Goal: Task Accomplishment & Management: Use online tool/utility

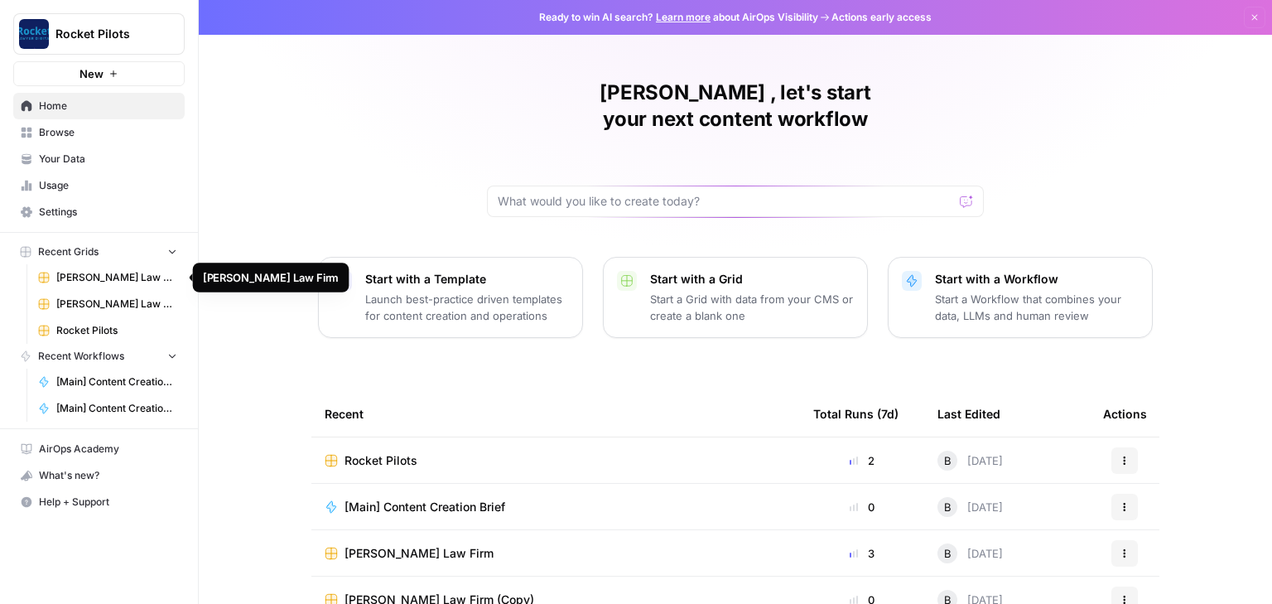
click at [99, 271] on span "[PERSON_NAME] Law Firm" at bounding box center [116, 277] width 121 height 15
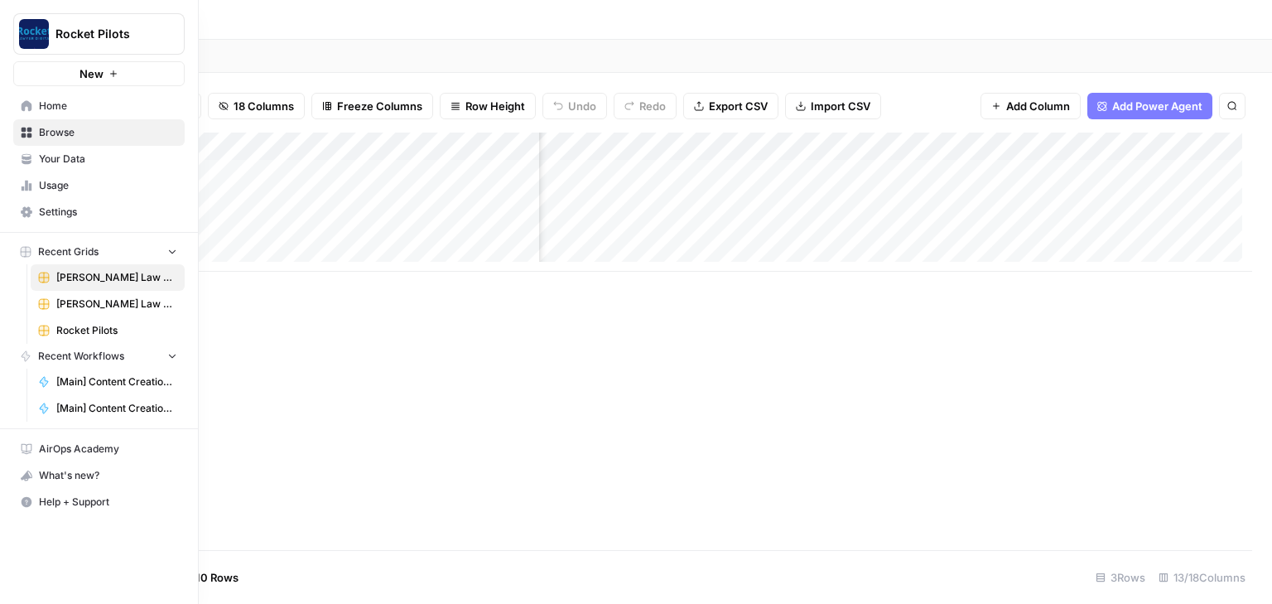
scroll to position [0, 220]
click at [832, 142] on div "Add Column" at bounding box center [659, 201] width 1185 height 139
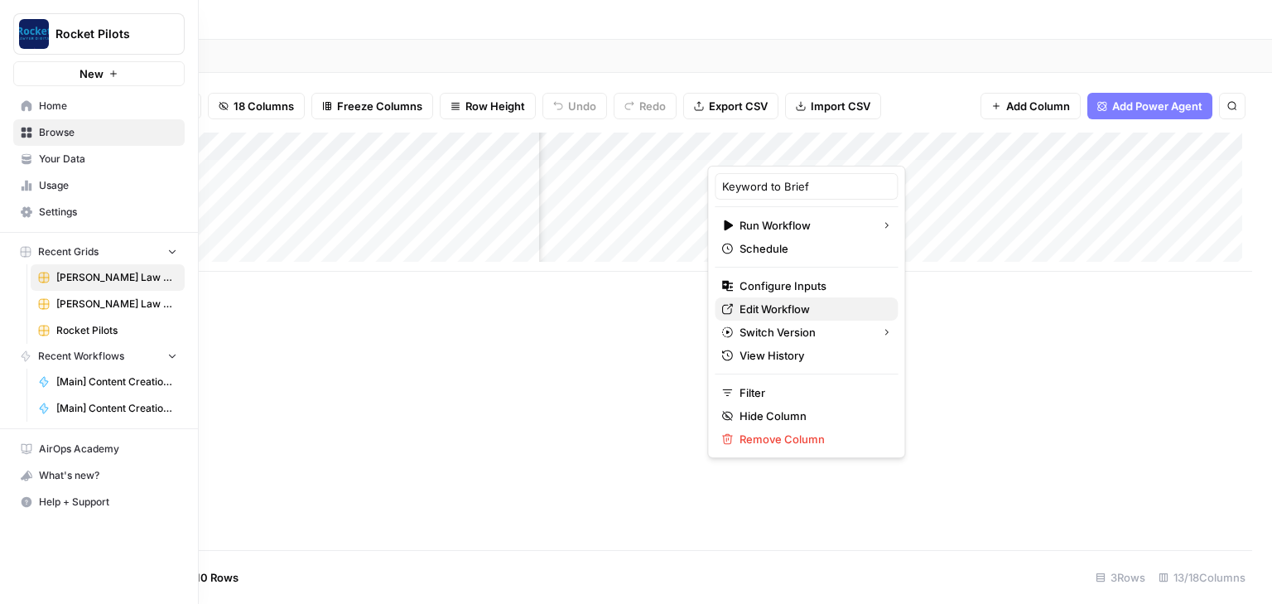
click at [775, 312] on span "Edit Workflow" at bounding box center [812, 309] width 145 height 17
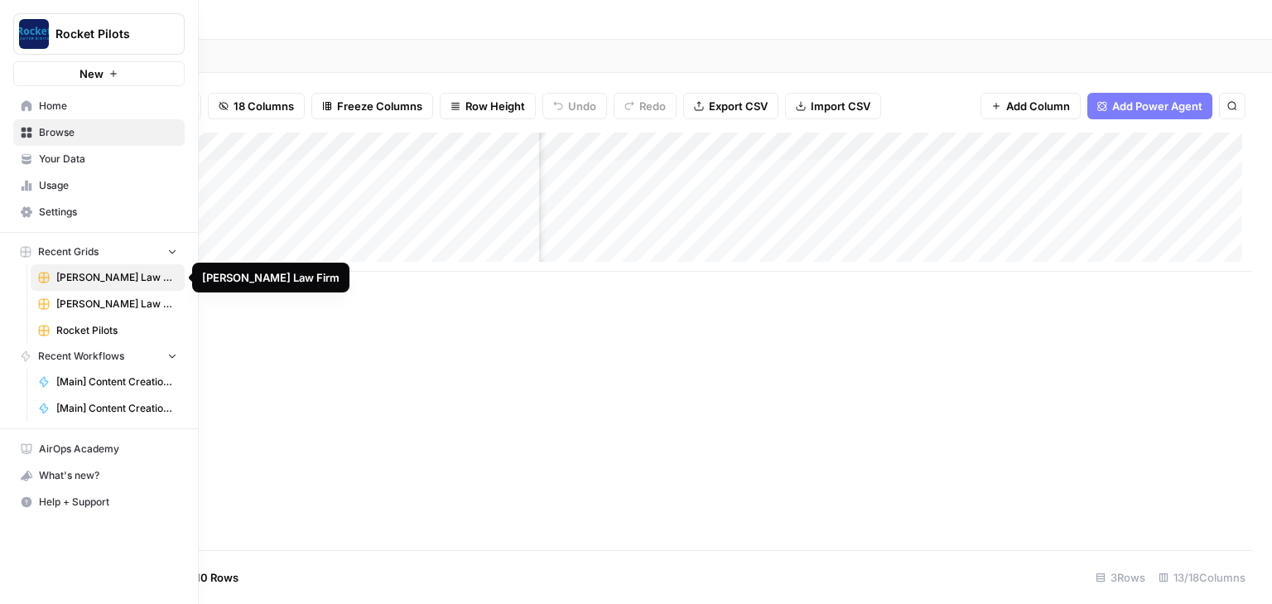
click at [103, 280] on span "[PERSON_NAME] Law Firm" at bounding box center [116, 277] width 121 height 15
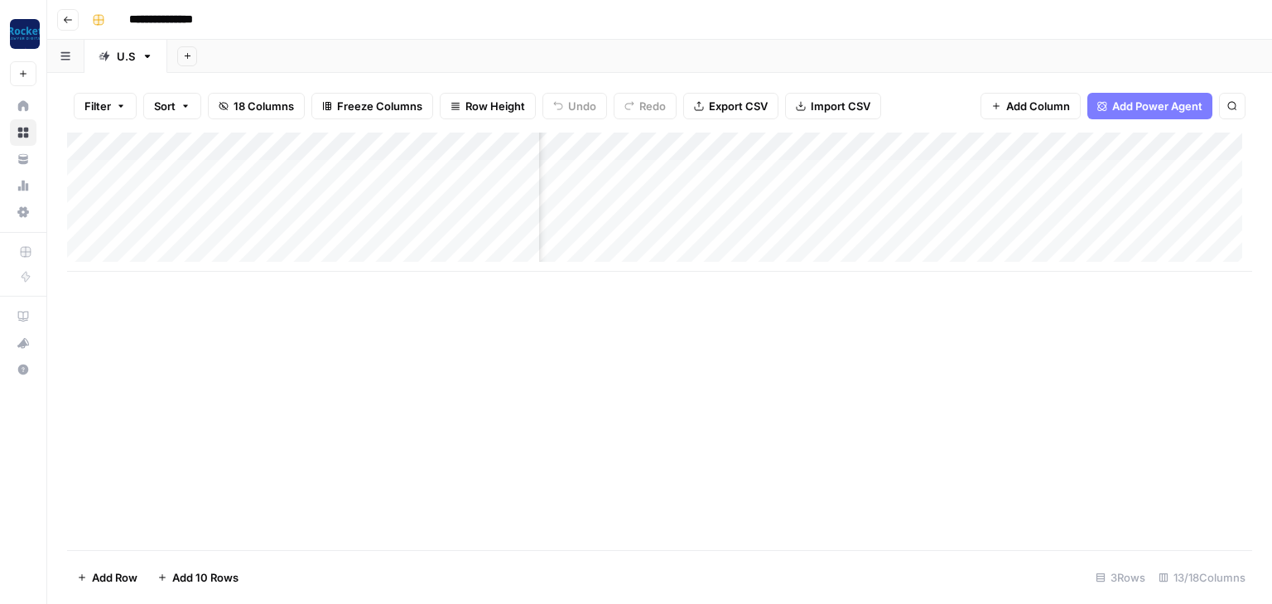
scroll to position [0, 1025]
click at [690, 172] on div "Add Column" at bounding box center [659, 201] width 1185 height 139
click at [768, 173] on div "Add Column" at bounding box center [659, 201] width 1185 height 139
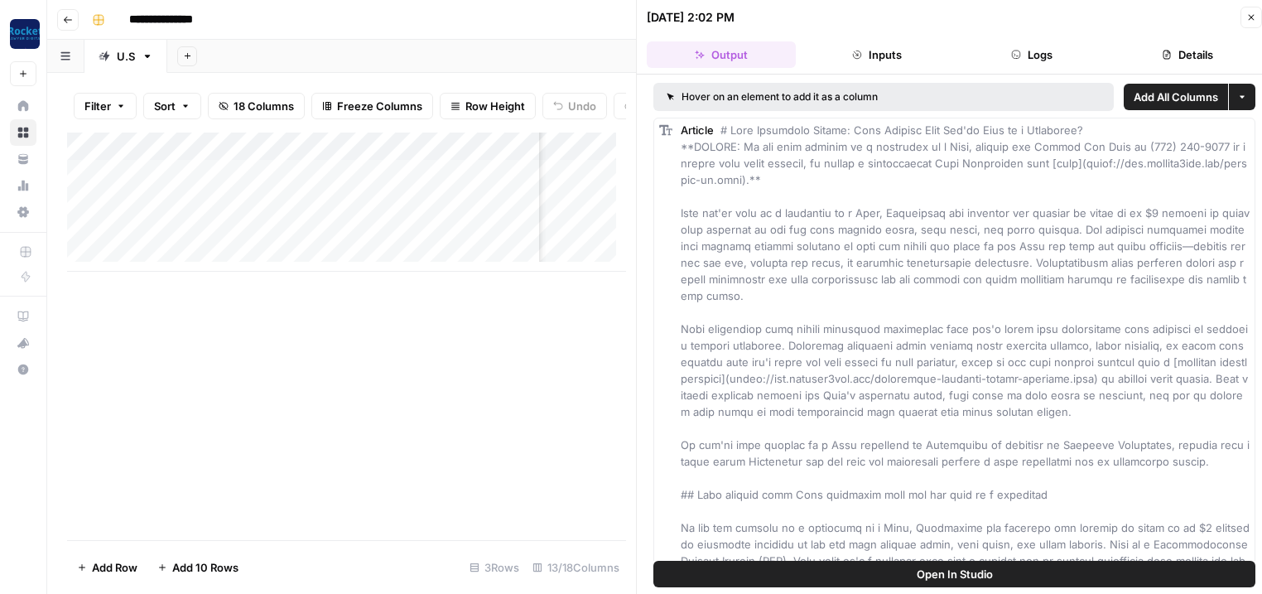
click at [918, 571] on span "Open In Studio" at bounding box center [955, 574] width 76 height 17
click at [1251, 15] on icon "button" at bounding box center [1251, 17] width 10 height 10
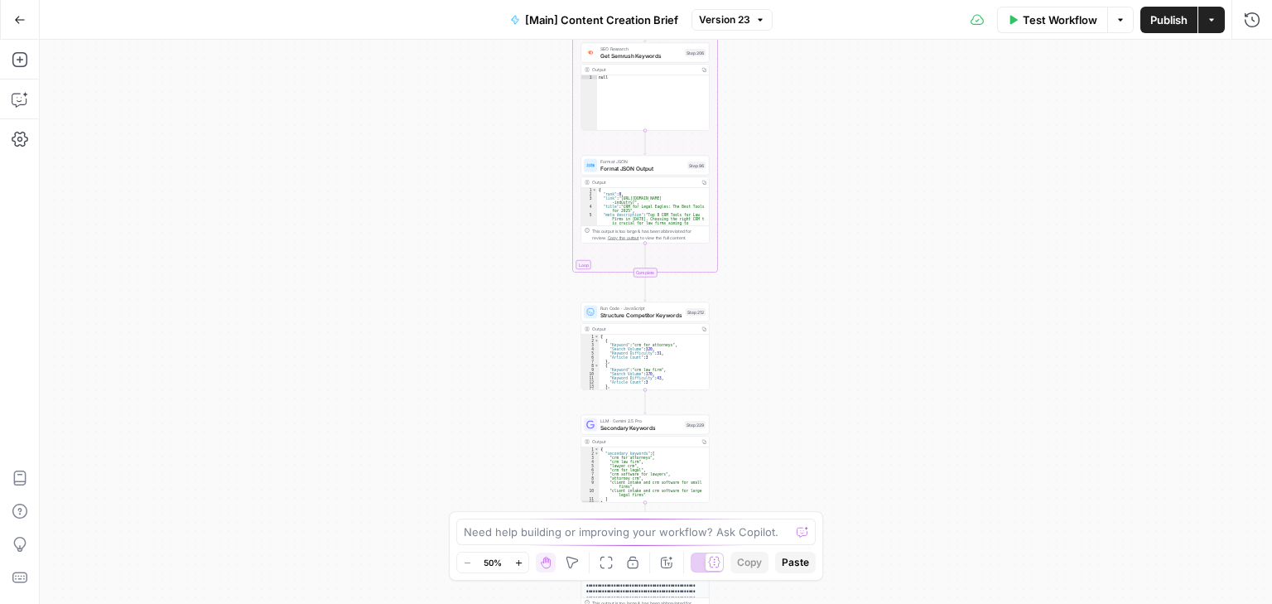
drag, startPoint x: 539, startPoint y: 304, endPoint x: 537, endPoint y: 499, distance: 194.6
click at [537, 499] on div "true false true false Workflow Set Inputs Inputs Condition If city is provided …" at bounding box center [656, 322] width 1232 height 564
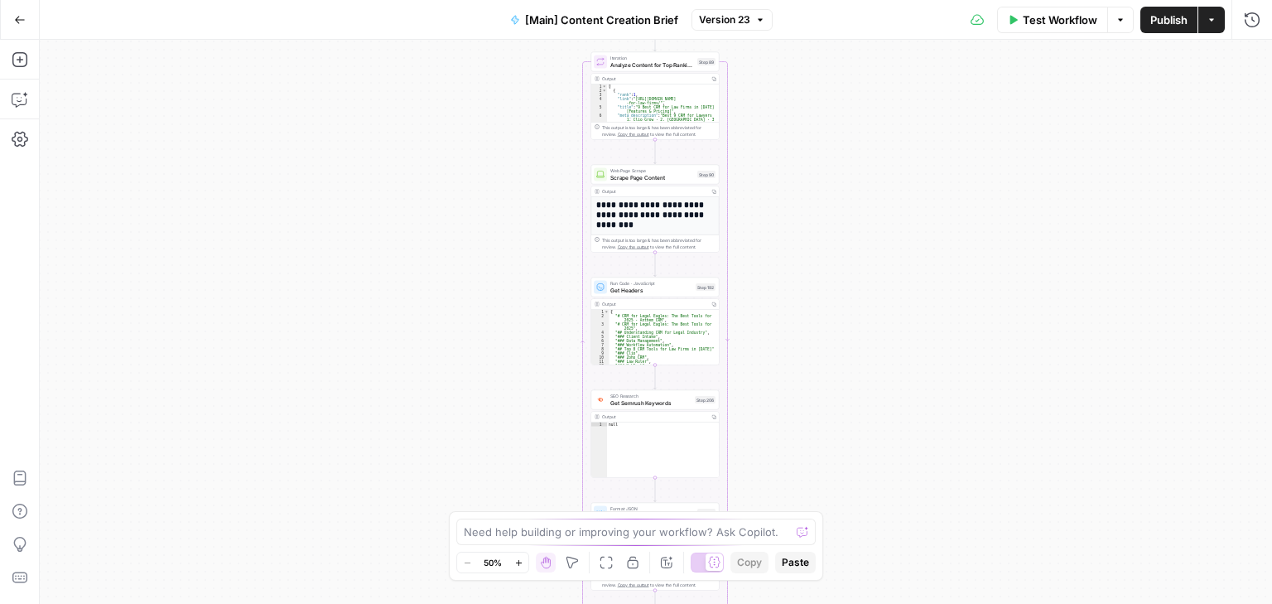
drag, startPoint x: 477, startPoint y: 176, endPoint x: 470, endPoint y: 182, distance: 9.4
click at [477, 417] on div "true false true false Workflow Set Inputs Inputs Condition If city is provided …" at bounding box center [656, 322] width 1232 height 564
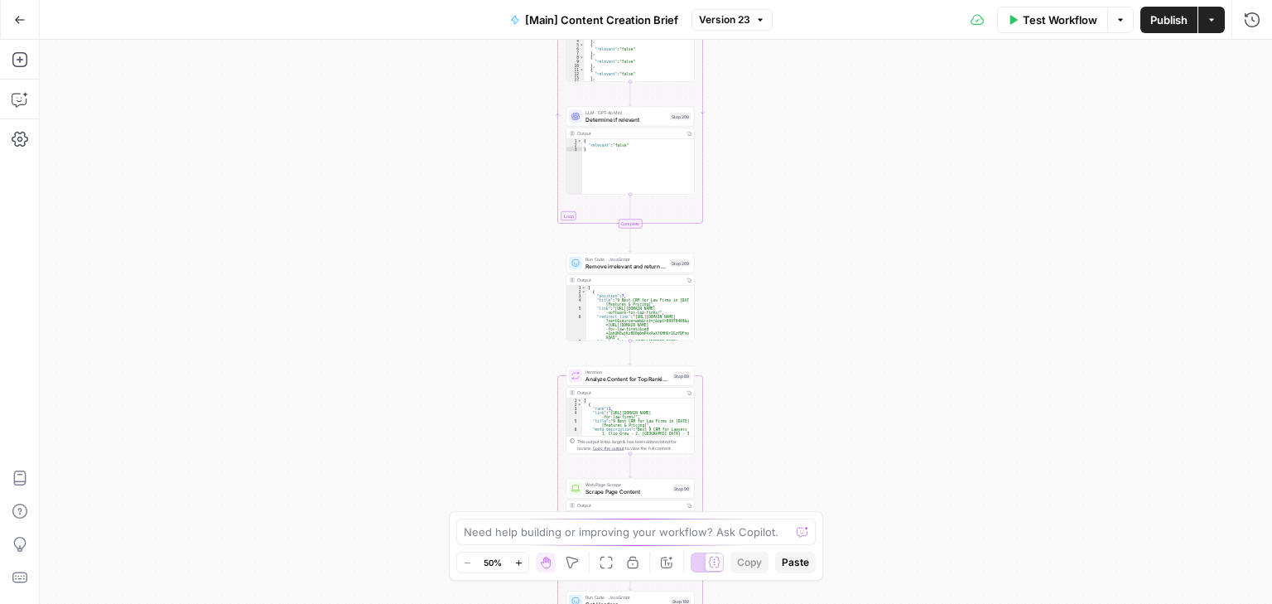
drag, startPoint x: 473, startPoint y: 185, endPoint x: 439, endPoint y: 422, distance: 239.3
click at [441, 460] on div "true false true false Workflow Set Inputs Inputs Condition If city is provided …" at bounding box center [656, 322] width 1232 height 564
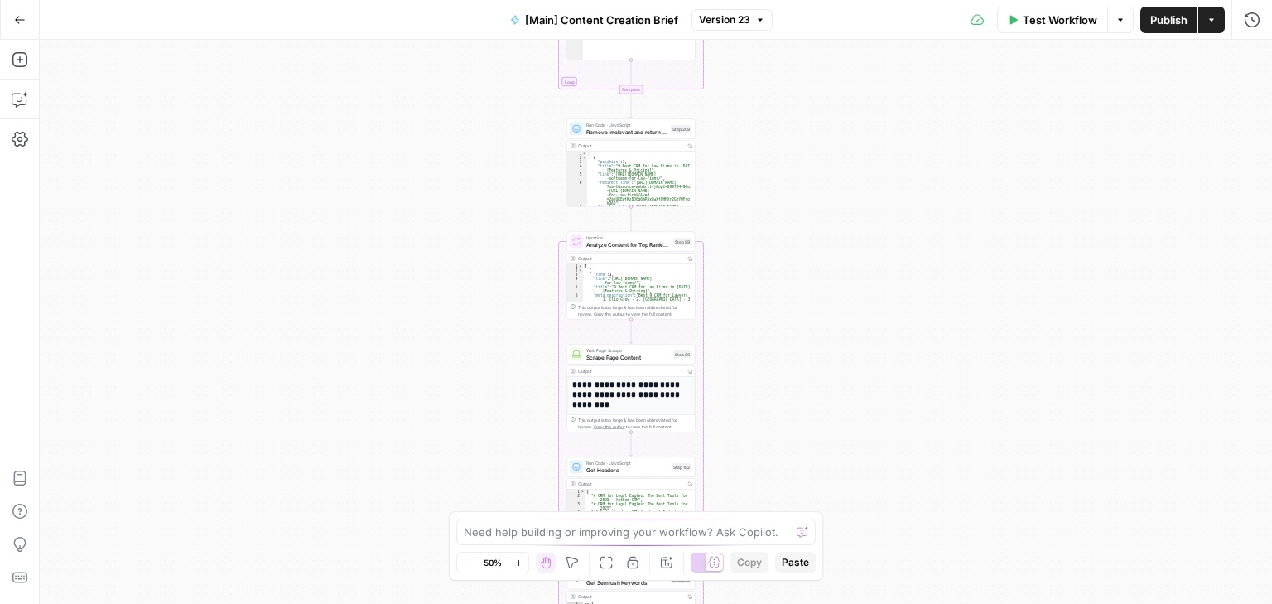
drag, startPoint x: 482, startPoint y: 173, endPoint x: 492, endPoint y: -10, distance: 183.3
click at [492, 0] on html "Rocket Pilots New Home Browse Your Data Usage Settings Recent Grids [PERSON_NAM…" at bounding box center [636, 302] width 1272 height 604
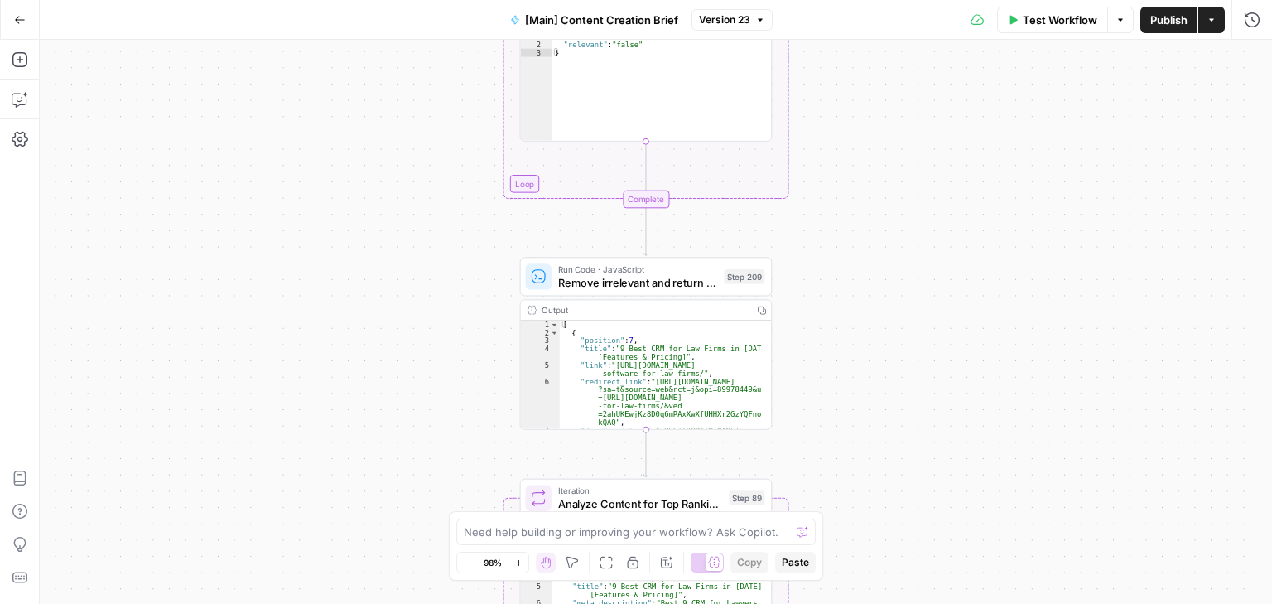
drag, startPoint x: 350, startPoint y: 293, endPoint x: 350, endPoint y: 466, distance: 173.1
click at [350, 485] on div "true false true false Workflow Set Inputs Inputs Condition If city is provided …" at bounding box center [656, 322] width 1232 height 564
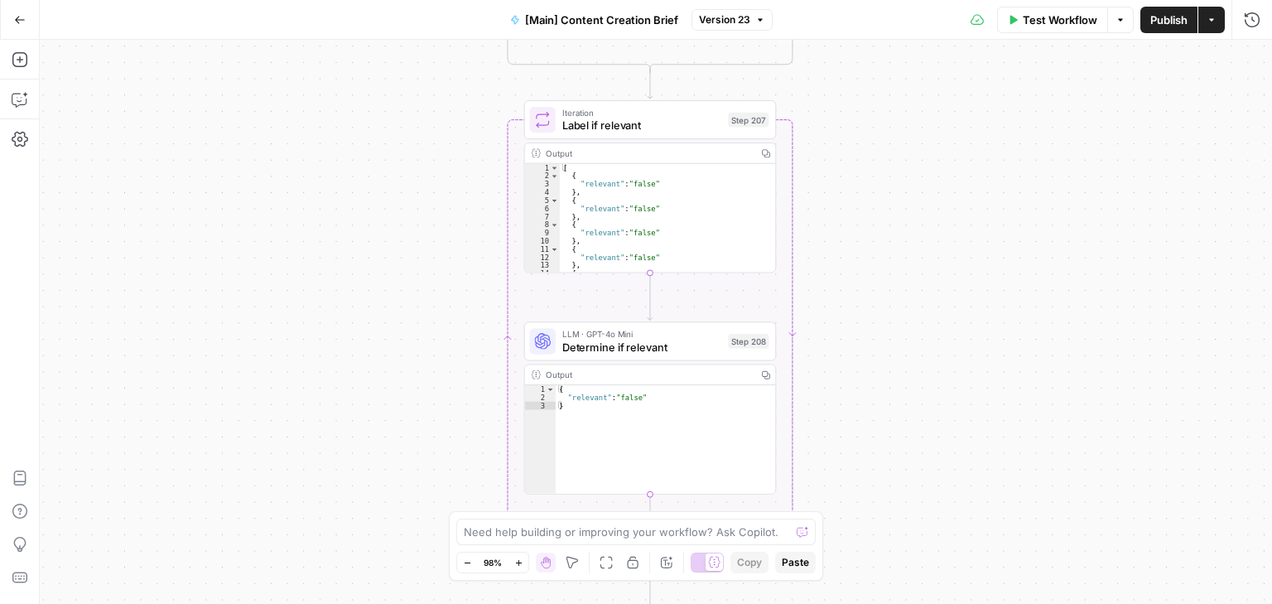
drag, startPoint x: 383, startPoint y: 378, endPoint x: 397, endPoint y: 354, distance: 27.8
click at [383, 588] on div "true false true false Workflow Set Inputs Inputs Condition If city is provided …" at bounding box center [656, 322] width 1232 height 564
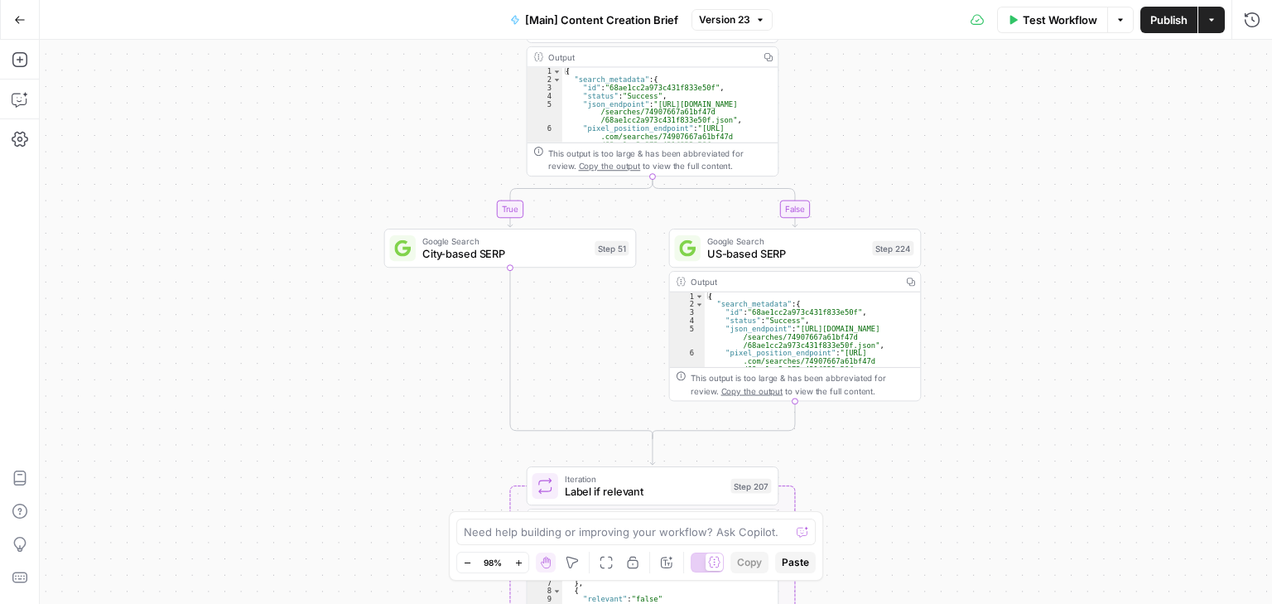
drag, startPoint x: 400, startPoint y: 425, endPoint x: 398, endPoint y: 508, distance: 82.8
click at [397, 603] on html "Rocket Pilots New Home Browse Your Data Usage Settings Recent Grids [PERSON_NAM…" at bounding box center [636, 302] width 1272 height 604
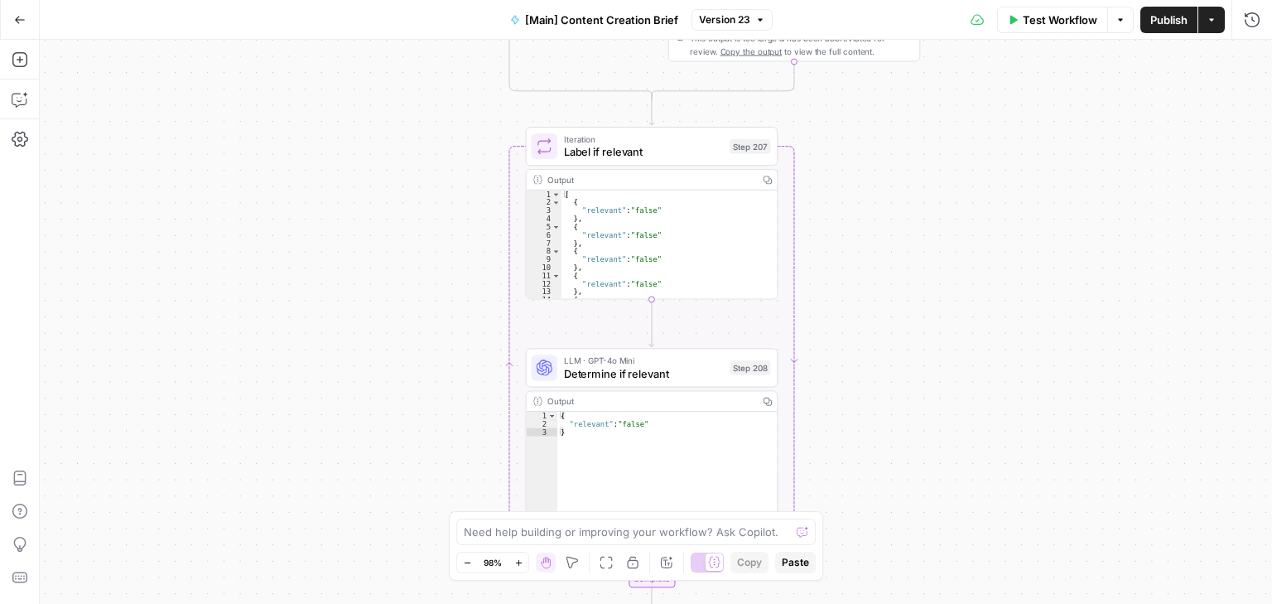
drag, startPoint x: 349, startPoint y: 310, endPoint x: 349, endPoint y: -80, distance: 390.0
click at [349, 0] on html "Rocket Pilots New Home Browse Your Data Usage Settings Recent Grids [PERSON_NAM…" at bounding box center [636, 302] width 1272 height 604
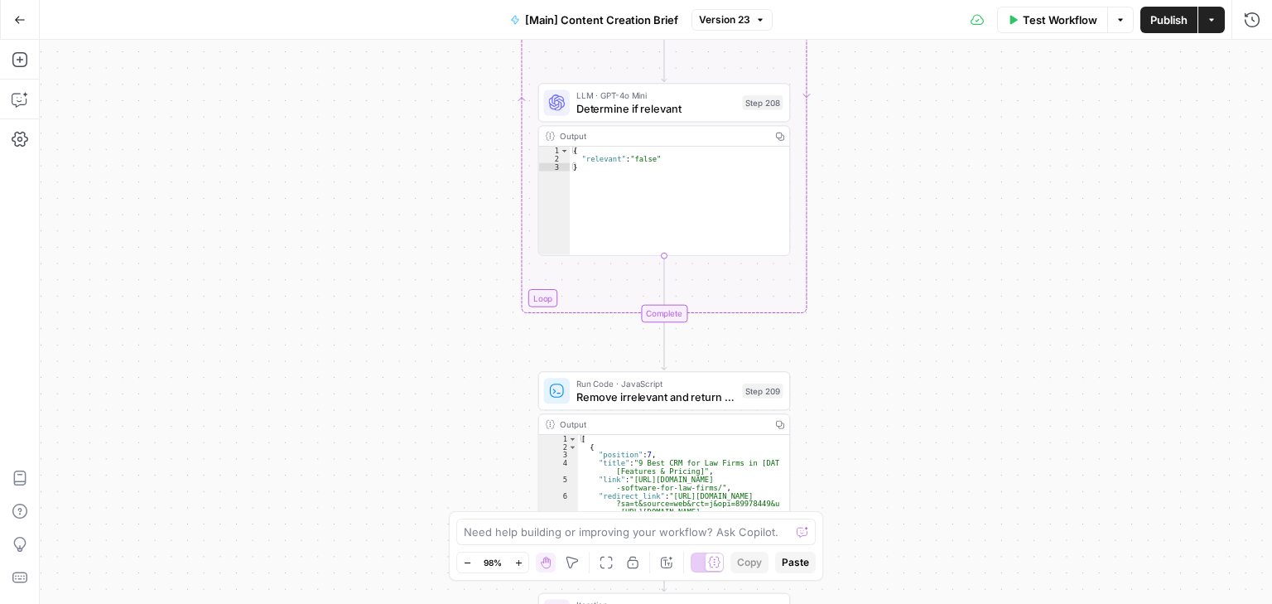
drag, startPoint x: 399, startPoint y: 234, endPoint x: 407, endPoint y: 152, distance: 81.5
click at [407, 152] on div "true false true false Workflow Set Inputs Inputs Condition If city is provided …" at bounding box center [656, 322] width 1232 height 564
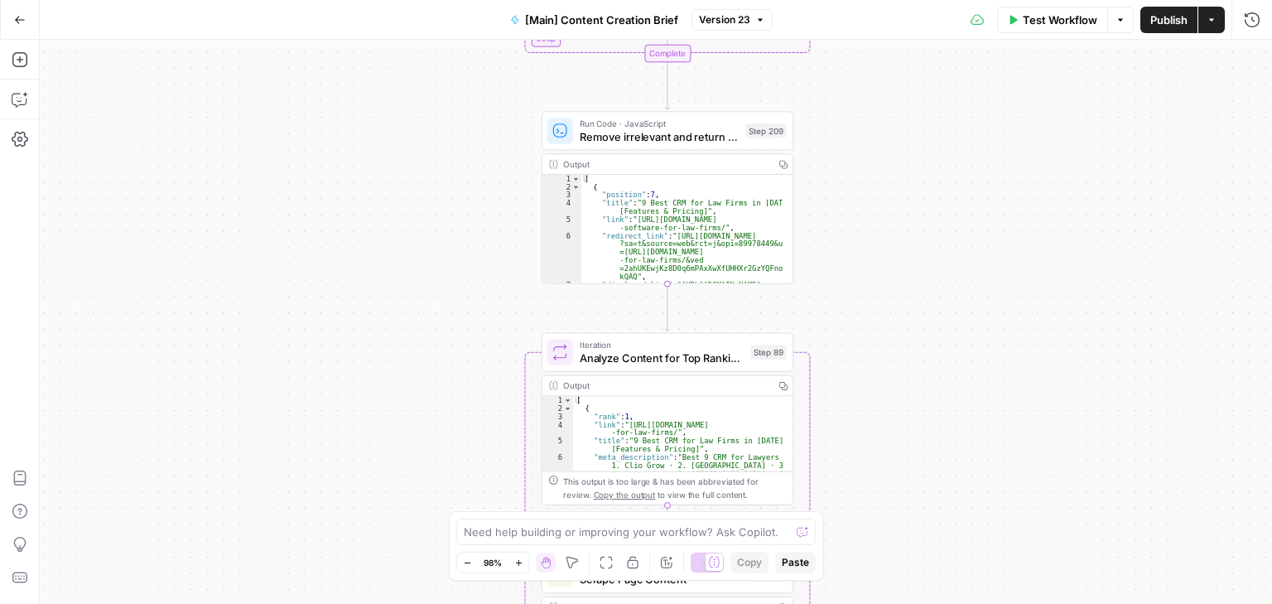
click at [483, 138] on div "true false true false Workflow Set Inputs Inputs Condition If city is provided …" at bounding box center [656, 322] width 1232 height 564
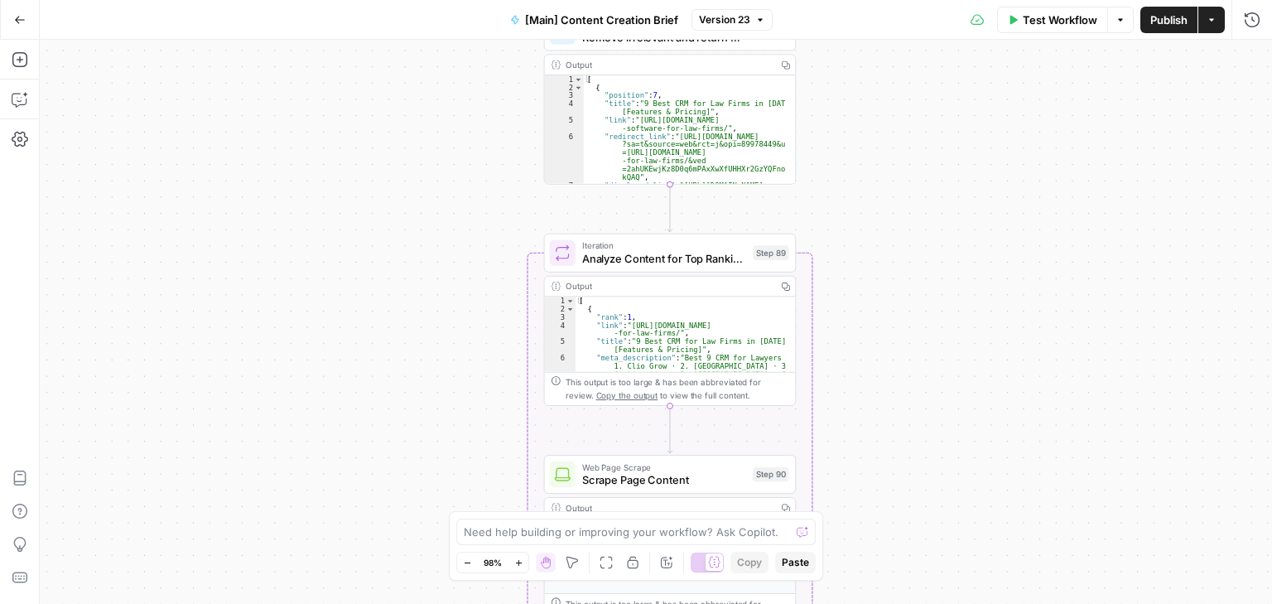
drag, startPoint x: 422, startPoint y: 312, endPoint x: 422, endPoint y: 159, distance: 153.2
click at [422, 159] on div "true false true false Workflow Set Inputs Inputs Condition If city is provided …" at bounding box center [656, 322] width 1232 height 564
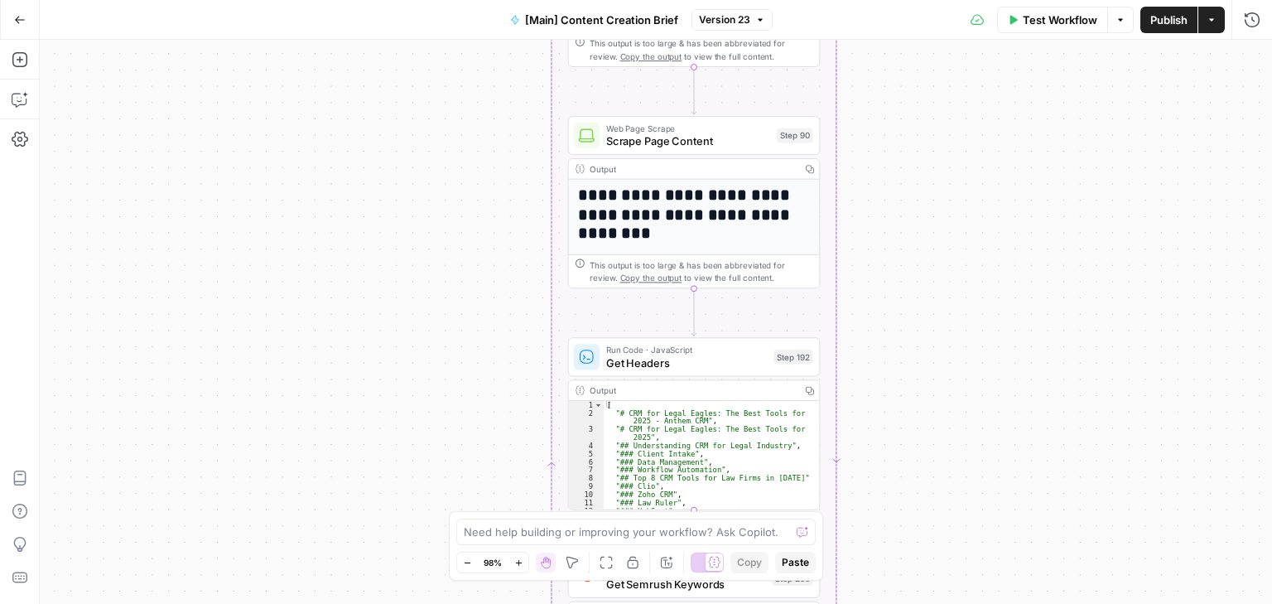
drag, startPoint x: 425, startPoint y: 335, endPoint x: 450, endPoint y: 139, distance: 197.0
click at [450, 139] on div "true false true false Workflow Set Inputs Inputs Condition If city is provided …" at bounding box center [656, 322] width 1232 height 564
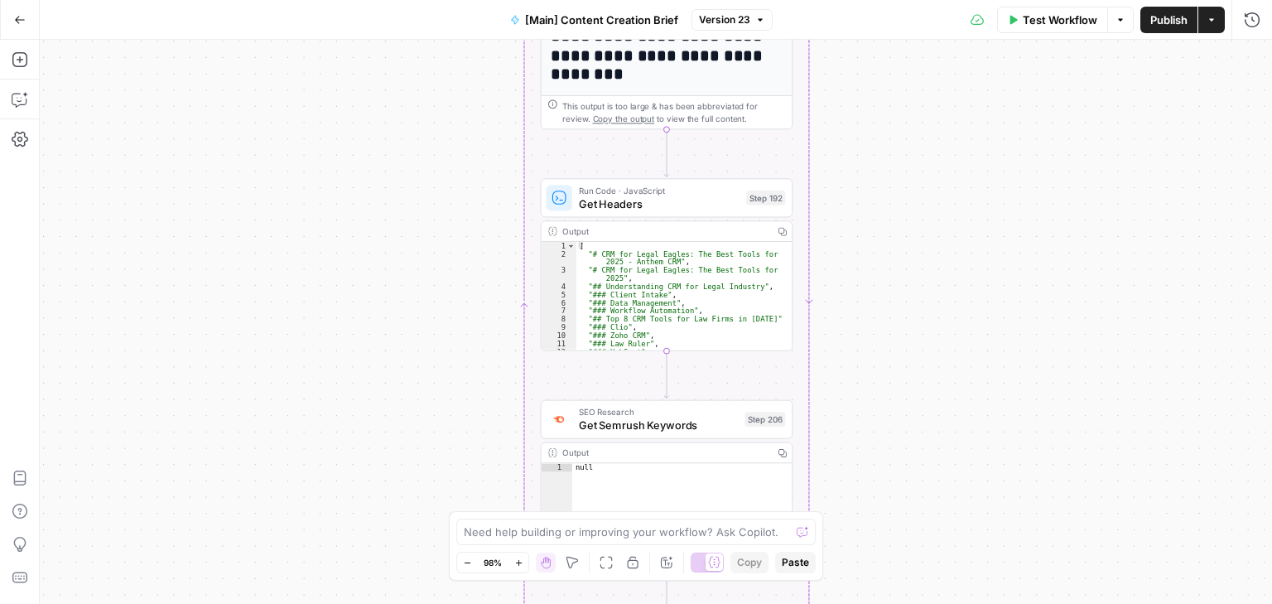
drag, startPoint x: 437, startPoint y: 213, endPoint x: 457, endPoint y: 284, distance: 73.9
click at [421, 126] on div "true false true false Workflow Set Inputs Inputs Condition If city is provided …" at bounding box center [656, 322] width 1232 height 564
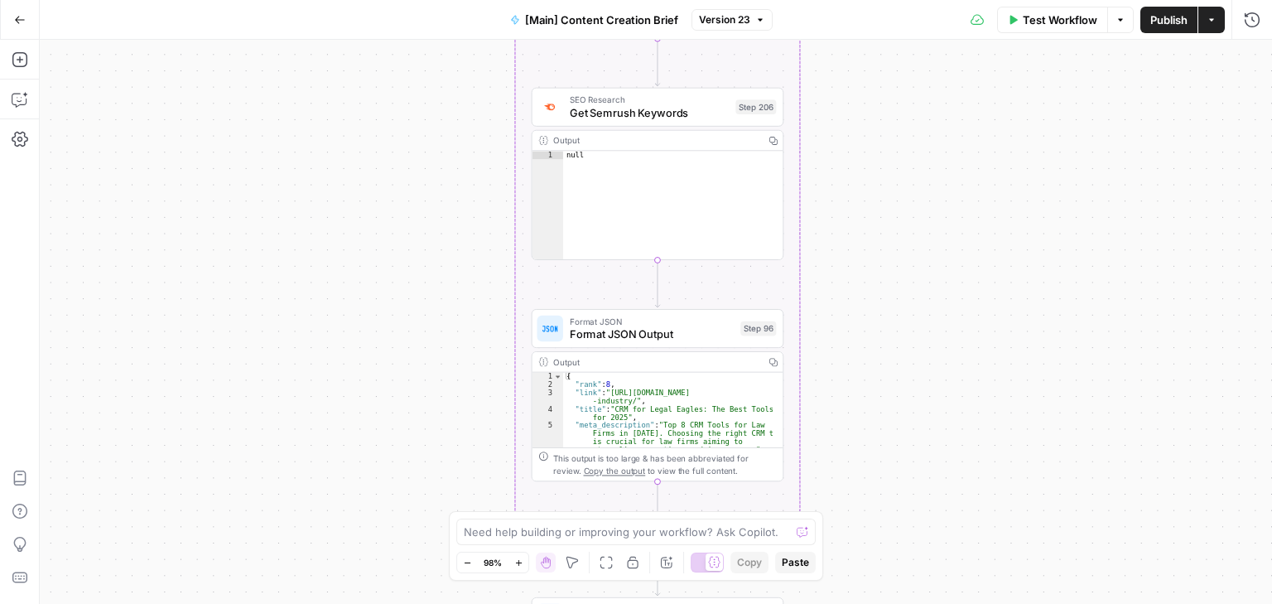
drag, startPoint x: 467, startPoint y: 417, endPoint x: 465, endPoint y: 142, distance: 274.9
click at [465, 142] on div "true false true false Workflow Set Inputs Inputs Condition If city is provided …" at bounding box center [656, 322] width 1232 height 564
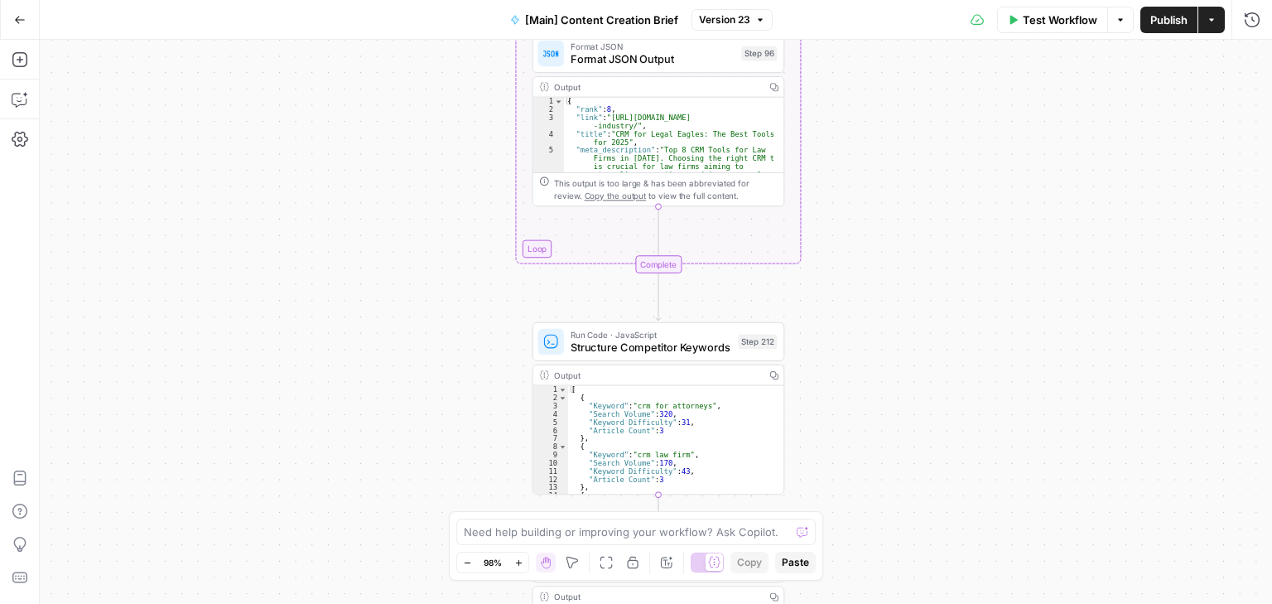
drag, startPoint x: 468, startPoint y: 325, endPoint x: 472, endPoint y: 132, distance: 193.0
click at [472, 129] on div "true false true false Workflow Set Inputs Inputs Condition If city is provided …" at bounding box center [656, 322] width 1232 height 564
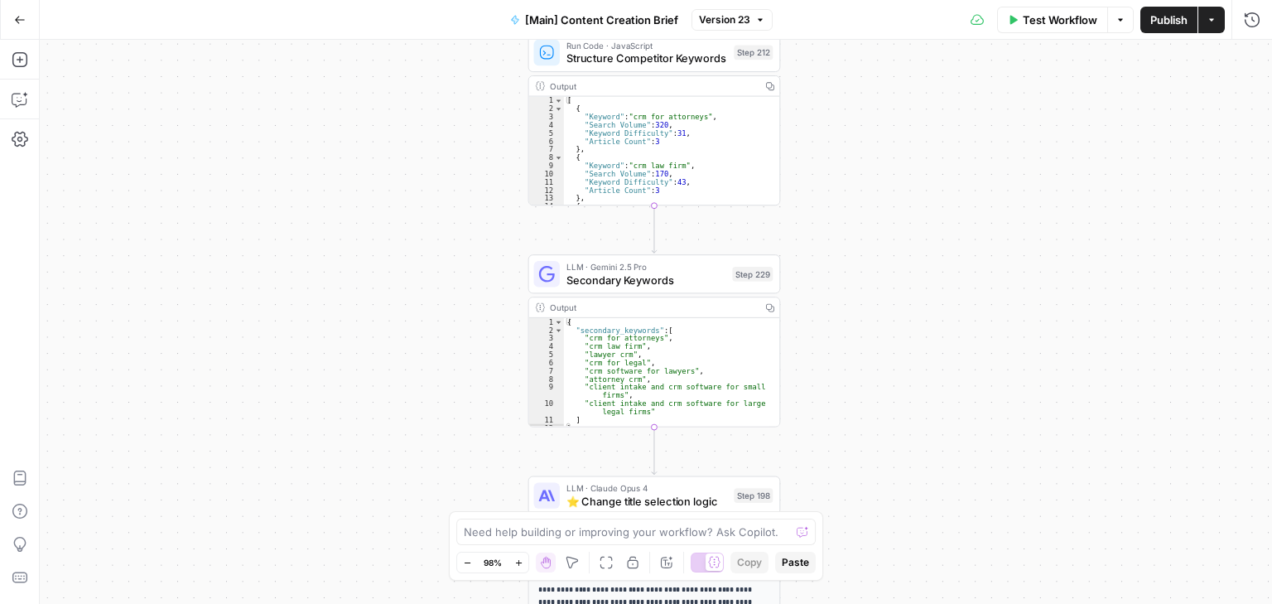
drag, startPoint x: 456, startPoint y: 361, endPoint x: 453, endPoint y: 143, distance: 217.8
click at [453, 143] on div "true false true false Workflow Set Inputs Inputs Condition If city is provided …" at bounding box center [656, 322] width 1232 height 564
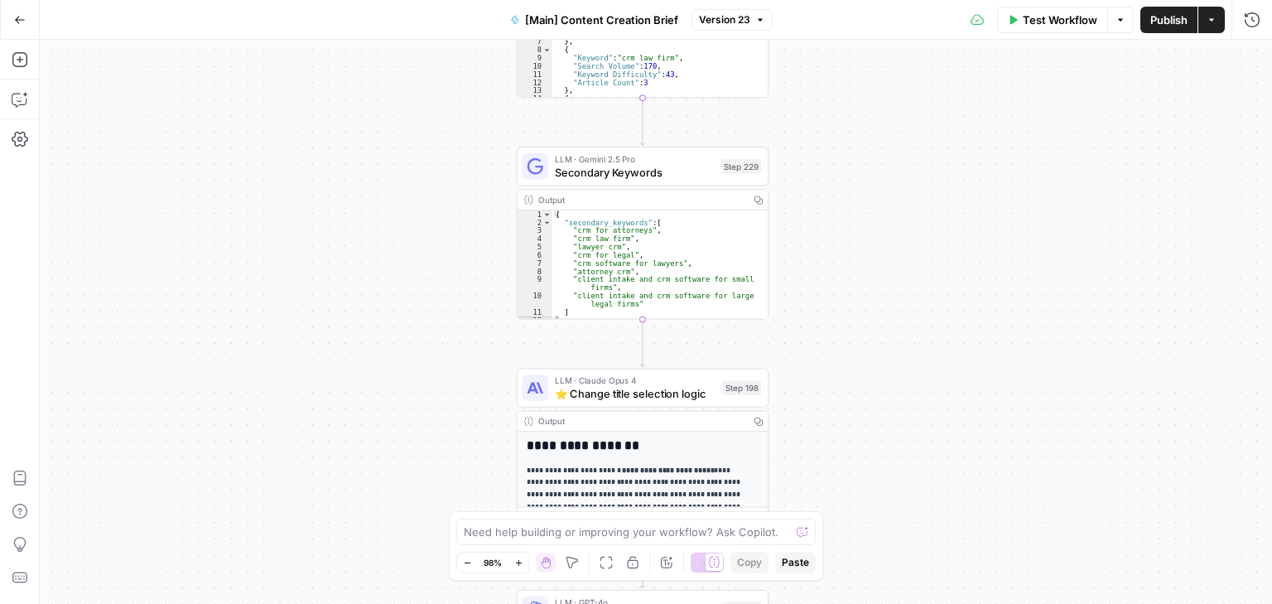
drag, startPoint x: 448, startPoint y: 377, endPoint x: 431, endPoint y: 166, distance: 211.1
click at [431, 157] on div "true false true false Workflow Set Inputs Inputs Condition If city is provided …" at bounding box center [656, 322] width 1232 height 564
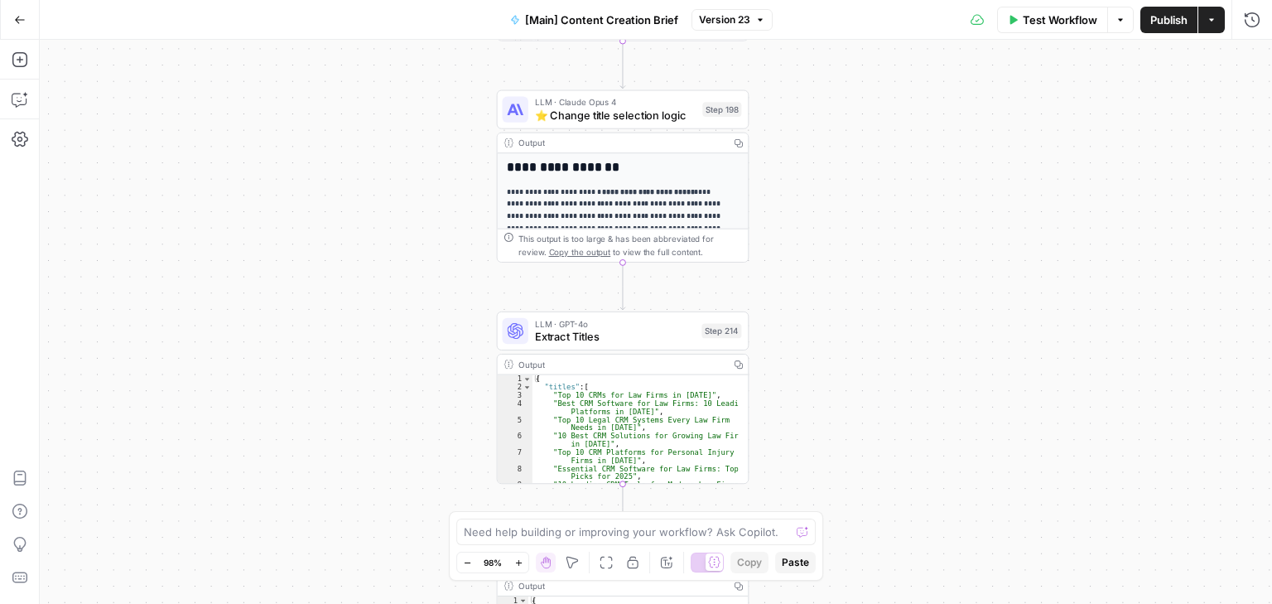
drag, startPoint x: 430, startPoint y: 392, endPoint x: 421, endPoint y: 278, distance: 113.8
click at [421, 278] on div "true false true false Workflow Set Inputs Inputs Condition If city is provided …" at bounding box center [656, 322] width 1232 height 564
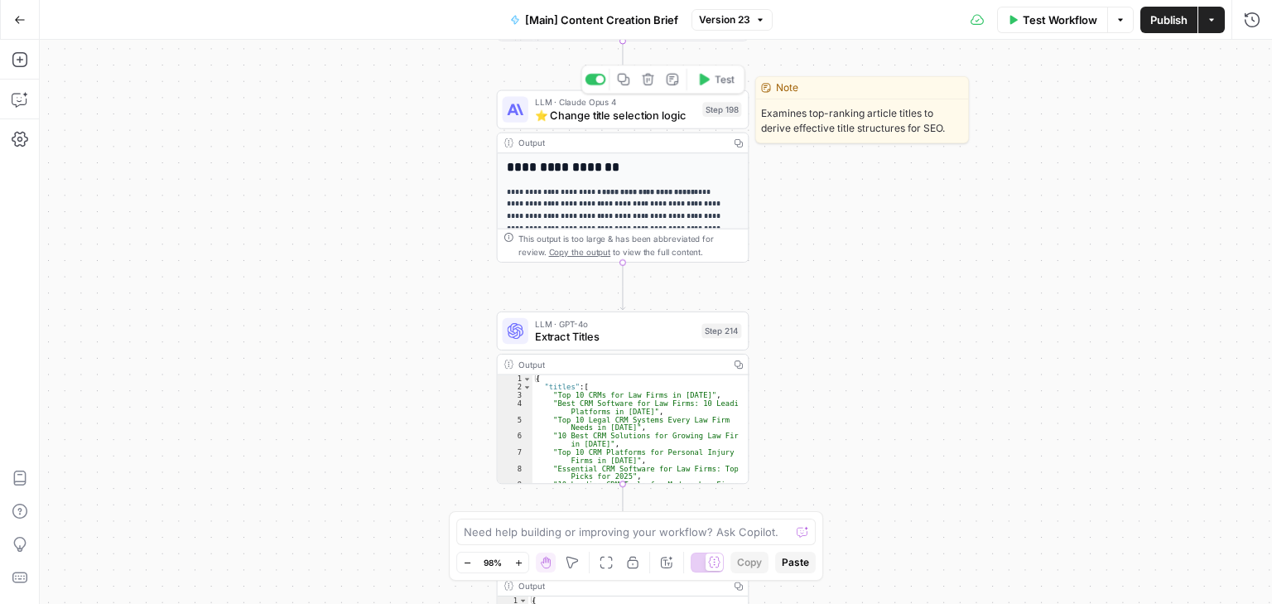
click at [576, 119] on span "⭐️ Change title selection logic" at bounding box center [615, 115] width 161 height 17
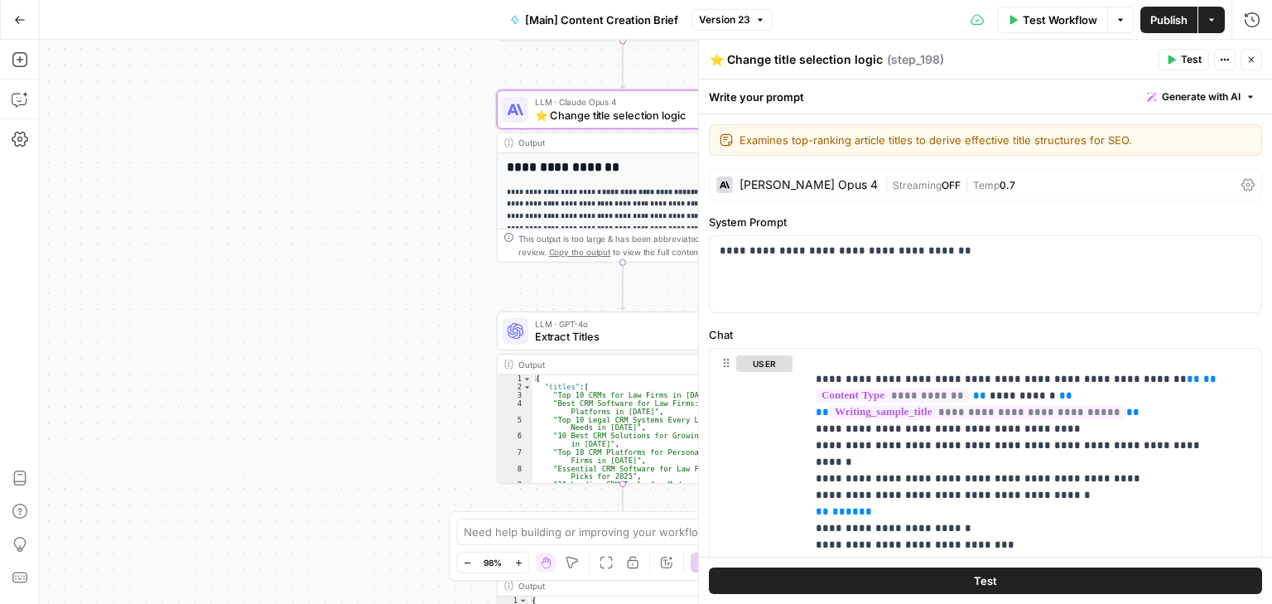
click at [1249, 57] on icon "button" at bounding box center [1252, 60] width 6 height 6
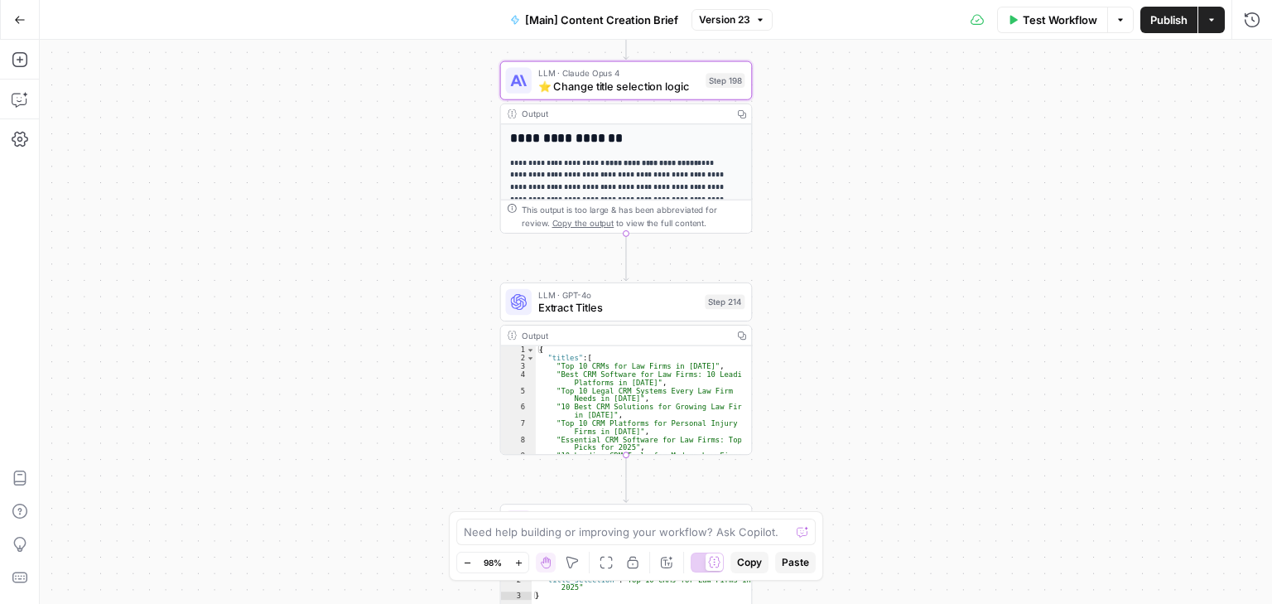
drag, startPoint x: 391, startPoint y: 364, endPoint x: 430, endPoint y: 166, distance: 200.9
click at [424, 154] on div "true false true false Workflow Set Inputs Inputs Condition If city is provided …" at bounding box center [656, 322] width 1232 height 564
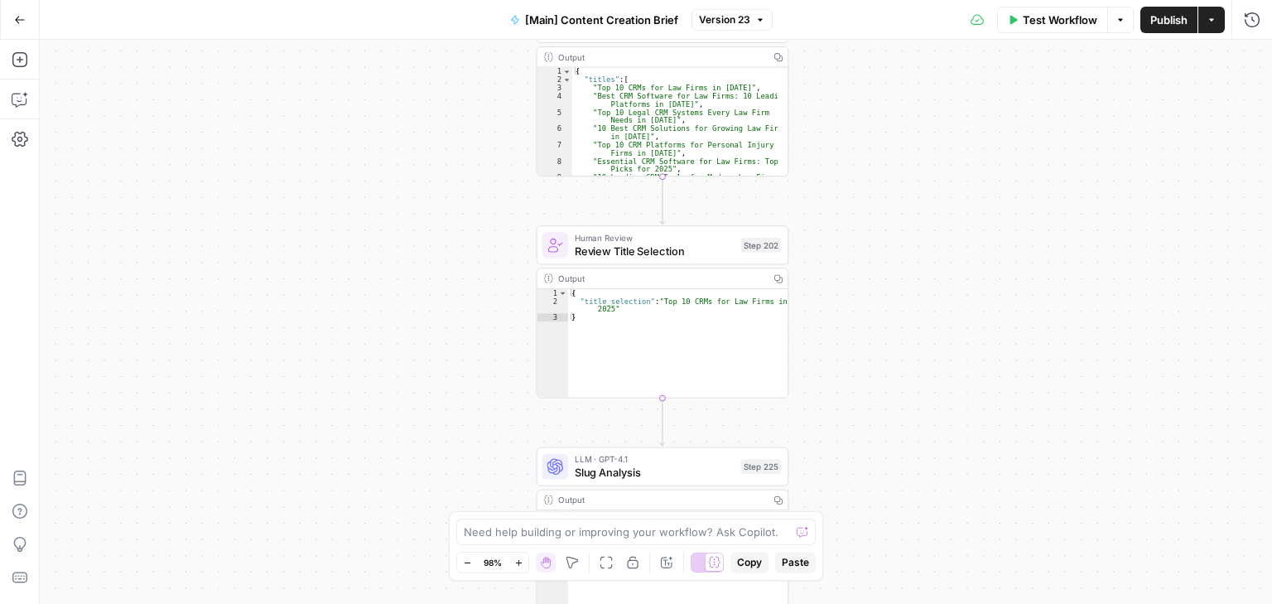
drag, startPoint x: 446, startPoint y: 275, endPoint x: 450, endPoint y: 155, distance: 120.1
click at [450, 155] on div "true false true false Workflow Set Inputs Inputs Condition If city is provided …" at bounding box center [656, 322] width 1232 height 564
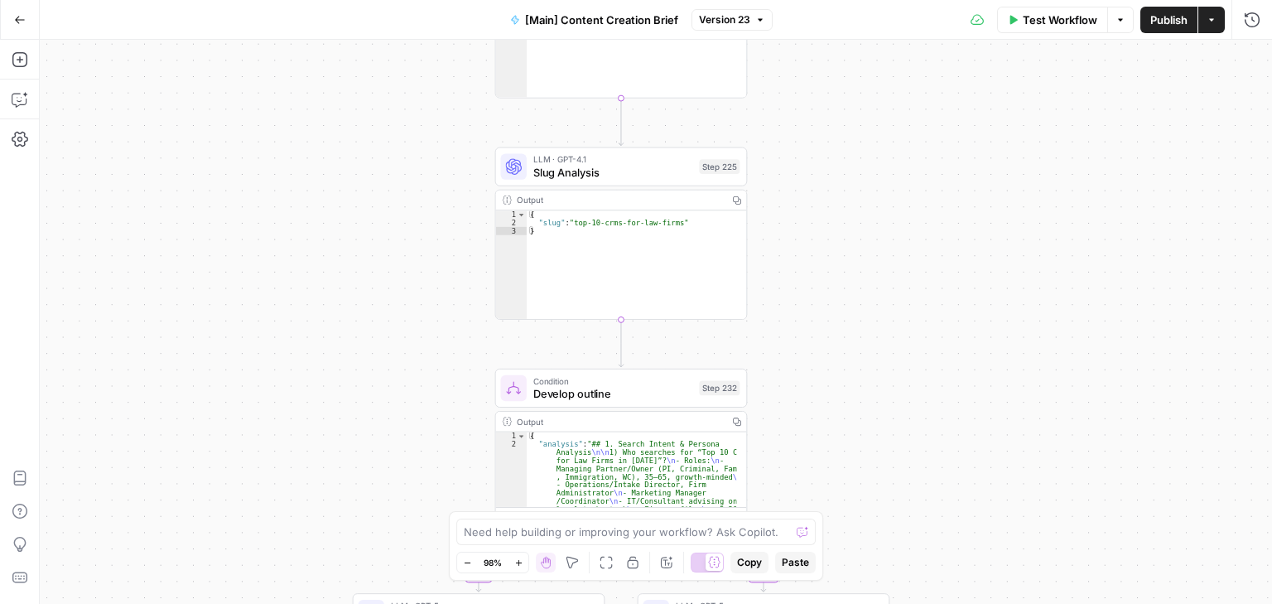
drag, startPoint x: 454, startPoint y: 389, endPoint x: 411, endPoint y: 162, distance: 231.0
click at [411, 162] on div "true false true false Workflow Set Inputs Inputs Condition If city is provided …" at bounding box center [656, 322] width 1232 height 564
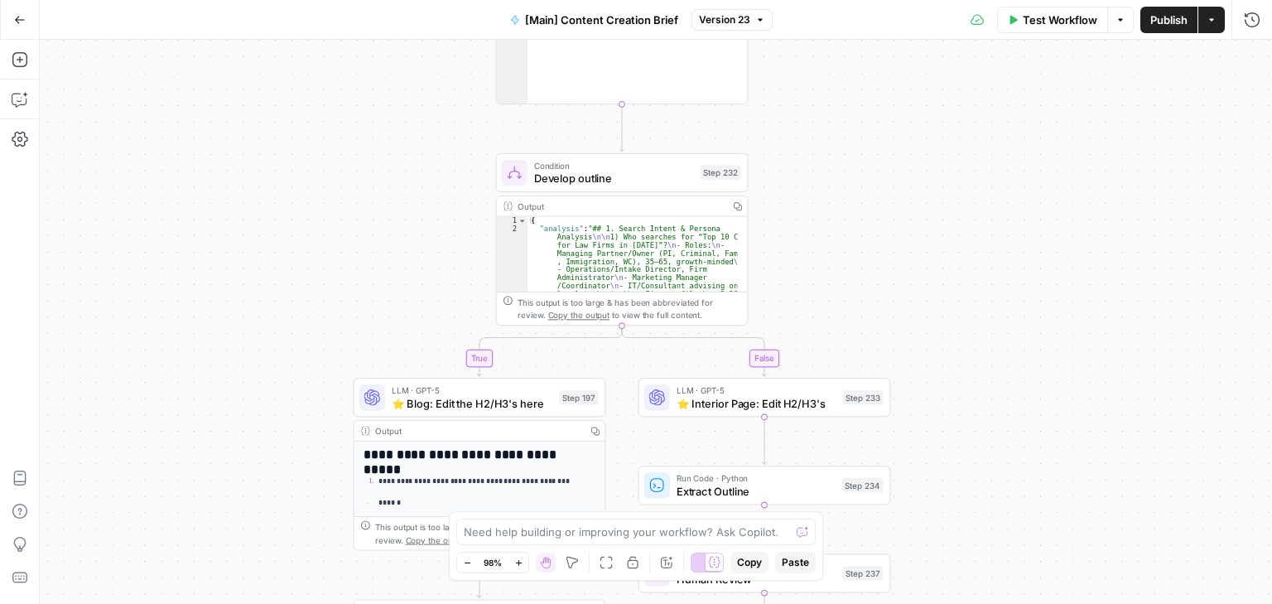
drag, startPoint x: 418, startPoint y: 325, endPoint x: 418, endPoint y: 189, distance: 136.6
click at [418, 189] on div "true false true false Workflow Set Inputs Inputs Condition If city is provided …" at bounding box center [656, 322] width 1232 height 564
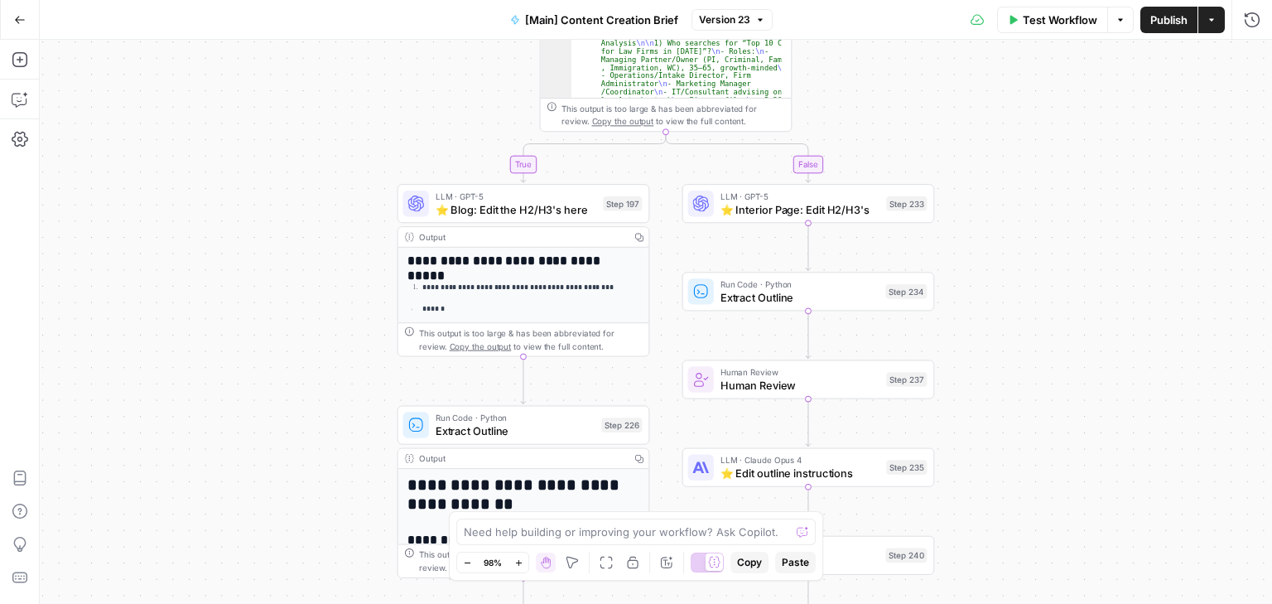
drag, startPoint x: 409, startPoint y: 328, endPoint x: 458, endPoint y: 161, distance: 173.5
click at [458, 161] on div "true false true false Workflow Set Inputs Inputs Condition If city is provided …" at bounding box center [656, 322] width 1232 height 564
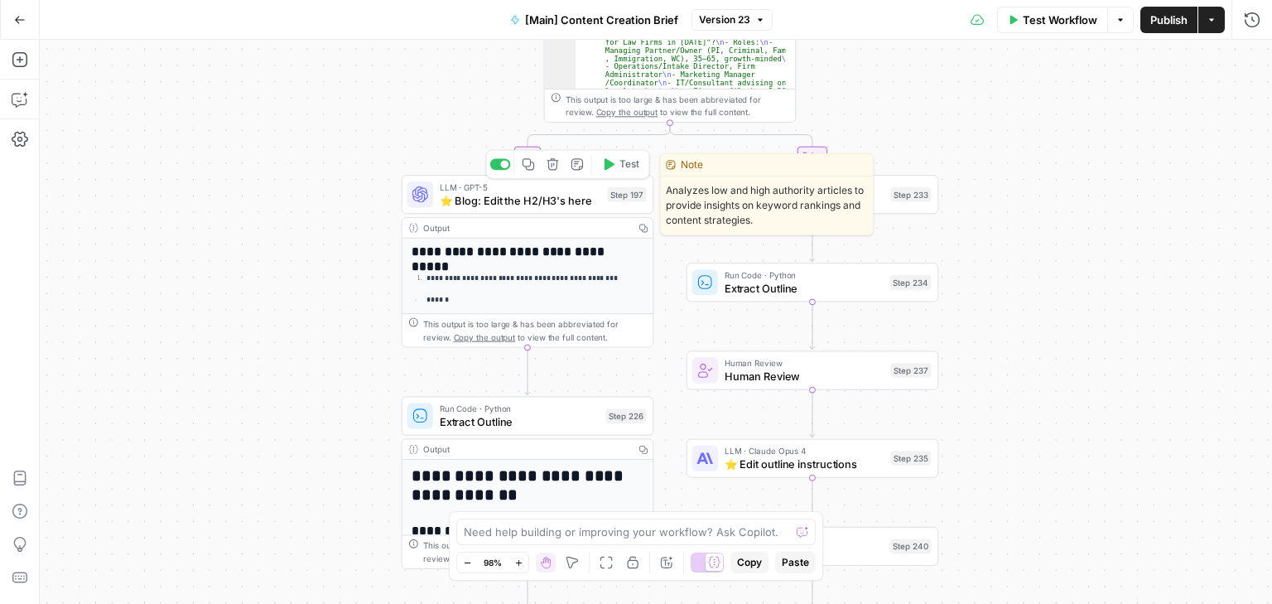
click at [477, 207] on span "⭐️ Blog: Edit the H2/H3's here" at bounding box center [520, 200] width 161 height 17
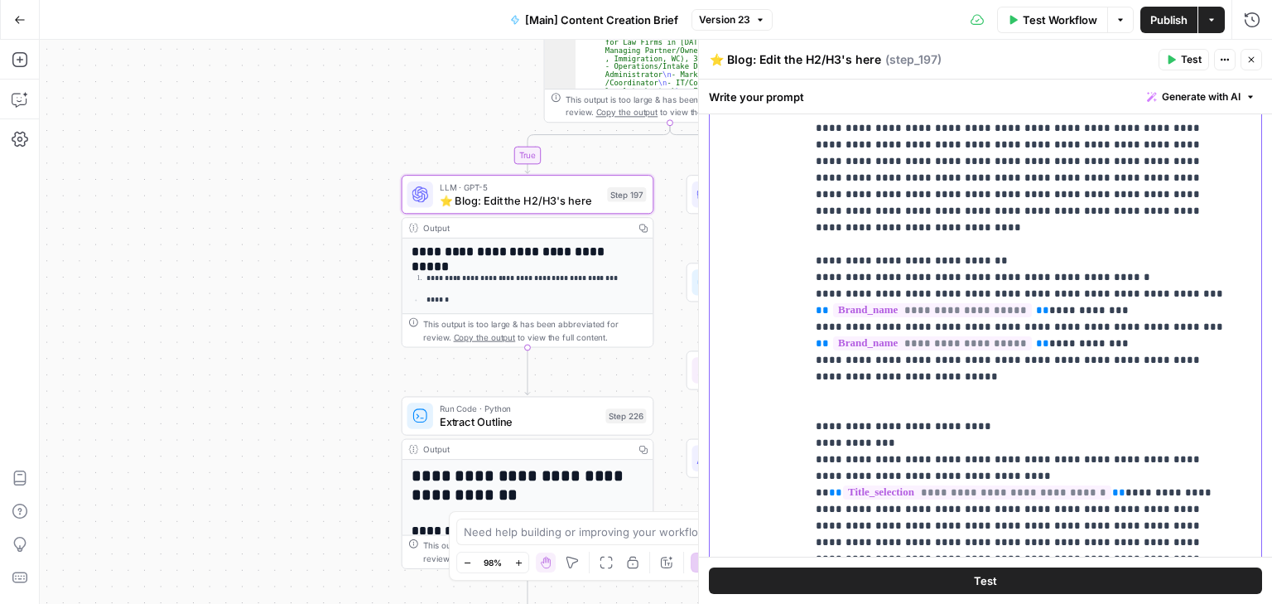
scroll to position [1544, 0]
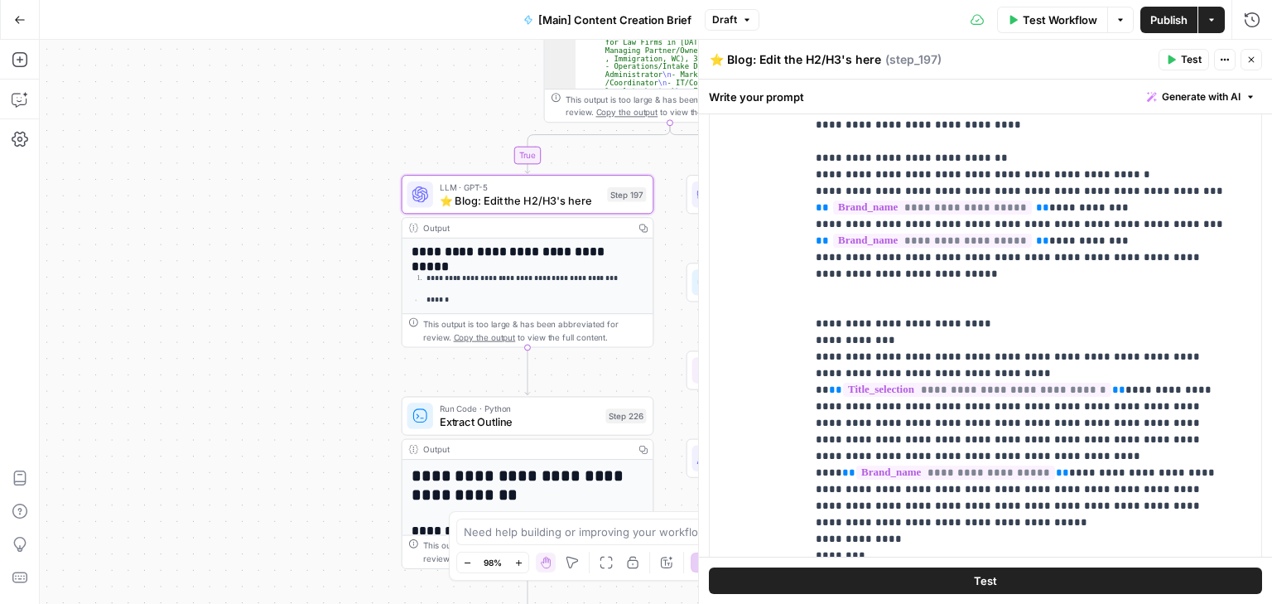
scroll to position [0, 0]
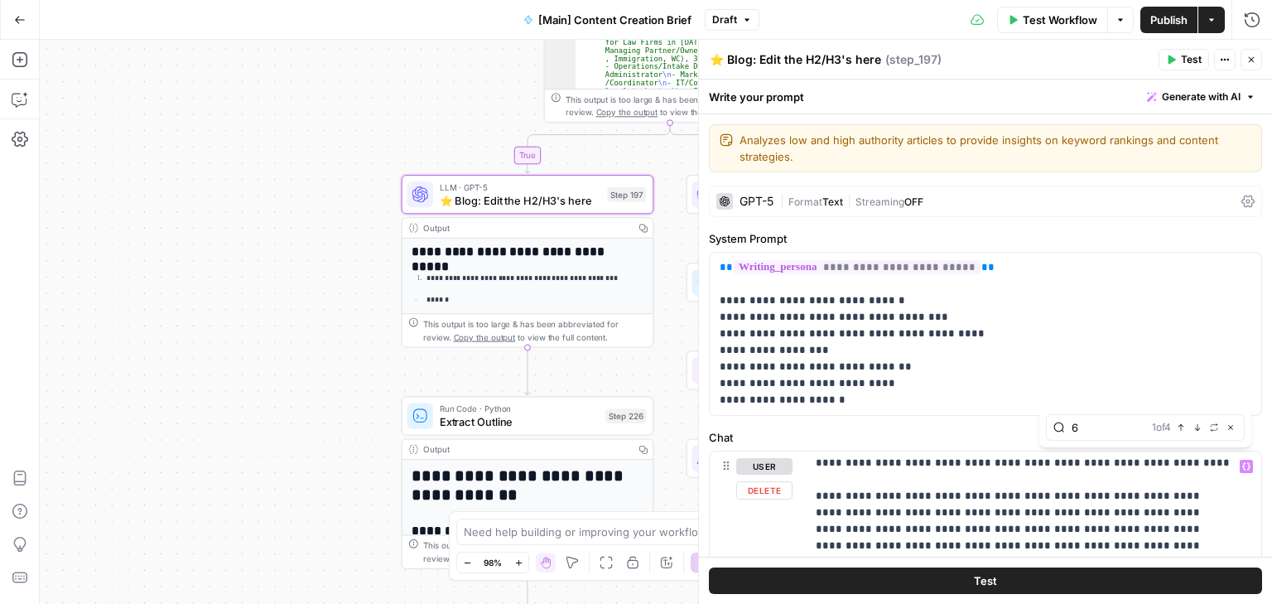
type input "6"
click at [1194, 427] on icon "button" at bounding box center [1197, 427] width 8 height 8
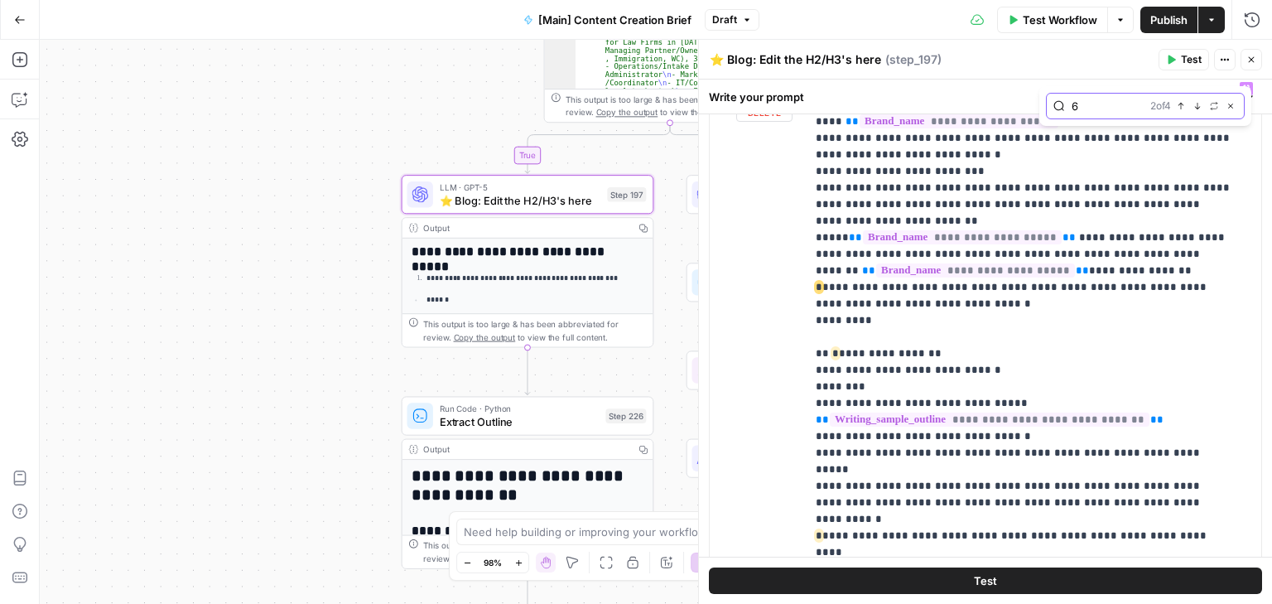
scroll to position [2104, 0]
click at [1196, 109] on icon "button" at bounding box center [1197, 106] width 8 height 8
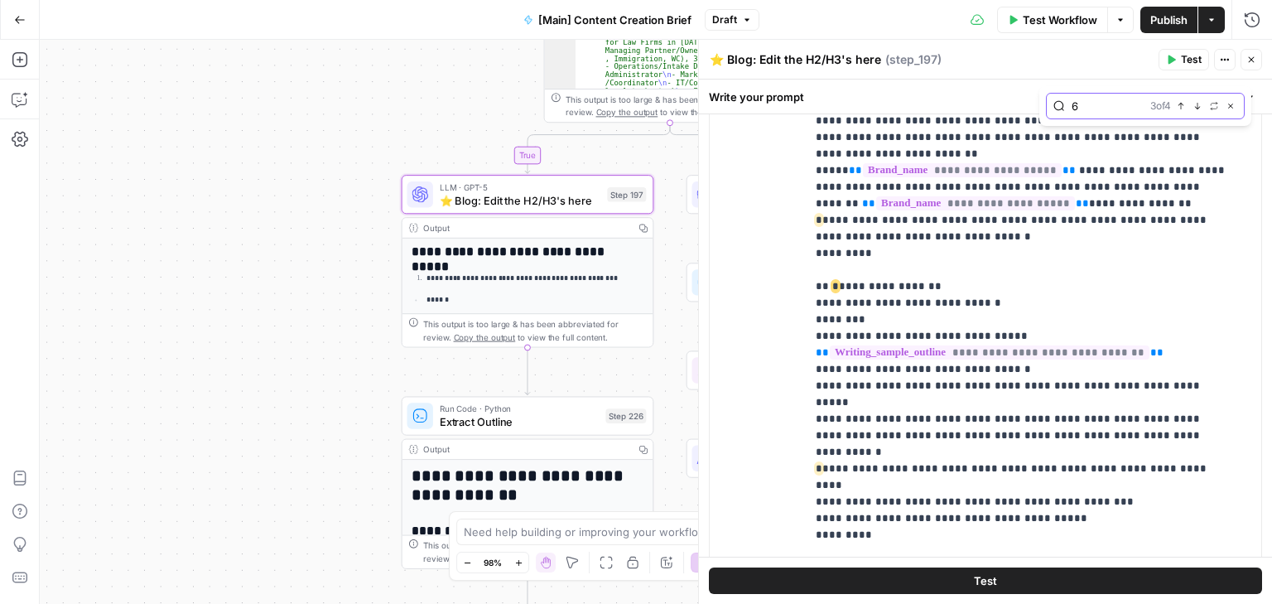
click at [1196, 109] on icon "button" at bounding box center [1197, 106] width 8 height 8
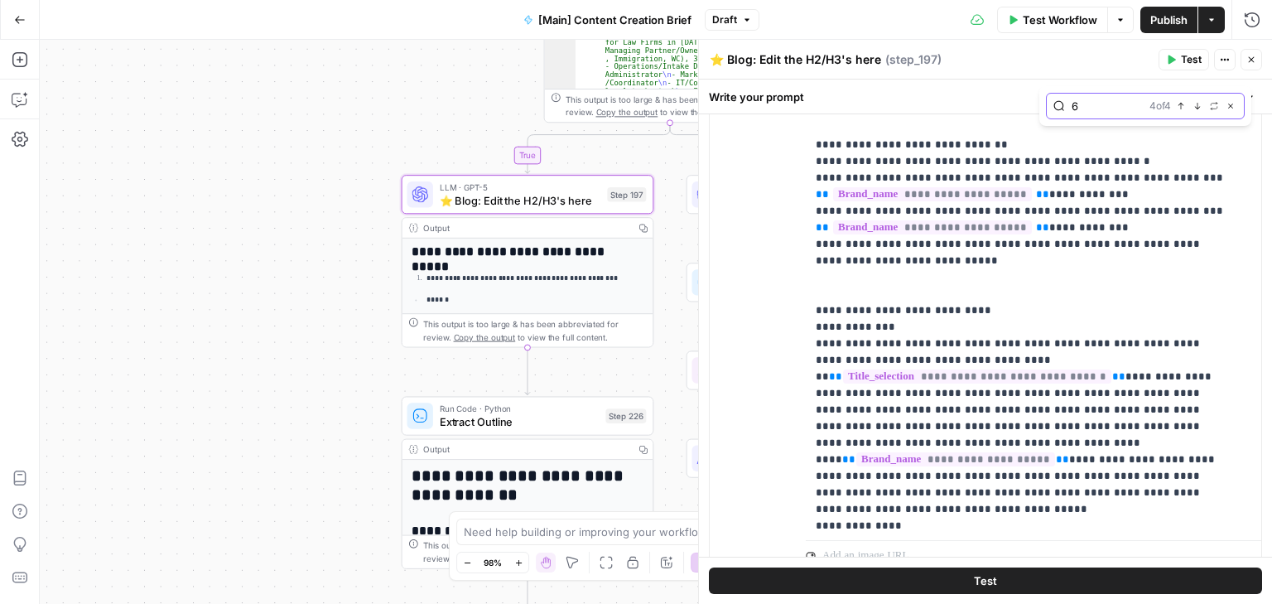
scroll to position [1309, 0]
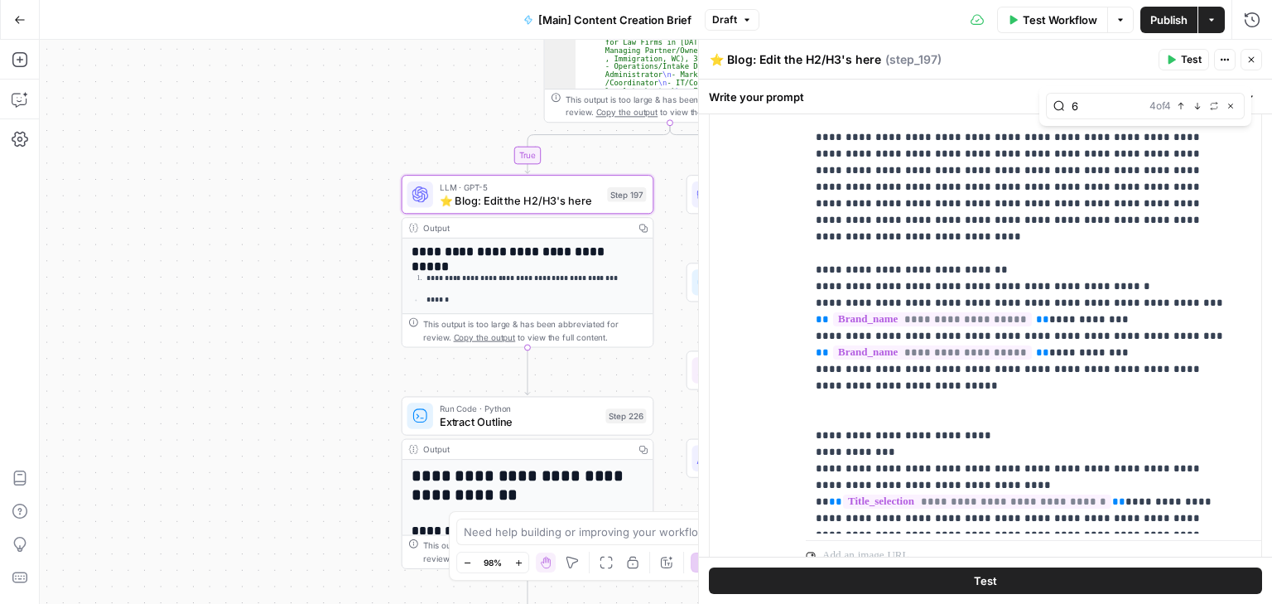
click at [1257, 62] on button "Close" at bounding box center [1252, 60] width 22 height 22
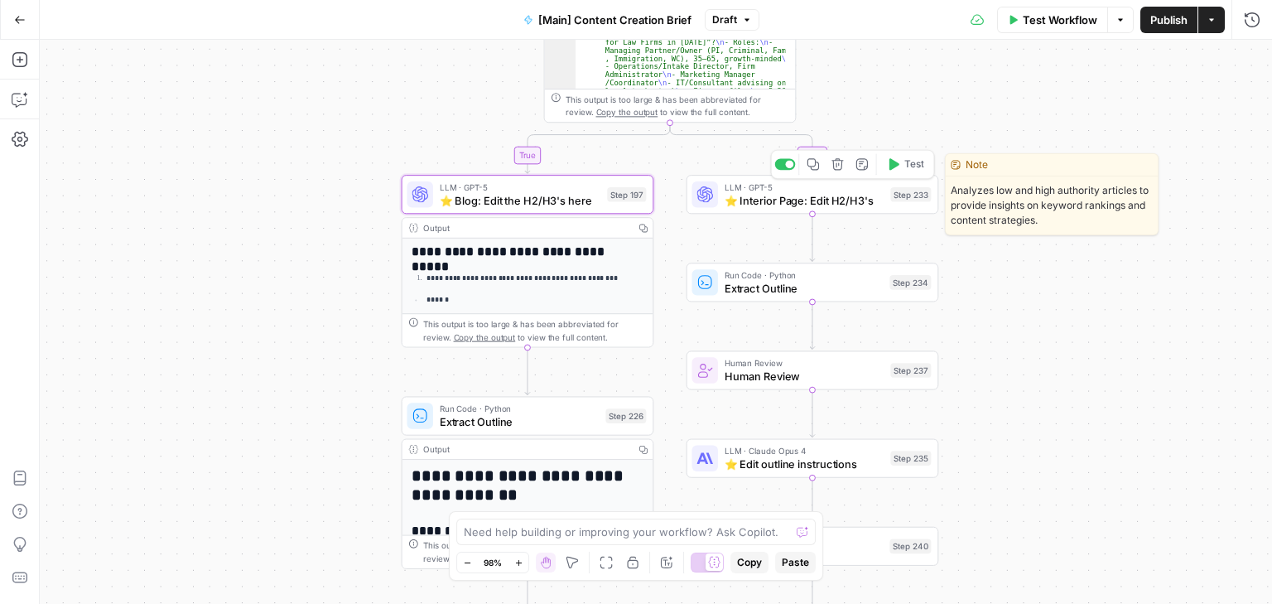
click at [803, 197] on span "⭐️ Interior Page: Edit H2/H3's" at bounding box center [805, 200] width 160 height 17
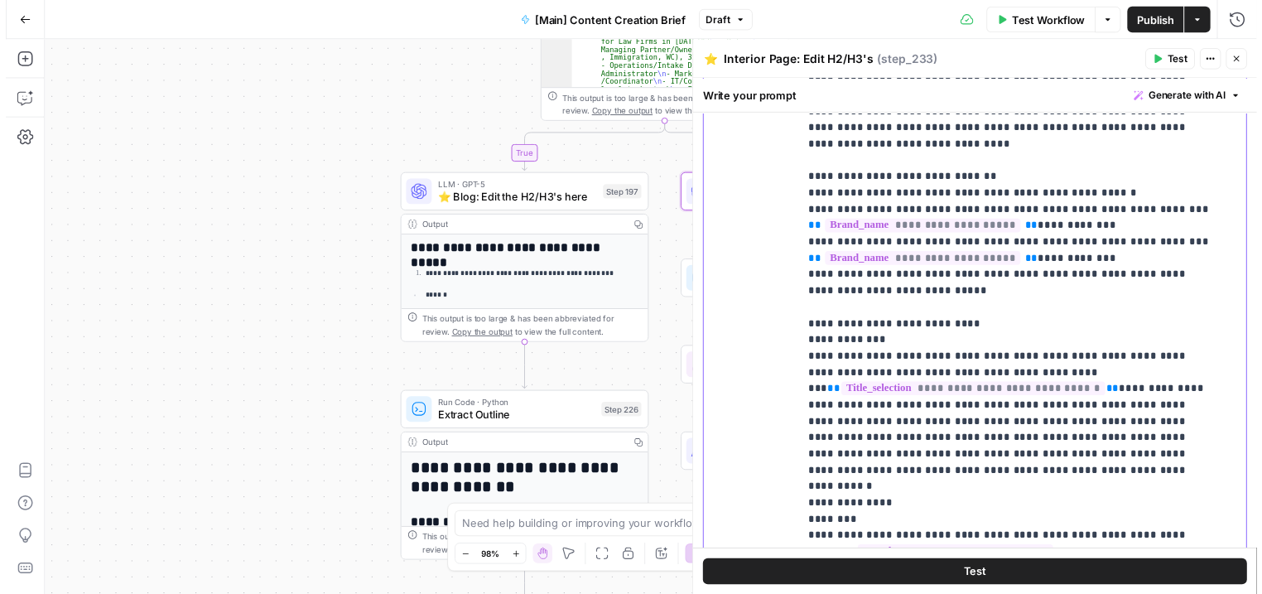
scroll to position [1653, 0]
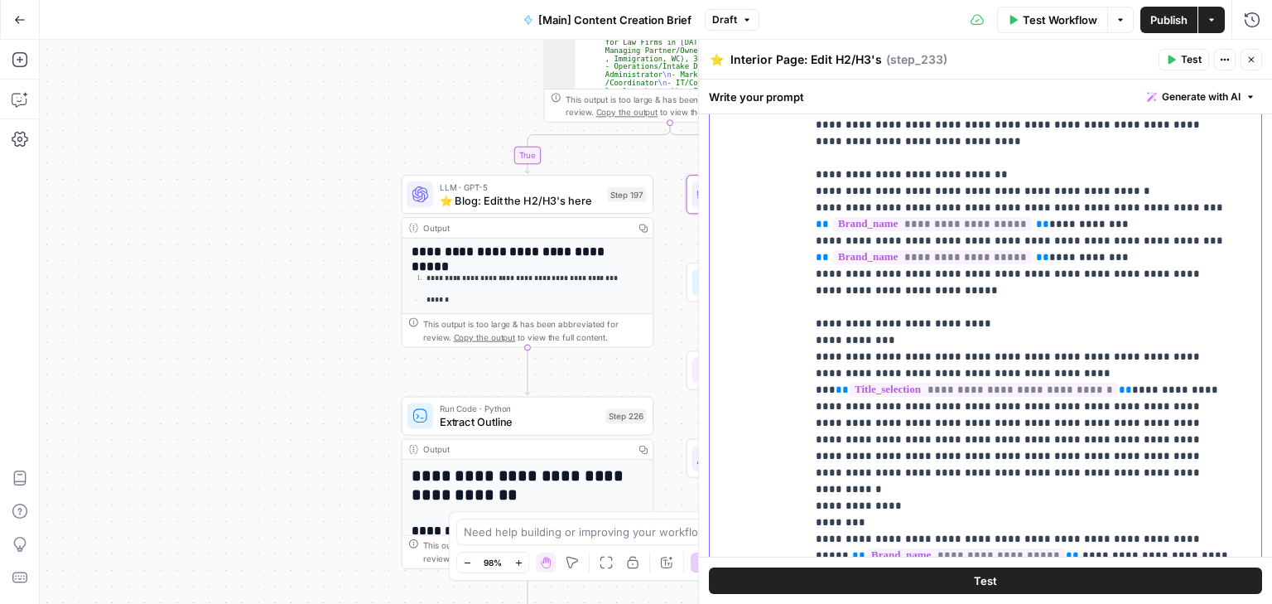
drag, startPoint x: 951, startPoint y: 337, endPoint x: 961, endPoint y: 347, distance: 14.7
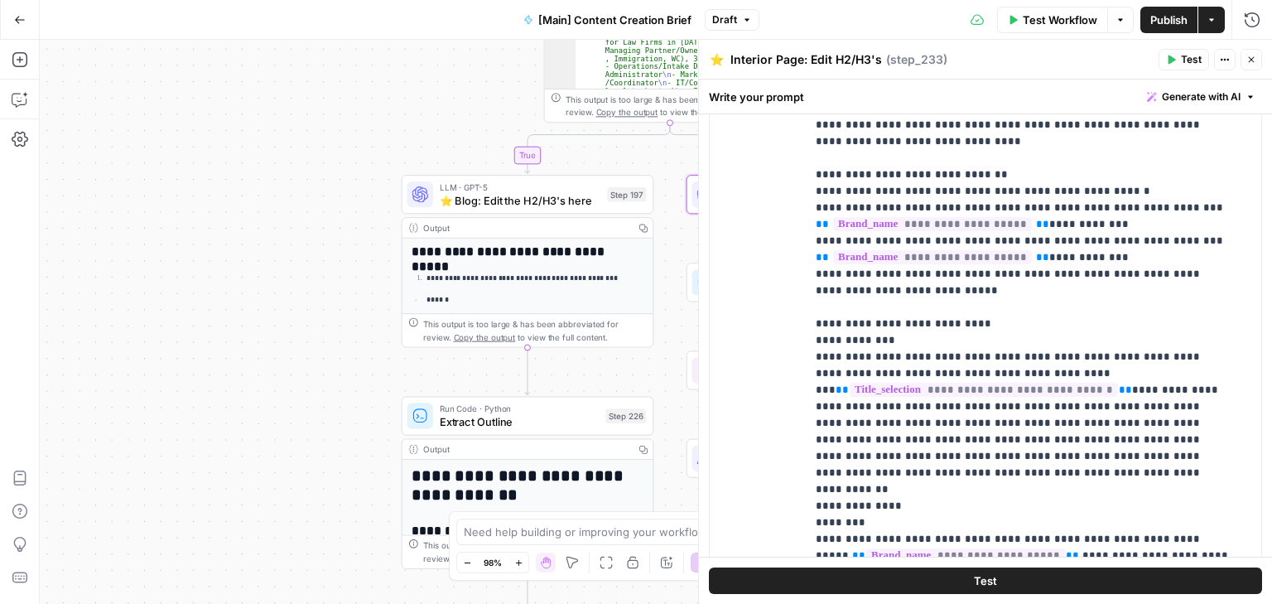
click at [1181, 51] on button "Test" at bounding box center [1184, 60] width 51 height 22
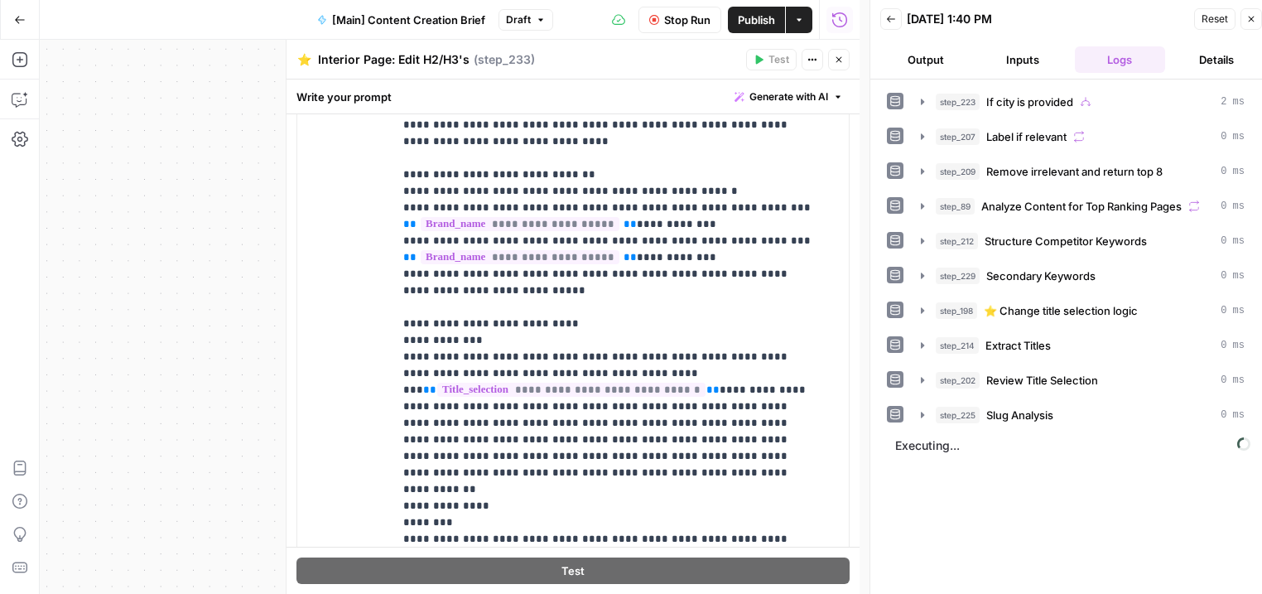
click at [932, 61] on button "Output" at bounding box center [925, 59] width 90 height 26
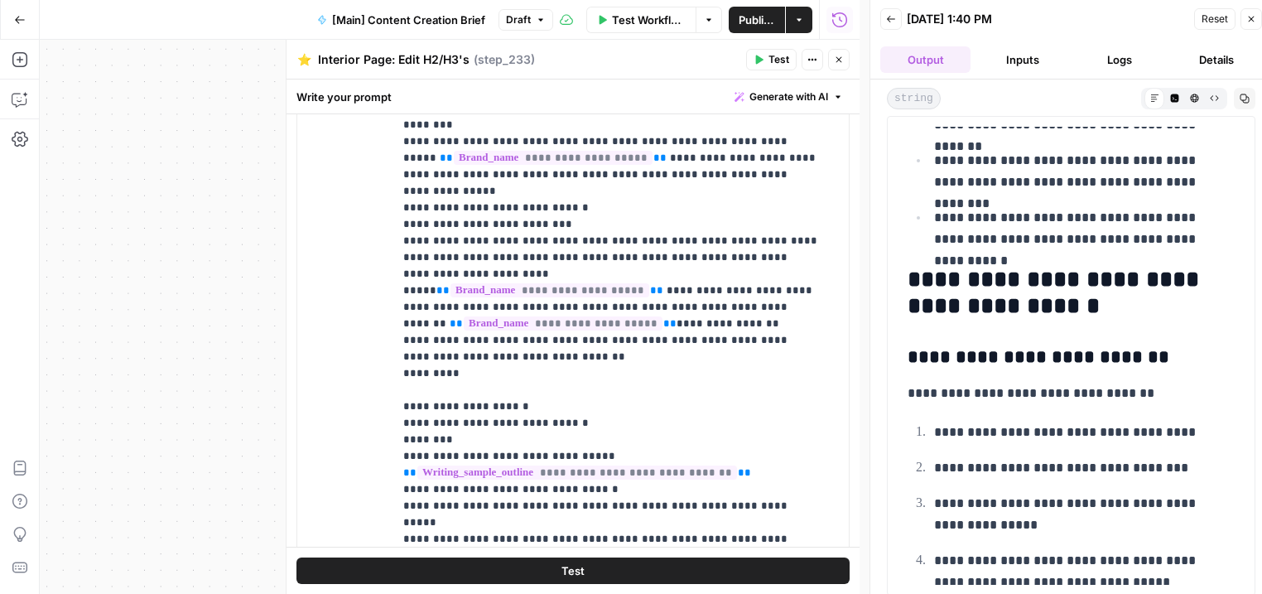
scroll to position [1888, 0]
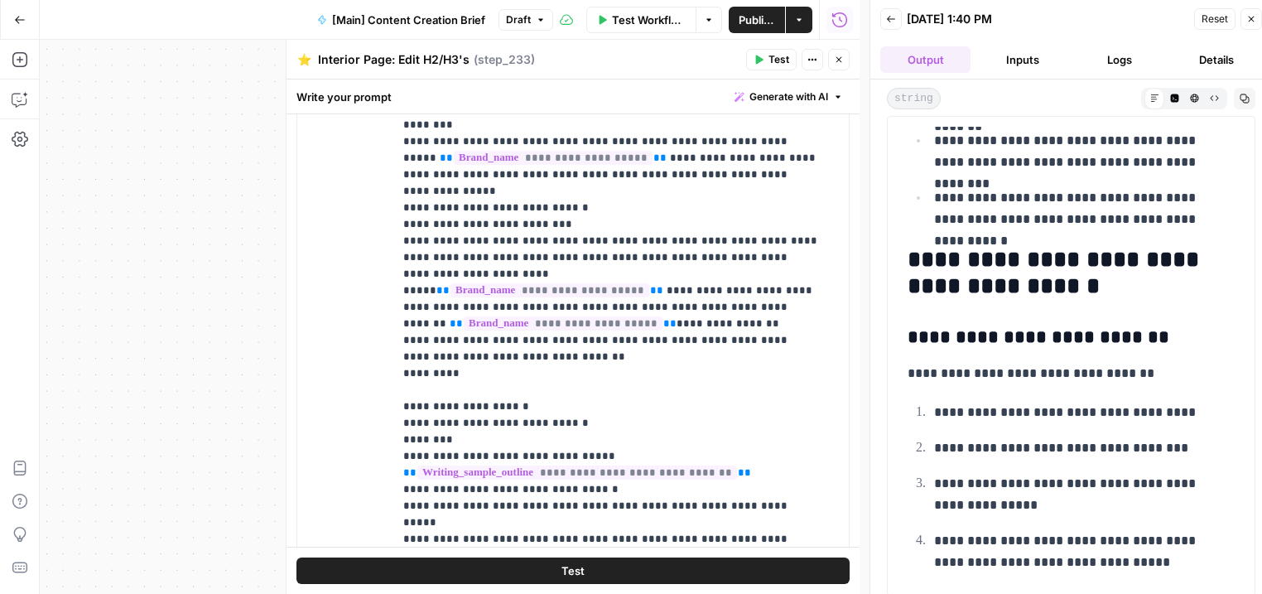
click at [934, 335] on h3 "**********" at bounding box center [1067, 337] width 318 height 23
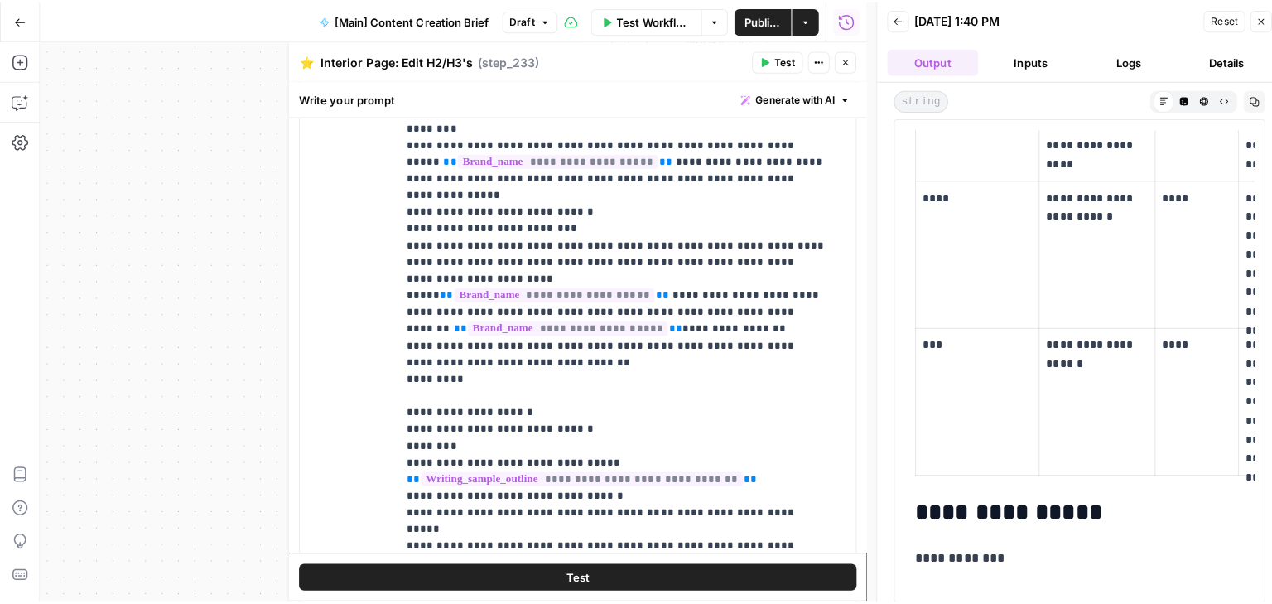
scroll to position [4968, 0]
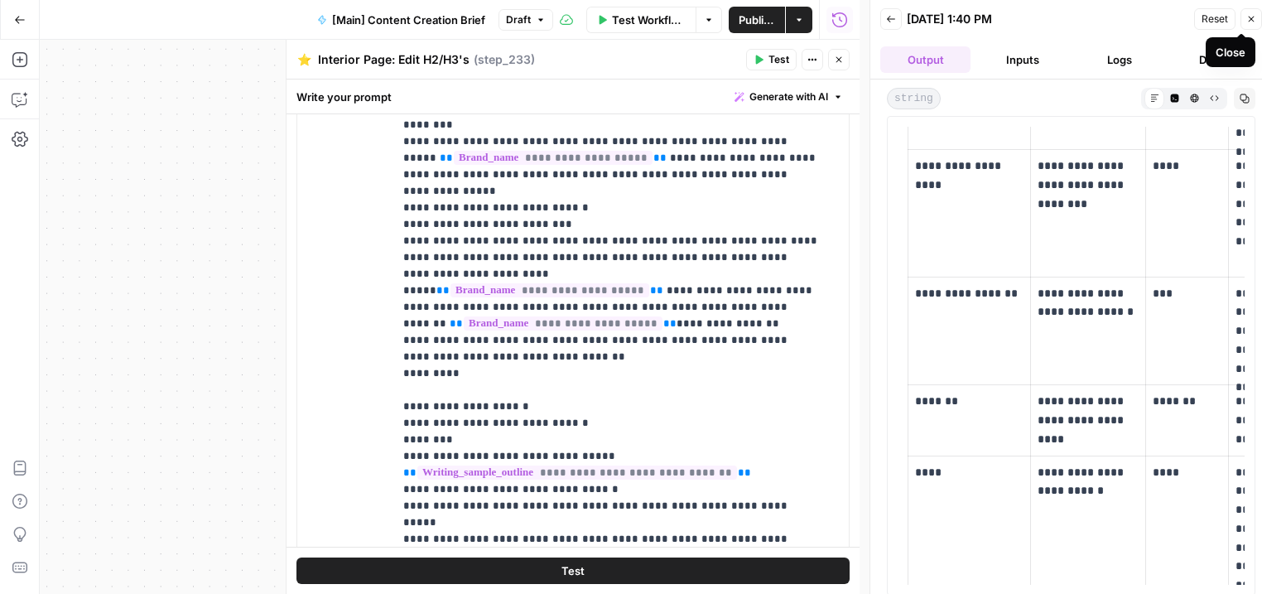
click at [1252, 22] on icon "button" at bounding box center [1251, 19] width 10 height 10
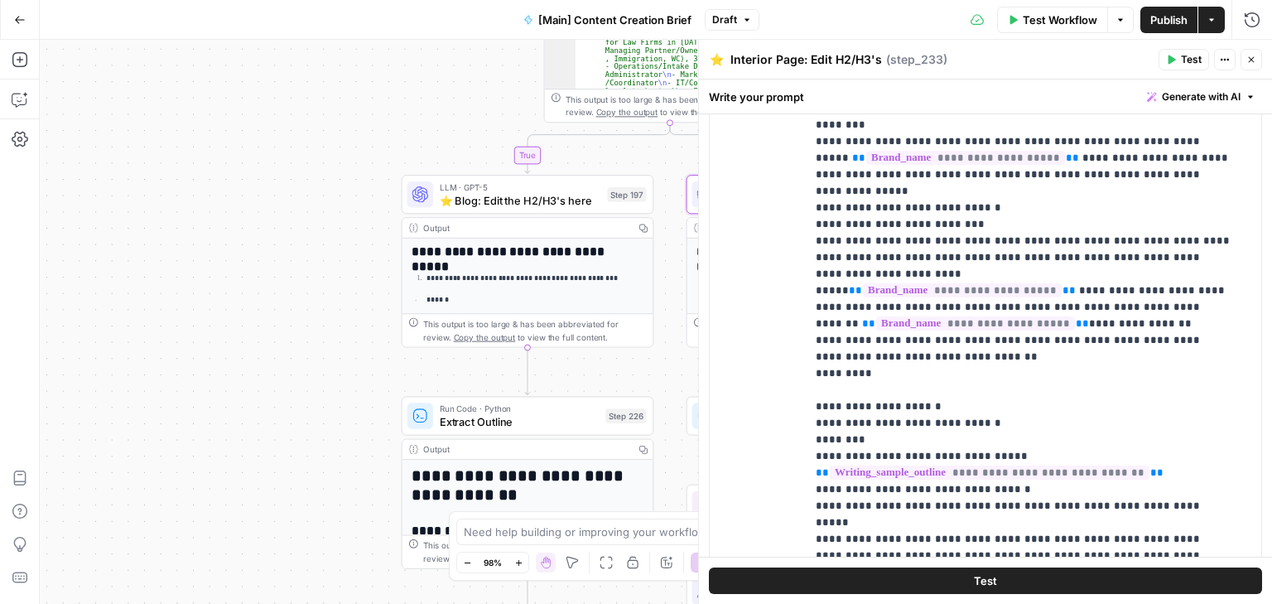
click at [189, 180] on div "true false true false Workflow Set Inputs Inputs Condition If city is provided …" at bounding box center [656, 322] width 1232 height 564
click at [1243, 65] on button "Close" at bounding box center [1252, 60] width 22 height 22
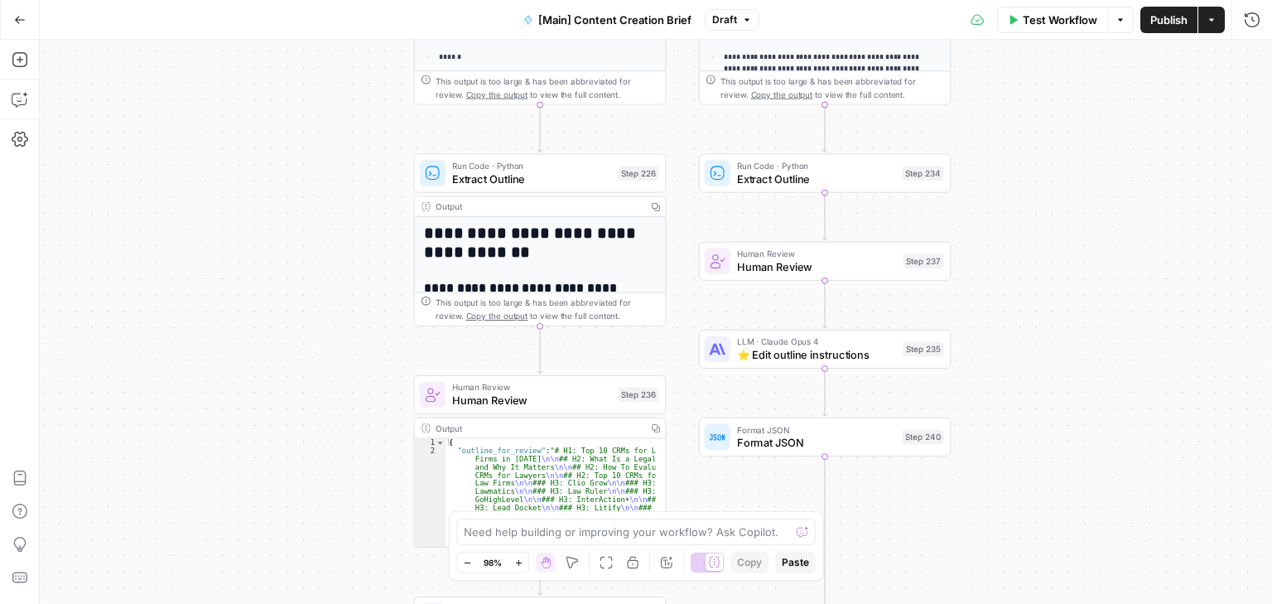
drag, startPoint x: 1038, startPoint y: 424, endPoint x: 1052, endPoint y: 171, distance: 253.8
click at [1052, 169] on div "true false true false Workflow Set Inputs Inputs Condition If city is provided …" at bounding box center [656, 322] width 1232 height 564
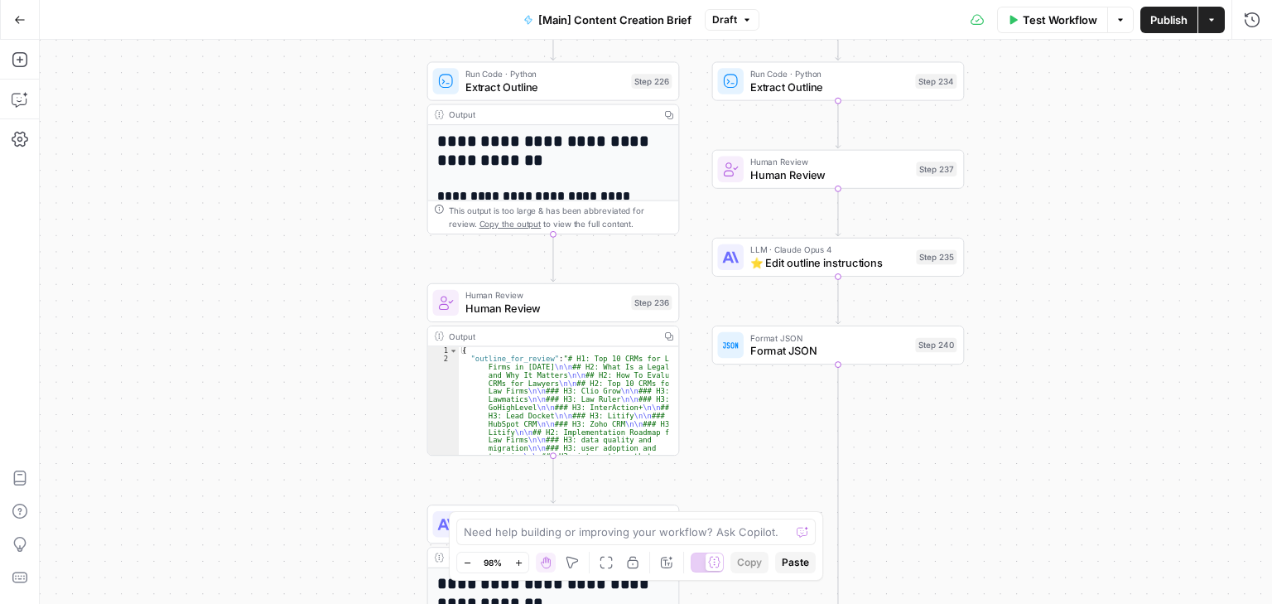
drag, startPoint x: 1053, startPoint y: 384, endPoint x: 1062, endPoint y: 301, distance: 84.1
click at [1066, 302] on div "true false true false Workflow Set Inputs Inputs Condition If city is provided …" at bounding box center [656, 322] width 1232 height 564
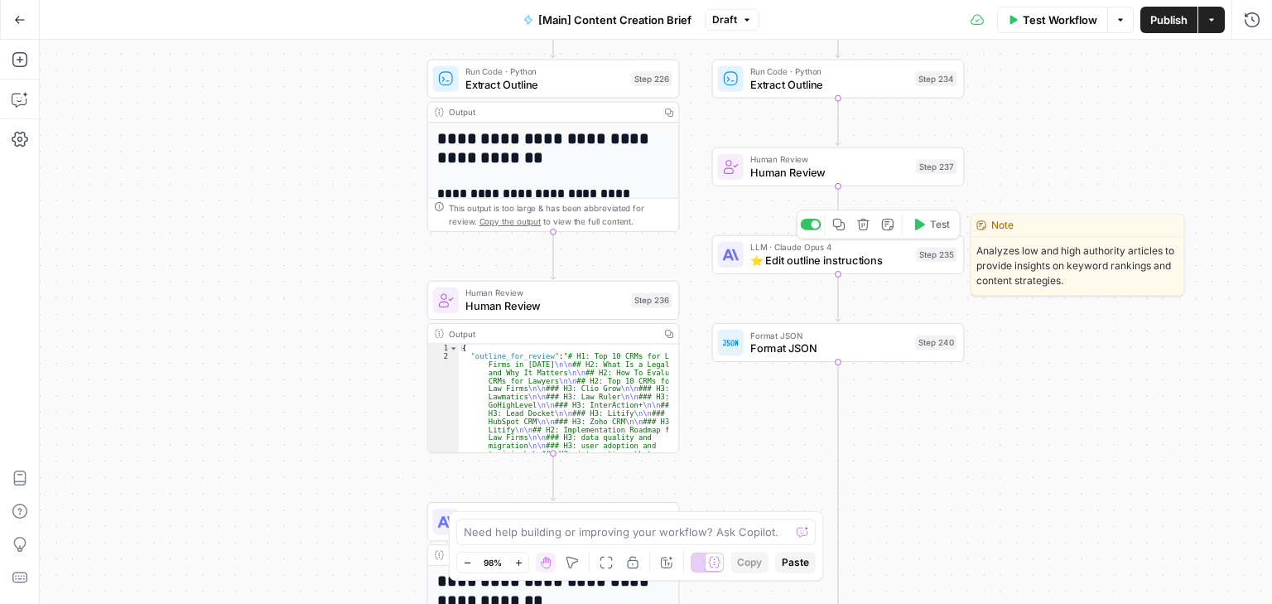
click at [812, 258] on span "⭐️ Edit outline instructions" at bounding box center [830, 260] width 160 height 17
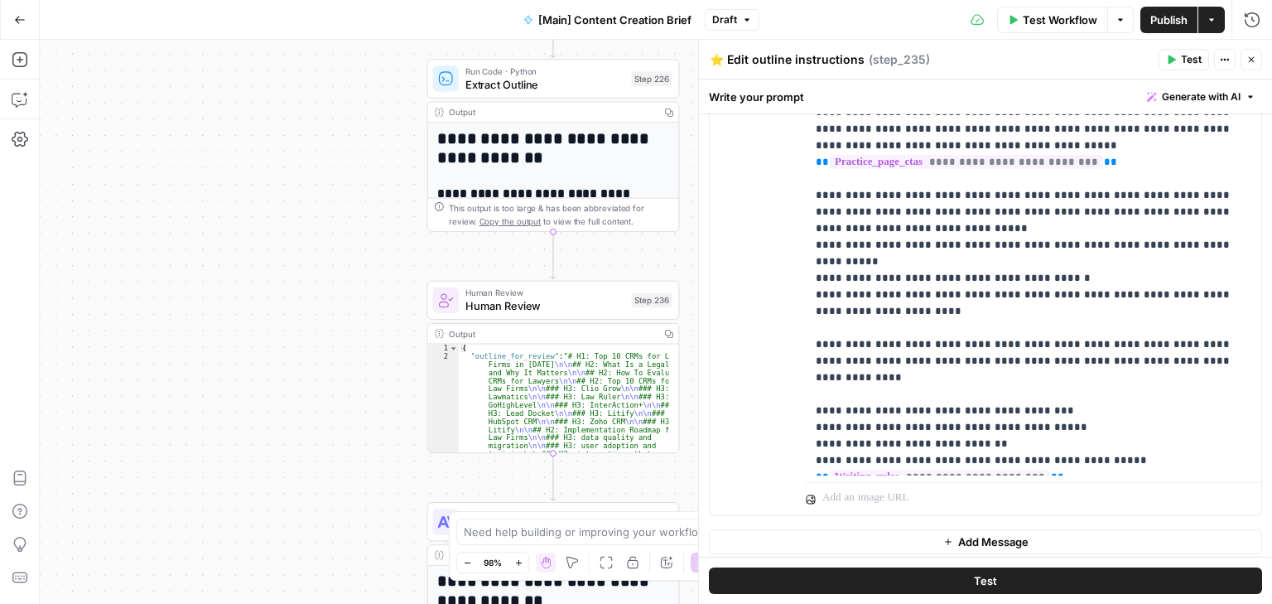
scroll to position [1333, 0]
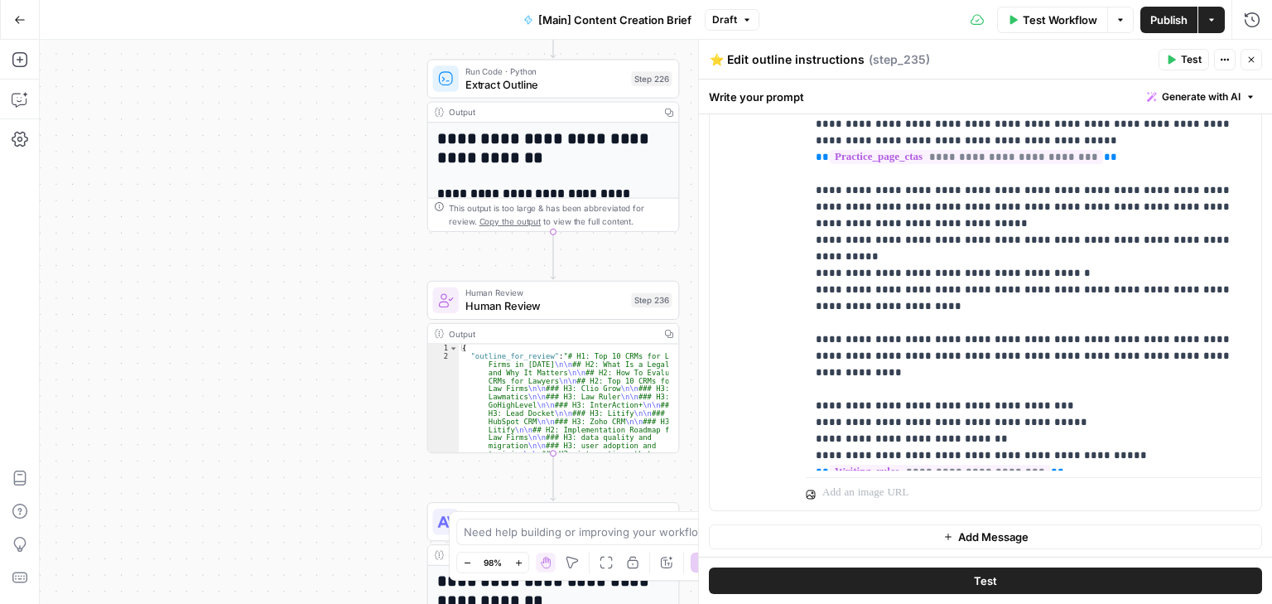
click at [1250, 59] on icon "button" at bounding box center [1251, 60] width 10 height 10
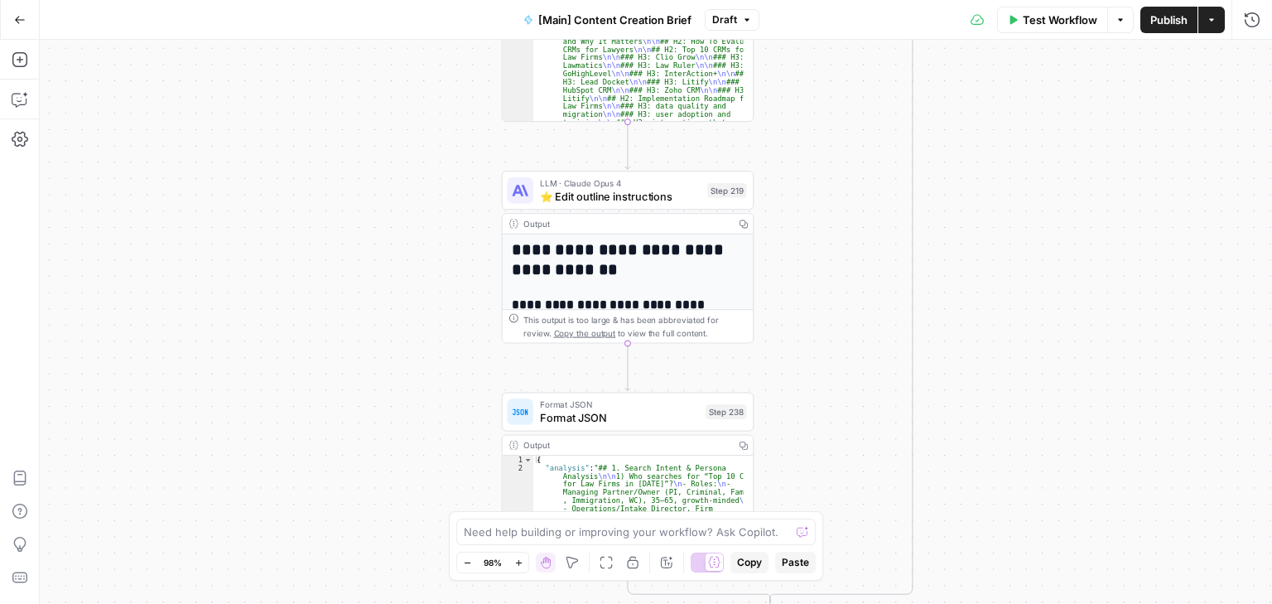
drag, startPoint x: 353, startPoint y: 441, endPoint x: 427, endPoint y: 109, distance: 339.5
click at [427, 109] on div "true false true false Workflow Set Inputs Inputs Condition If city is provided …" at bounding box center [656, 322] width 1232 height 564
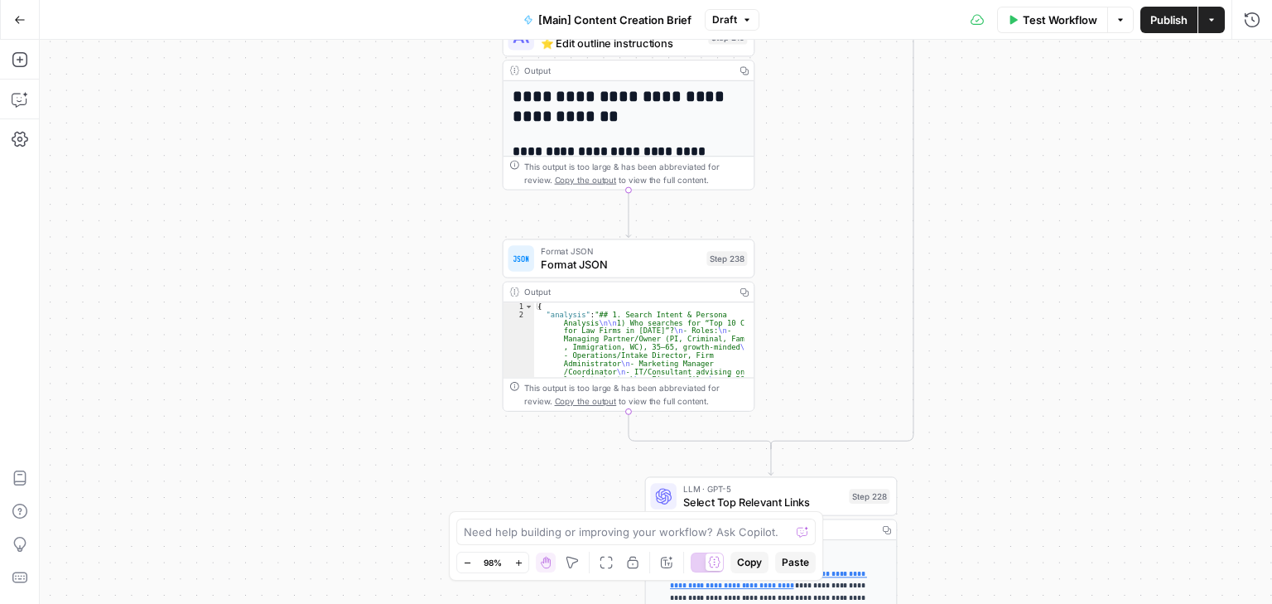
drag, startPoint x: 412, startPoint y: 315, endPoint x: 406, endPoint y: 235, distance: 79.8
click at [407, 234] on div "true false true false Workflow Set Inputs Inputs Condition If city is provided …" at bounding box center [656, 322] width 1232 height 564
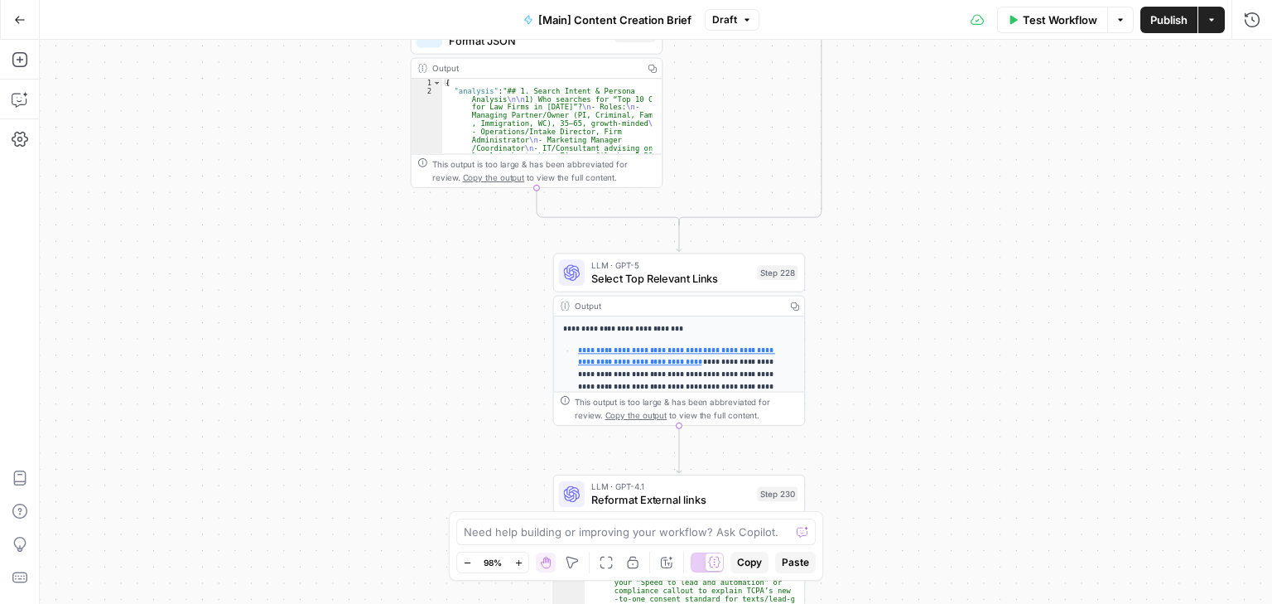
drag, startPoint x: 356, startPoint y: 233, endPoint x: 340, endPoint y: 182, distance: 53.2
click at [340, 179] on div "true false true false Workflow Set Inputs Inputs Condition If city is provided …" at bounding box center [656, 322] width 1232 height 564
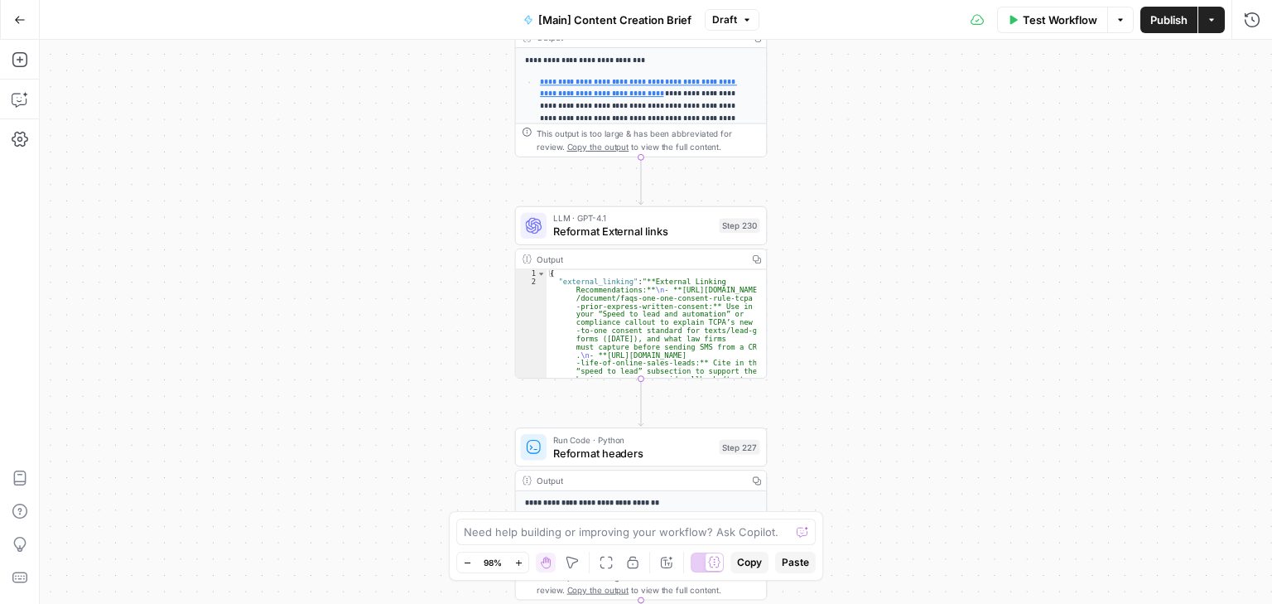
drag, startPoint x: 361, startPoint y: 205, endPoint x: 347, endPoint y: 124, distance: 82.4
click at [347, 124] on div "true false true false Workflow Set Inputs Inputs Condition If city is provided …" at bounding box center [656, 322] width 1232 height 564
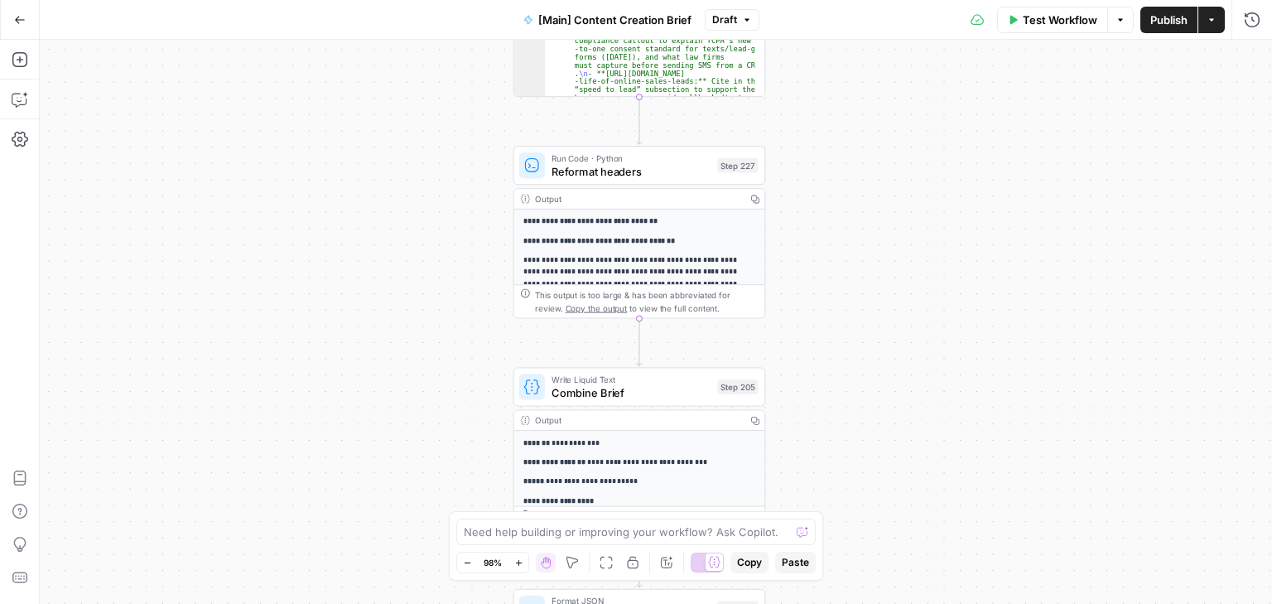
drag, startPoint x: 417, startPoint y: 235, endPoint x: 412, endPoint y: 102, distance: 133.4
click at [412, 102] on div "true false true false Workflow Set Inputs Inputs Condition If city is provided …" at bounding box center [656, 322] width 1232 height 564
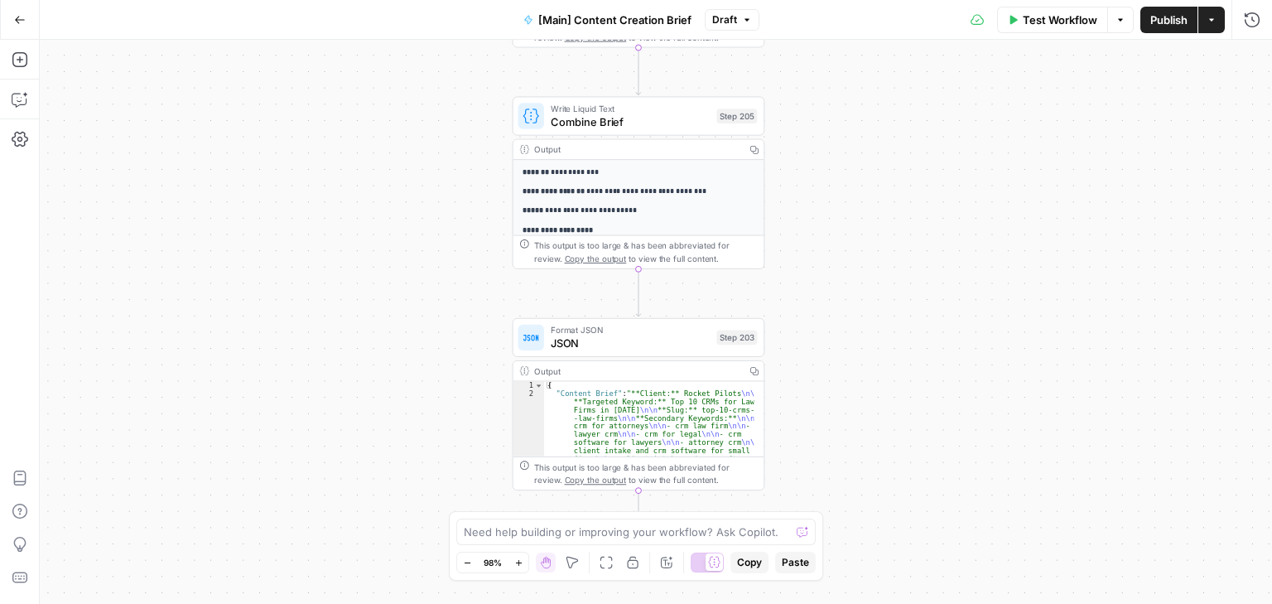
drag, startPoint x: 447, startPoint y: 116, endPoint x: 448, endPoint y: 53, distance: 62.9
click at [448, 53] on div "true false true false Workflow Set Inputs Inputs Condition If city is provided …" at bounding box center [656, 322] width 1232 height 564
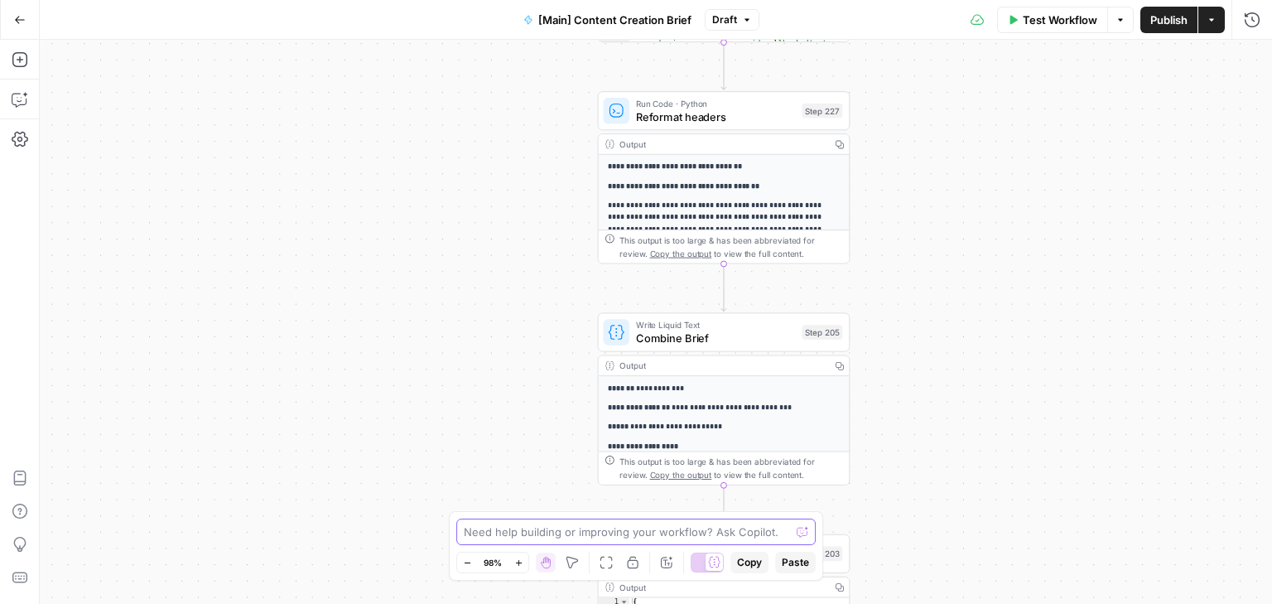
drag, startPoint x: 450, startPoint y: 297, endPoint x: 470, endPoint y: 358, distance: 63.9
click at [535, 523] on body "Rocket Pilots New Home Browse Your Data Usage Settings Recent Grids [PERSON_NAM…" at bounding box center [636, 302] width 1272 height 604
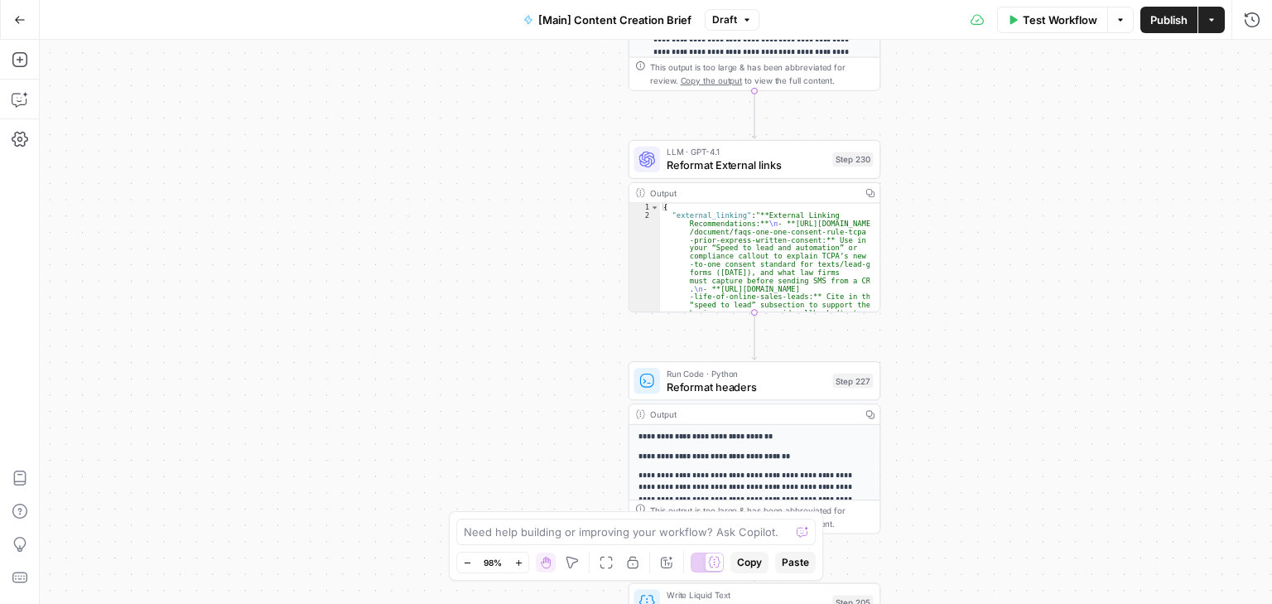
drag, startPoint x: 446, startPoint y: 282, endPoint x: 449, endPoint y: 445, distance: 163.2
click at [454, 470] on div "true false true false Workflow Set Inputs Inputs Condition If city is provided …" at bounding box center [656, 322] width 1232 height 564
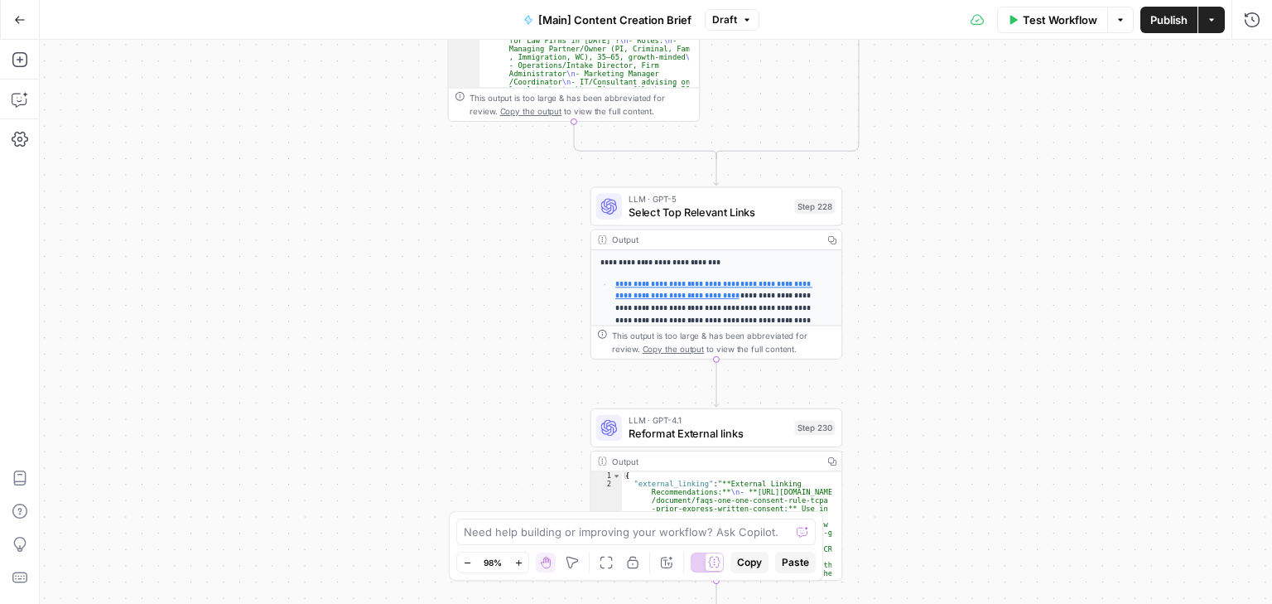
drag, startPoint x: 442, startPoint y: 311, endPoint x: 417, endPoint y: 447, distance: 138.9
click at [417, 447] on div "true false true false Workflow Set Inputs Inputs Condition If city is provided …" at bounding box center [656, 322] width 1232 height 564
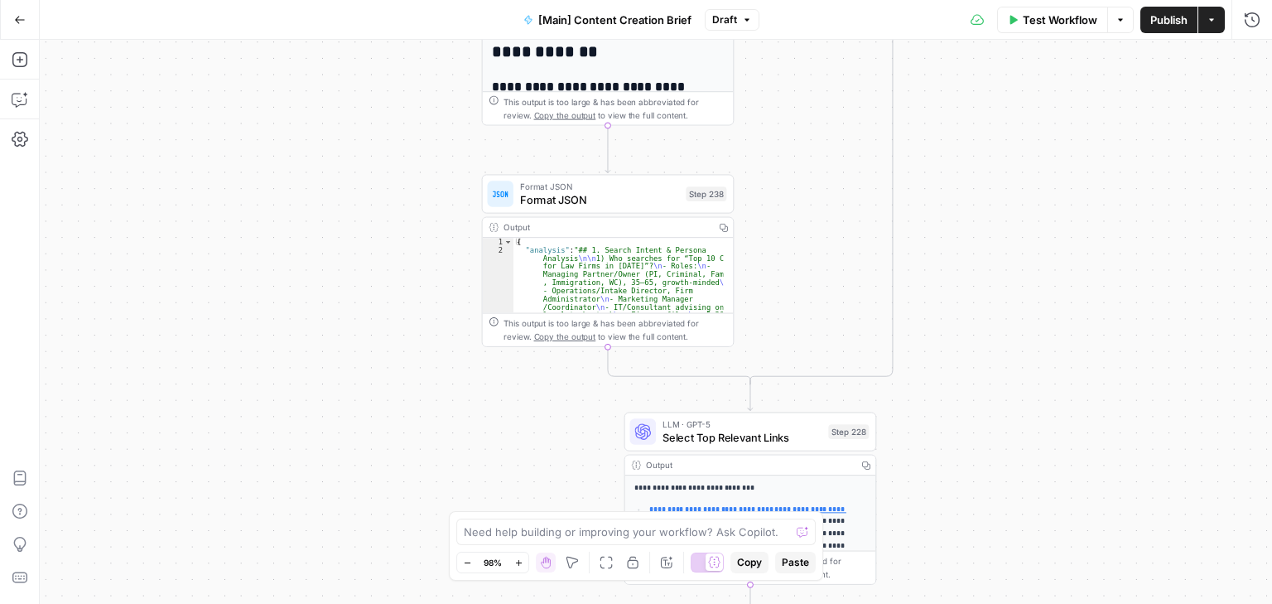
drag, startPoint x: 429, startPoint y: 315, endPoint x: 439, endPoint y: 379, distance: 65.4
click at [447, 441] on div "true false true false Workflow Set Inputs Inputs Condition If city is provided …" at bounding box center [656, 322] width 1232 height 564
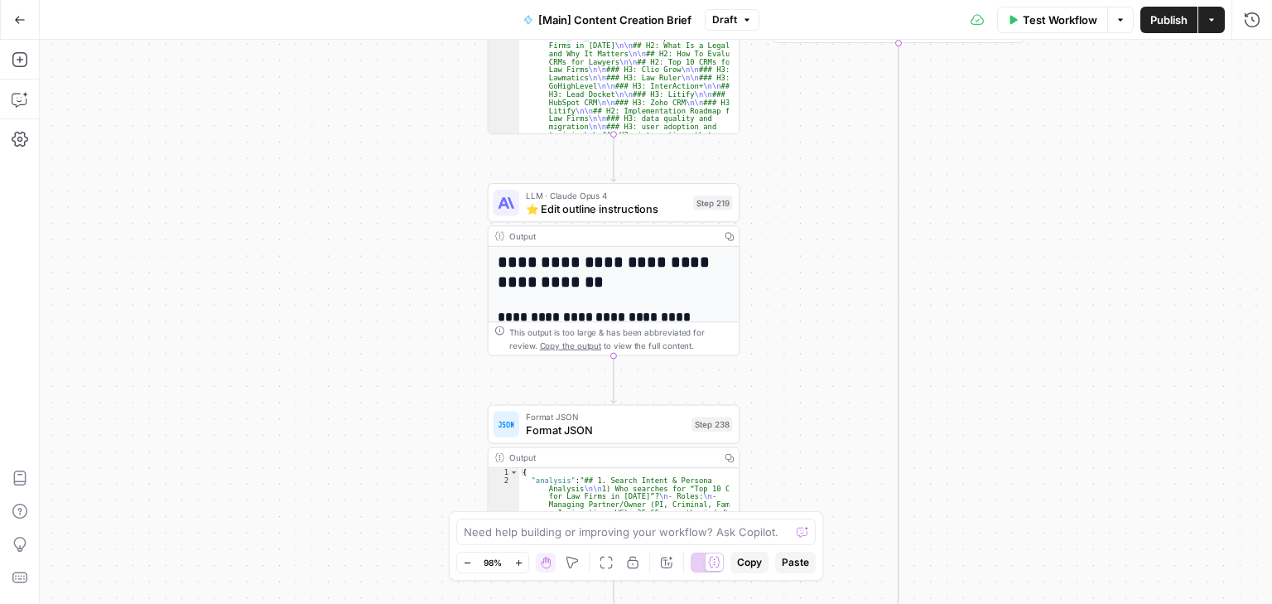
drag, startPoint x: 441, startPoint y: 238, endPoint x: 436, endPoint y: 422, distance: 183.9
click at [436, 422] on div "true false true false Workflow Set Inputs Inputs Condition If city is provided …" at bounding box center [656, 322] width 1232 height 564
click at [548, 205] on span "⭐️ Edit outline instructions" at bounding box center [606, 208] width 161 height 17
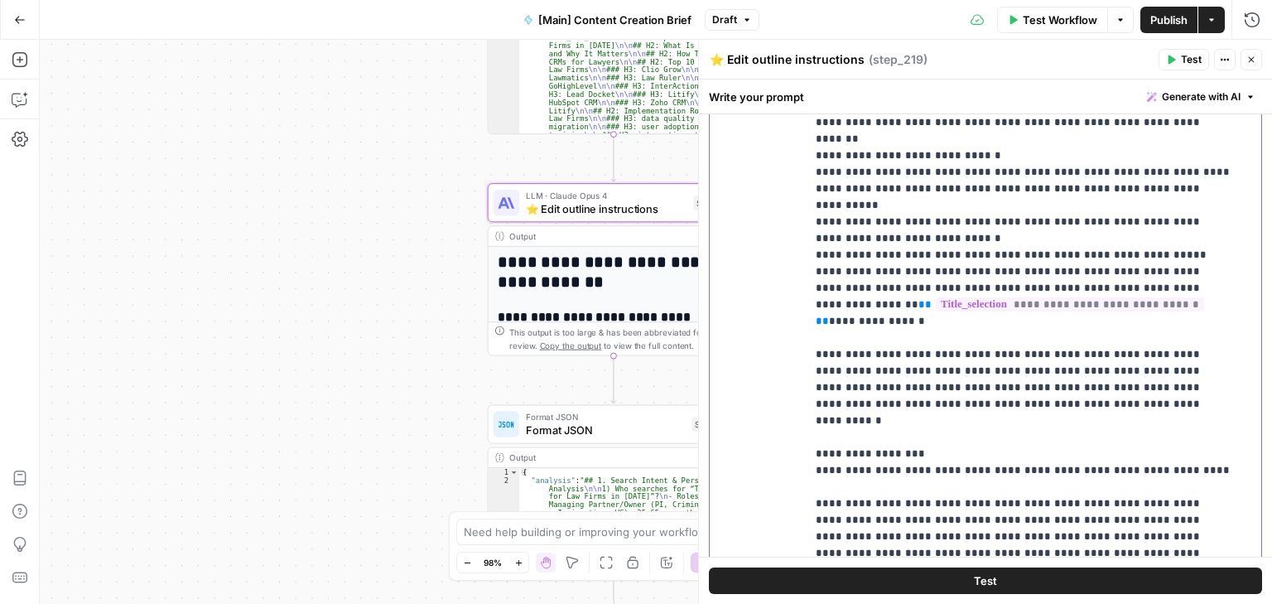
scroll to position [1090, 0]
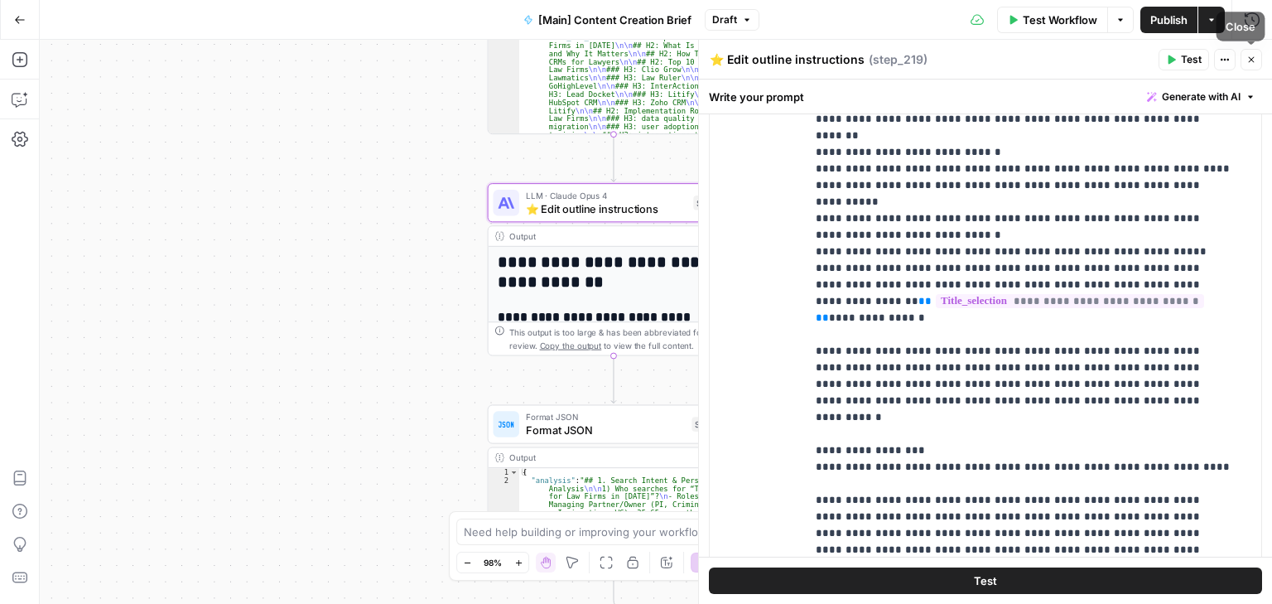
click at [1251, 59] on icon "button" at bounding box center [1251, 60] width 10 height 10
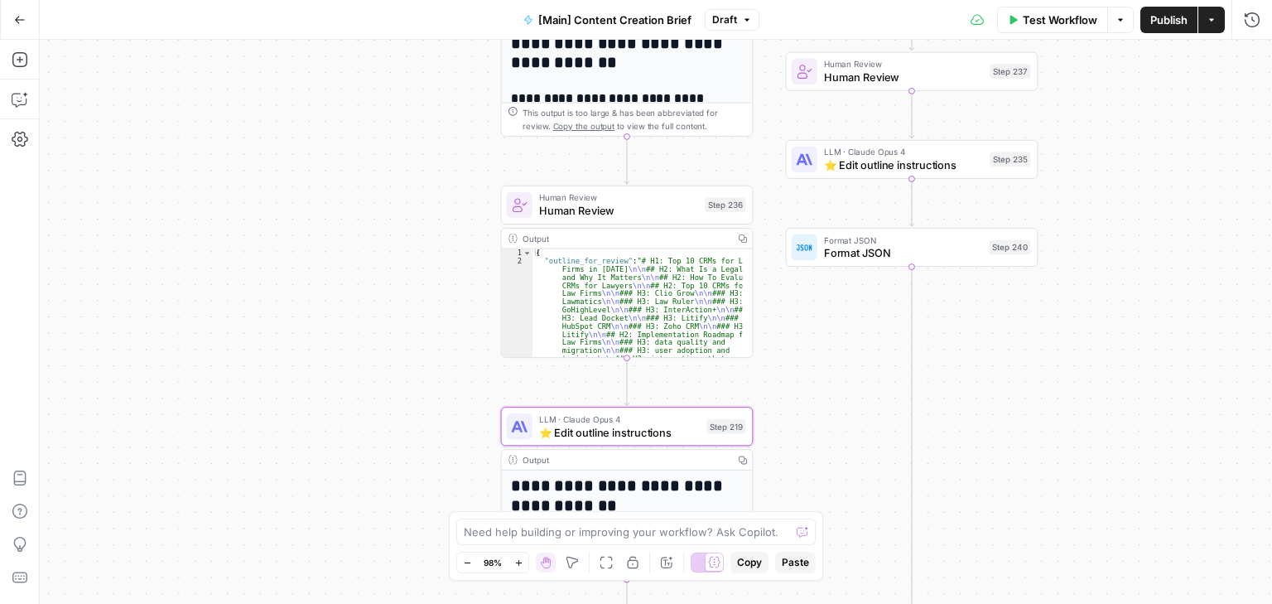
drag, startPoint x: 347, startPoint y: 379, endPoint x: 373, endPoint y: 326, distance: 59.3
click at [348, 436] on div "true false true false Workflow Set Inputs Inputs Condition If city is provided …" at bounding box center [656, 322] width 1232 height 564
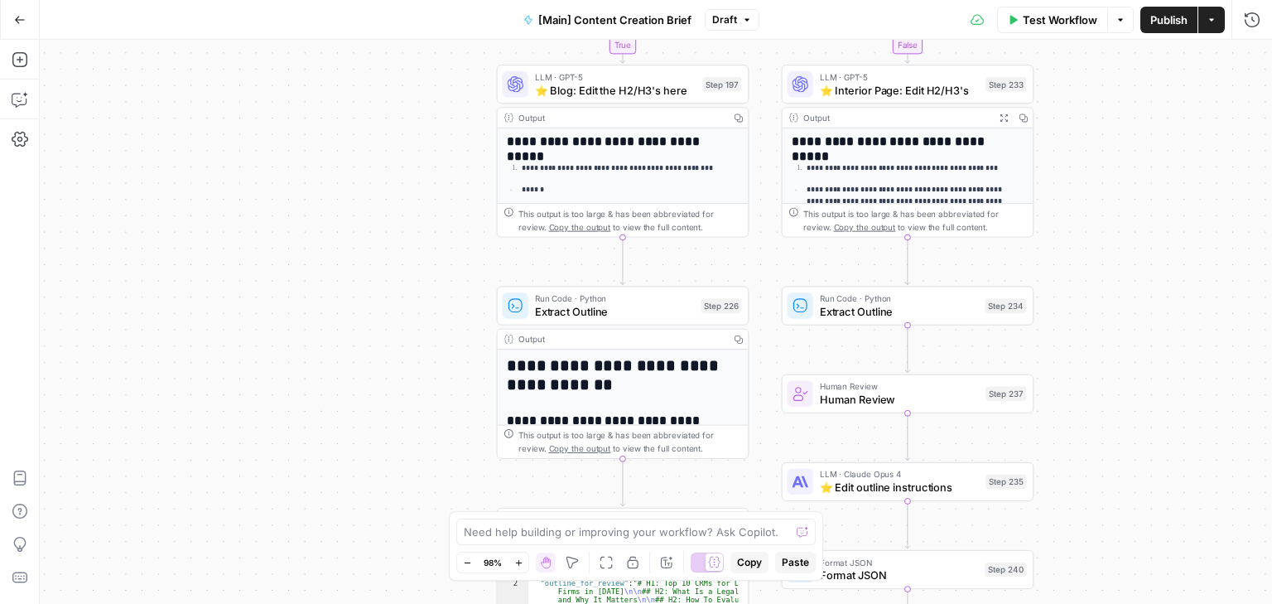
drag, startPoint x: 424, startPoint y: 227, endPoint x: 420, endPoint y: 338, distance: 111.0
click at [419, 373] on div "true false true false Workflow Set Inputs Inputs Condition If city is provided …" at bounding box center [656, 322] width 1232 height 564
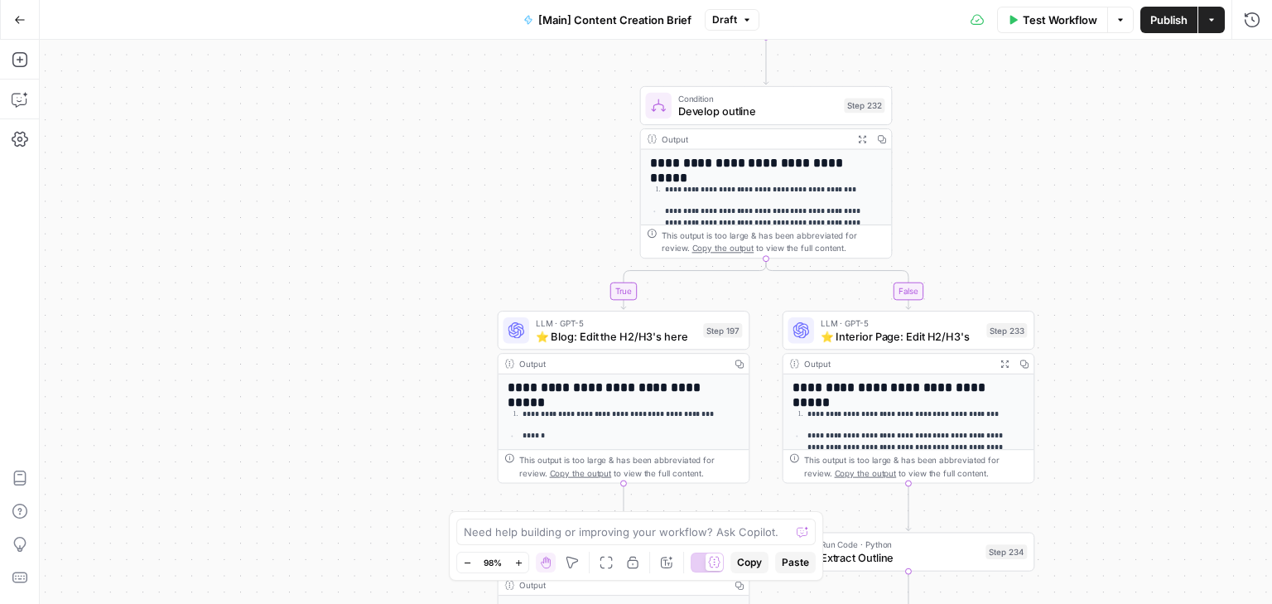
drag, startPoint x: 433, startPoint y: 117, endPoint x: 433, endPoint y: 369, distance: 251.7
click at [434, 381] on div "true false true false Workflow Set Inputs Inputs Condition If city is provided …" at bounding box center [656, 322] width 1232 height 564
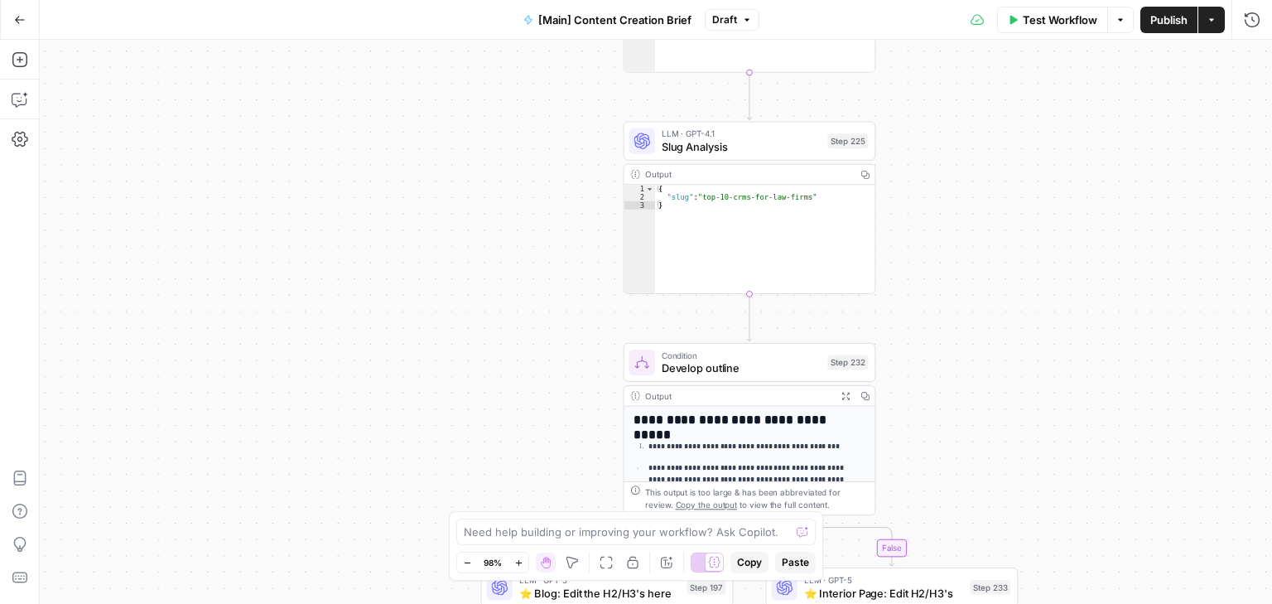
drag, startPoint x: 465, startPoint y: 354, endPoint x: 480, endPoint y: 209, distance: 146.6
click at [458, 396] on div "true false true false Workflow Set Inputs Inputs Condition If city is provided …" at bounding box center [656, 322] width 1232 height 564
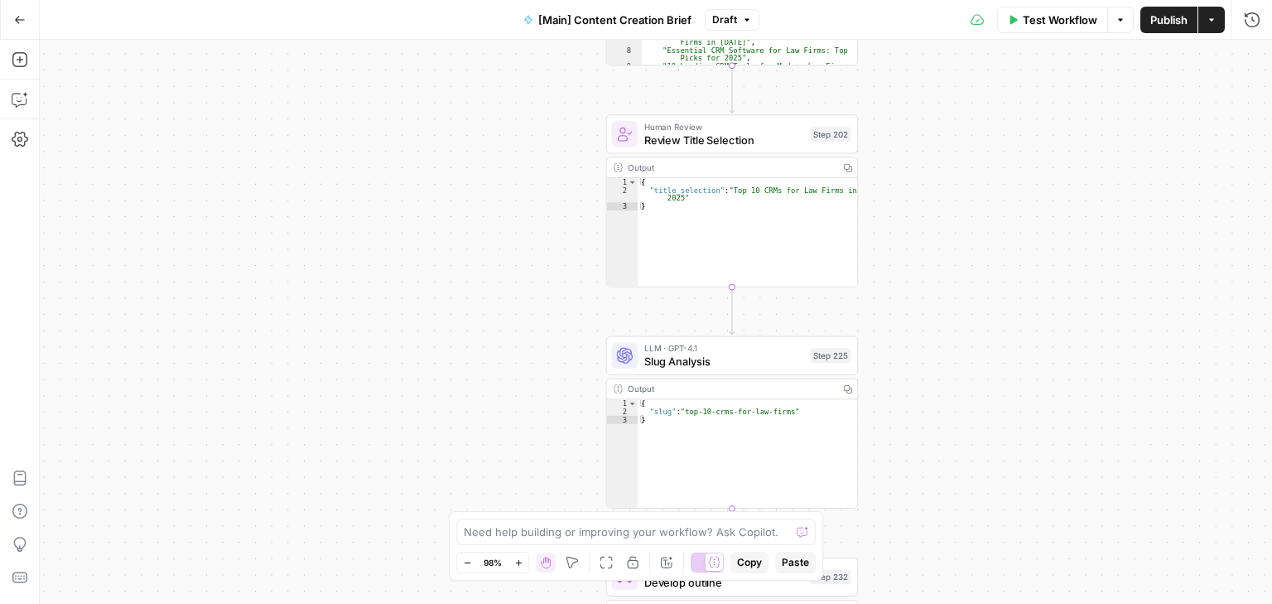
drag, startPoint x: 475, startPoint y: 368, endPoint x: 486, endPoint y: 233, distance: 135.4
click at [475, 367] on div "true false true false Workflow Set Inputs Inputs Condition If city is provided …" at bounding box center [656, 322] width 1232 height 564
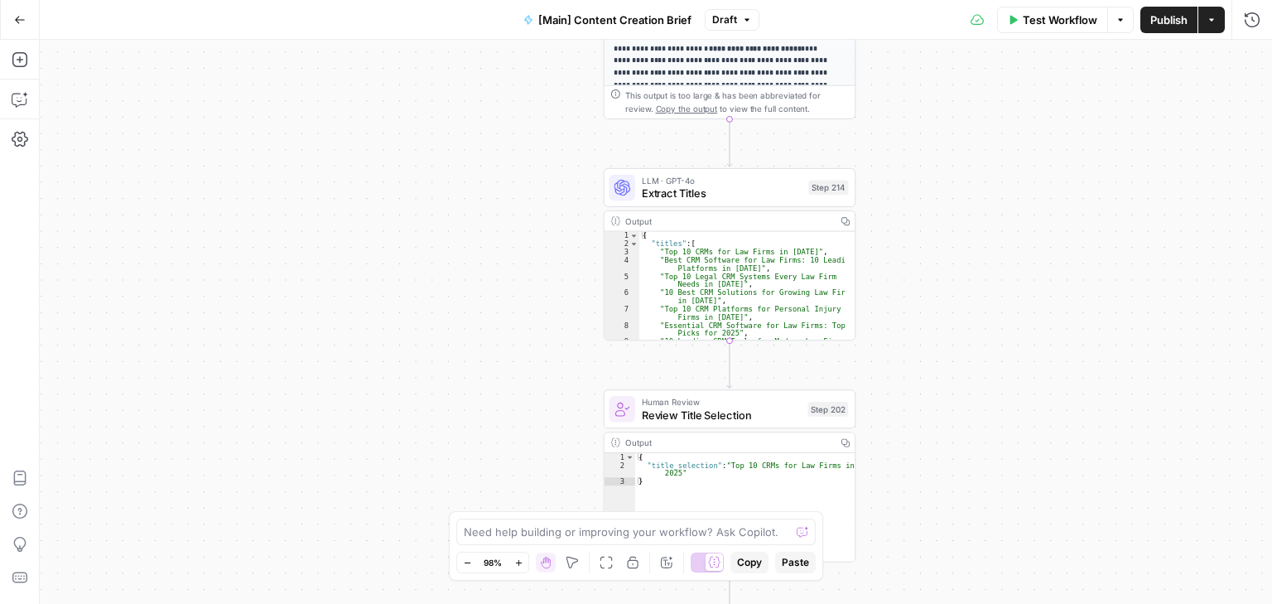
drag, startPoint x: 504, startPoint y: 272, endPoint x: 503, endPoint y: 319, distance: 47.2
click at [501, 371] on div "true false true false Workflow Set Inputs Inputs Condition If city is provided …" at bounding box center [656, 322] width 1232 height 564
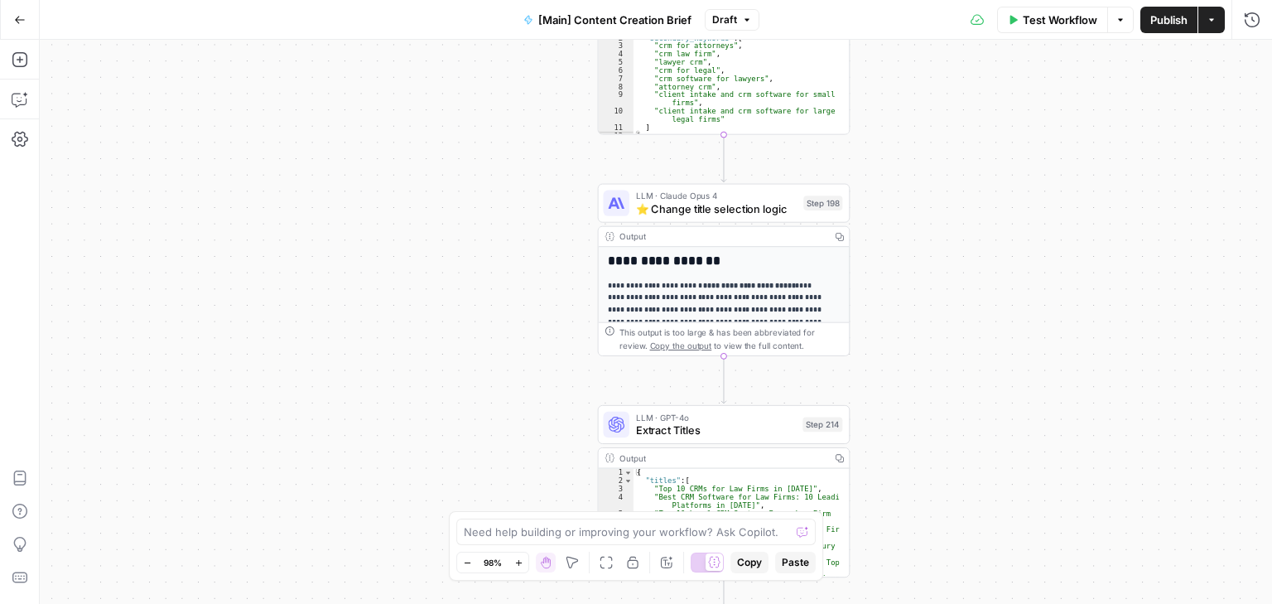
drag, startPoint x: 508, startPoint y: 355, endPoint x: 508, endPoint y: 394, distance: 38.9
click at [508, 394] on div "true false true false Workflow Set Inputs Inputs Condition If city is provided …" at bounding box center [656, 322] width 1232 height 564
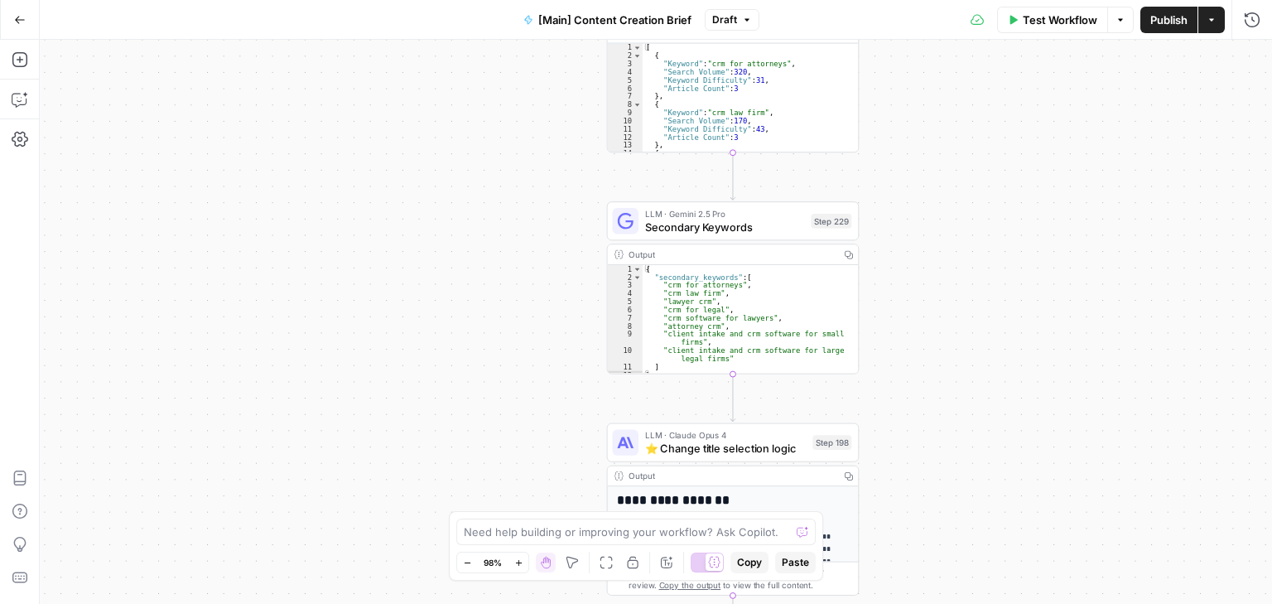
drag, startPoint x: 507, startPoint y: 419, endPoint x: 507, endPoint y: 335, distance: 84.5
click at [508, 424] on div "true false true false Workflow Set Inputs Inputs Condition If city is provided …" at bounding box center [656, 322] width 1232 height 564
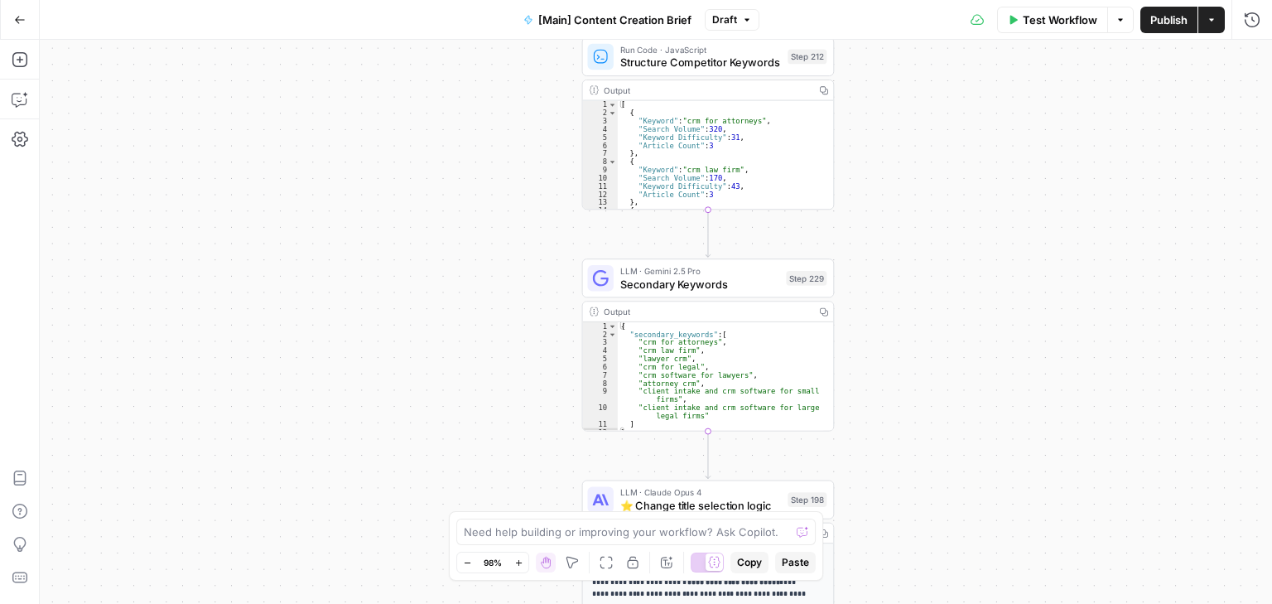
drag, startPoint x: 529, startPoint y: 257, endPoint x: 513, endPoint y: 146, distance: 112.2
click at [513, 146] on div "true false true false Workflow Set Inputs Inputs Condition If city is provided …" at bounding box center [656, 322] width 1232 height 564
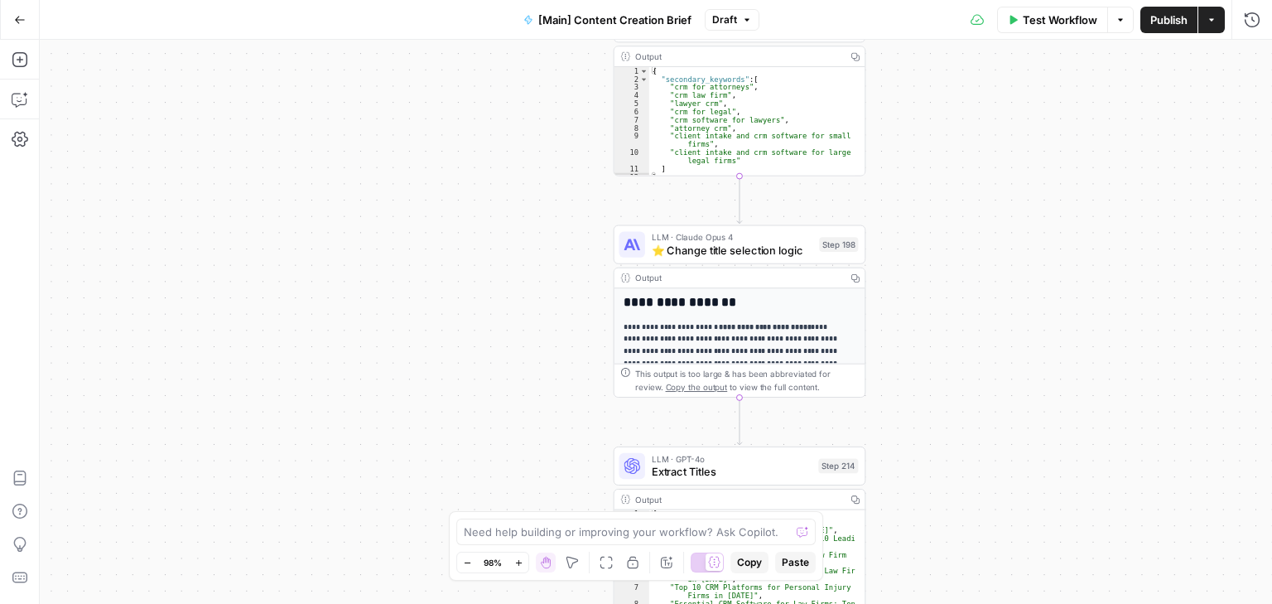
drag, startPoint x: 494, startPoint y: 189, endPoint x: 494, endPoint y: 178, distance: 10.8
click at [494, 178] on div "true false true false Workflow Set Inputs Inputs Condition If city is provided …" at bounding box center [656, 322] width 1232 height 564
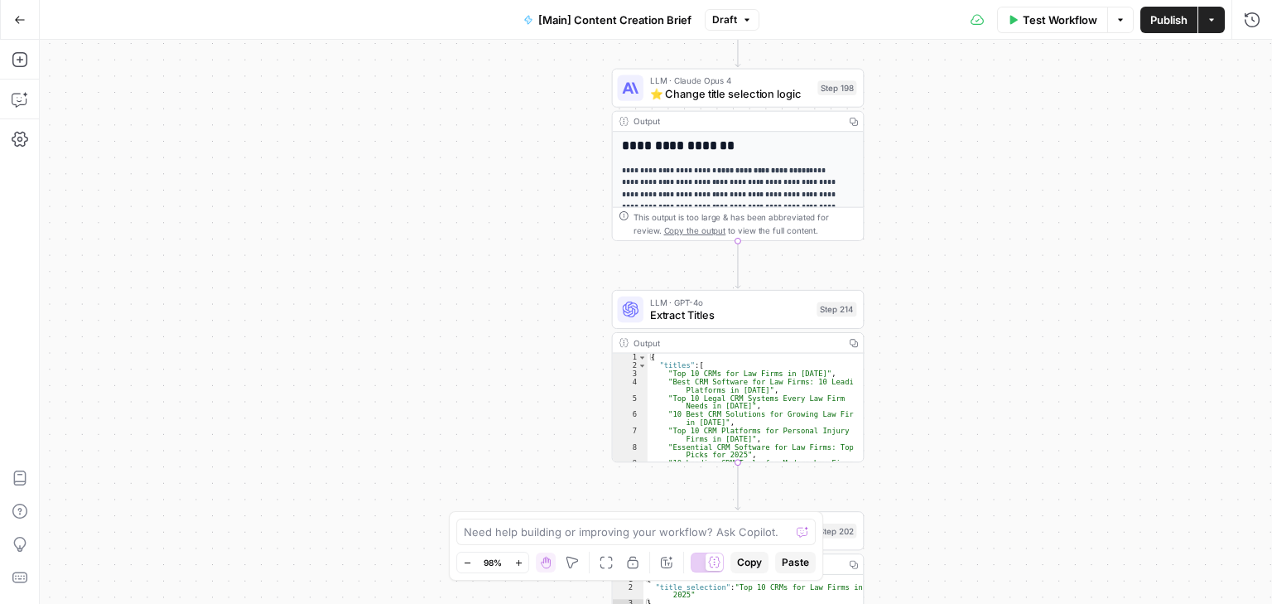
drag, startPoint x: 492, startPoint y: 287, endPoint x: 493, endPoint y: 101, distance: 185.5
click at [491, 92] on div "true false true false Workflow Set Inputs Inputs Condition If city is provided …" at bounding box center [656, 322] width 1232 height 564
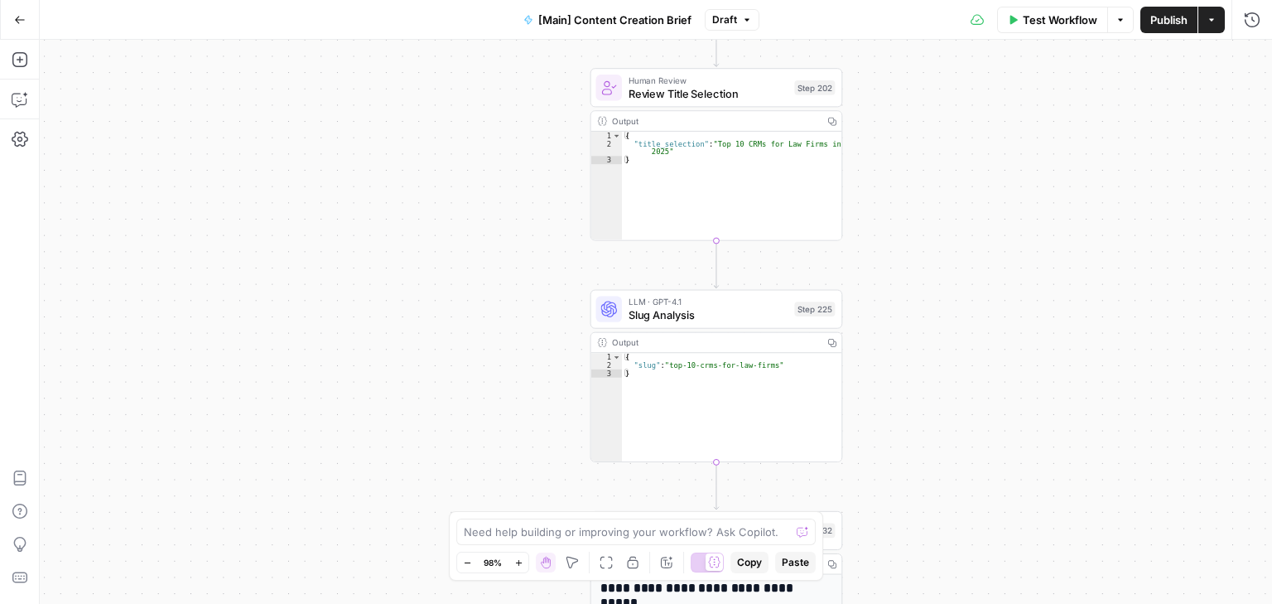
drag, startPoint x: 490, startPoint y: 219, endPoint x: 490, endPoint y: 84, distance: 135.8
click at [490, 80] on div "true false true false Workflow Set Inputs Inputs Condition If city is provided …" at bounding box center [656, 322] width 1232 height 564
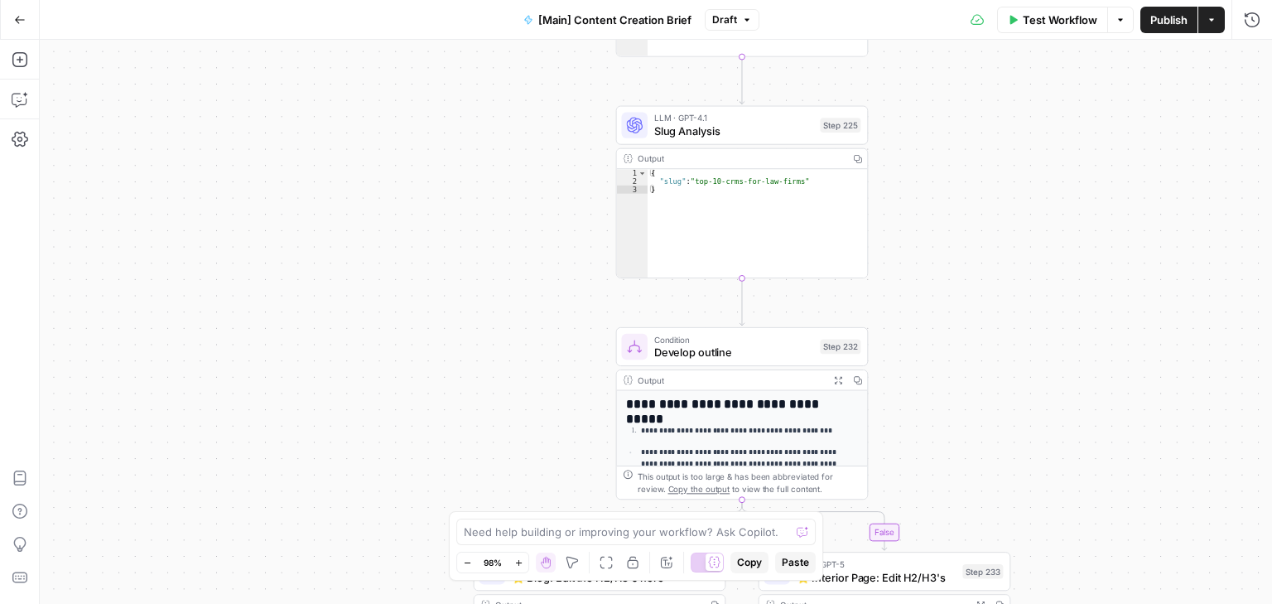
drag, startPoint x: 453, startPoint y: 179, endPoint x: 458, endPoint y: 155, distance: 24.5
click at [457, 152] on div "true false true false Workflow Set Inputs Inputs Condition If city is provided …" at bounding box center [656, 322] width 1232 height 564
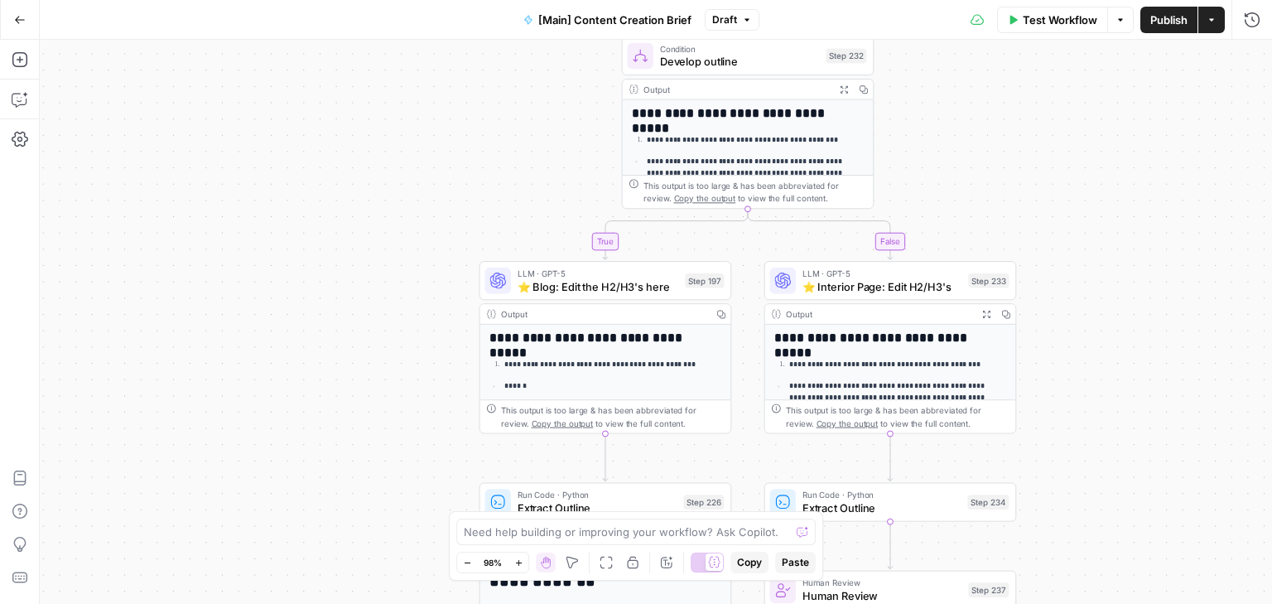
drag, startPoint x: 458, startPoint y: 199, endPoint x: 462, endPoint y: 172, distance: 26.8
click at [462, 157] on div "true false true false Workflow Set Inputs Inputs Condition If city is provided …" at bounding box center [656, 322] width 1232 height 564
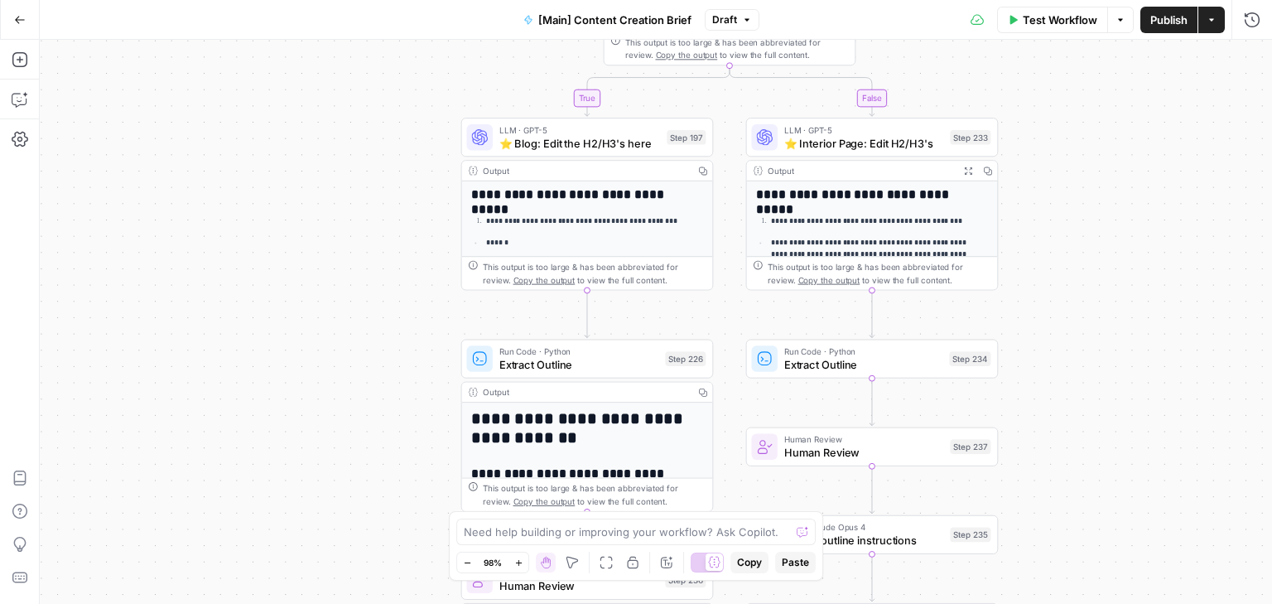
click at [434, 275] on div "true false true false Workflow Set Inputs Inputs Condition If city is provided …" at bounding box center [656, 322] width 1232 height 564
click at [1167, 20] on span "Publish" at bounding box center [1168, 20] width 37 height 17
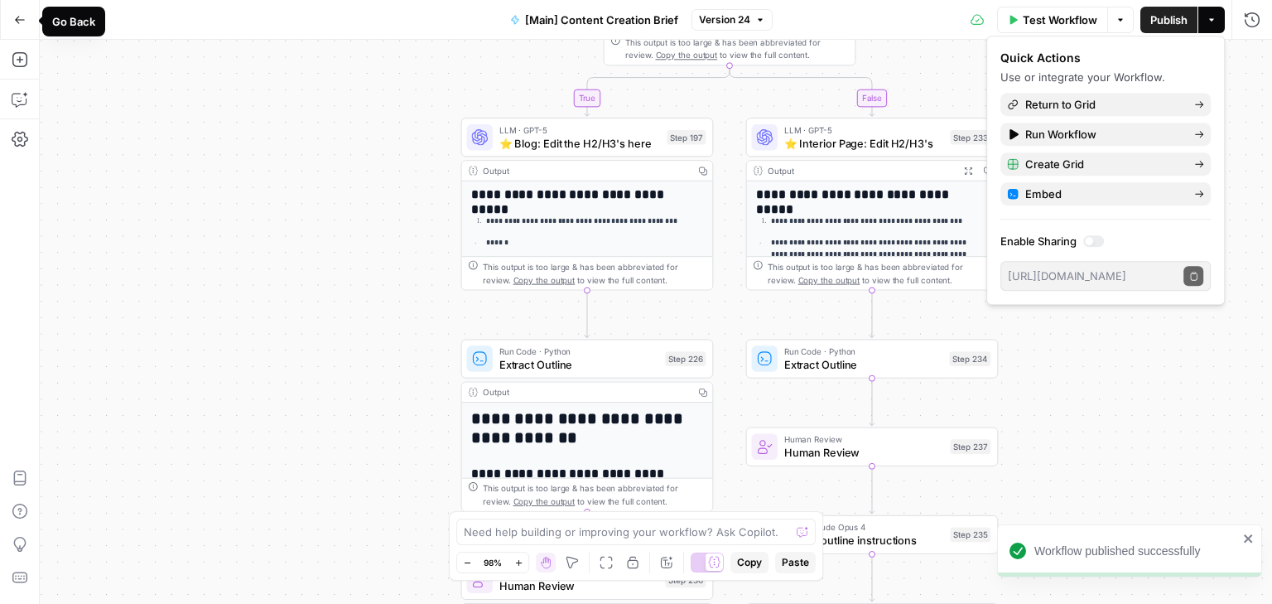
click at [17, 17] on icon "button" at bounding box center [20, 19] width 10 height 7
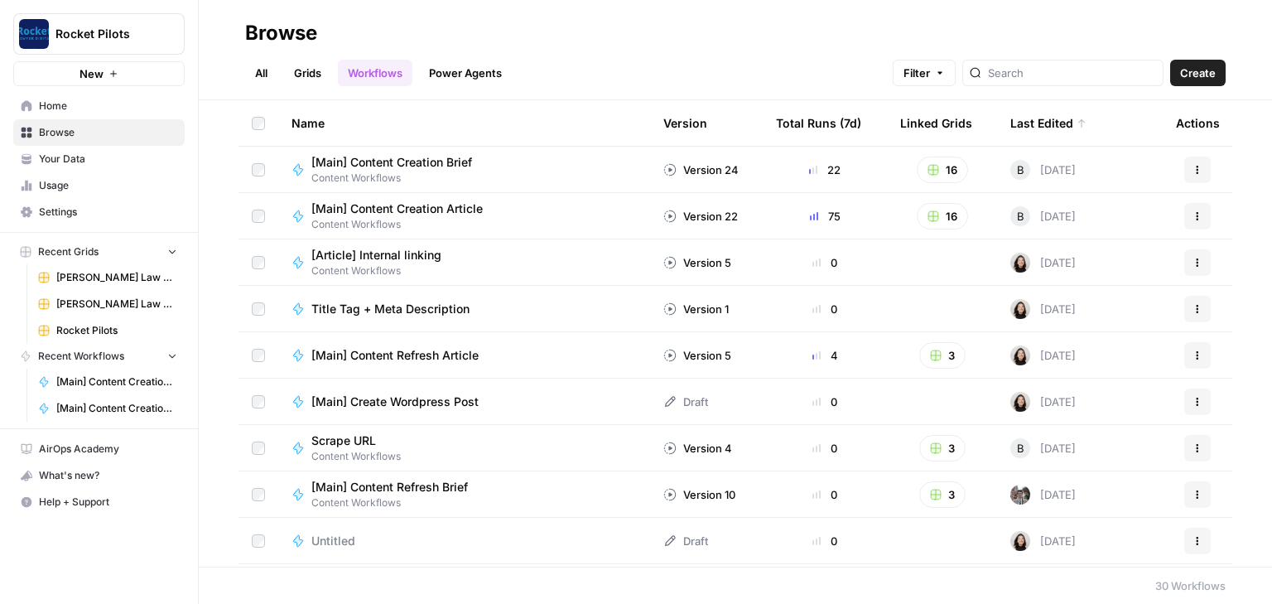
click at [437, 206] on span "[Main] Content Creation Article" at bounding box center [396, 208] width 171 height 17
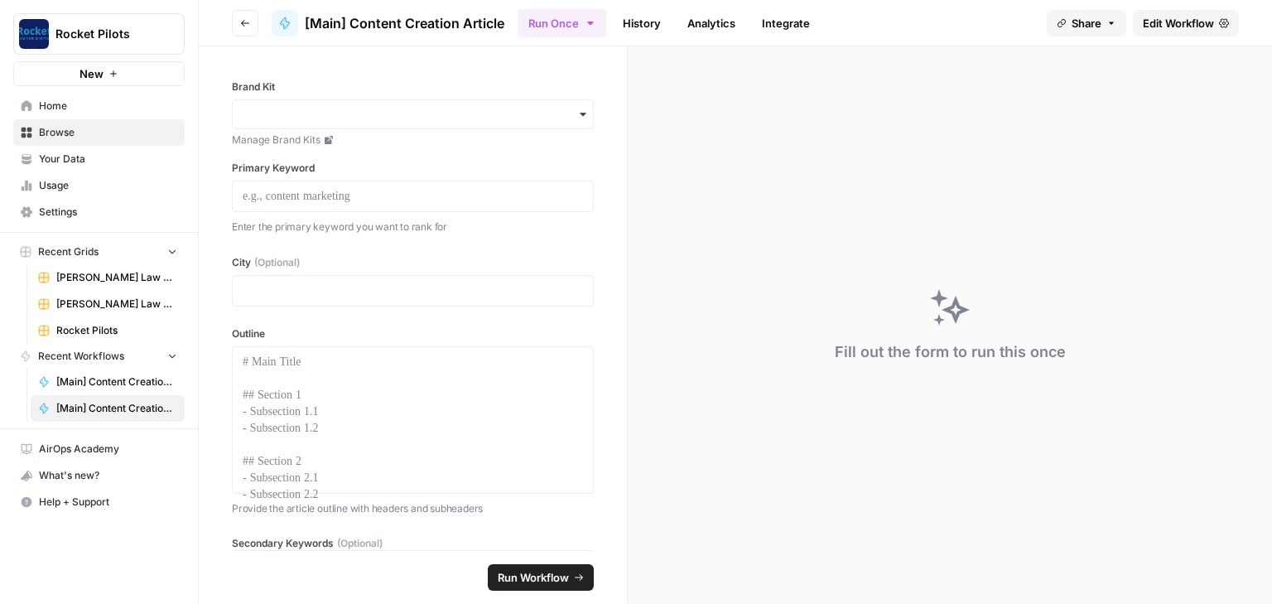
click at [1143, 30] on span "Edit Workflow" at bounding box center [1178, 23] width 71 height 17
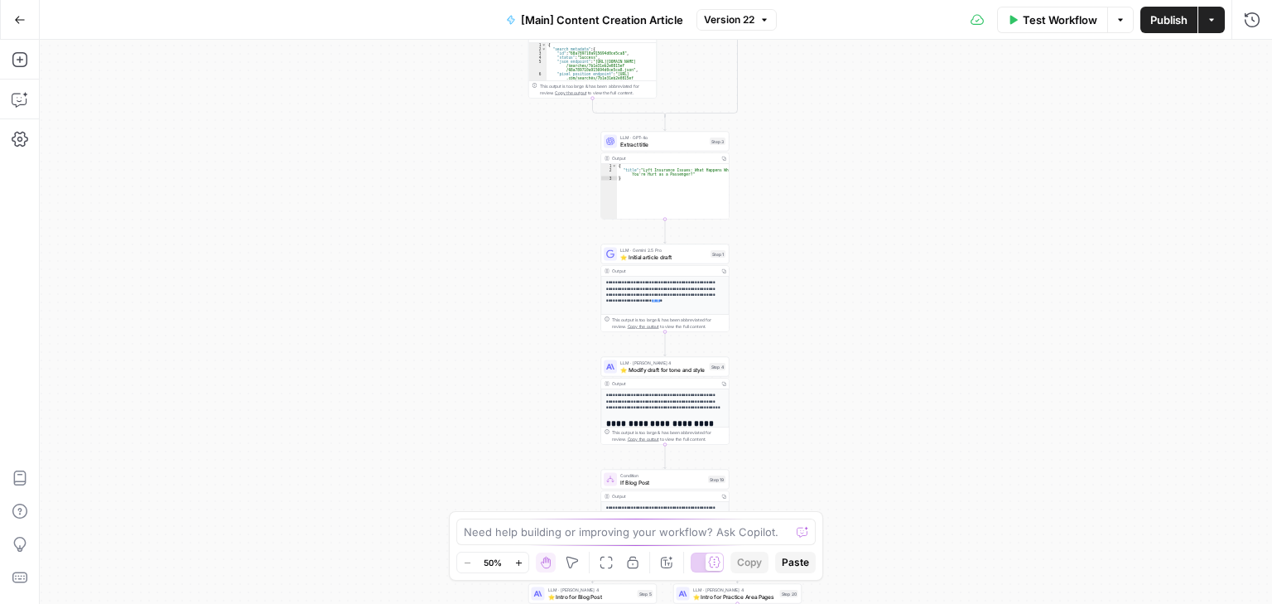
drag, startPoint x: 475, startPoint y: 149, endPoint x: 486, endPoint y: 412, distance: 262.7
click at [485, 418] on div "true false true false Workflow Set Inputs Inputs Condition If city is provided …" at bounding box center [656, 322] width 1232 height 564
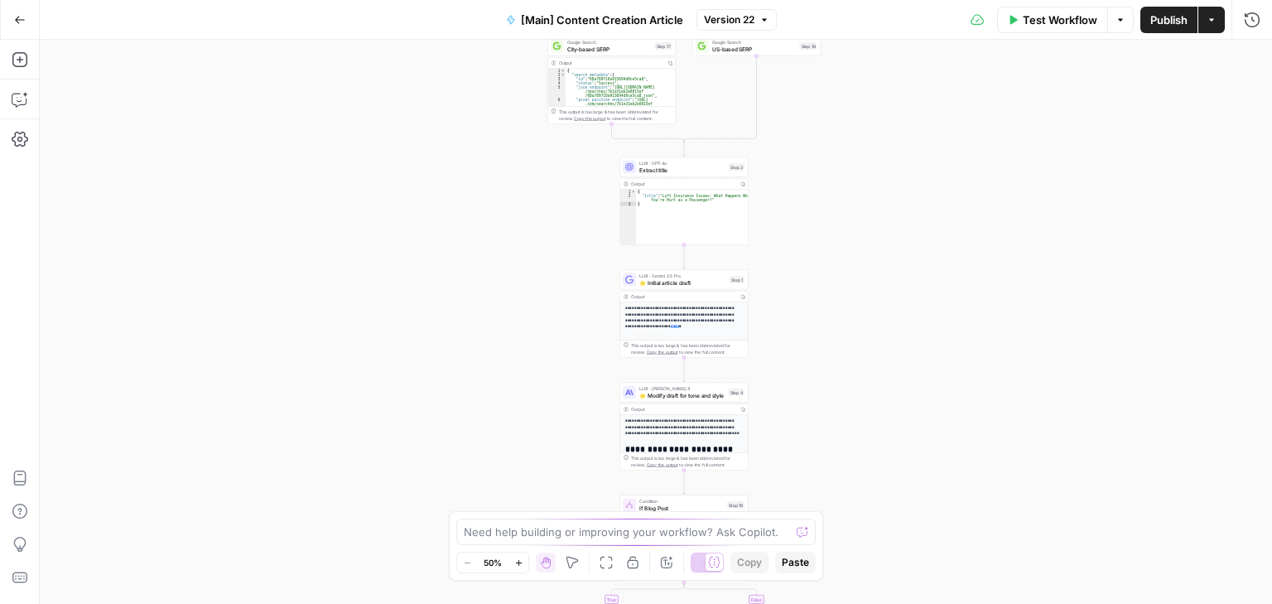
drag, startPoint x: 518, startPoint y: 295, endPoint x: 523, endPoint y: 216, distance: 78.9
click at [522, 213] on div "true false true false Workflow Set Inputs Inputs Condition If city is provided …" at bounding box center [656, 322] width 1232 height 564
click at [679, 295] on div "Output" at bounding box center [683, 294] width 104 height 7
click at [679, 318] on strong "**********" at bounding box center [679, 315] width 109 height 22
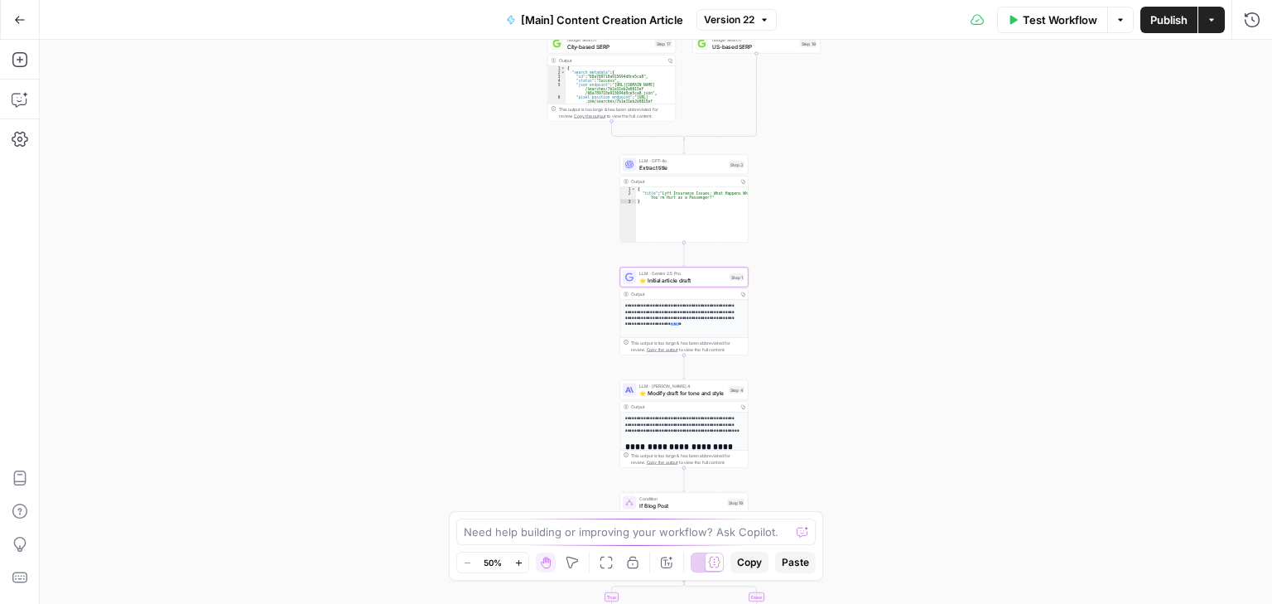
click at [679, 318] on strong "**********" at bounding box center [679, 315] width 109 height 22
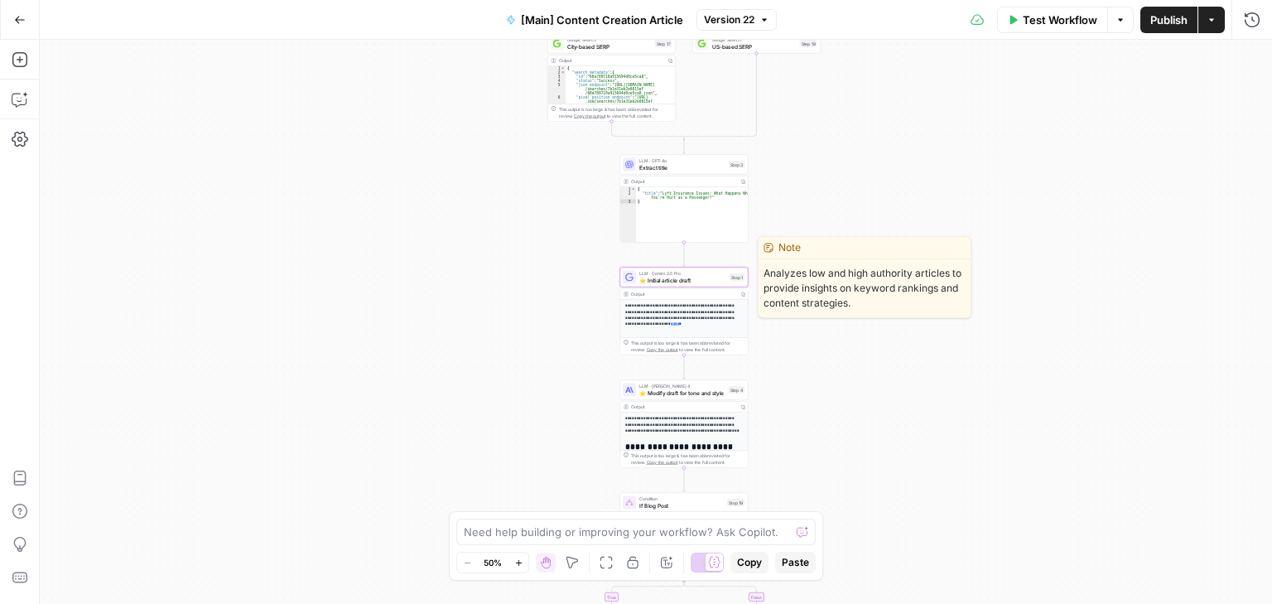
click at [671, 276] on span "⭐️ Initial article draft" at bounding box center [682, 280] width 87 height 8
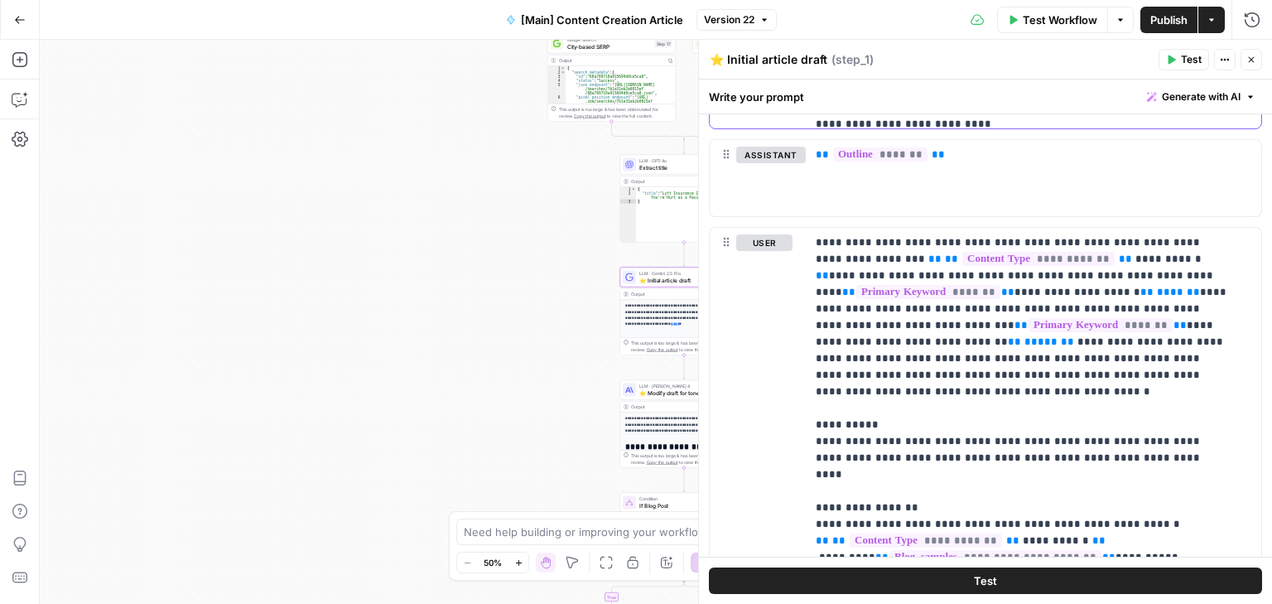
scroll to position [914, 0]
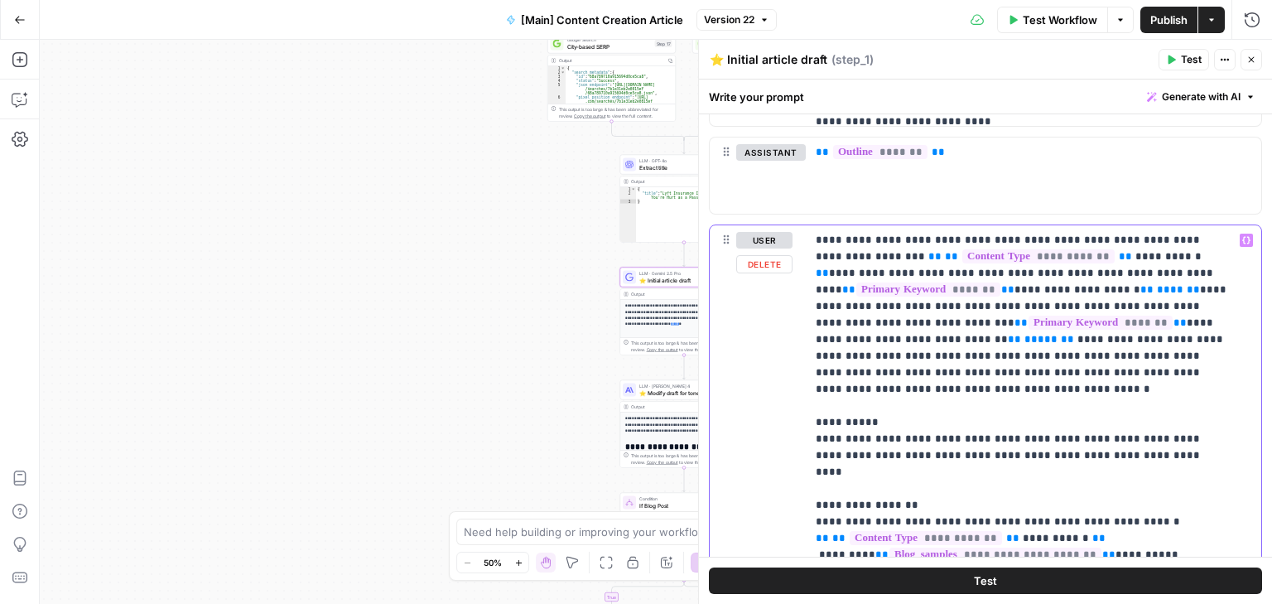
drag, startPoint x: 811, startPoint y: 401, endPoint x: 1135, endPoint y: 437, distance: 326.7
click at [1135, 437] on div "**********" at bounding box center [1033, 562] width 455 height 675
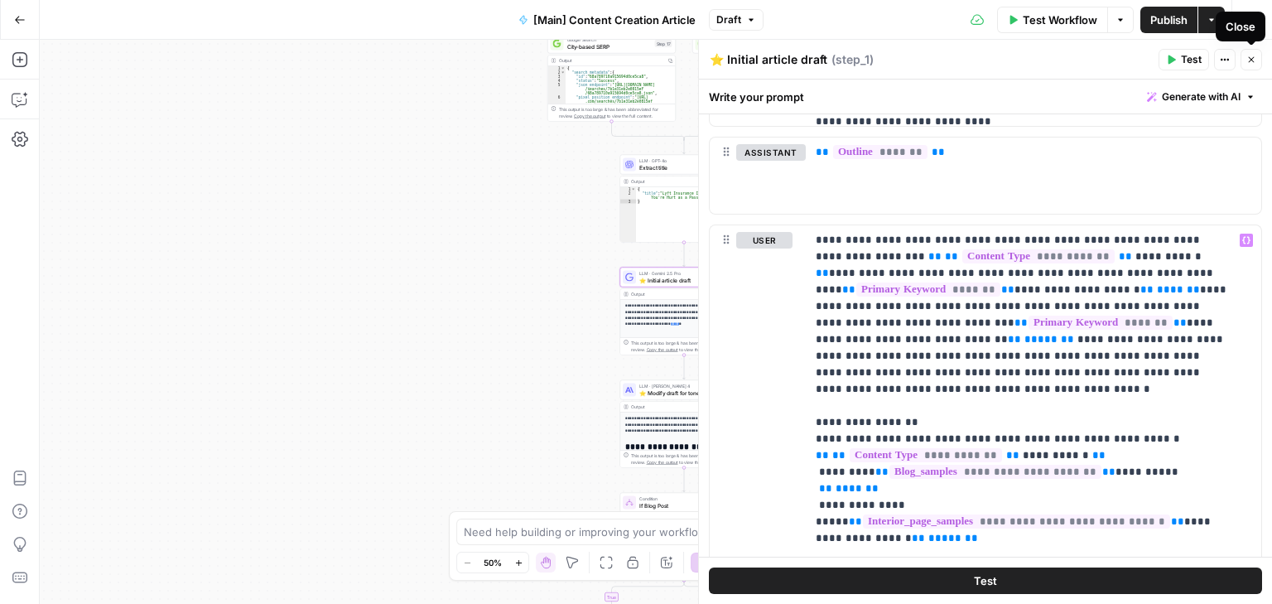
click at [1250, 59] on icon "button" at bounding box center [1251, 60] width 10 height 10
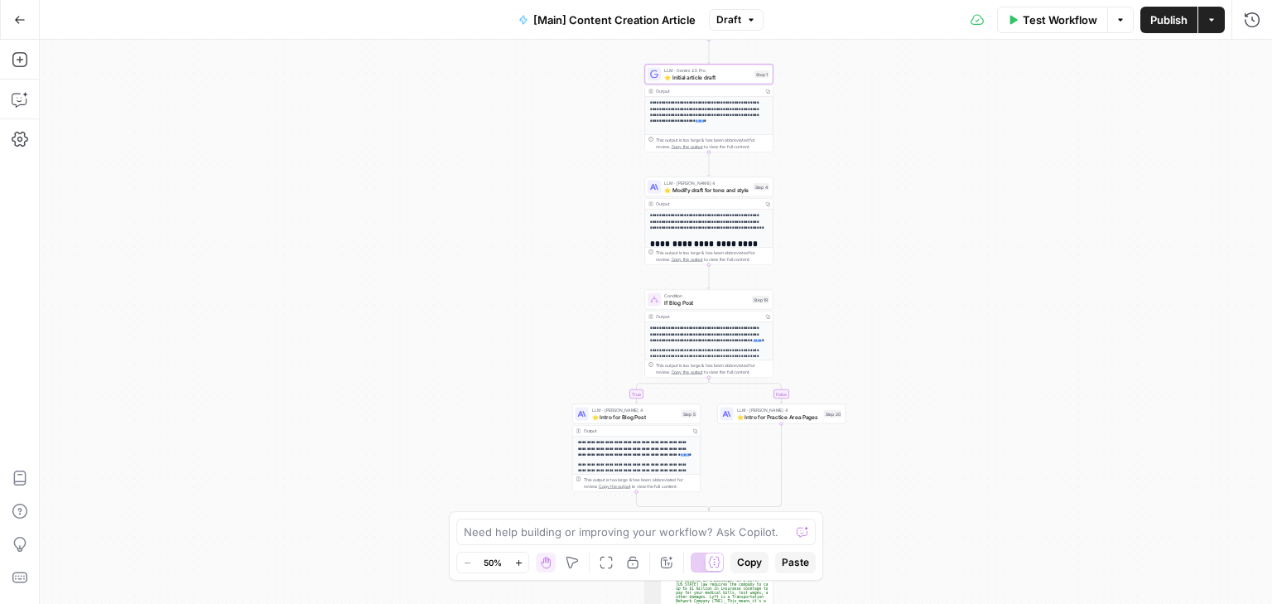
drag, startPoint x: 578, startPoint y: 320, endPoint x: 603, endPoint y: 118, distance: 204.4
click at [603, 118] on div "true false true false Workflow Set Inputs Inputs Condition If city is provided …" at bounding box center [656, 322] width 1232 height 564
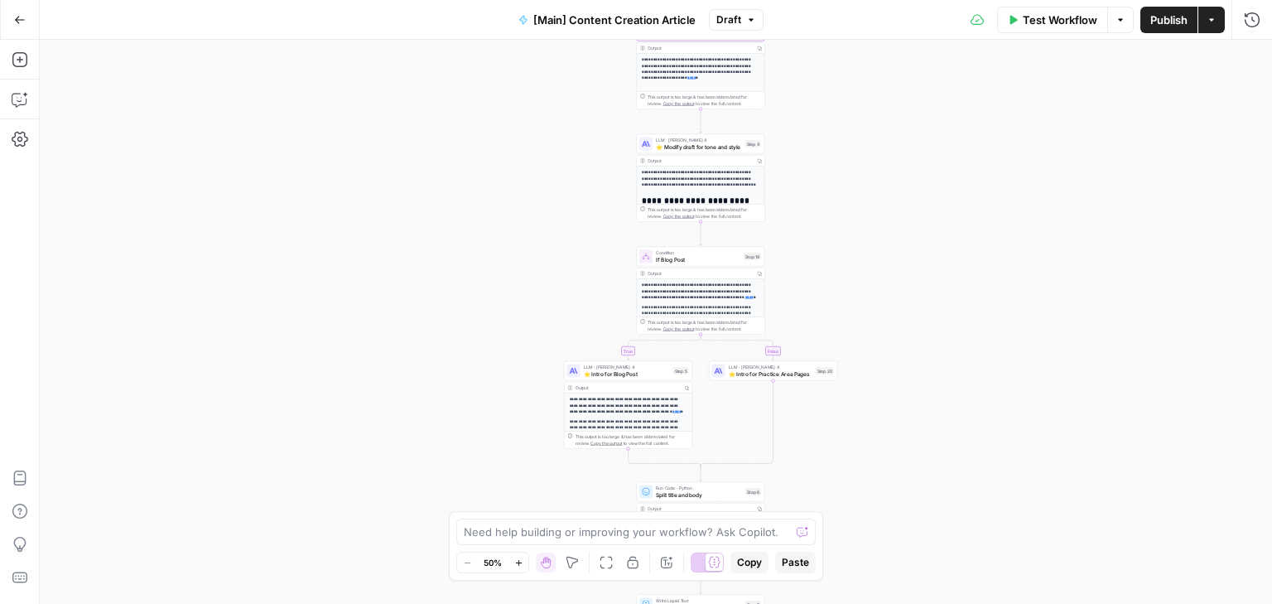
drag, startPoint x: 591, startPoint y: 318, endPoint x: 583, endPoint y: 275, distance: 43.9
click at [583, 275] on div "true false true false Workflow Set Inputs Inputs Condition If city is provided …" at bounding box center [656, 322] width 1232 height 564
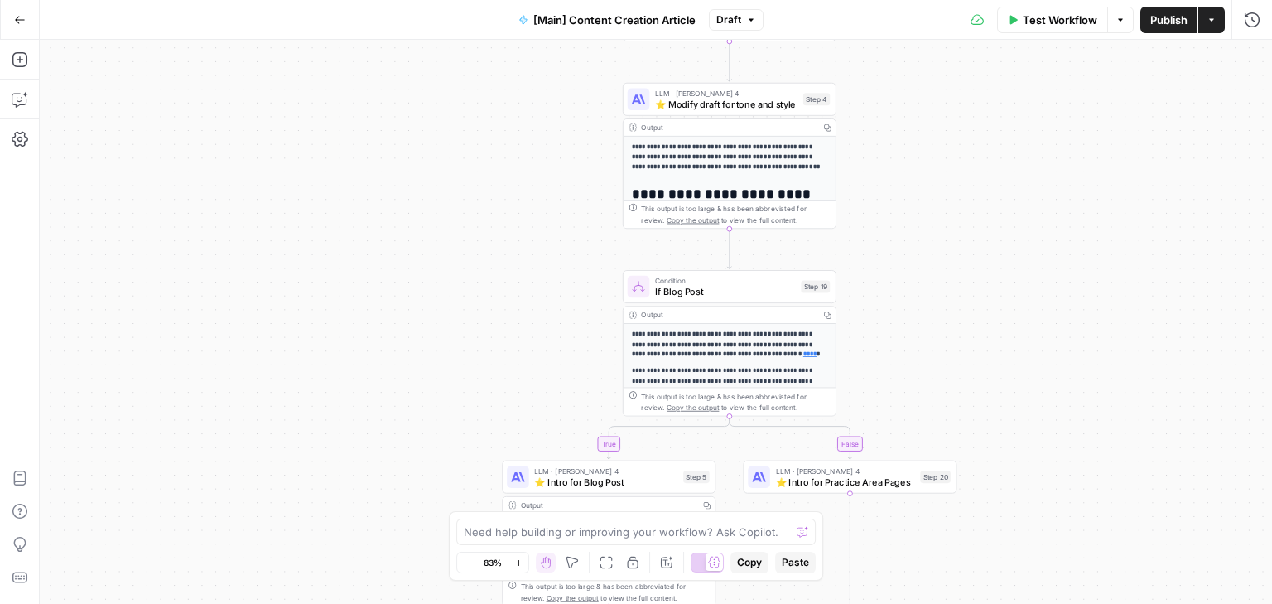
drag, startPoint x: 565, startPoint y: 191, endPoint x: 564, endPoint y: 265, distance: 73.7
click at [564, 265] on div "true false true false Workflow Set Inputs Inputs Condition If city is provided …" at bounding box center [656, 322] width 1232 height 564
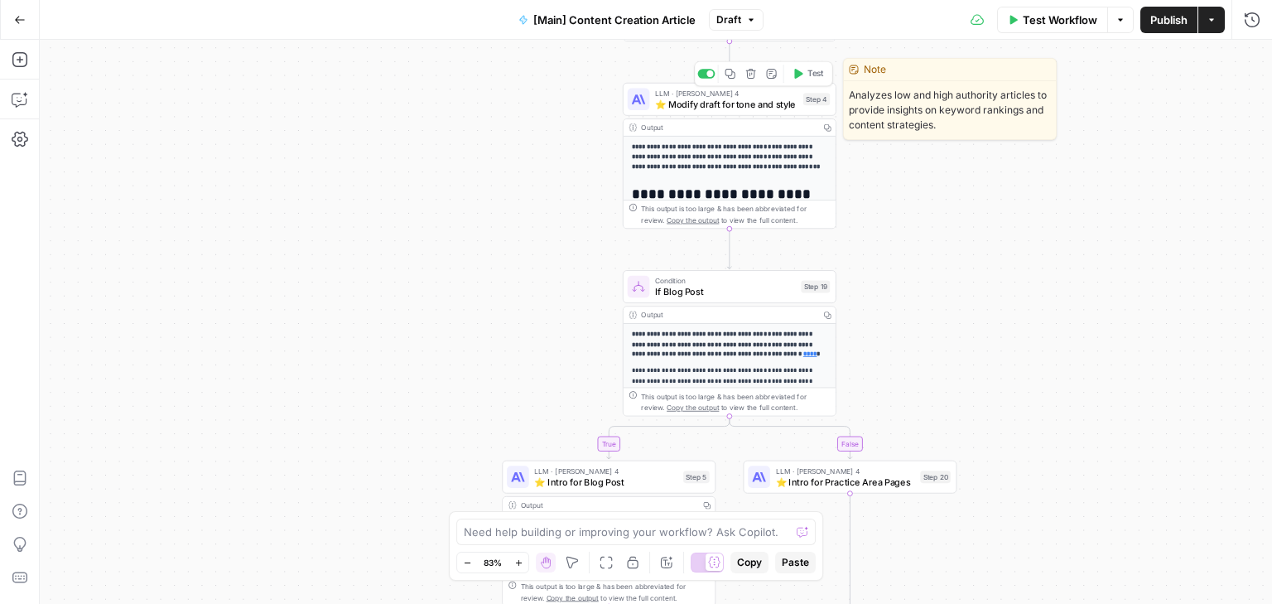
click at [716, 102] on span "⭐️ Modify draft for tone and style" at bounding box center [726, 104] width 142 height 14
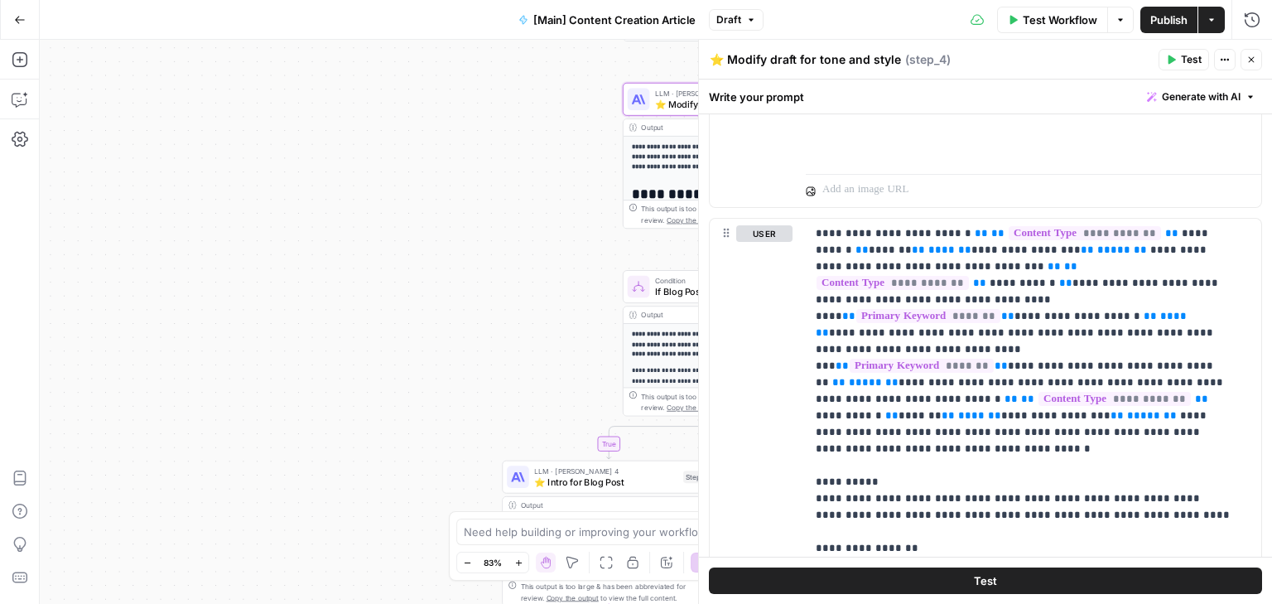
scroll to position [1503, 0]
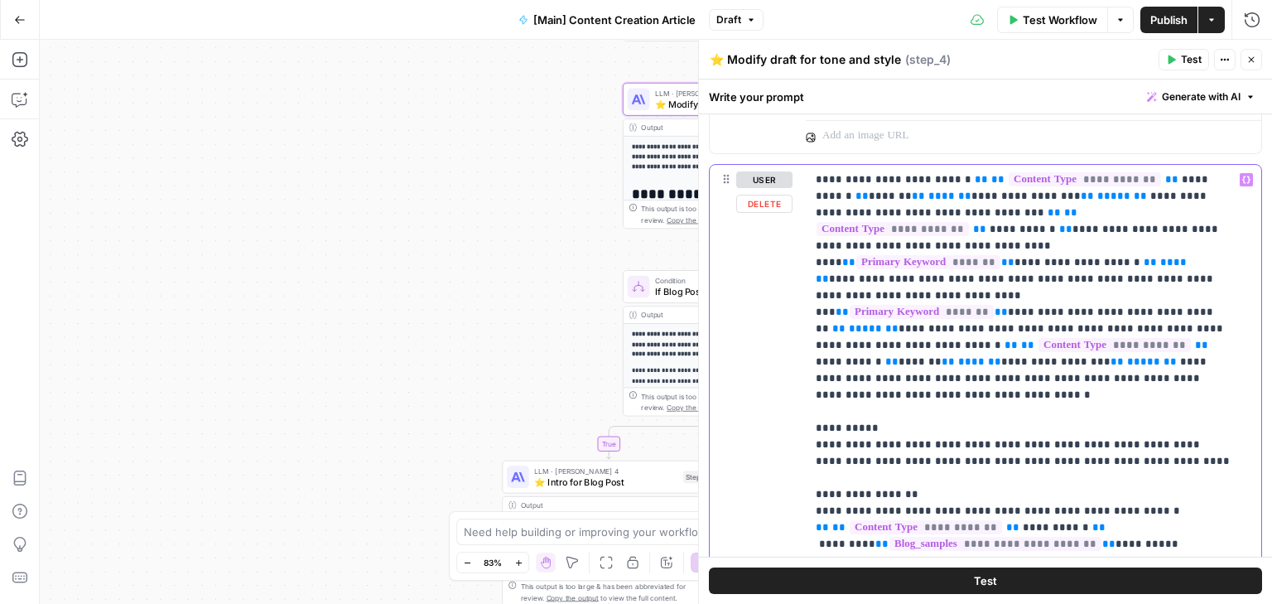
drag, startPoint x: 814, startPoint y: 377, endPoint x: 1136, endPoint y: 407, distance: 323.5
click at [1136, 407] on div "**********" at bounding box center [1033, 502] width 455 height 675
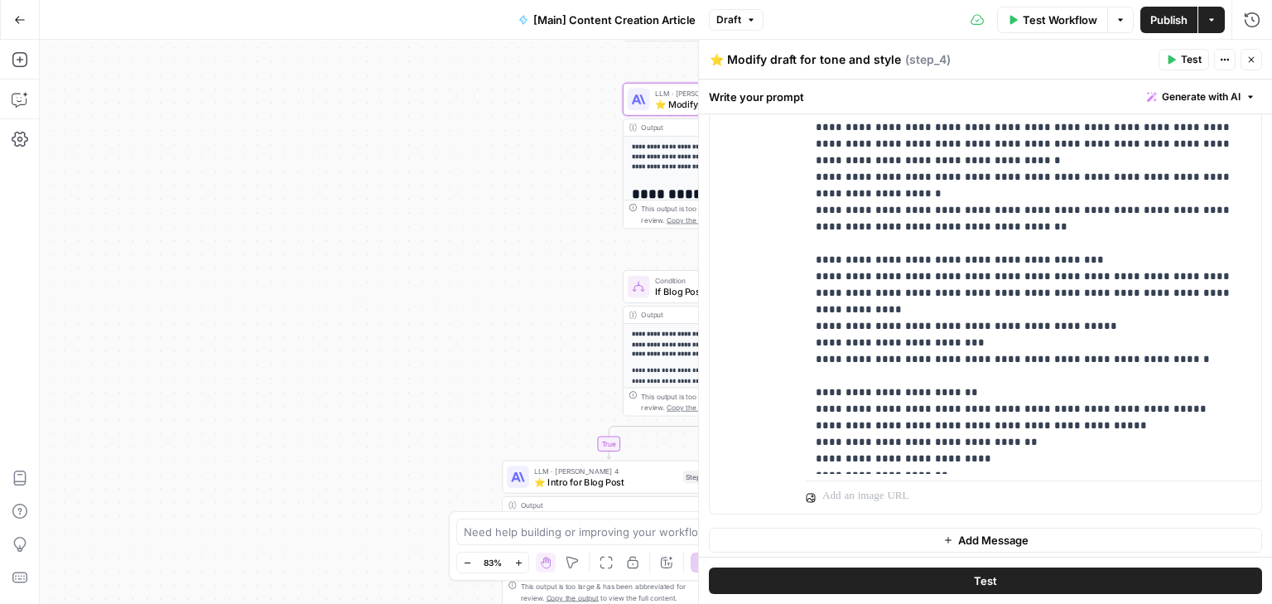
scroll to position [2575, 0]
click at [1252, 60] on icon "button" at bounding box center [1251, 60] width 10 height 10
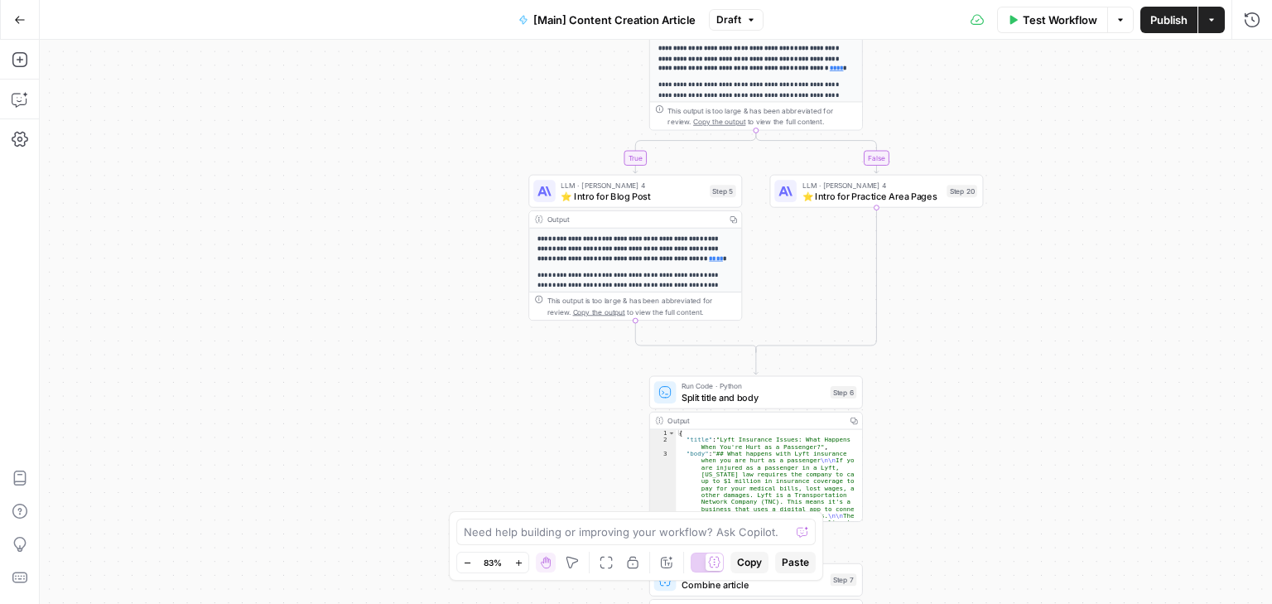
drag, startPoint x: 545, startPoint y: 349, endPoint x: 571, endPoint y: 64, distance: 286.9
click at [571, 64] on div "true false true false Workflow Set Inputs Inputs Condition If city is provided …" at bounding box center [656, 322] width 1232 height 564
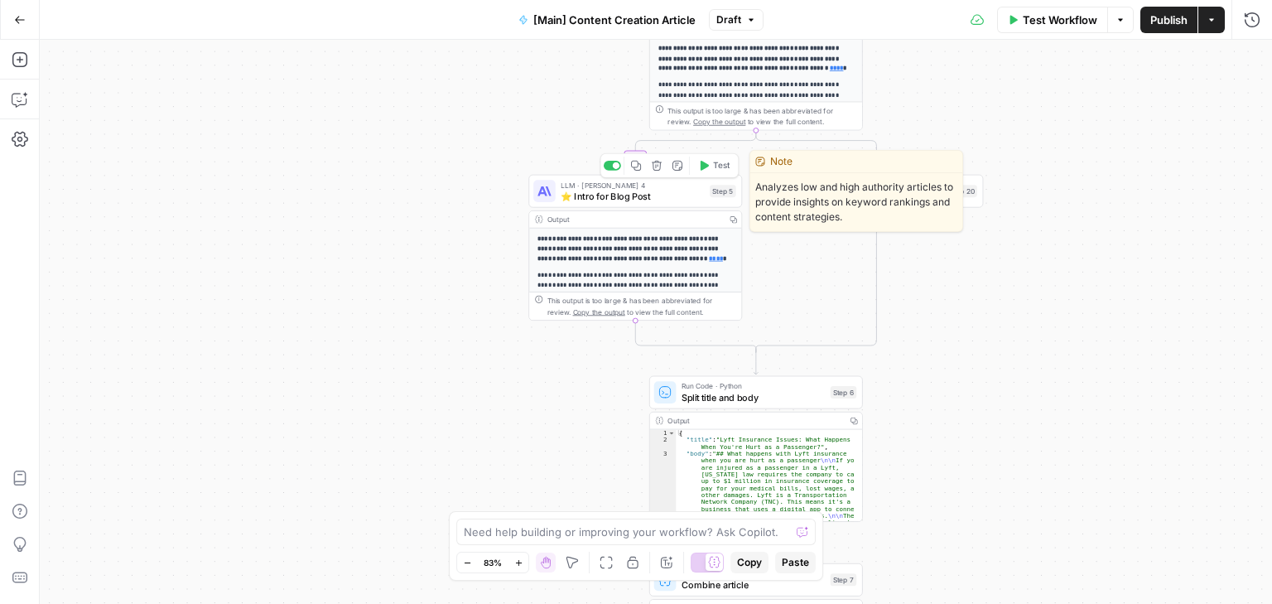
click at [594, 200] on span "⭐️ Intro for Blog Post" at bounding box center [632, 196] width 143 height 14
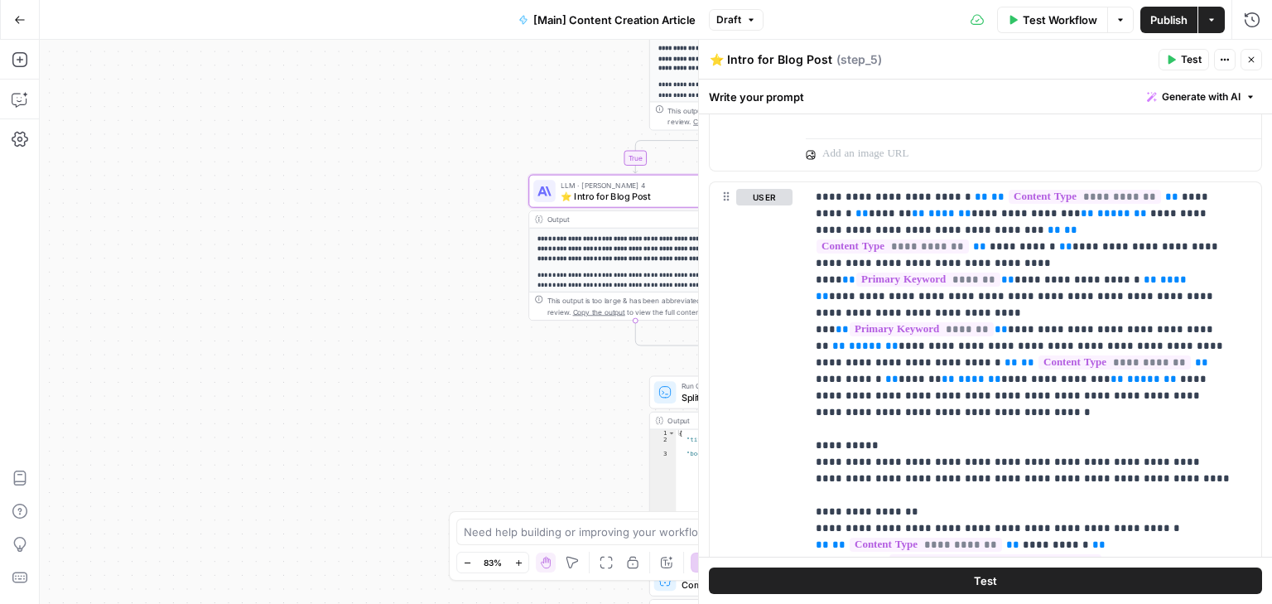
scroll to position [1066, 0]
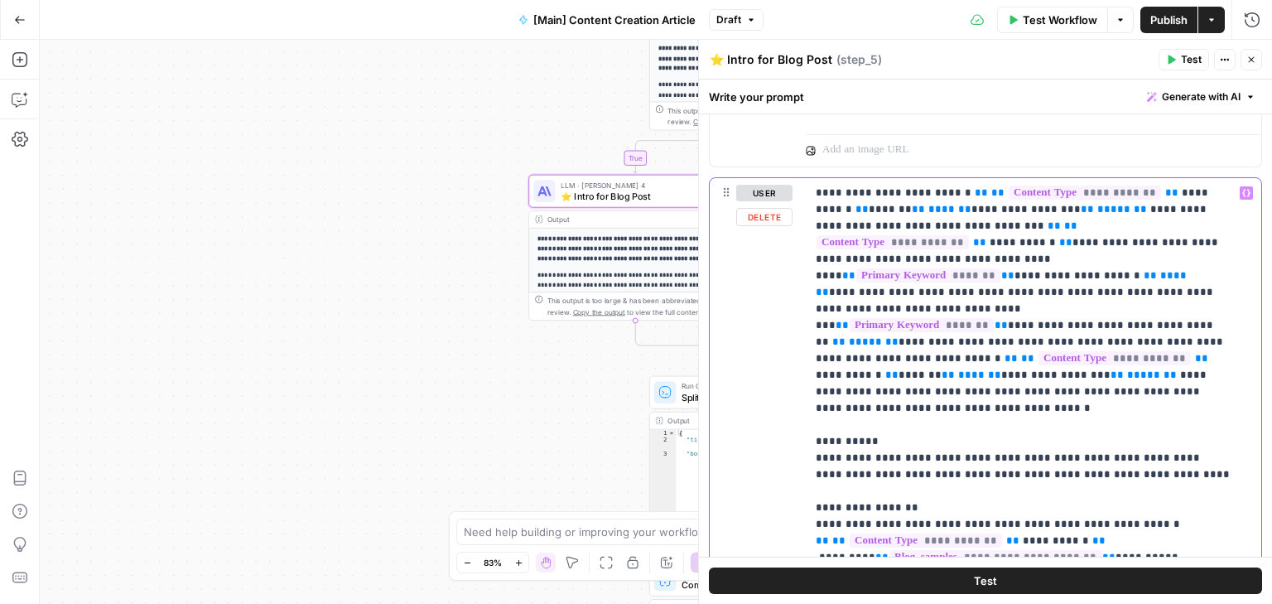
drag, startPoint x: 848, startPoint y: 391, endPoint x: 1137, endPoint y: 425, distance: 291.0
click at [1137, 425] on div "**********" at bounding box center [1033, 515] width 455 height 675
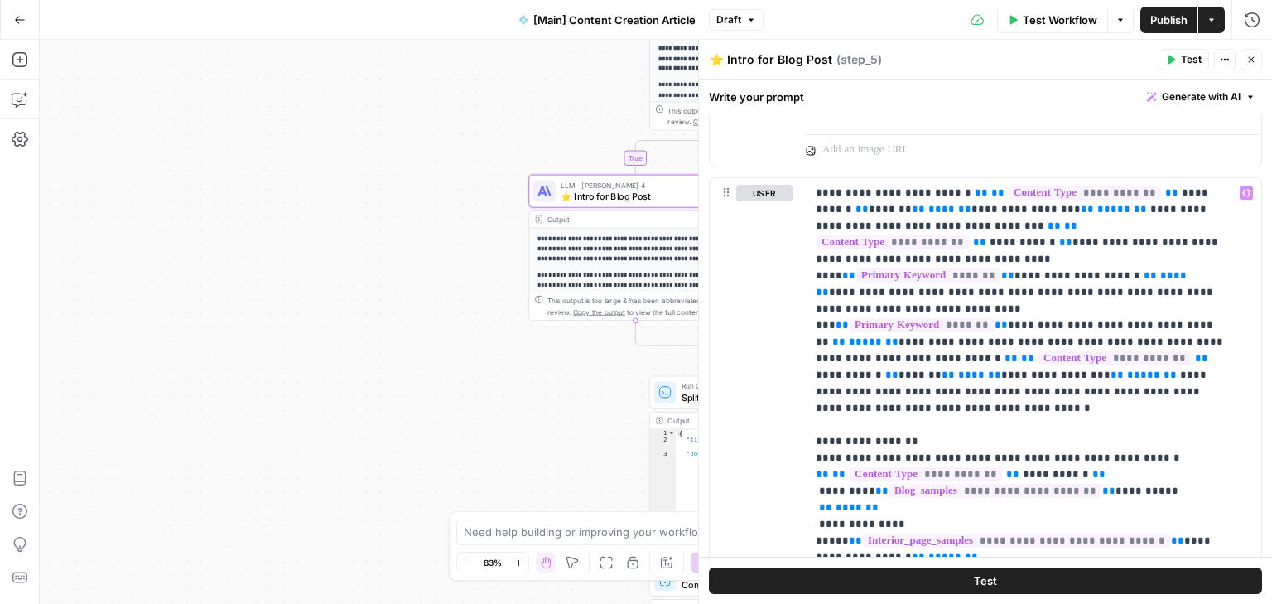
click at [1248, 60] on icon "button" at bounding box center [1251, 60] width 10 height 10
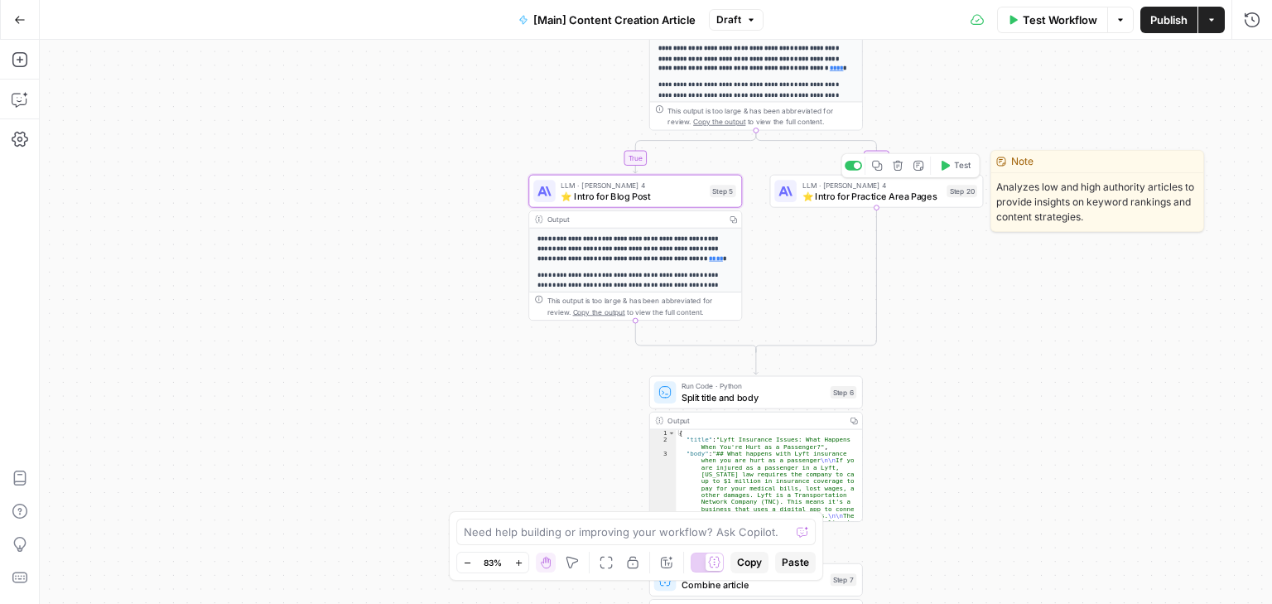
click at [860, 199] on span "⭐️ Intro for Practice Area Pages" at bounding box center [871, 196] width 139 height 14
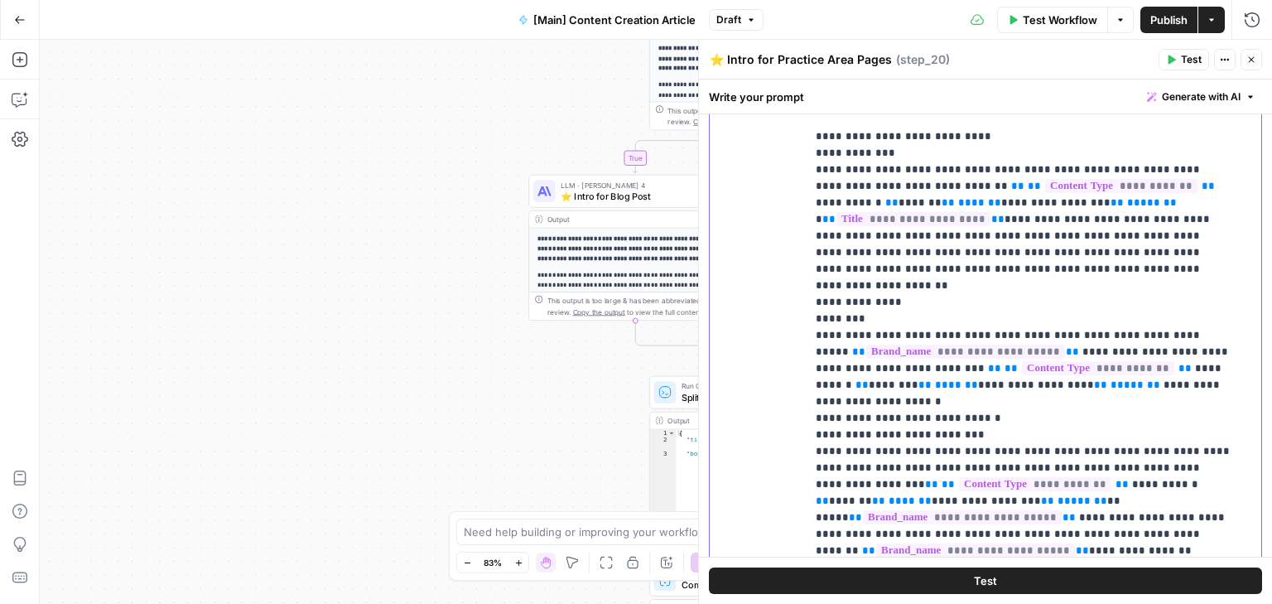
scroll to position [2127, 0]
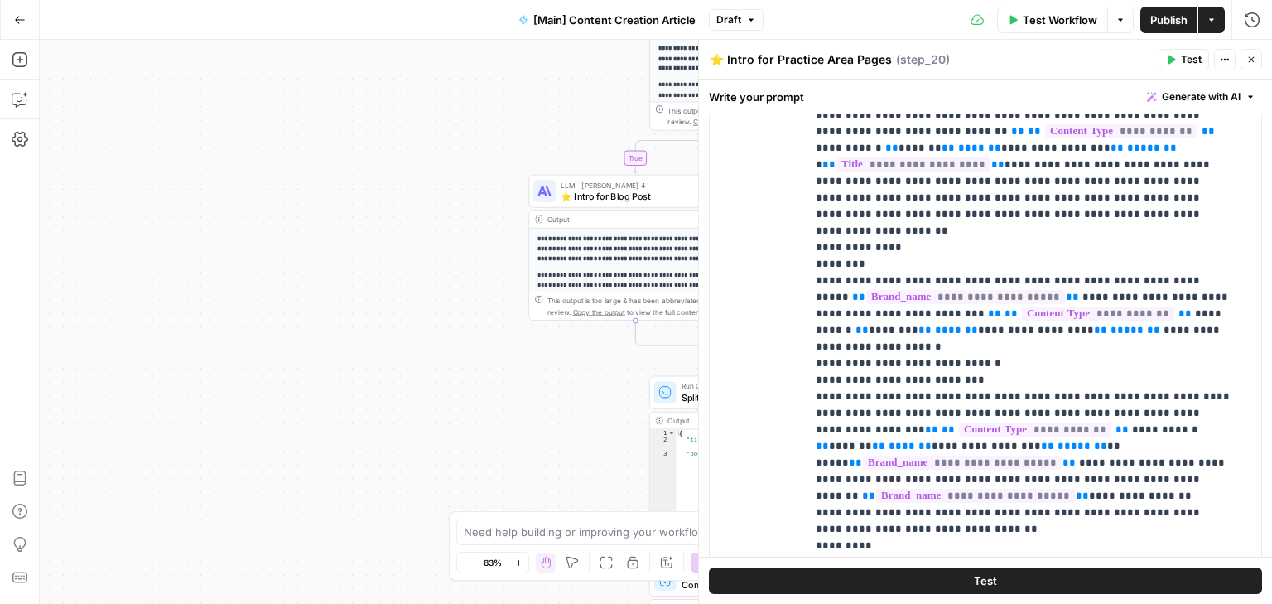
click at [1255, 586] on div "Test" at bounding box center [985, 579] width 573 height 47
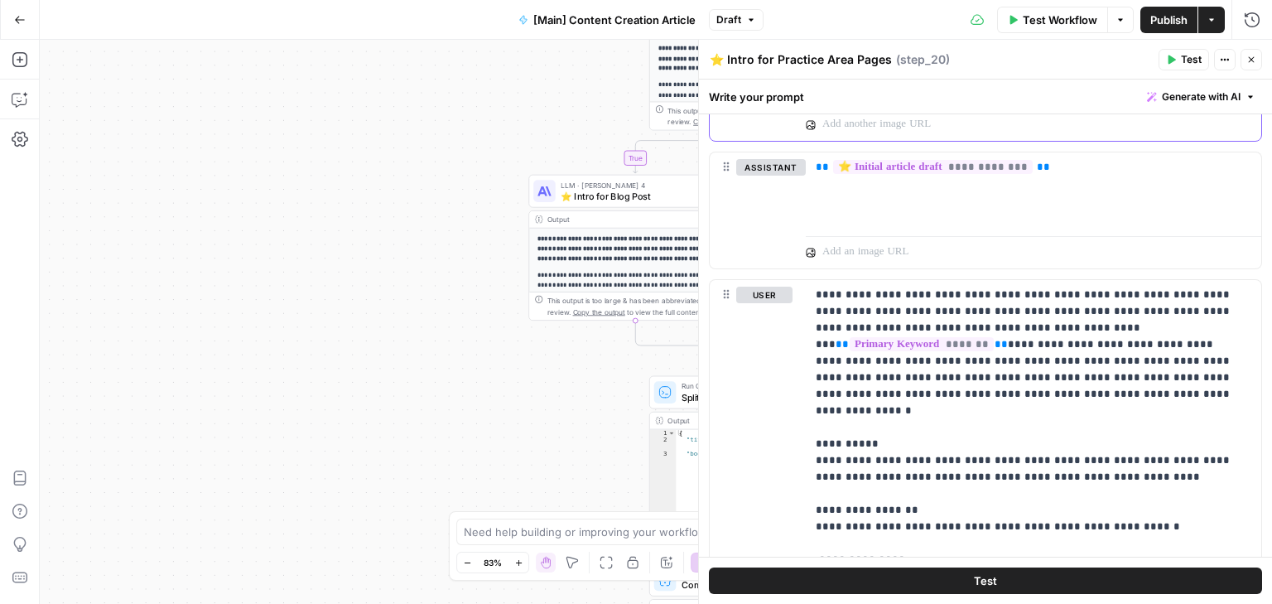
scroll to position [1053, 0]
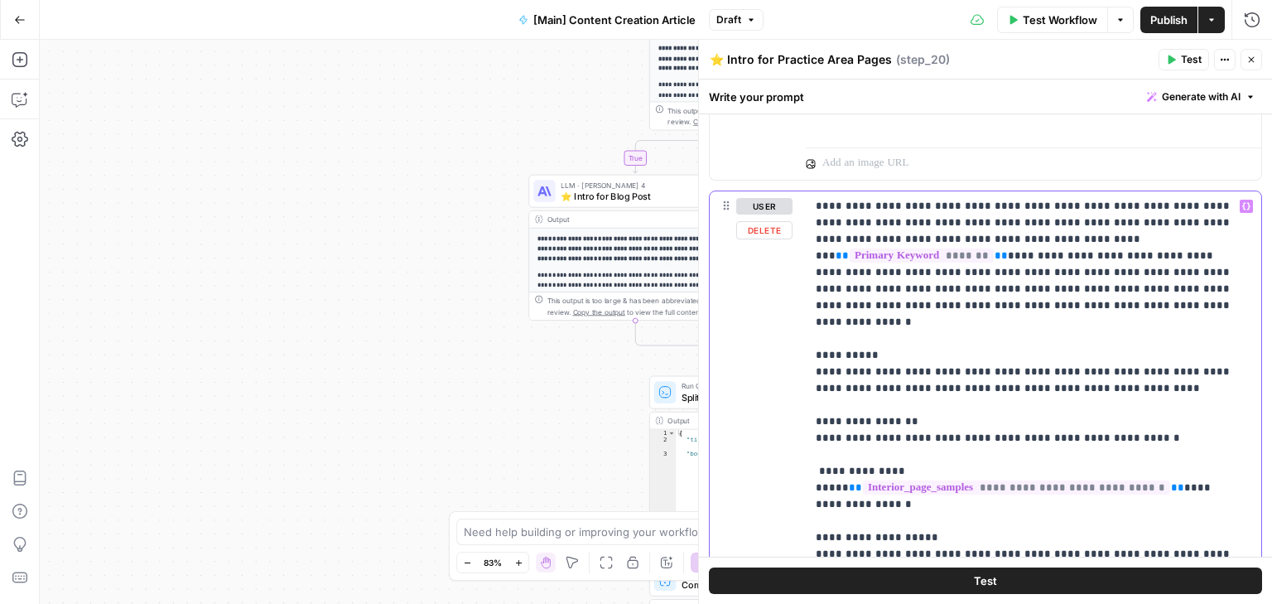
drag, startPoint x: 815, startPoint y: 335, endPoint x: 1126, endPoint y: 378, distance: 314.3
click at [1125, 375] on p "**********" at bounding box center [1029, 521] width 426 height 646
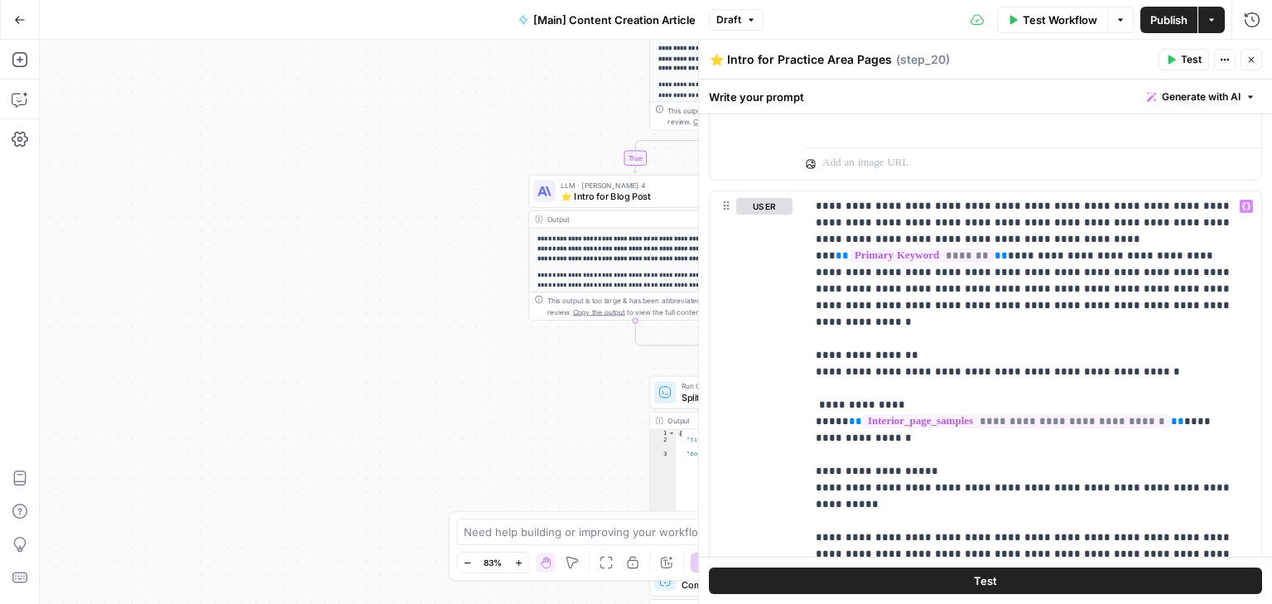
click at [1246, 61] on icon "button" at bounding box center [1251, 60] width 10 height 10
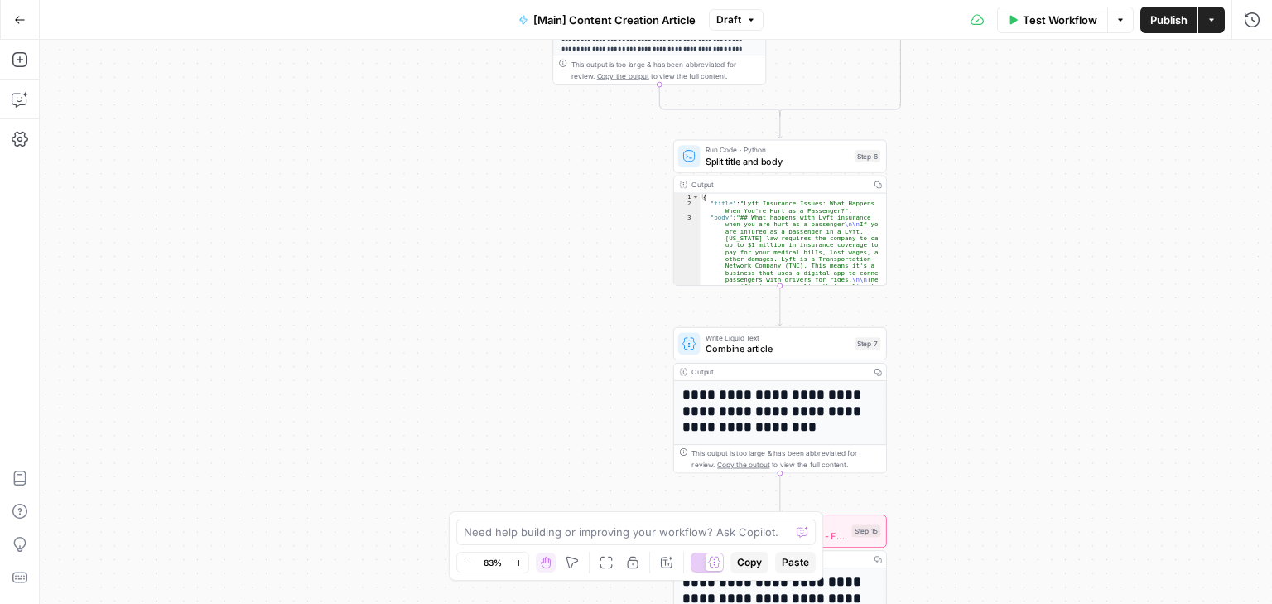
drag, startPoint x: 585, startPoint y: 438, endPoint x: 609, endPoint y: 202, distance: 237.2
click at [609, 202] on div "true false true false Workflow Set Inputs Inputs Condition If city is provided …" at bounding box center [656, 322] width 1232 height 564
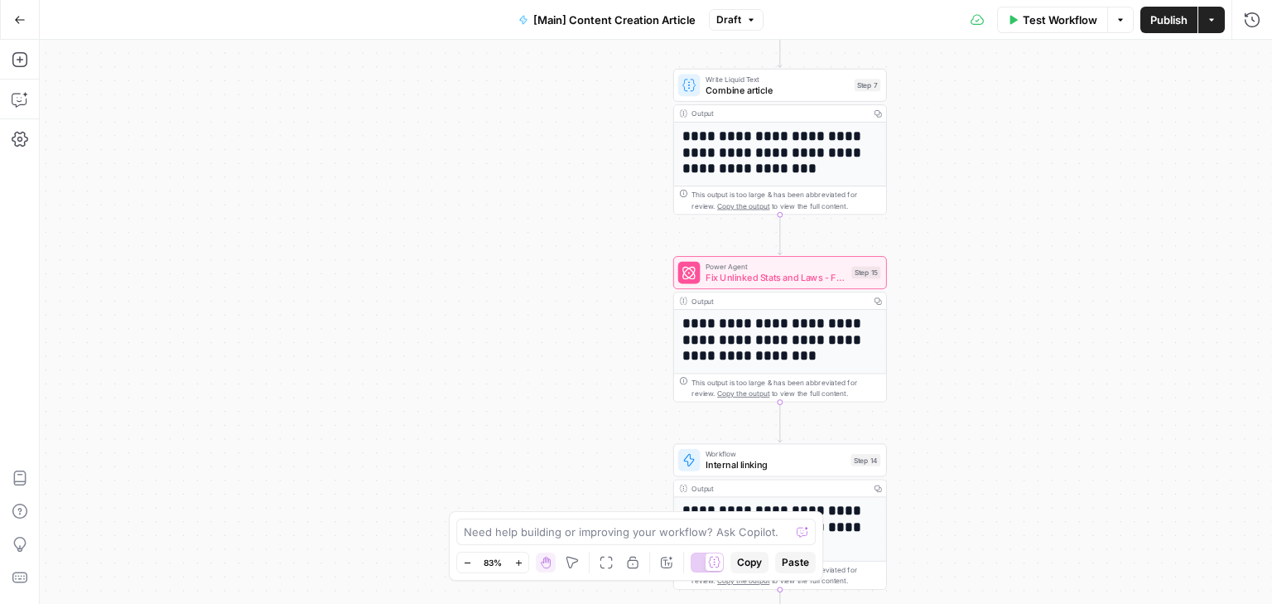
drag, startPoint x: 583, startPoint y: 395, endPoint x: 583, endPoint y: 136, distance: 259.2
click at [583, 136] on div "true false true false Workflow Set Inputs Inputs Condition If city is provided …" at bounding box center [656, 322] width 1232 height 564
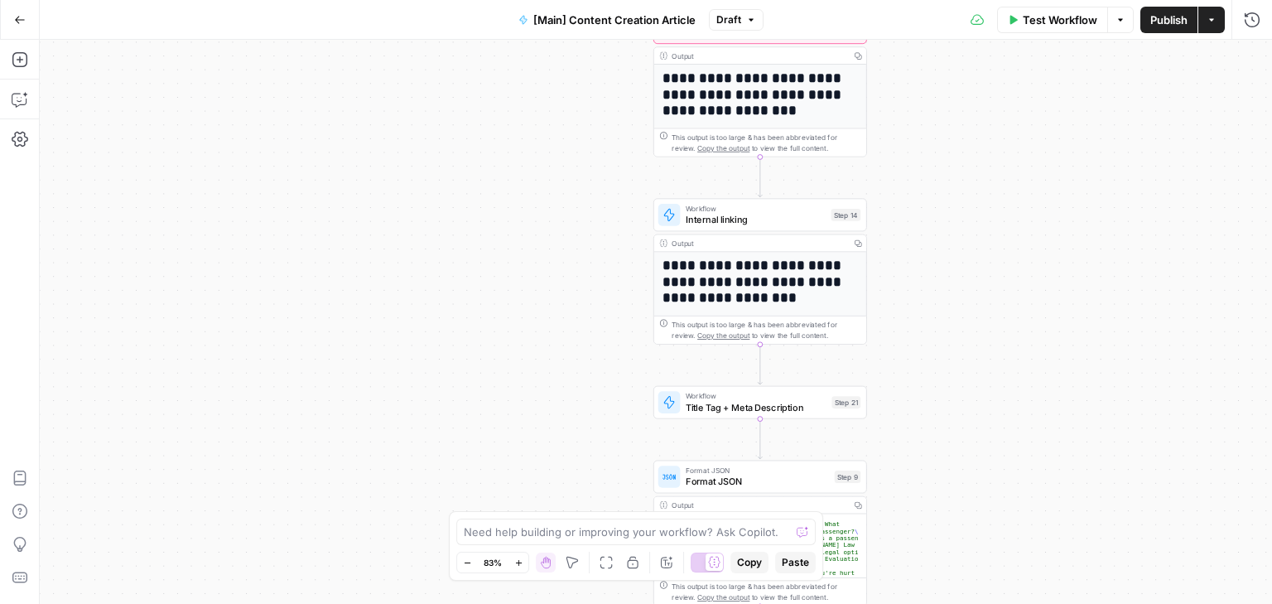
drag, startPoint x: 603, startPoint y: 179, endPoint x: 600, endPoint y: 163, distance: 15.9
click at [603, 146] on div "true false true false Workflow Set Inputs Inputs Condition If city is provided …" at bounding box center [656, 322] width 1232 height 564
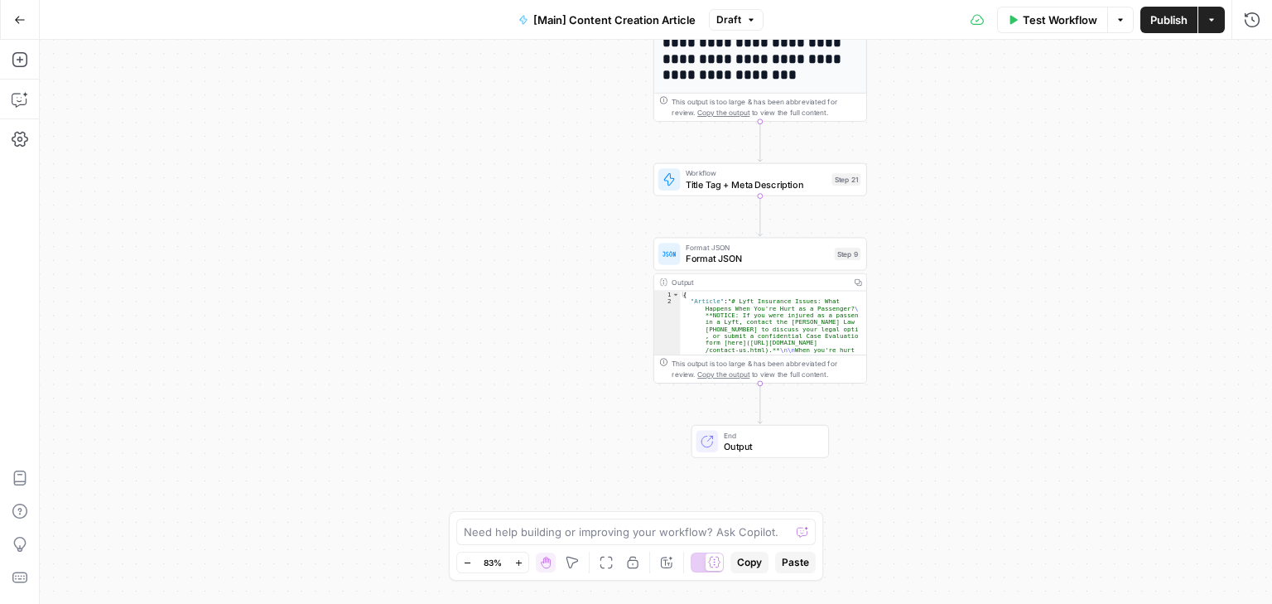
drag, startPoint x: 610, startPoint y: 439, endPoint x: 605, endPoint y: 317, distance: 121.8
click at [610, 203] on div "true false true false Workflow Set Inputs Inputs Condition If city is provided …" at bounding box center [656, 322] width 1232 height 564
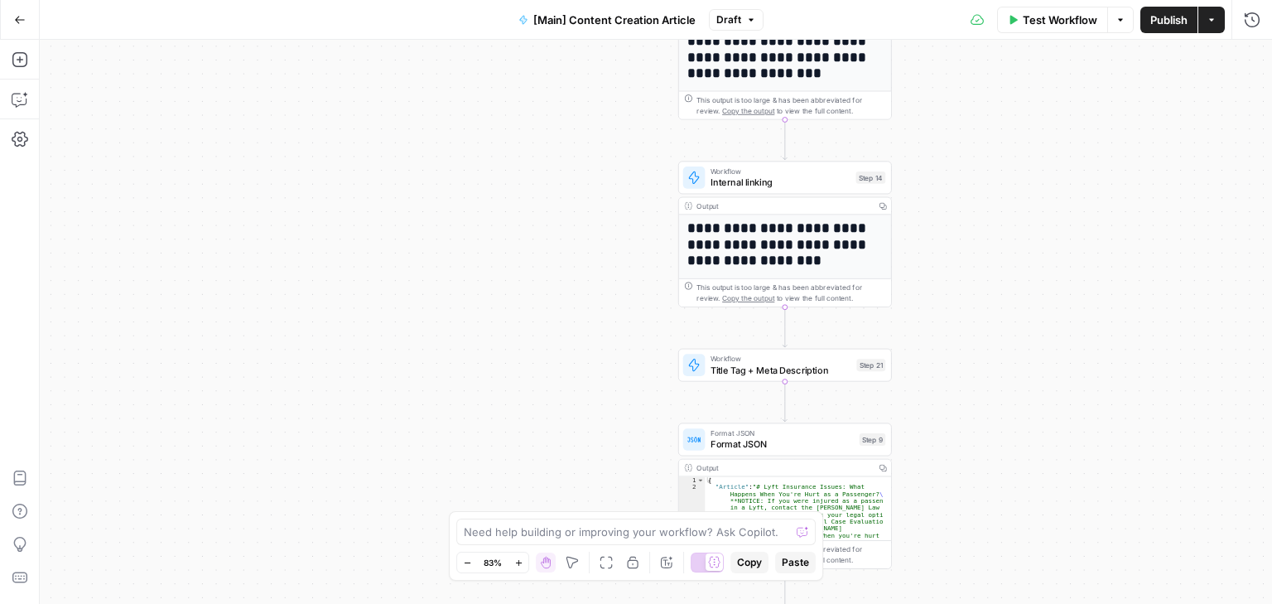
drag, startPoint x: 626, startPoint y: 407, endPoint x: 628, endPoint y: 420, distance: 12.5
click at [628, 420] on div "true false true false Workflow Set Inputs Inputs Condition If city is provided …" at bounding box center [656, 322] width 1232 height 564
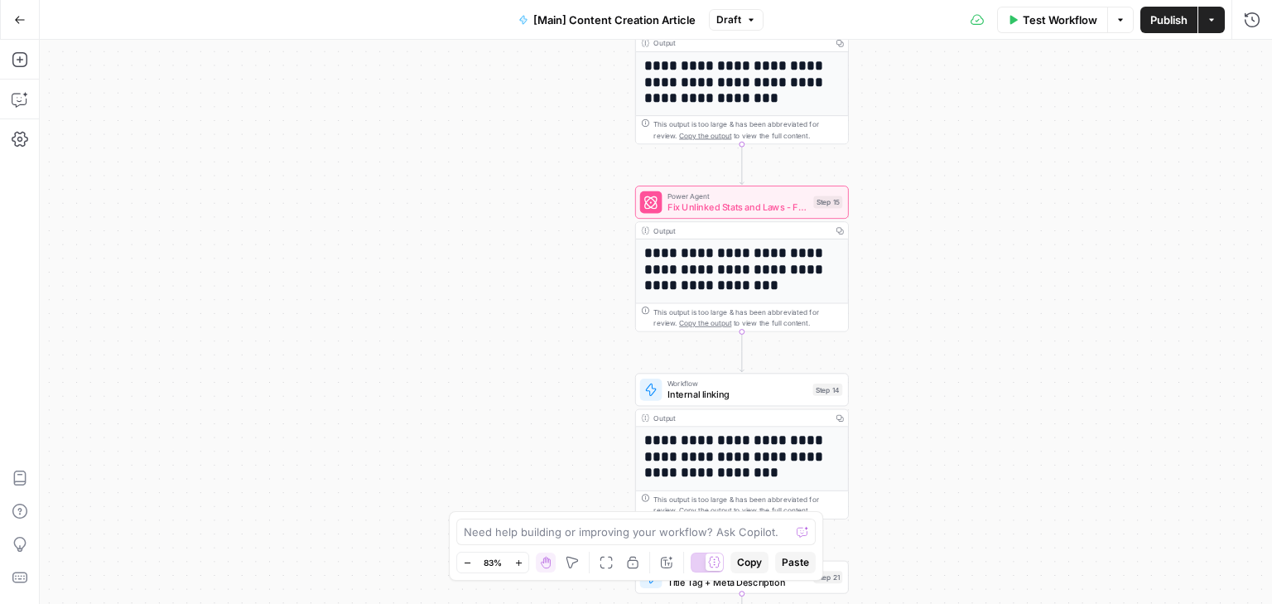
drag, startPoint x: 581, startPoint y: 320, endPoint x: 536, endPoint y: 417, distance: 106.7
click at [543, 433] on div "true false true false Workflow Set Inputs Inputs Condition If city is provided …" at bounding box center [656, 322] width 1232 height 564
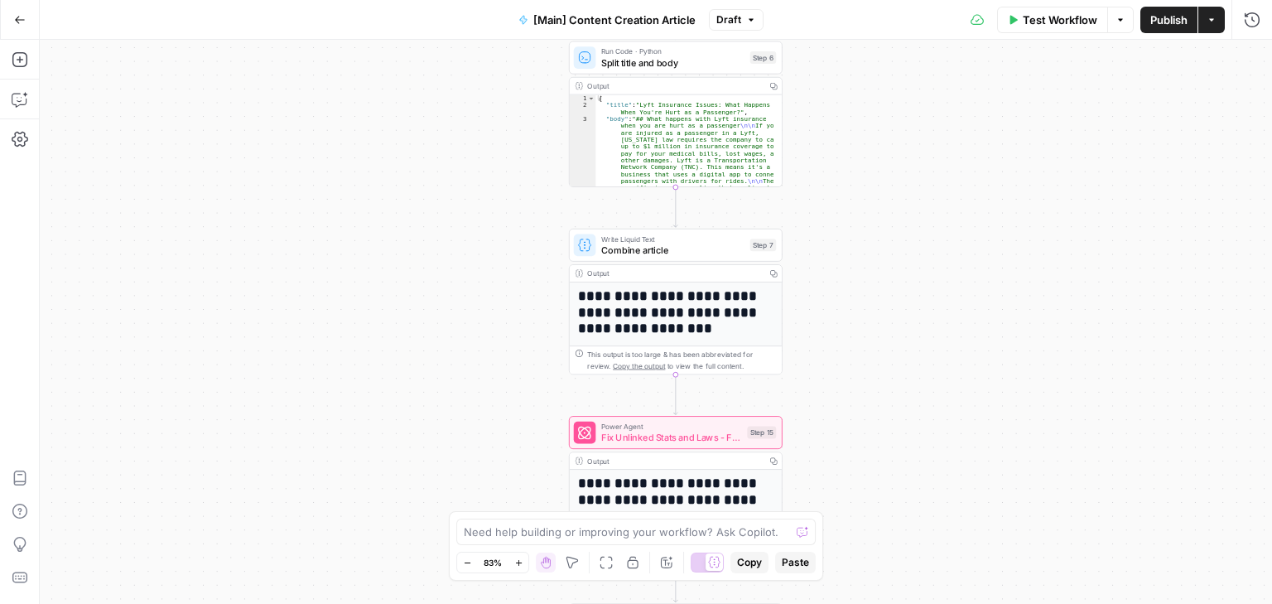
drag, startPoint x: 550, startPoint y: 235, endPoint x: 494, endPoint y: 424, distance: 197.0
click at [494, 424] on div "true false true false Workflow Set Inputs Inputs Condition If city is provided …" at bounding box center [656, 322] width 1232 height 564
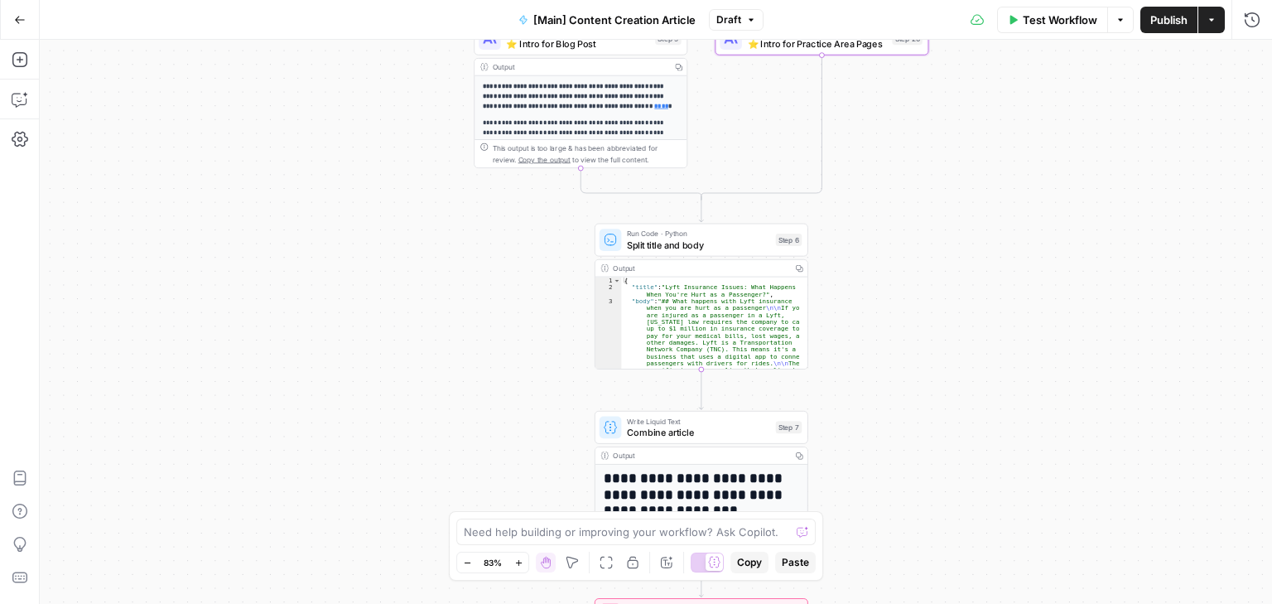
drag, startPoint x: 530, startPoint y: 367, endPoint x: 533, endPoint y: 446, distance: 78.7
click at [533, 446] on div "true false true false Workflow Set Inputs Inputs Condition If city is provided …" at bounding box center [656, 322] width 1232 height 564
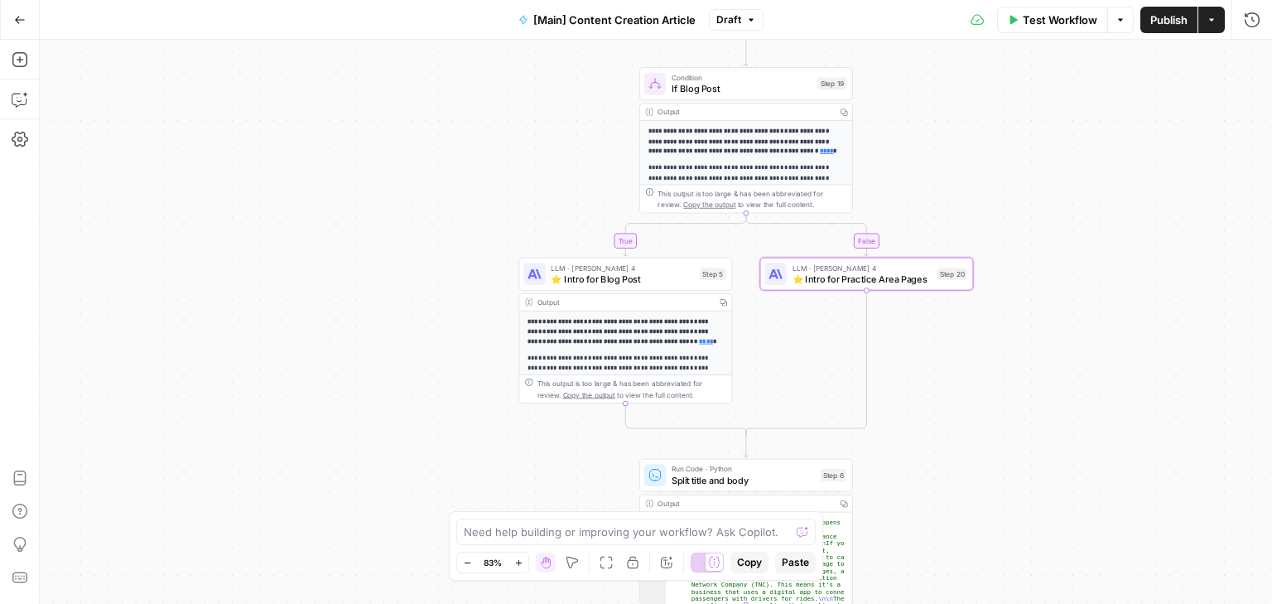
drag, startPoint x: 471, startPoint y: 304, endPoint x: 465, endPoint y: 360, distance: 56.6
click at [465, 360] on div "true false true false Workflow Set Inputs Inputs Condition If city is provided …" at bounding box center [656, 322] width 1232 height 564
click at [1168, 22] on span "Publish" at bounding box center [1168, 20] width 37 height 17
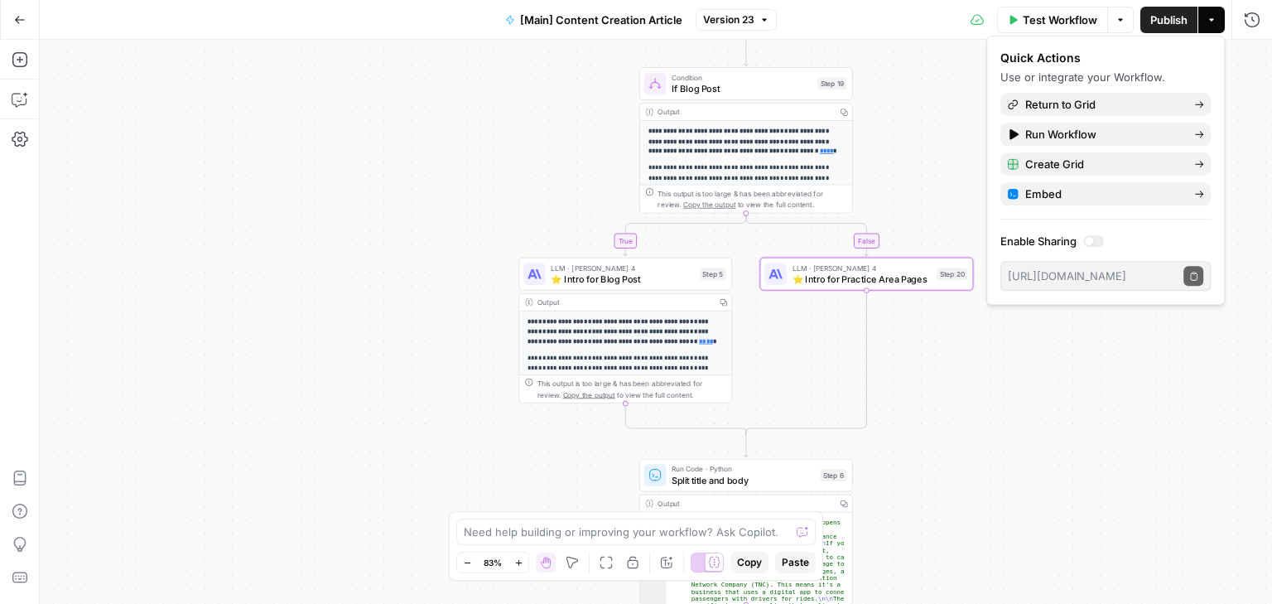
click at [16, 22] on icon "button" at bounding box center [20, 20] width 12 height 12
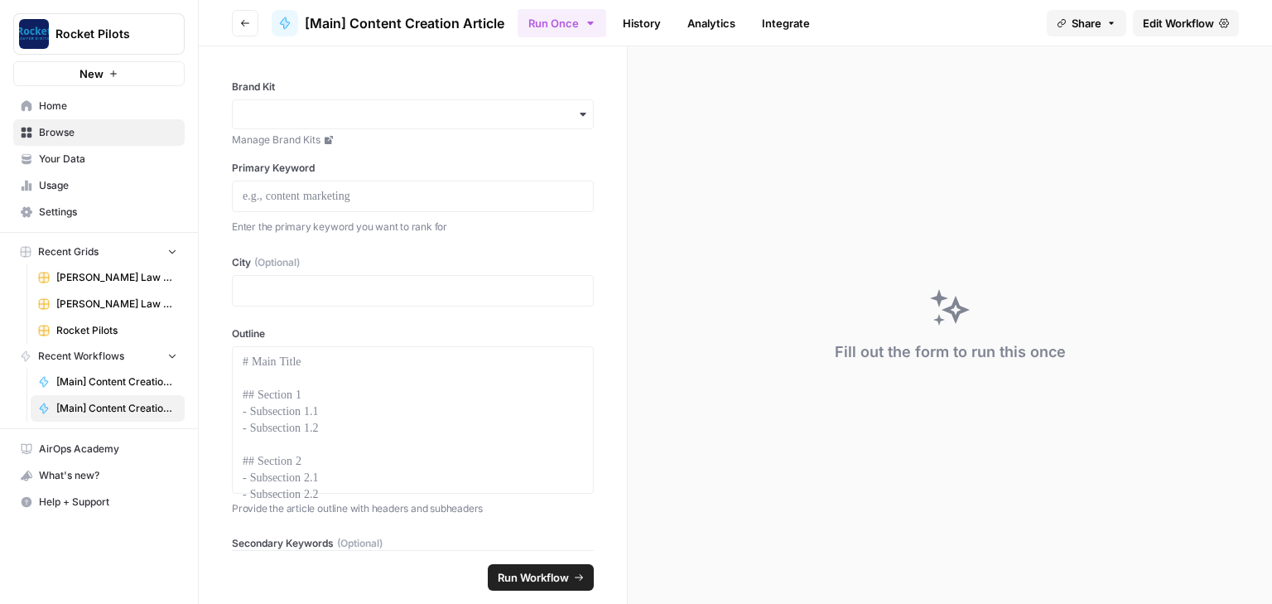
click at [238, 26] on button "Go back" at bounding box center [245, 23] width 26 height 26
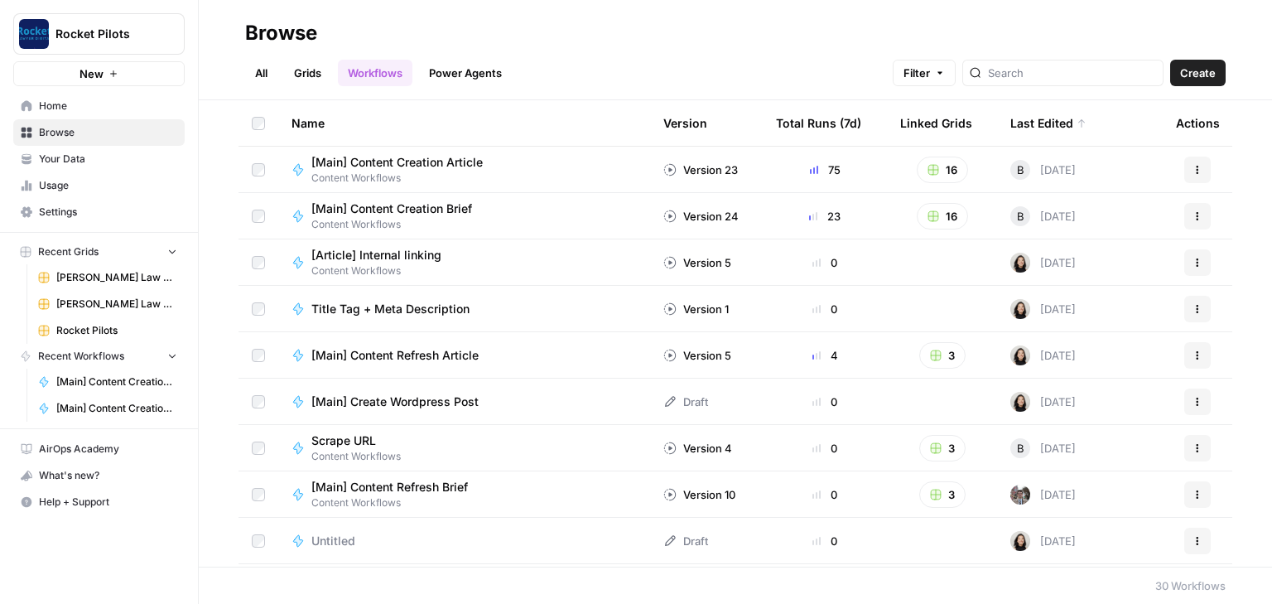
click at [426, 208] on span "[Main] Content Creation Brief" at bounding box center [391, 208] width 161 height 17
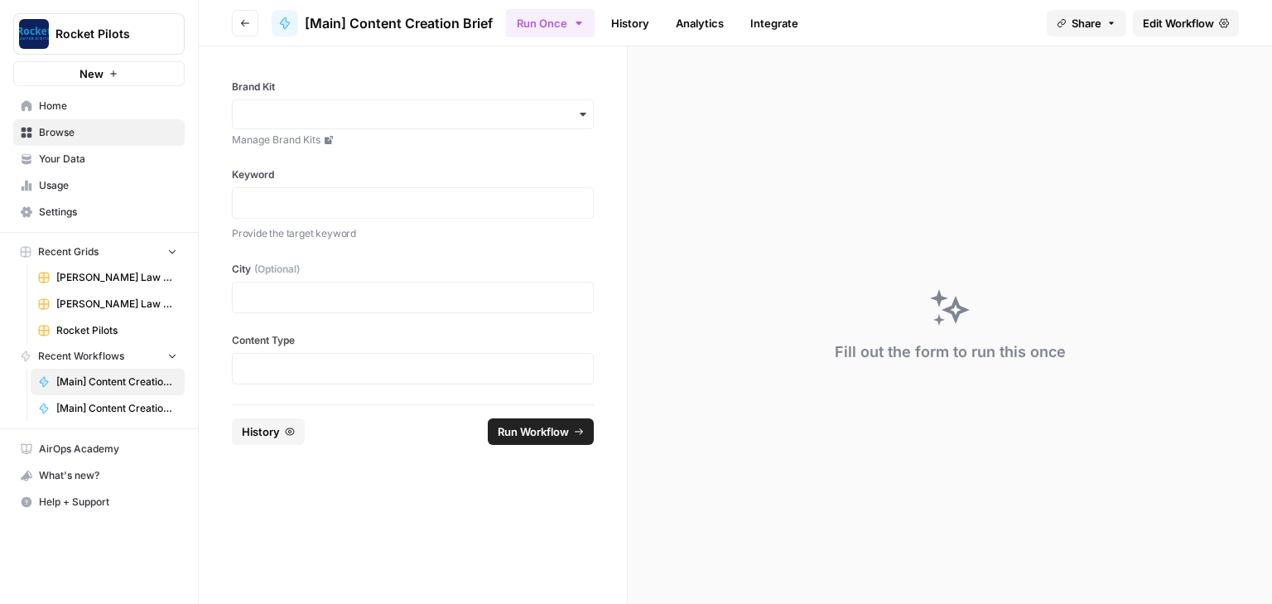
click at [1160, 29] on span "Edit Workflow" at bounding box center [1178, 23] width 71 height 17
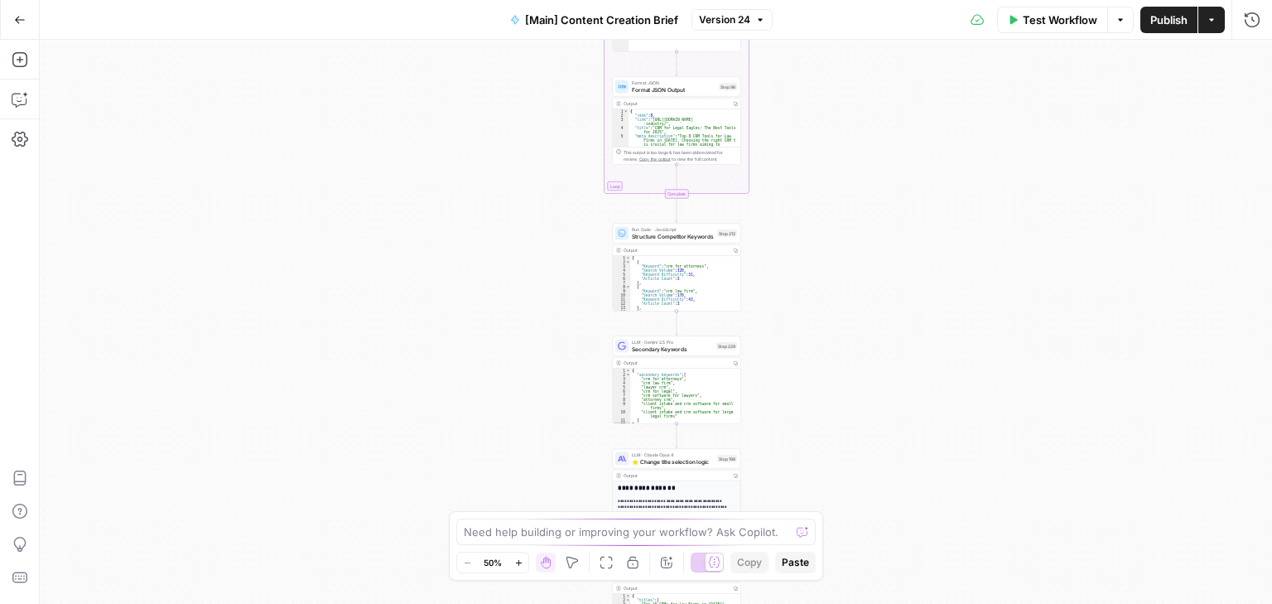
drag, startPoint x: 538, startPoint y: 391, endPoint x: 523, endPoint y: 322, distance: 70.3
click at [537, 392] on div "true false true false Workflow Set Inputs Inputs Condition If city is provided …" at bounding box center [656, 322] width 1232 height 564
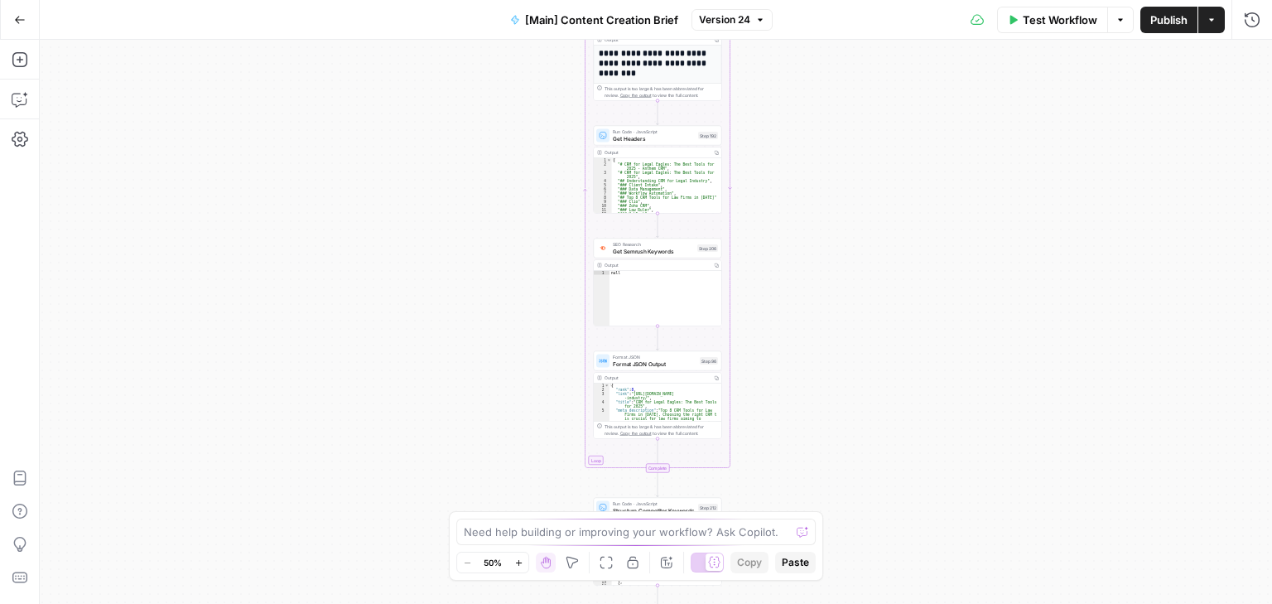
drag, startPoint x: 541, startPoint y: 429, endPoint x: 523, endPoint y: 401, distance: 33.5
click at [534, 462] on div "true false true false Workflow Set Inputs Inputs Condition If city is provided …" at bounding box center [656, 322] width 1232 height 564
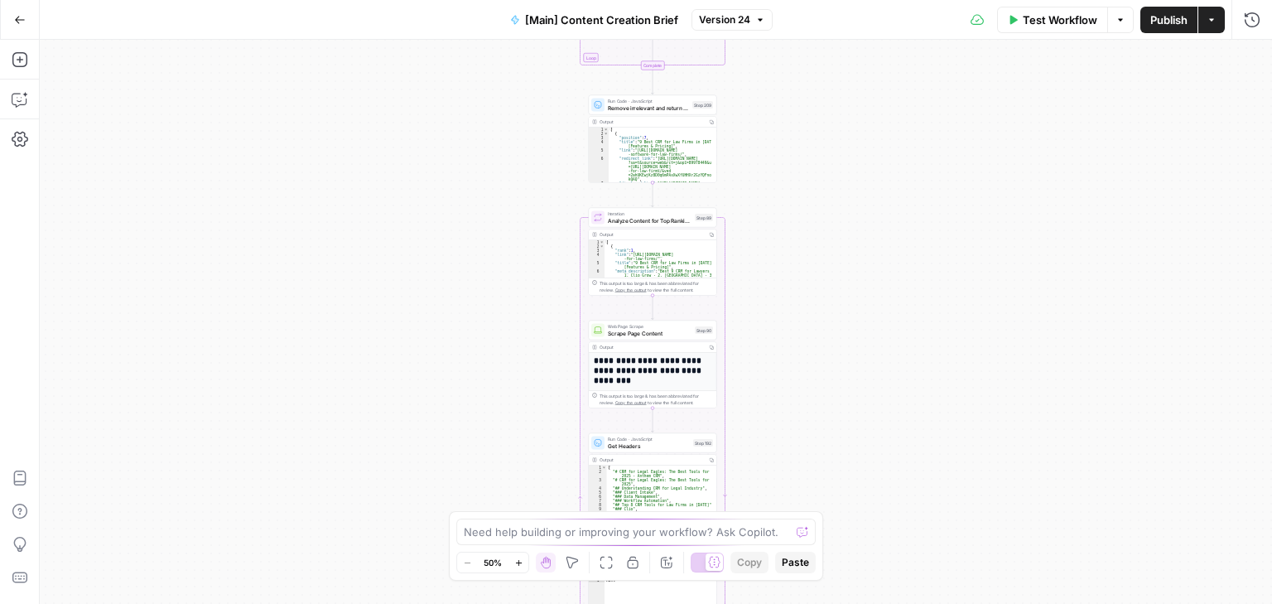
drag, startPoint x: 535, startPoint y: 422, endPoint x: 531, endPoint y: 464, distance: 41.6
click at [531, 464] on div "true false true false Workflow Set Inputs Inputs Condition If city is provided …" at bounding box center [656, 322] width 1232 height 564
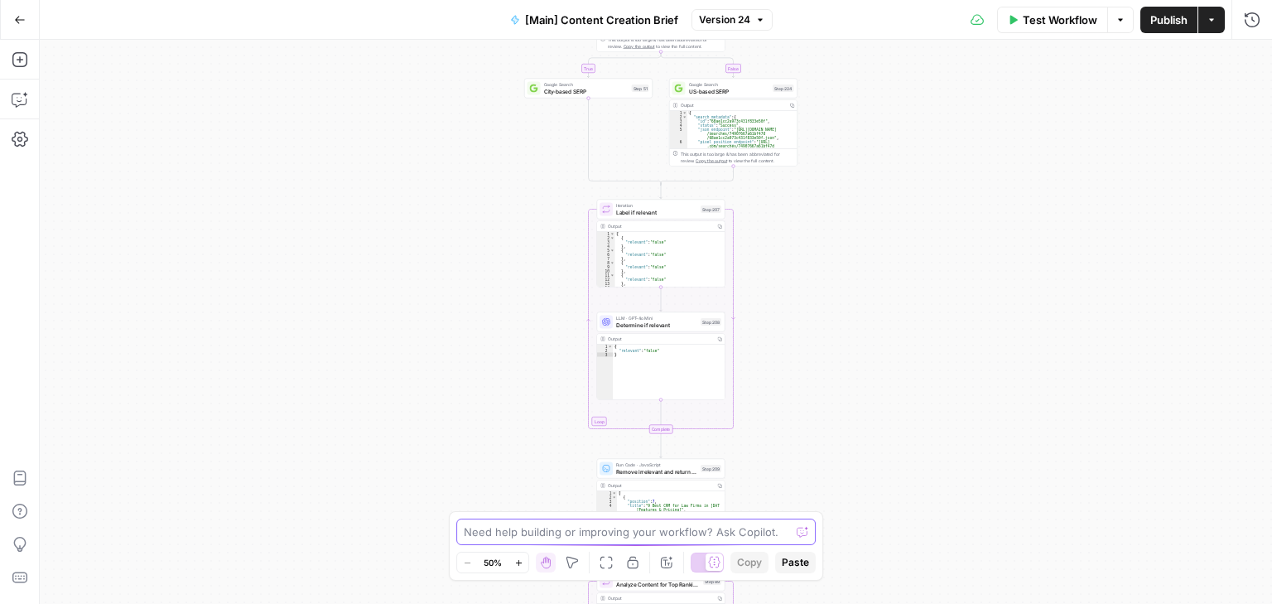
drag, startPoint x: 549, startPoint y: 430, endPoint x: 546, endPoint y: 522, distance: 92.0
click at [547, 542] on body "Rocket Pilots New Home Browse Your Data Usage Settings Recent Grids [PERSON_NAM…" at bounding box center [636, 302] width 1272 height 604
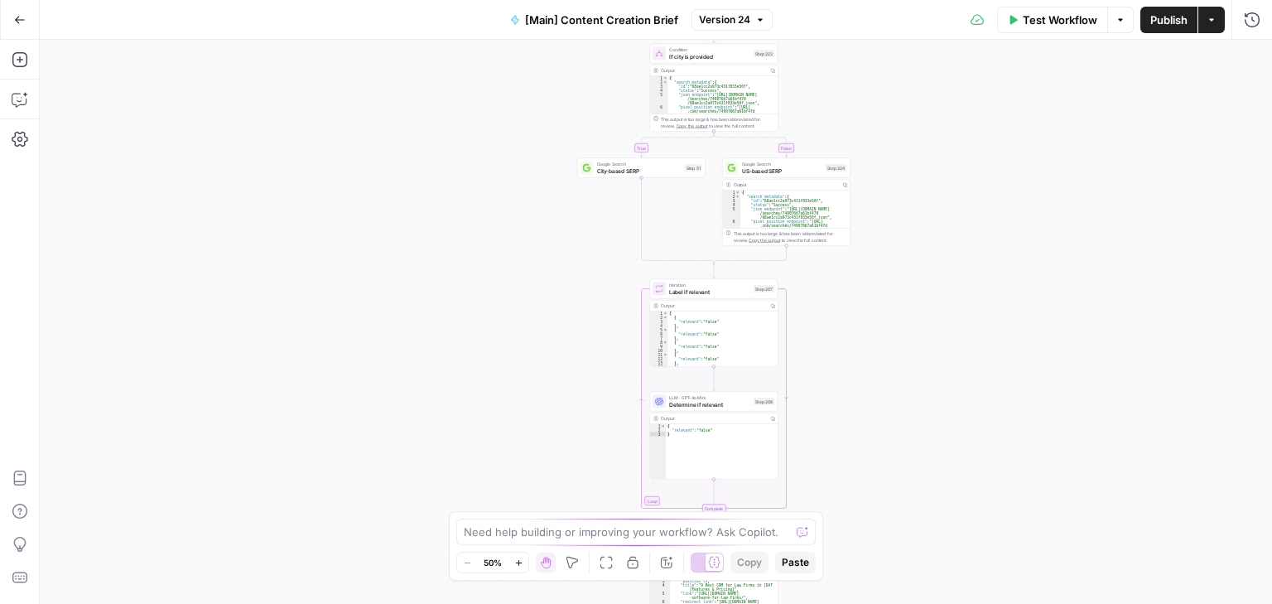
drag, startPoint x: 513, startPoint y: 360, endPoint x: 553, endPoint y: 220, distance: 145.5
click at [553, 205] on div "true false true false Workflow Set Inputs Inputs Condition If city is provided …" at bounding box center [656, 322] width 1232 height 564
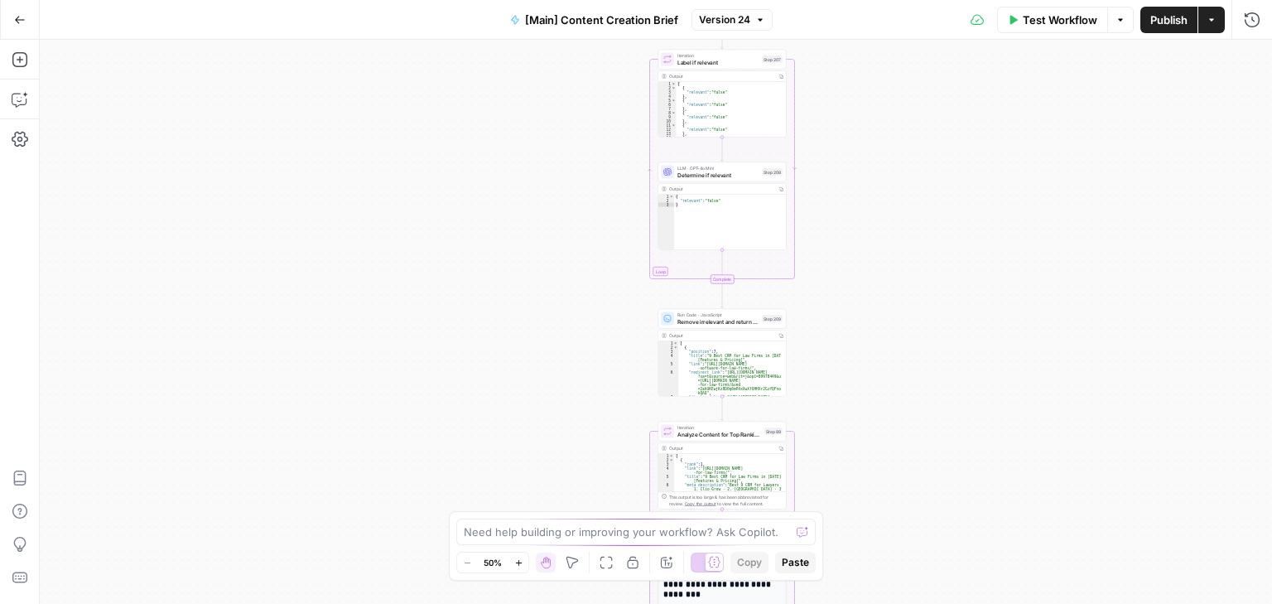
drag, startPoint x: 562, startPoint y: 346, endPoint x: 579, endPoint y: 149, distance: 197.8
click at [576, 130] on div "true false true false Workflow Set Inputs Inputs Condition If city is provided …" at bounding box center [656, 322] width 1232 height 564
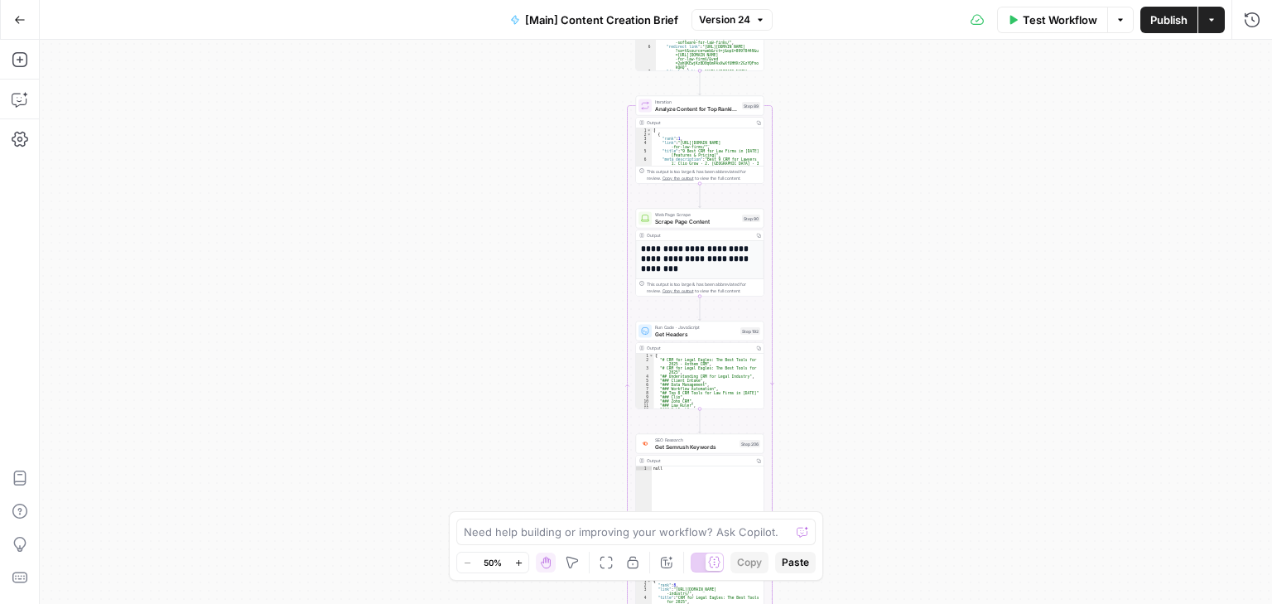
drag, startPoint x: 574, startPoint y: 408, endPoint x: 552, endPoint y: 152, distance: 257.6
click at [545, 109] on div "true false true false Workflow Set Inputs Inputs Condition If city is provided …" at bounding box center [656, 322] width 1232 height 564
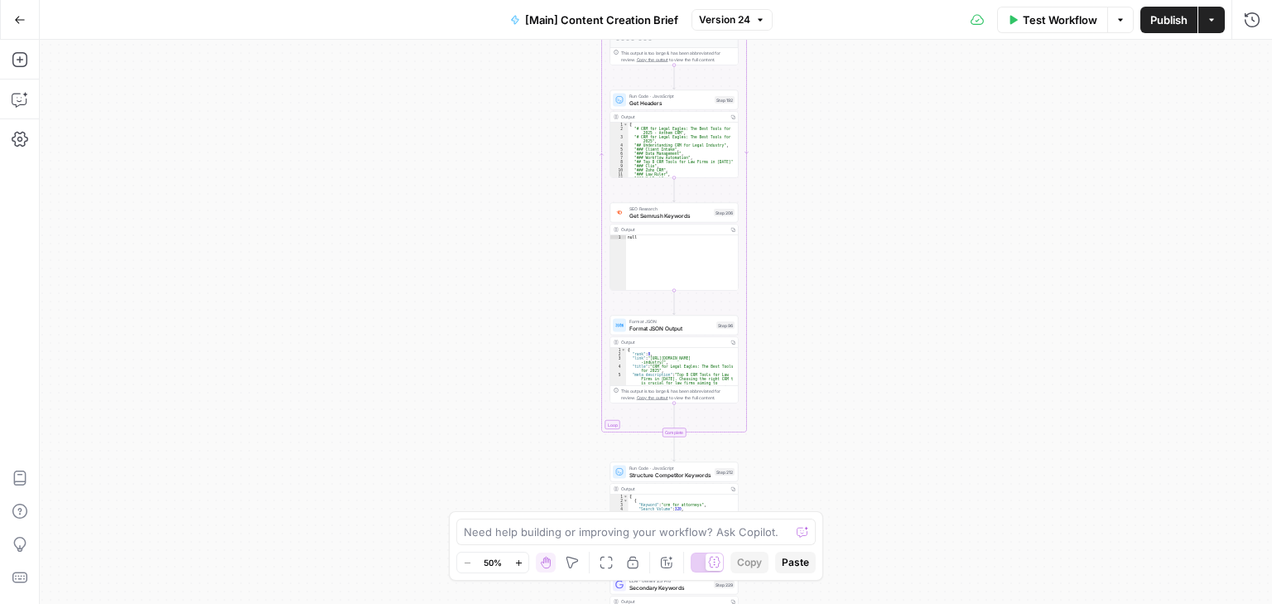
drag, startPoint x: 534, startPoint y: 298, endPoint x: 525, endPoint y: 167, distance: 131.2
click at [525, 164] on div "true false true false Workflow Set Inputs Inputs Condition If city is provided …" at bounding box center [656, 322] width 1232 height 564
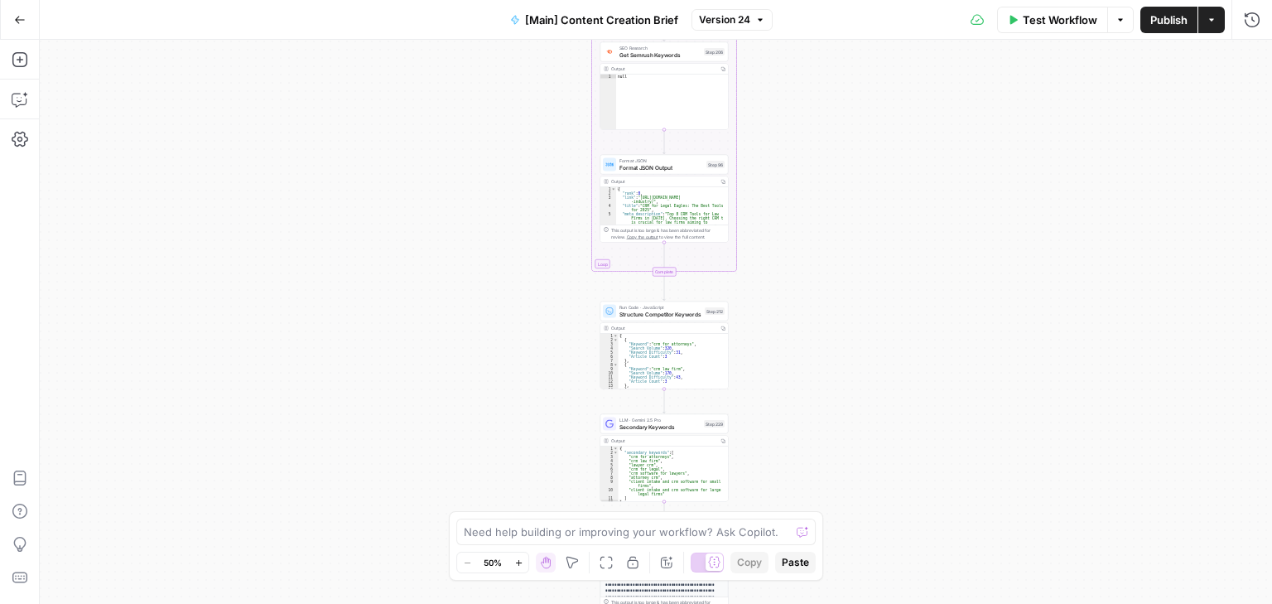
drag, startPoint x: 537, startPoint y: 409, endPoint x: 527, endPoint y: 208, distance: 201.5
click at [527, 208] on div "true false true false Workflow Set Inputs Inputs Condition If city is provided …" at bounding box center [656, 322] width 1232 height 564
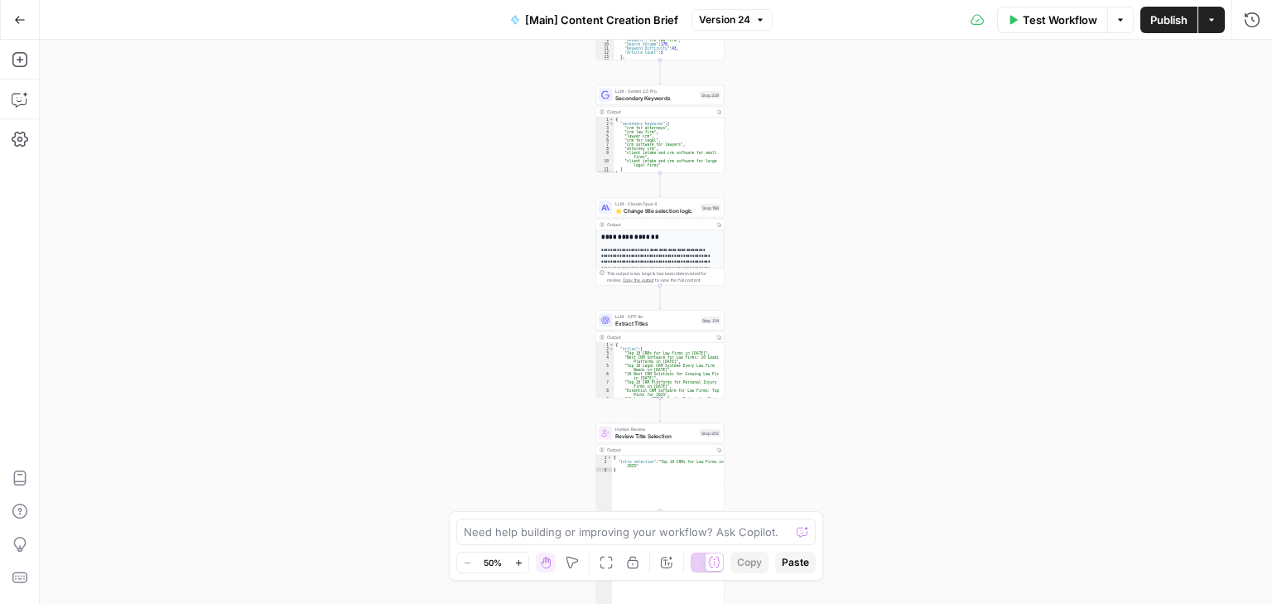
drag, startPoint x: 552, startPoint y: 414, endPoint x: 547, endPoint y: 129, distance: 284.9
click at [547, 129] on div "true false true false Workflow Set Inputs Inputs Condition If city is provided …" at bounding box center [656, 322] width 1232 height 564
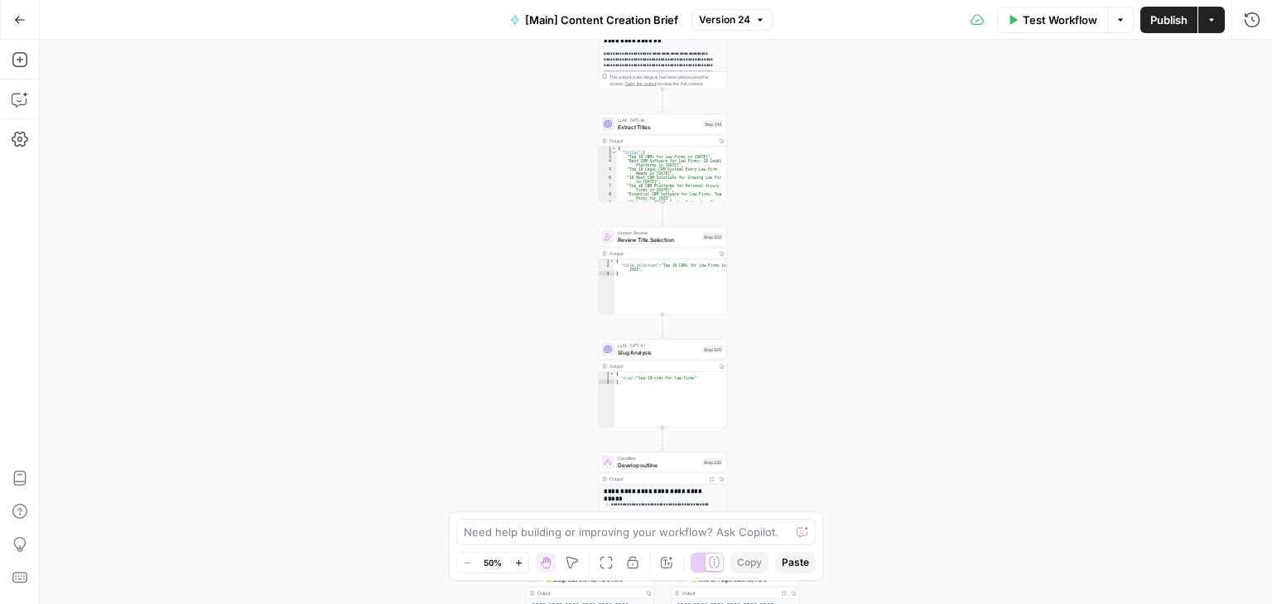
drag, startPoint x: 547, startPoint y: 316, endPoint x: 555, endPoint y: 185, distance: 130.3
click at [553, 167] on div "true false true false Workflow Set Inputs Inputs Condition If city is provided …" at bounding box center [656, 322] width 1232 height 564
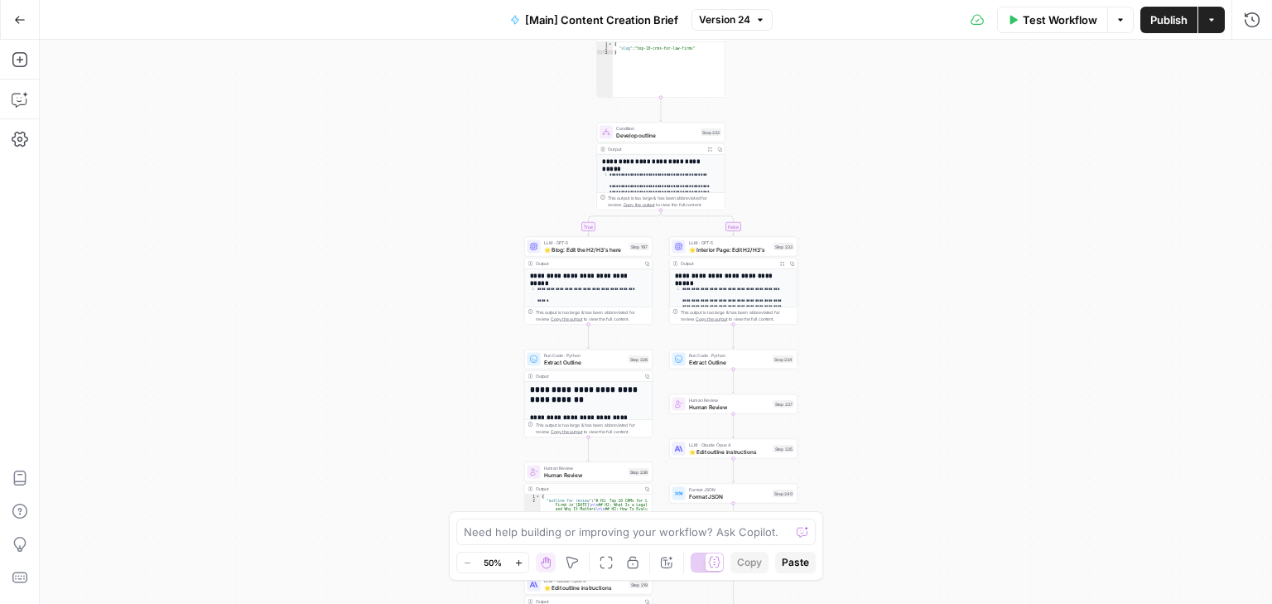
drag, startPoint x: 514, startPoint y: 489, endPoint x: 513, endPoint y: 169, distance: 319.7
click at [513, 169] on div "true false true false Workflow Set Inputs Inputs Condition If city is provided …" at bounding box center [656, 322] width 1232 height 564
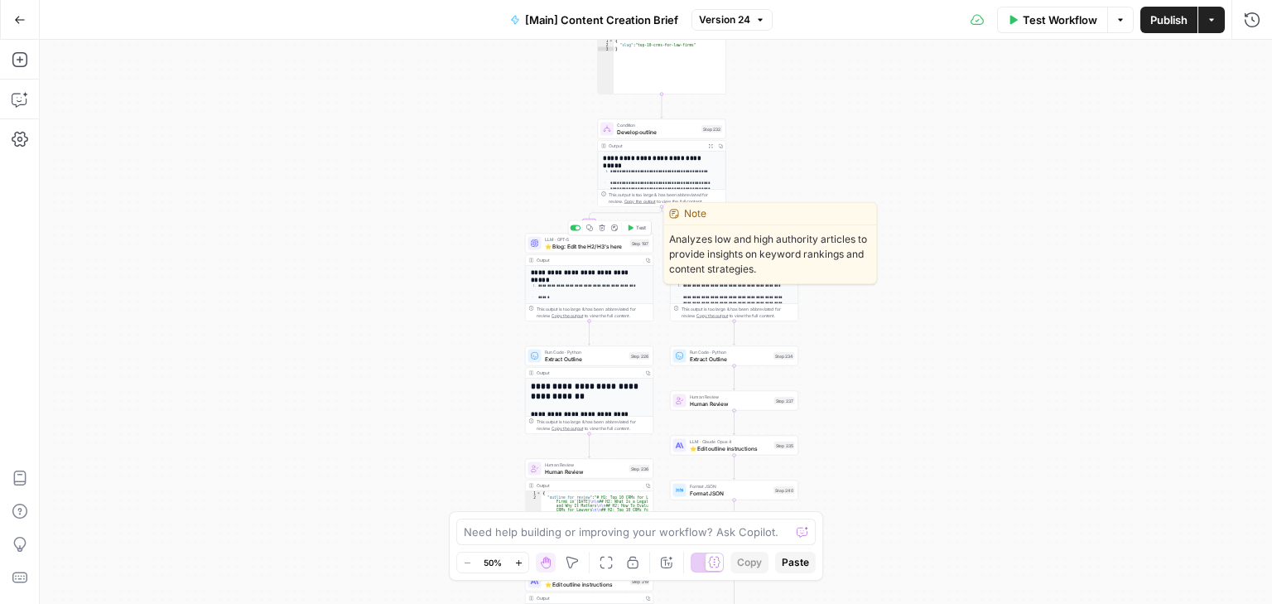
click at [578, 248] on span "⭐️ Blog: Edit the H2/H3's here" at bounding box center [586, 246] width 82 height 8
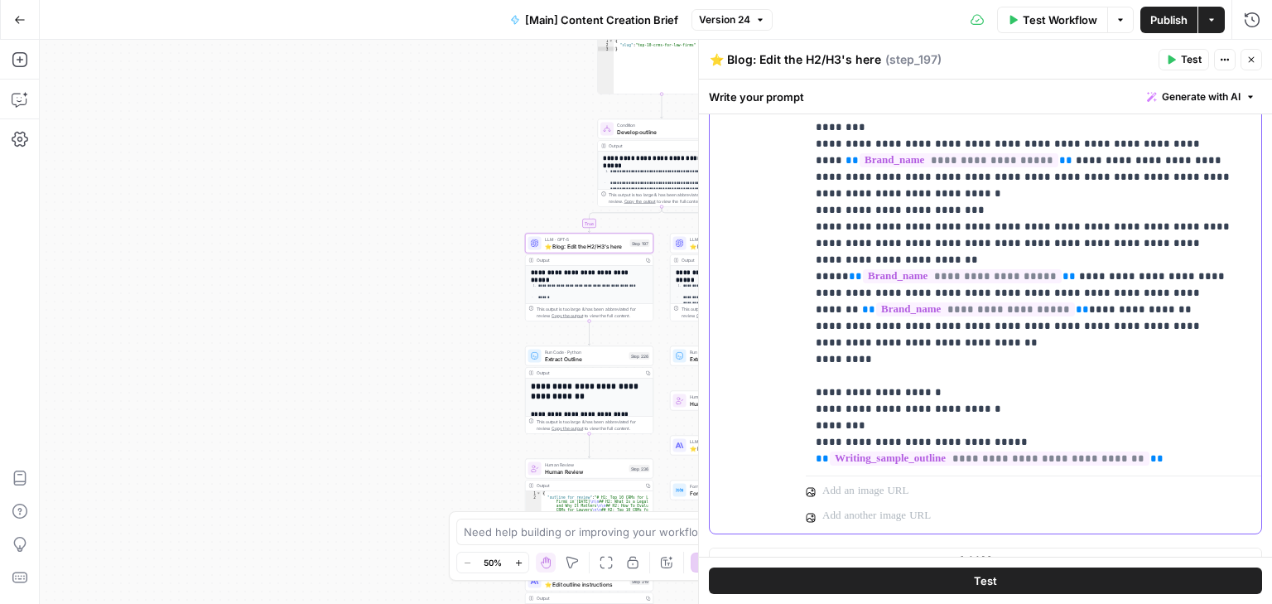
scroll to position [1790, 0]
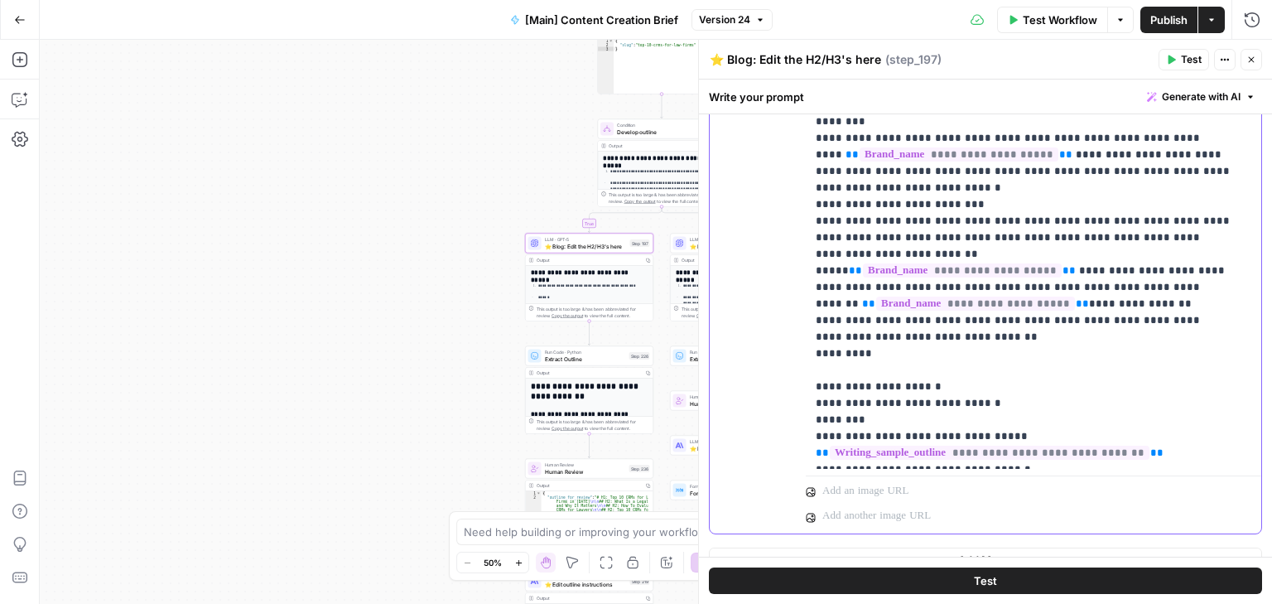
drag, startPoint x: 1007, startPoint y: 287, endPoint x: 829, endPoint y: 287, distance: 178.0
drag, startPoint x: 1149, startPoint y: 287, endPoint x: 831, endPoint y: 285, distance: 318.0
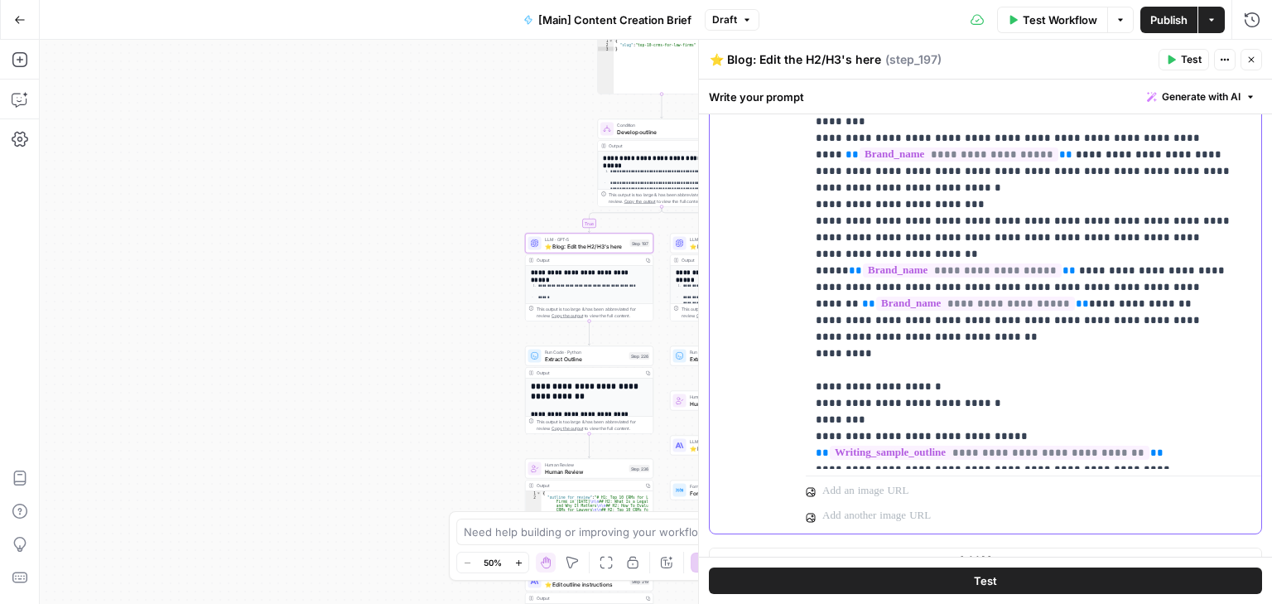
copy p "**********"
click at [1252, 55] on icon "button" at bounding box center [1251, 60] width 10 height 10
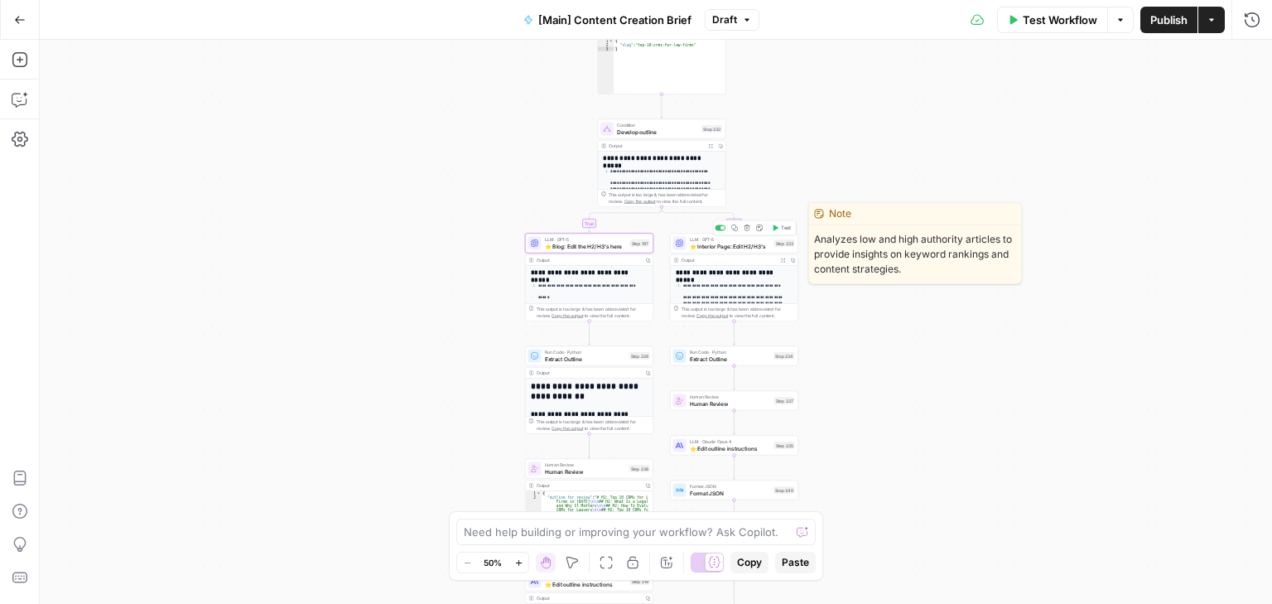
click at [730, 244] on span "⭐️ Interior Page: Edit H2/H3's" at bounding box center [730, 246] width 81 height 8
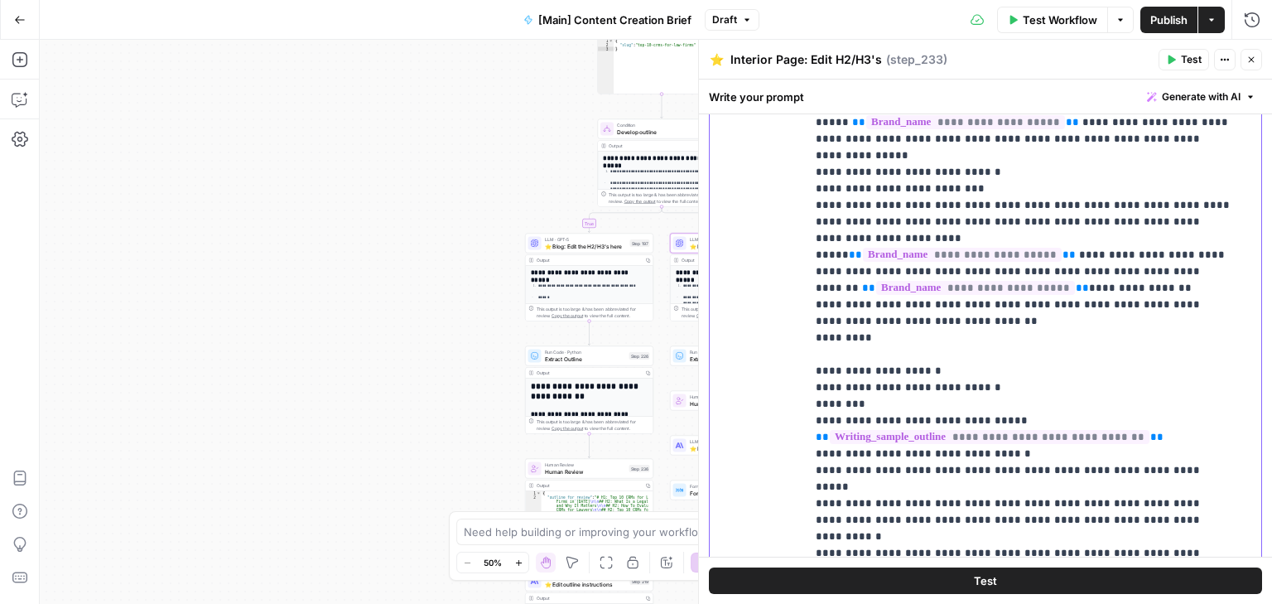
scroll to position [1949, 0]
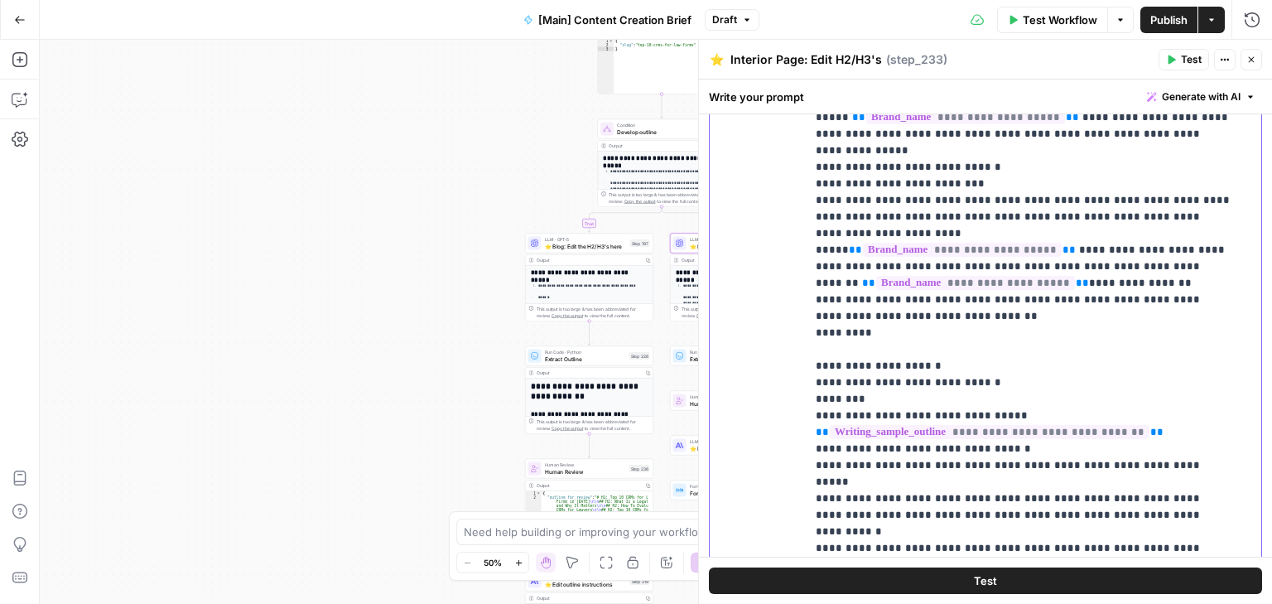
drag, startPoint x: 1000, startPoint y: 300, endPoint x: 874, endPoint y: 324, distance: 128.1
click at [1246, 63] on icon "button" at bounding box center [1251, 60] width 10 height 10
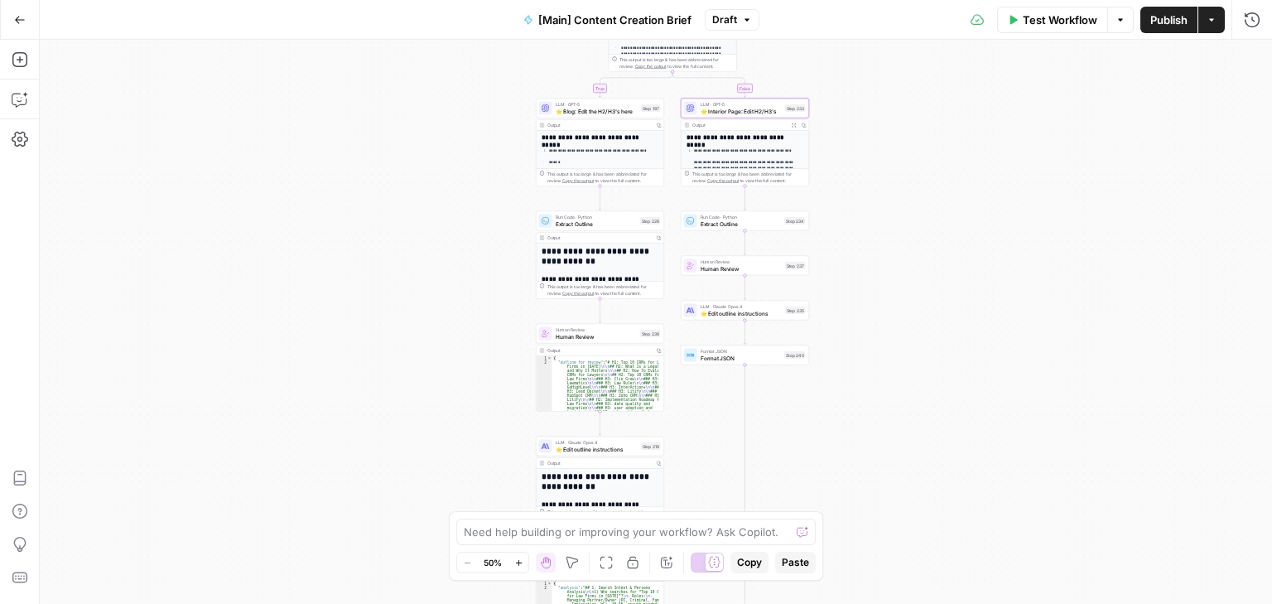
drag, startPoint x: 1009, startPoint y: 359, endPoint x: 1020, endPoint y: 224, distance: 135.4
click at [1020, 224] on div "true false true false Workflow Set Inputs Inputs Condition If city is provided …" at bounding box center [656, 322] width 1232 height 564
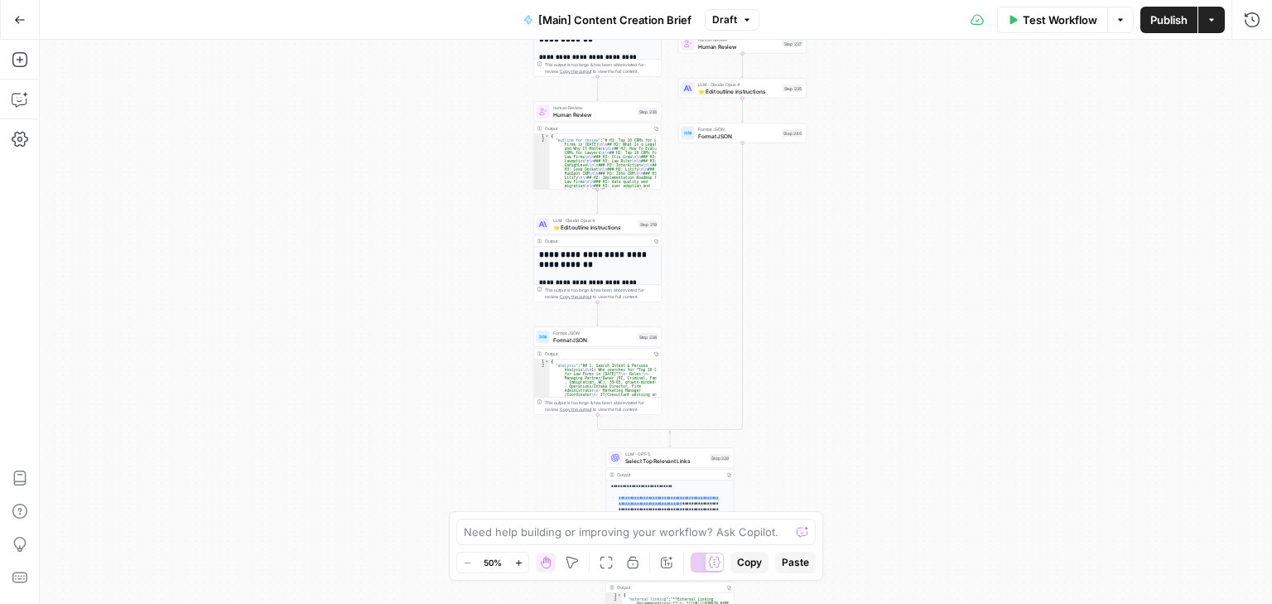
drag, startPoint x: 1010, startPoint y: 360, endPoint x: 1008, endPoint y: 138, distance: 222.0
click at [1008, 138] on div "true false true false Workflow Set Inputs Inputs Condition If city is provided …" at bounding box center [656, 322] width 1232 height 564
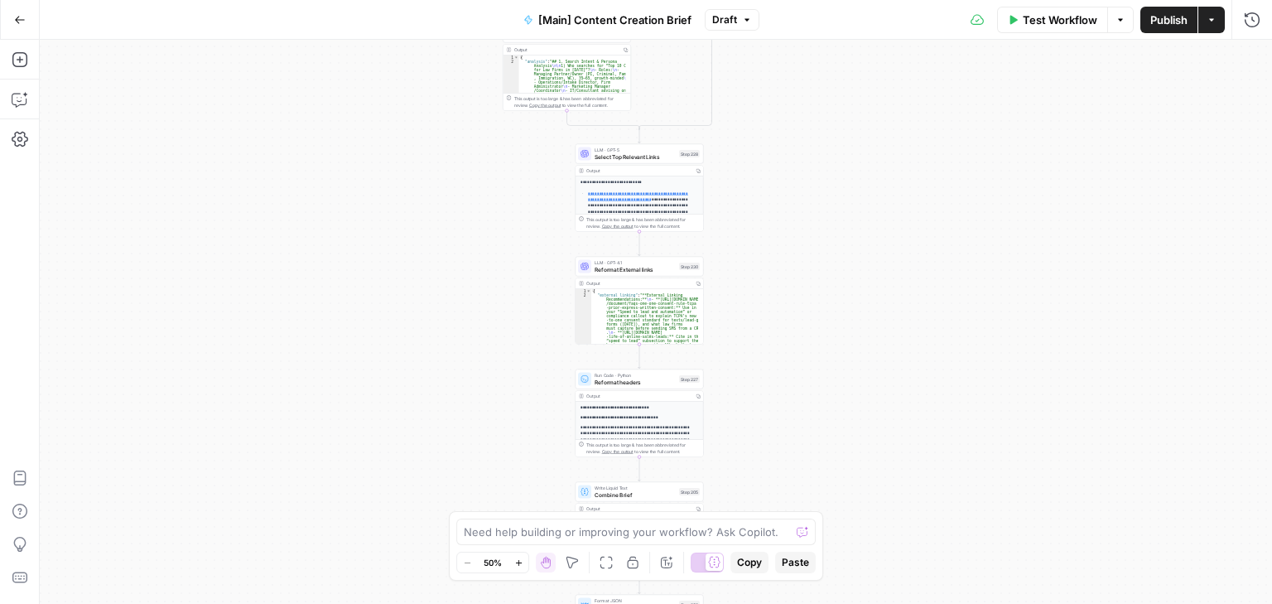
drag, startPoint x: 1003, startPoint y: 219, endPoint x: 985, endPoint y: 108, distance: 113.3
click at [985, 106] on div "true false true false Workflow Set Inputs Inputs Condition If city is provided …" at bounding box center [656, 322] width 1232 height 564
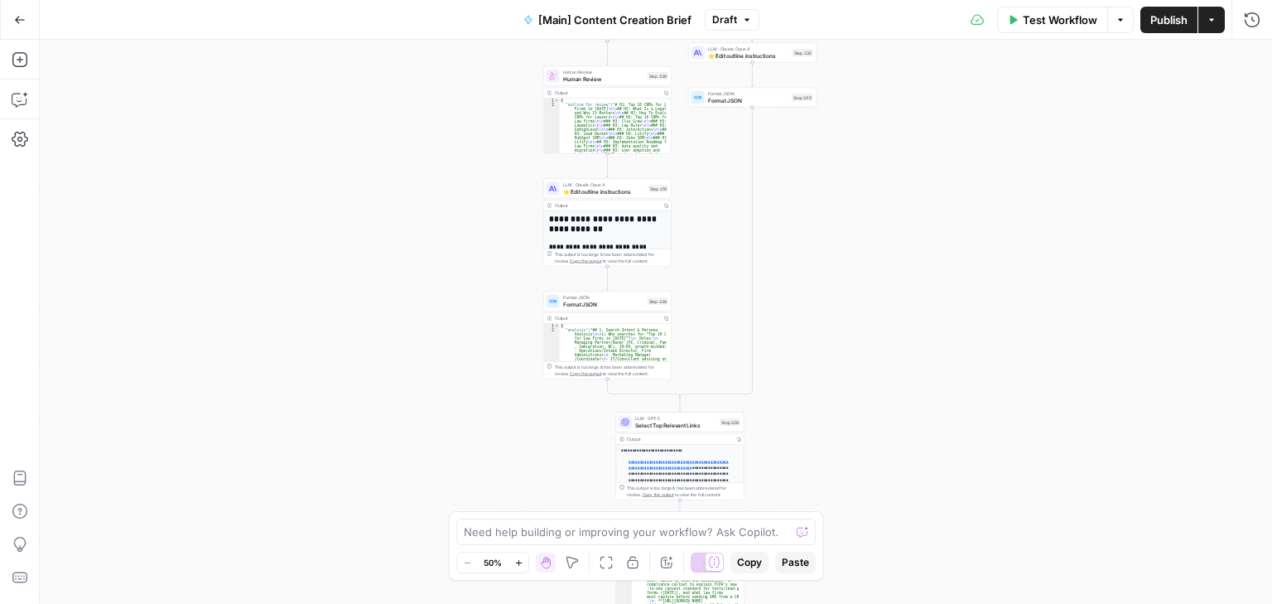
drag, startPoint x: 967, startPoint y: 118, endPoint x: 1019, endPoint y: 401, distance: 287.8
click at [1019, 407] on div "true false true false Workflow Set Inputs Inputs Condition If city is provided …" at bounding box center [656, 322] width 1232 height 564
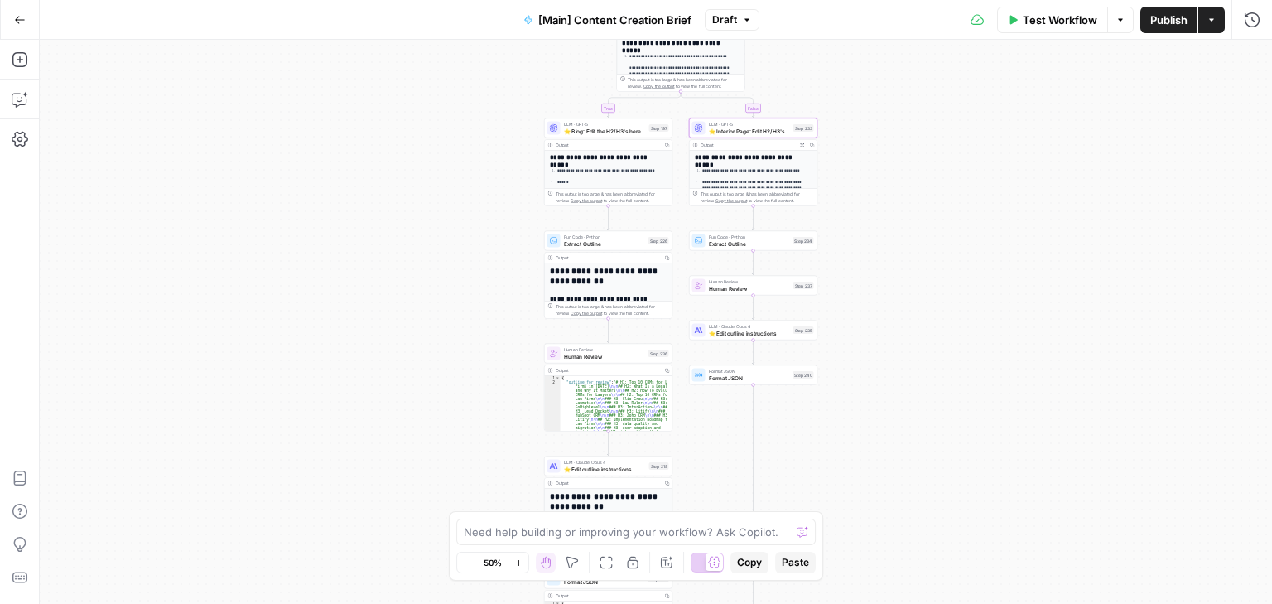
drag, startPoint x: 991, startPoint y: 359, endPoint x: 984, endPoint y: 426, distance: 66.7
click at [984, 426] on div "true false true false Workflow Set Inputs Inputs Condition If city is provided …" at bounding box center [656, 322] width 1232 height 564
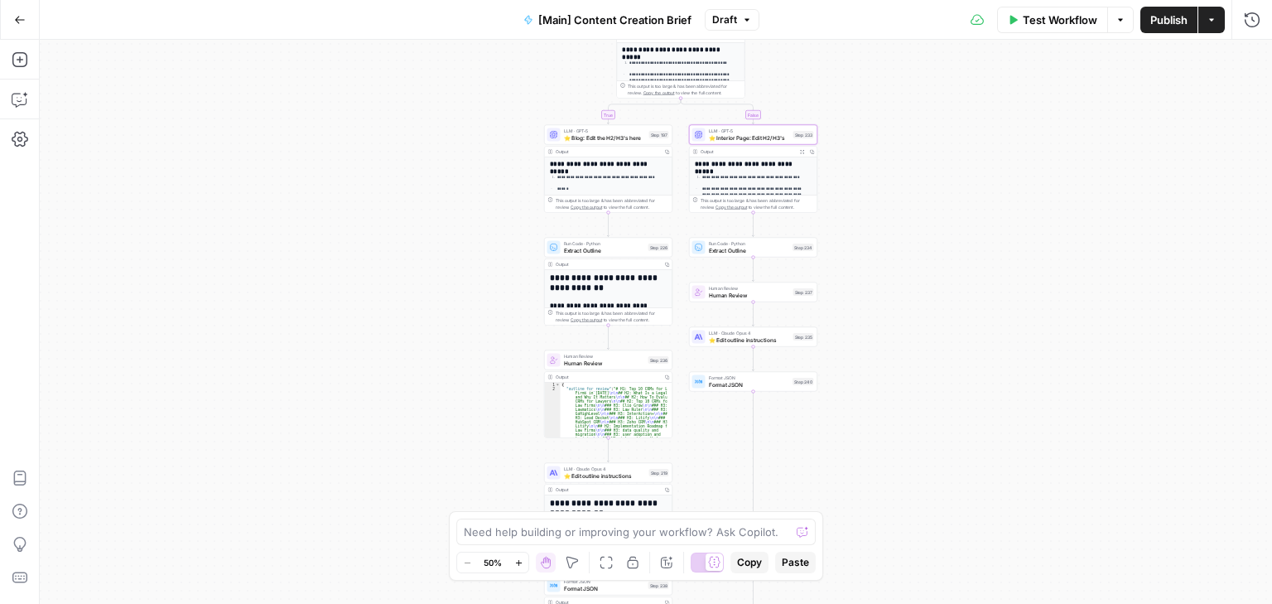
click at [1166, 26] on span "Publish" at bounding box center [1168, 20] width 37 height 17
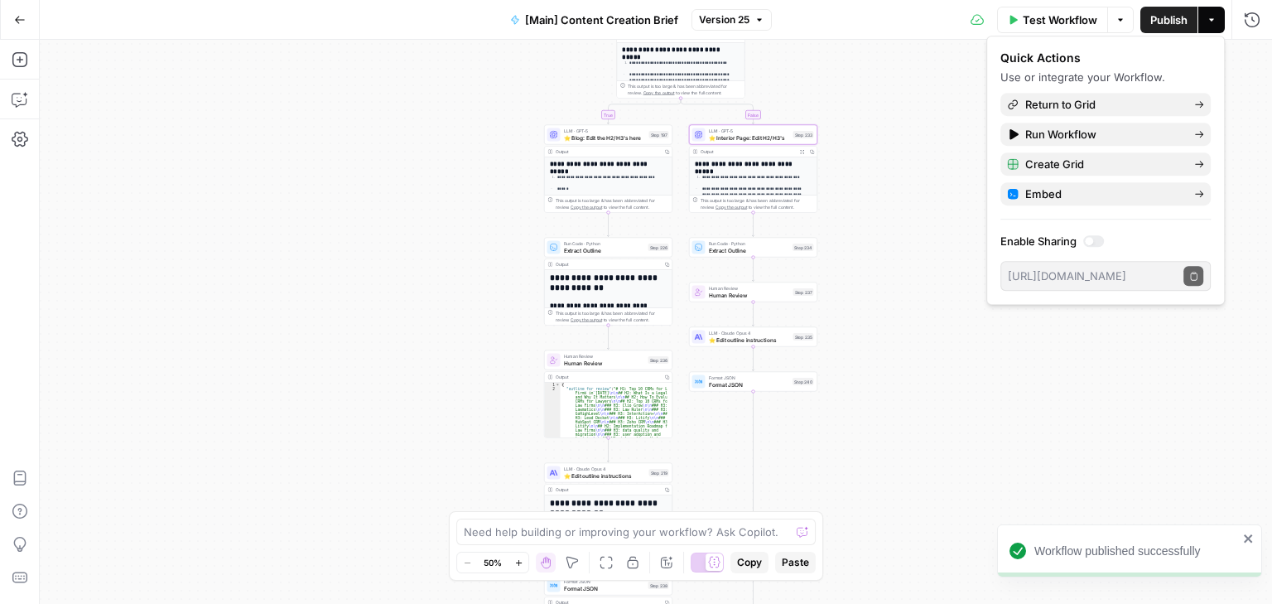
click at [923, 233] on div "true false true false Workflow Set Inputs Inputs Condition If city is provided …" at bounding box center [656, 322] width 1232 height 564
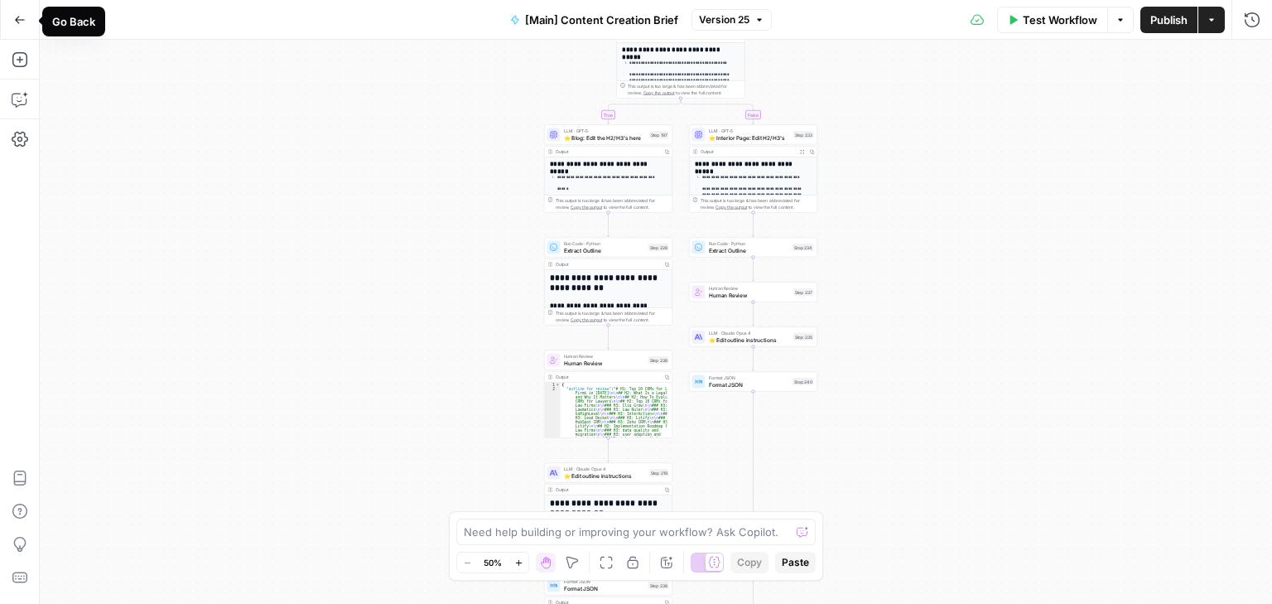
click at [22, 23] on icon "button" at bounding box center [20, 20] width 12 height 12
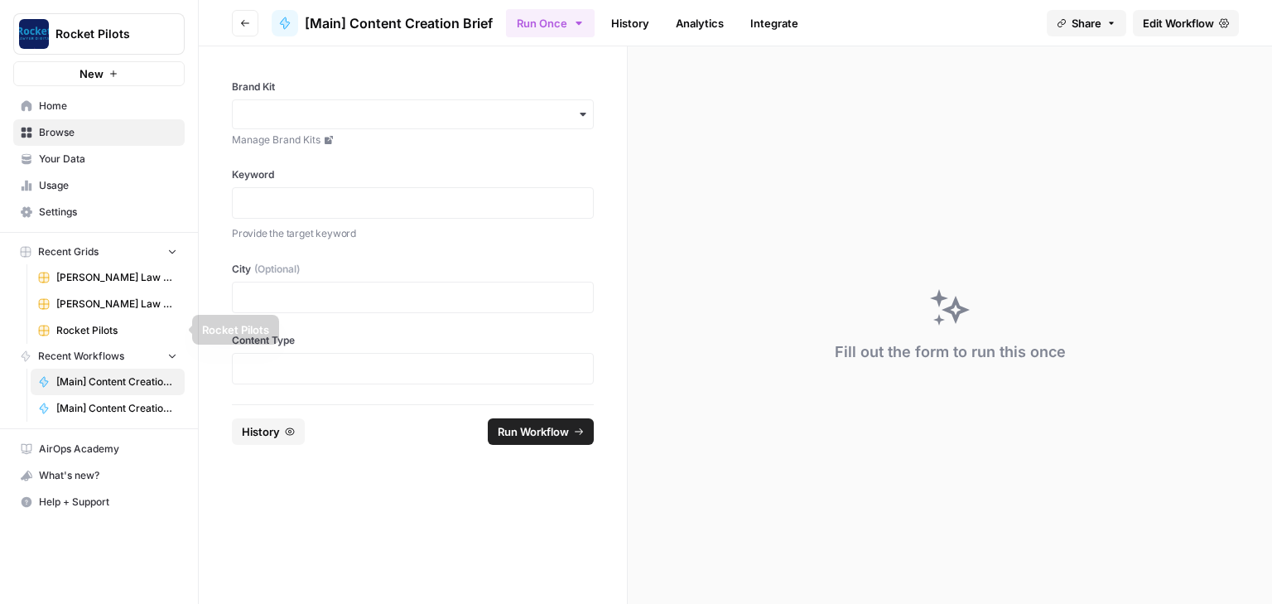
click at [91, 271] on span "[PERSON_NAME] Law Firm" at bounding box center [116, 277] width 121 height 15
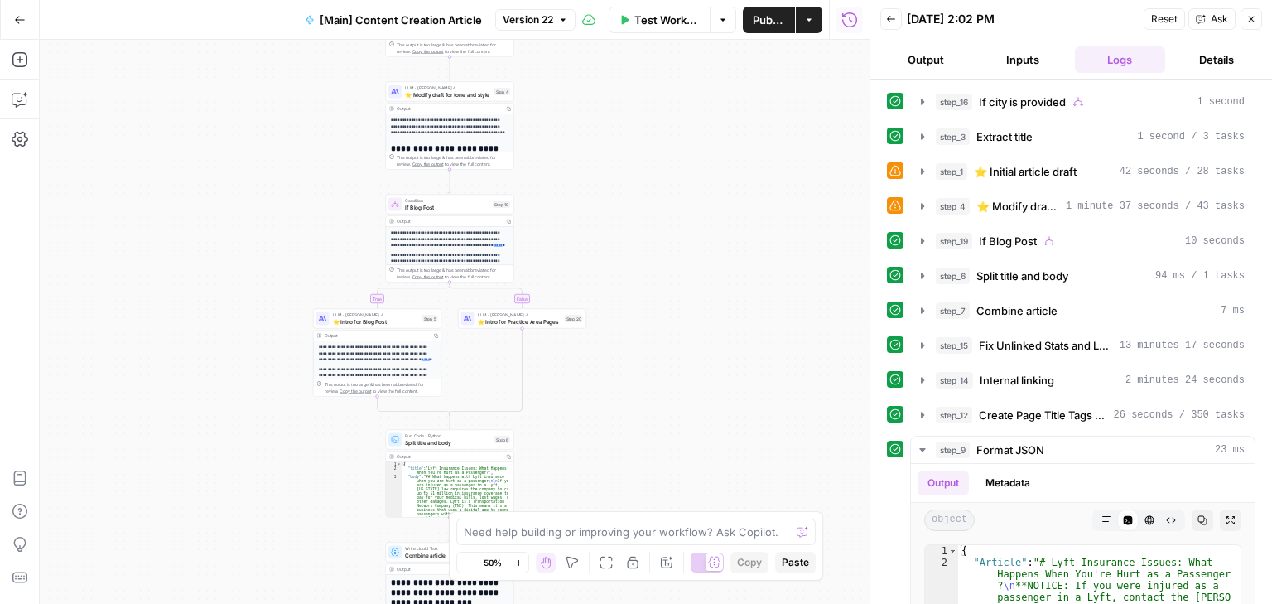
click at [913, 53] on button "Output" at bounding box center [925, 59] width 90 height 26
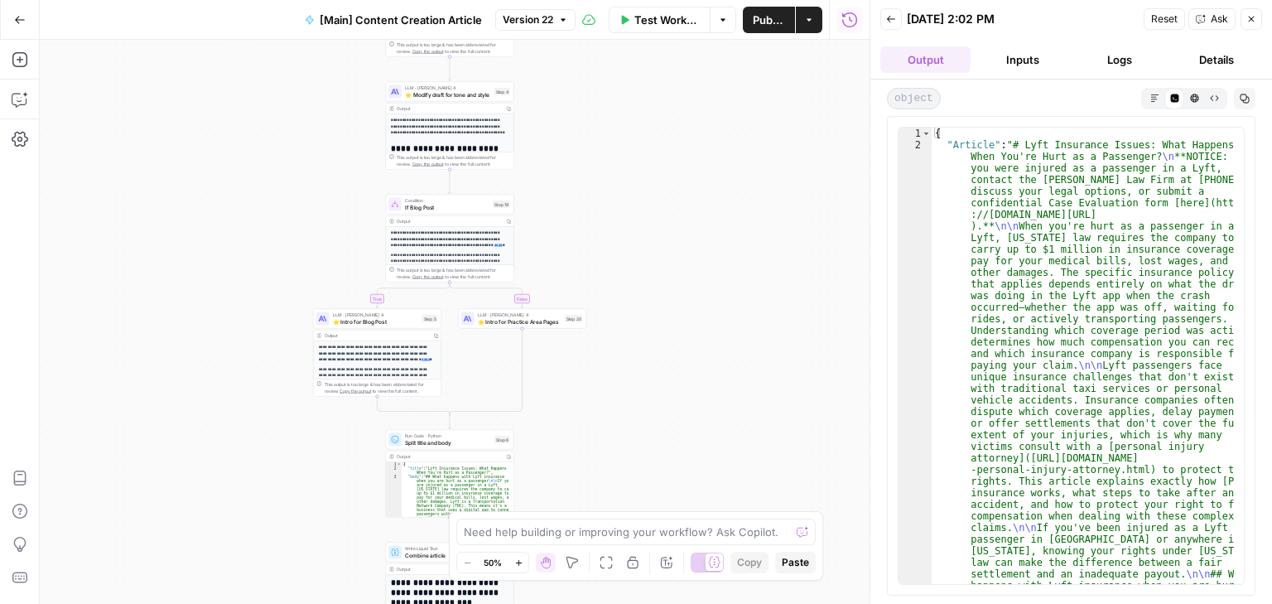
drag, startPoint x: 1012, startPoint y: 60, endPoint x: 1105, endPoint y: 58, distance: 92.8
click at [1013, 60] on button "Inputs" at bounding box center [1022, 59] width 90 height 26
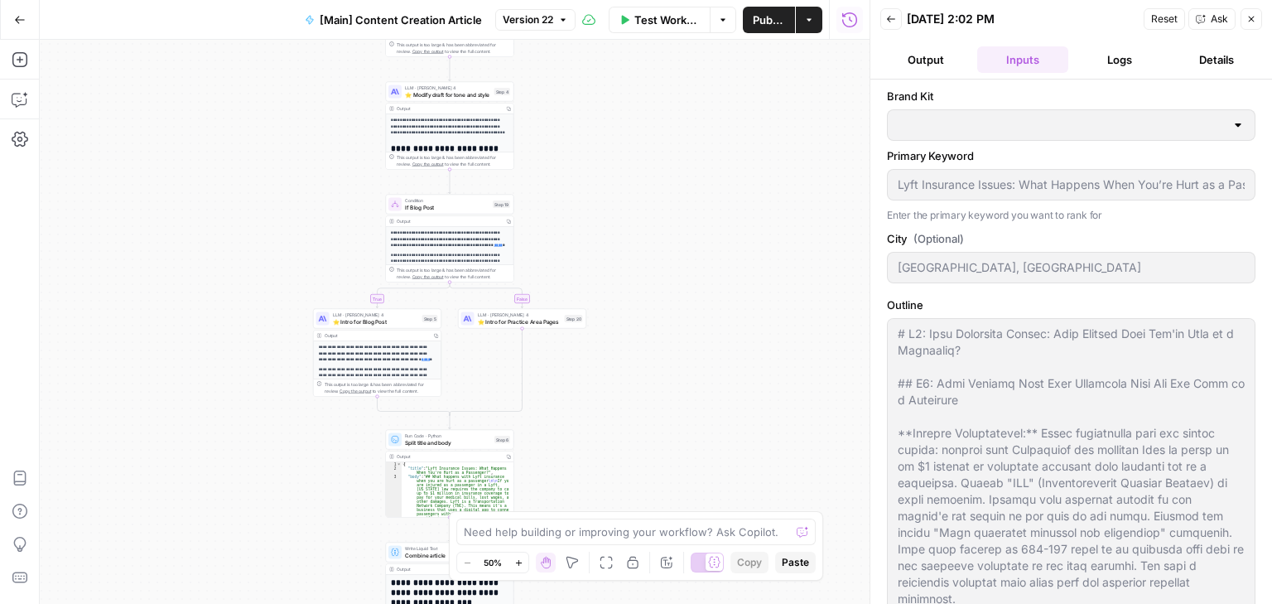
type input "[PERSON_NAME] Law Firm"
type input "Arnold Law - Sacramento"
click at [1116, 60] on button "Logs" at bounding box center [1120, 59] width 90 height 26
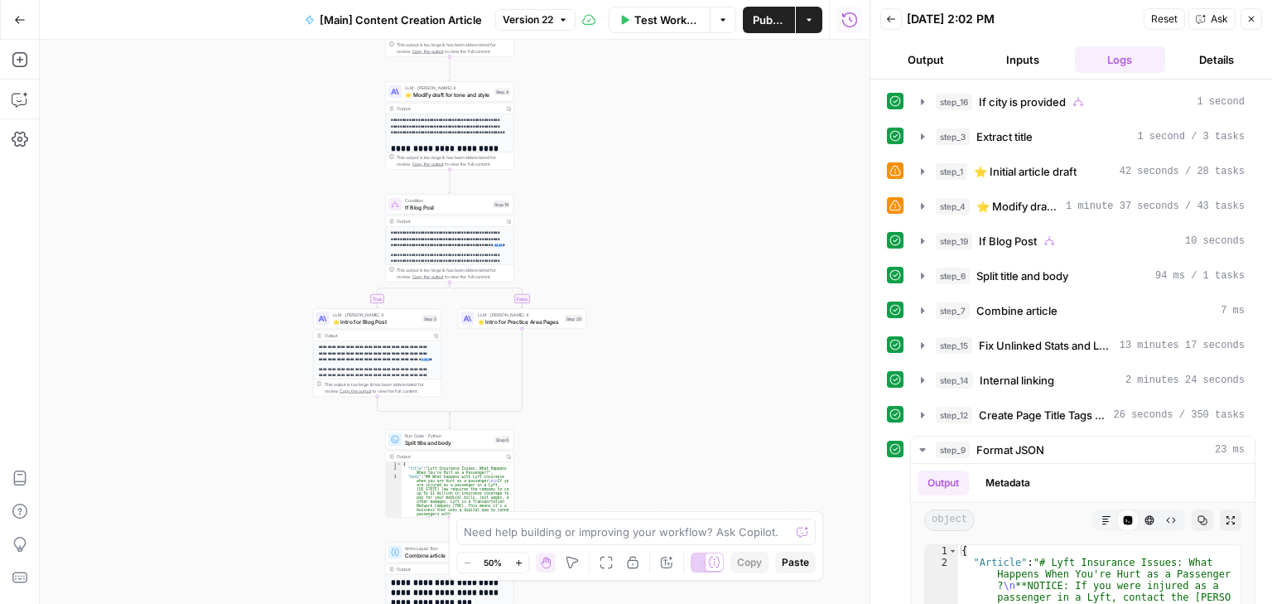
click at [1250, 17] on icon "button" at bounding box center [1252, 20] width 6 height 6
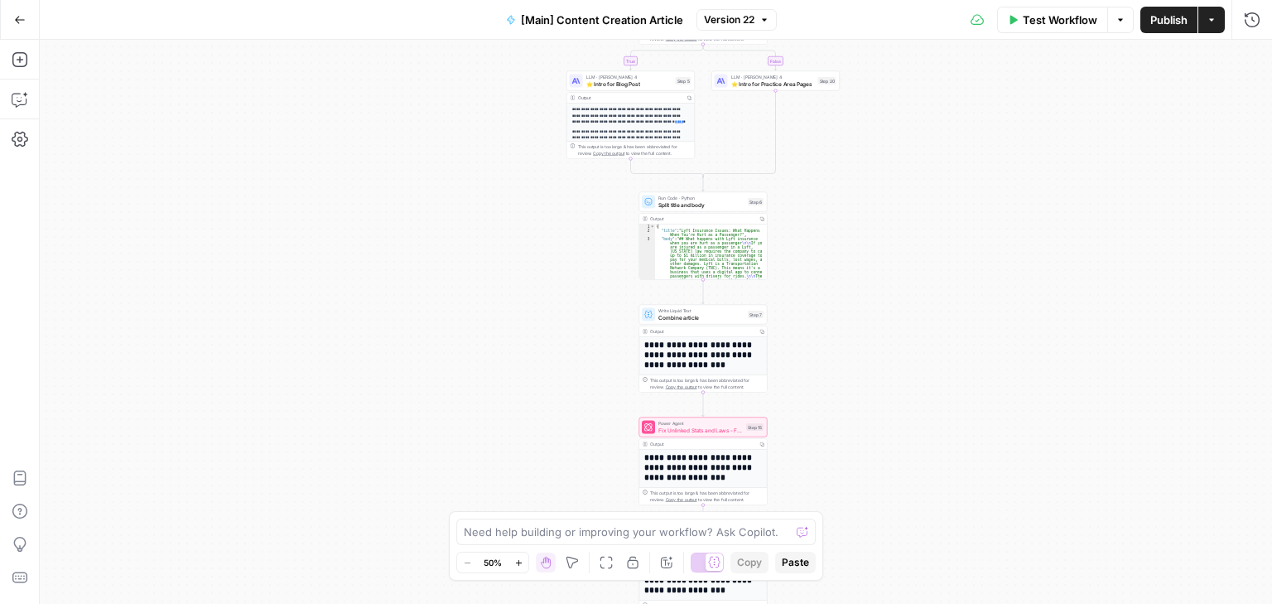
drag, startPoint x: 177, startPoint y: 449, endPoint x: 424, endPoint y: 216, distance: 339.2
click at [424, 216] on div "true false true false Workflow Set Inputs Inputs Condition If city is provided …" at bounding box center [656, 322] width 1232 height 564
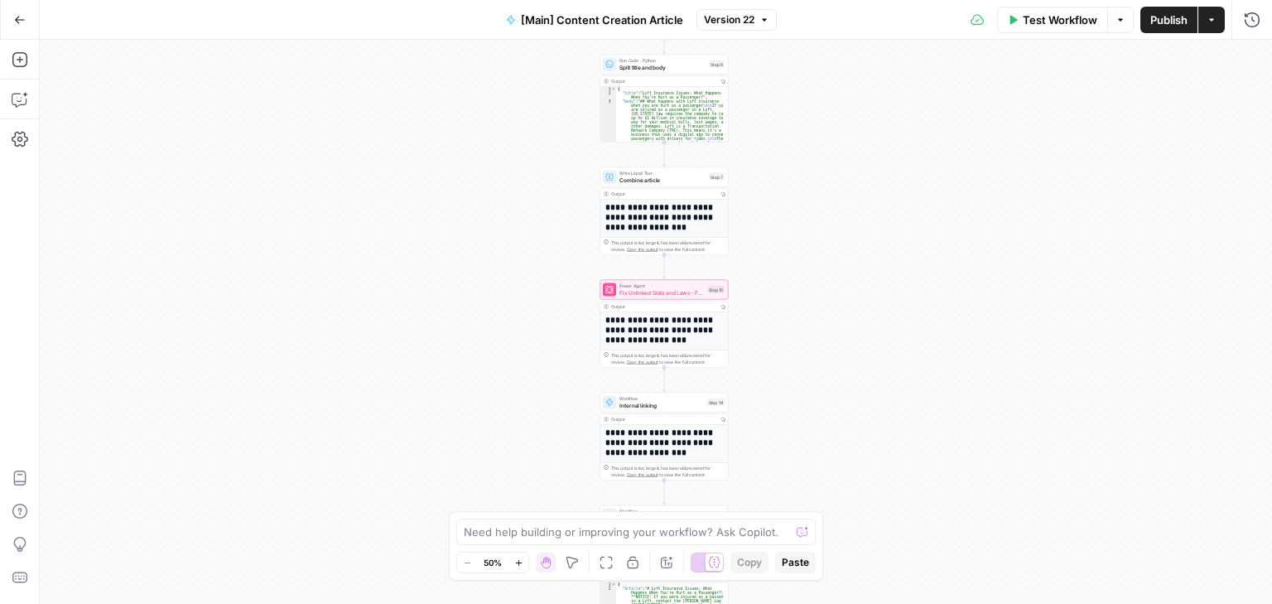
drag, startPoint x: 549, startPoint y: 349, endPoint x: 510, endPoint y: 176, distance: 177.4
click at [510, 176] on div "true false true false Workflow Set Inputs Inputs Condition If city is provided …" at bounding box center [656, 322] width 1232 height 564
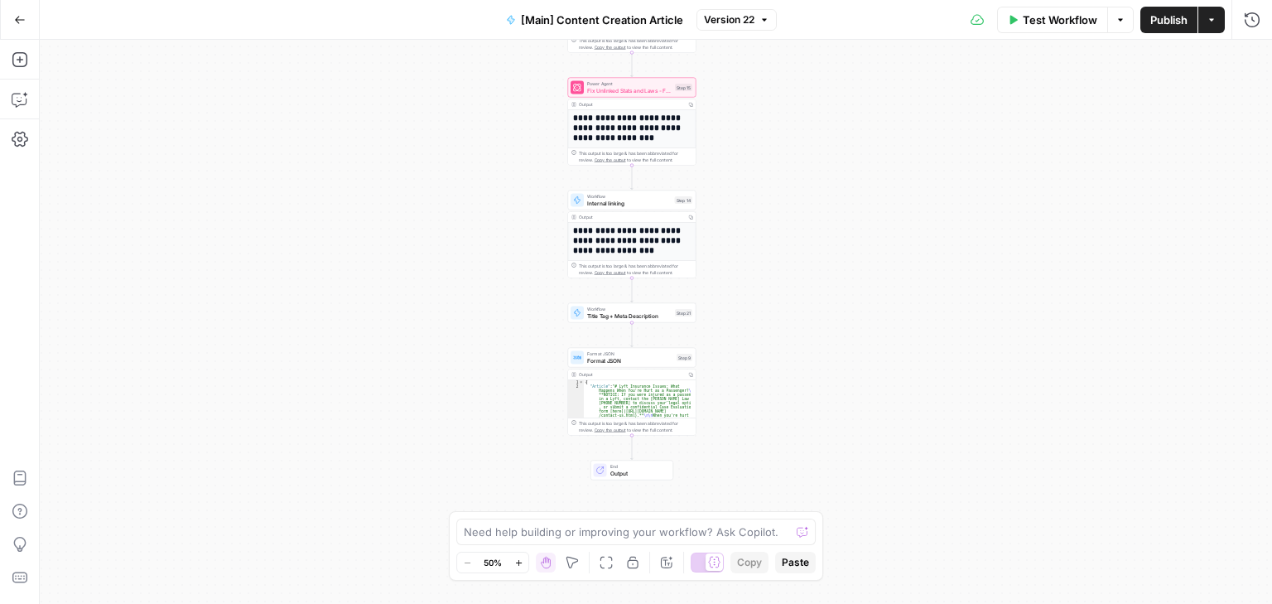
drag, startPoint x: 510, startPoint y: 414, endPoint x: 477, endPoint y: 222, distance: 195.0
click at [477, 222] on div "true false true false Workflow Set Inputs Inputs Condition If city is provided …" at bounding box center [656, 322] width 1232 height 564
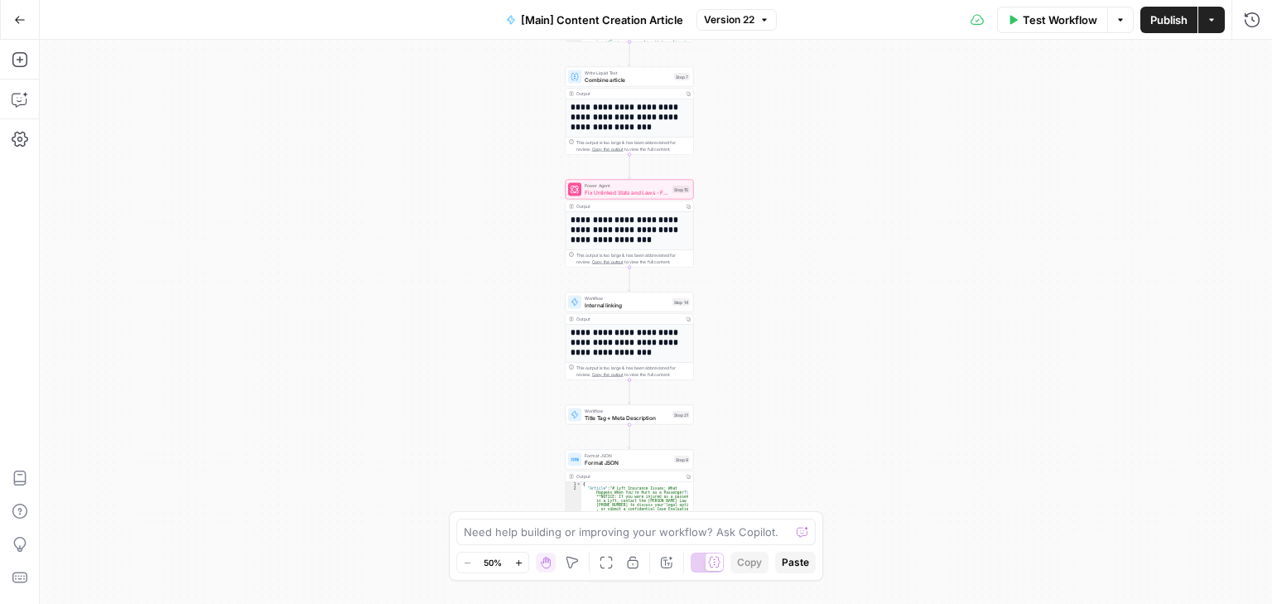
drag, startPoint x: 484, startPoint y: 234, endPoint x: 479, endPoint y: 419, distance: 184.7
click at [481, 431] on div "true false true false Workflow Set Inputs Inputs Condition If city is provided …" at bounding box center [656, 322] width 1232 height 564
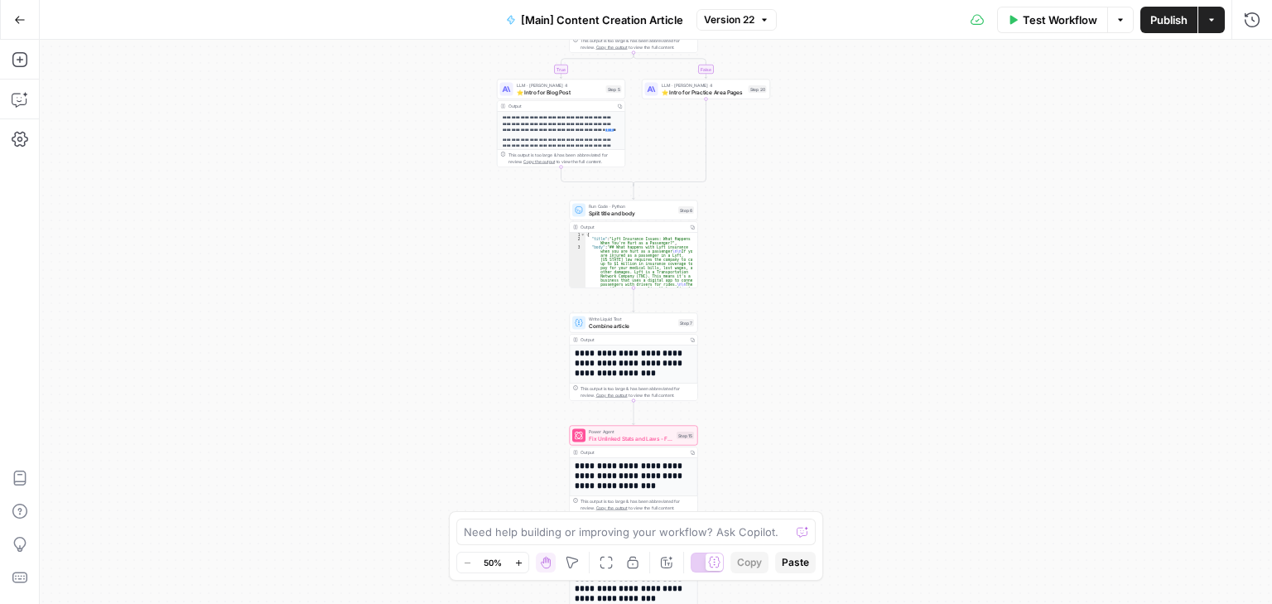
drag, startPoint x: 469, startPoint y: 386, endPoint x: 469, endPoint y: 450, distance: 63.8
click at [469, 450] on div "true false true false Workflow Set Inputs Inputs Condition If city is provided …" at bounding box center [656, 322] width 1232 height 564
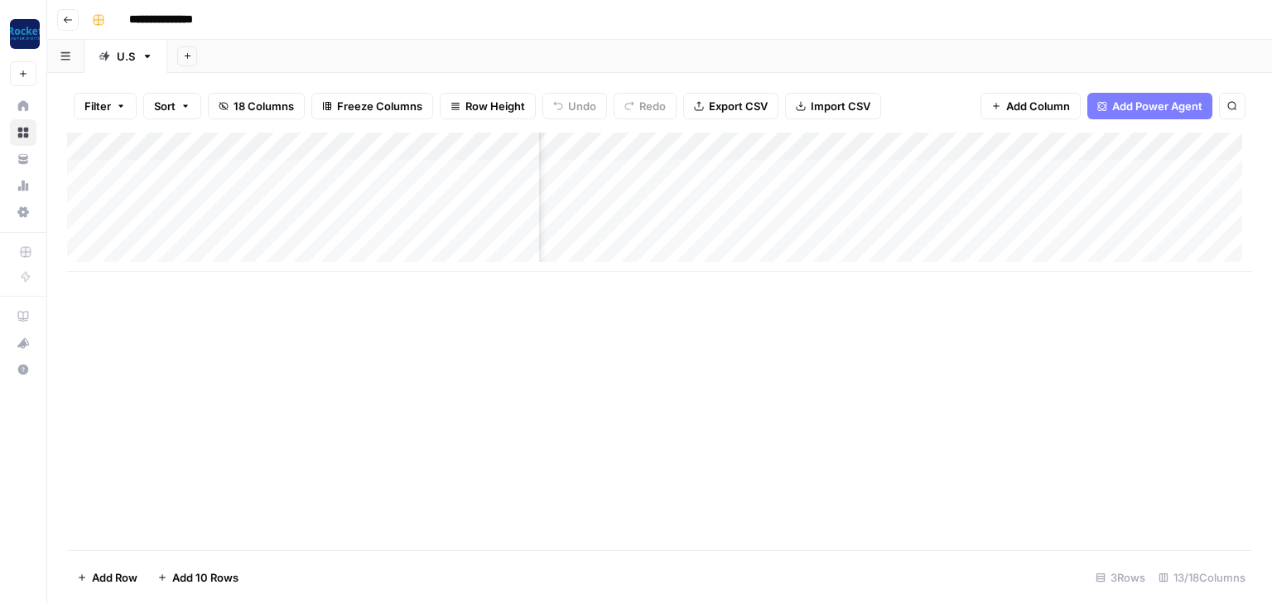
scroll to position [0, 195]
click at [619, 176] on div "Add Column" at bounding box center [659, 201] width 1185 height 139
click at [624, 176] on div "Add Column" at bounding box center [659, 201] width 1185 height 139
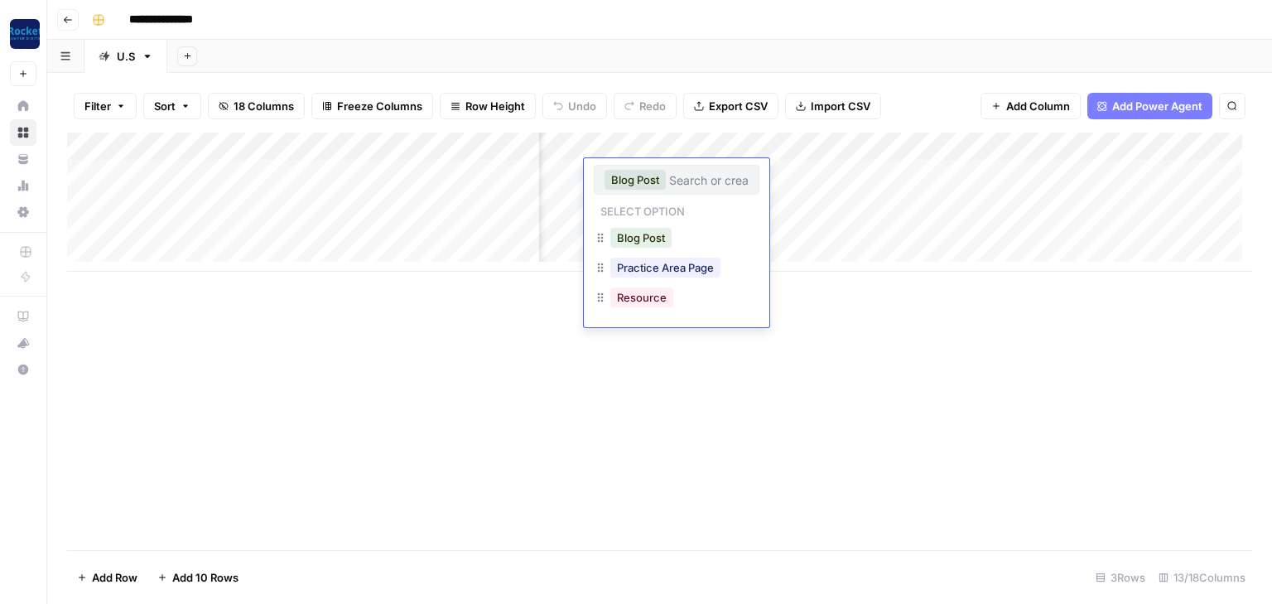
click at [746, 359] on div "Add Column" at bounding box center [659, 340] width 1185 height 417
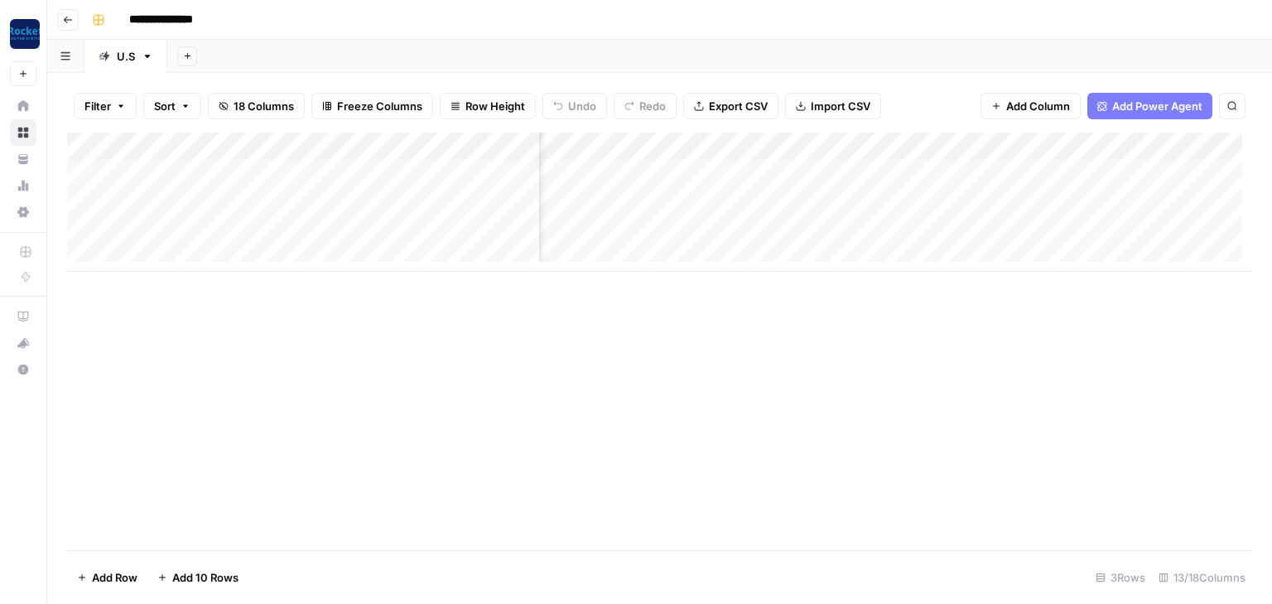
scroll to position [0, 3]
click at [66, 19] on icon "button" at bounding box center [68, 20] width 8 height 7
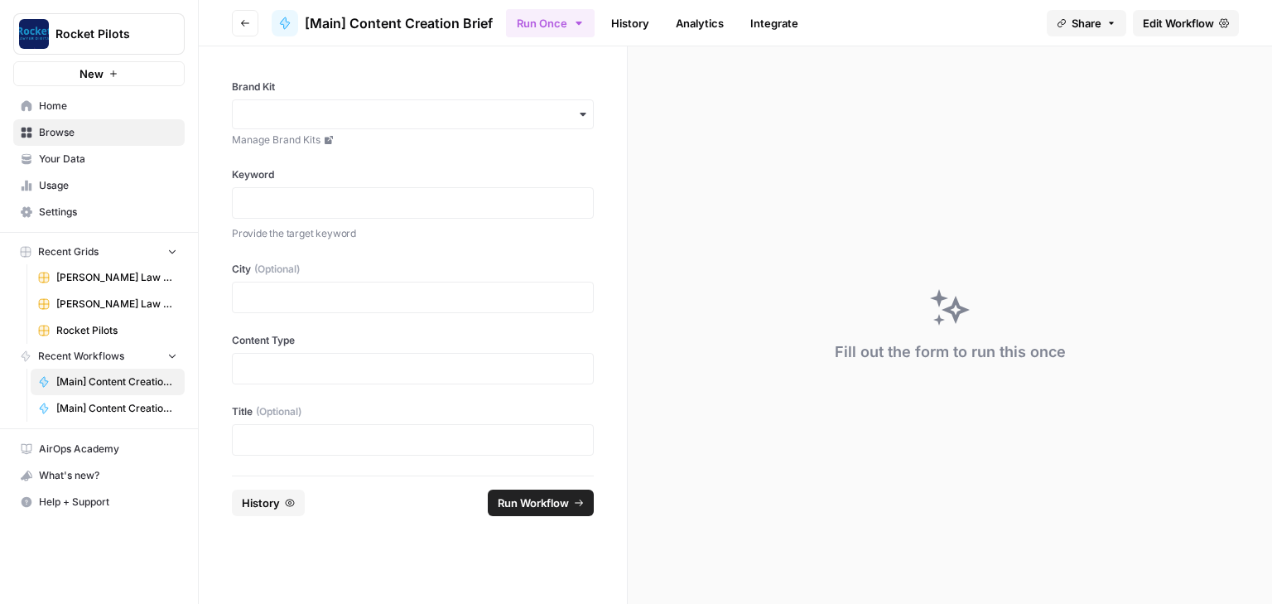
click at [84, 324] on span "Rocket Pilots" at bounding box center [116, 330] width 121 height 15
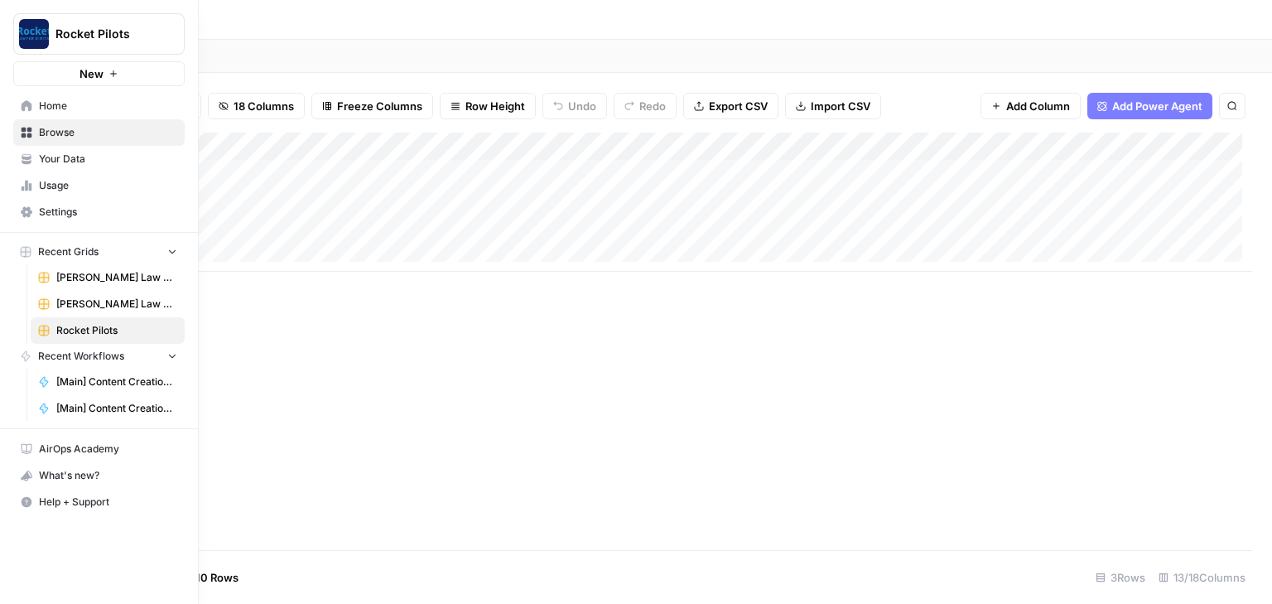
click at [1029, 106] on span "Add Column" at bounding box center [1038, 106] width 64 height 17
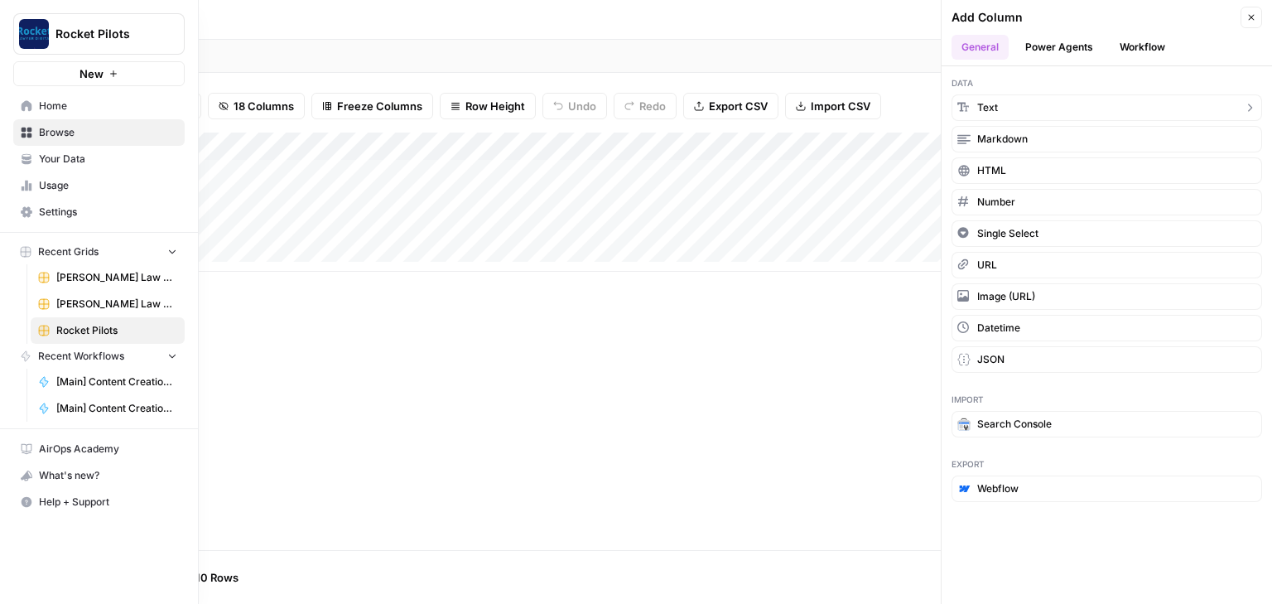
click at [1029, 106] on button "Text" at bounding box center [1107, 107] width 311 height 26
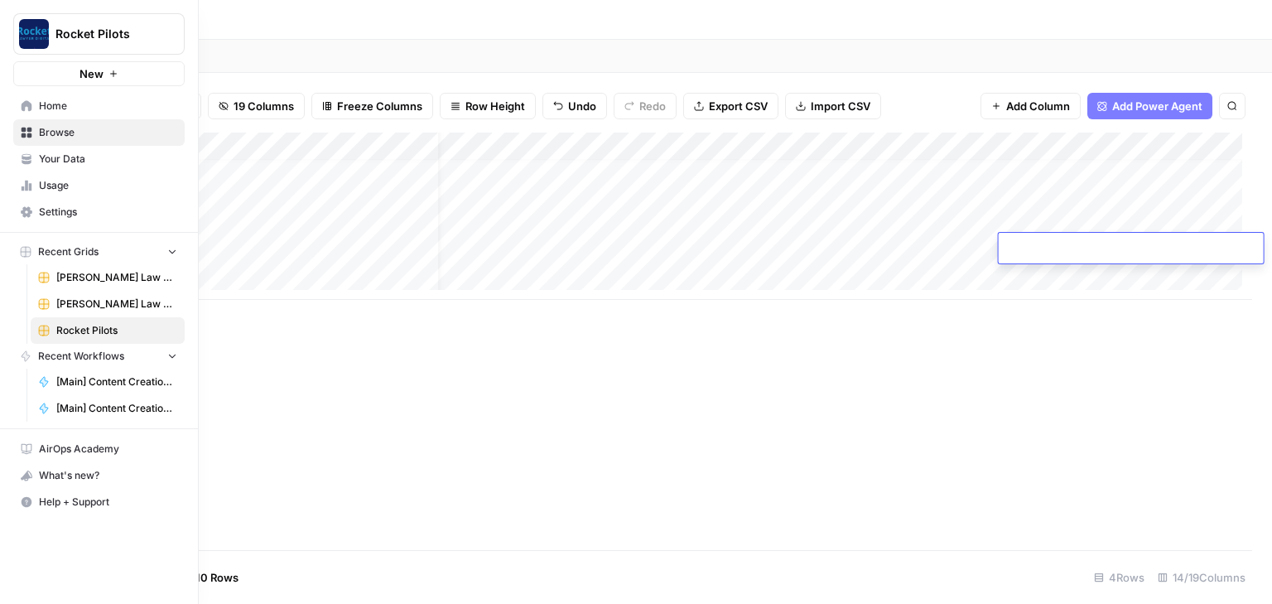
scroll to position [10, 0]
click at [834, 378] on div "Add Column" at bounding box center [659, 340] width 1185 height 417
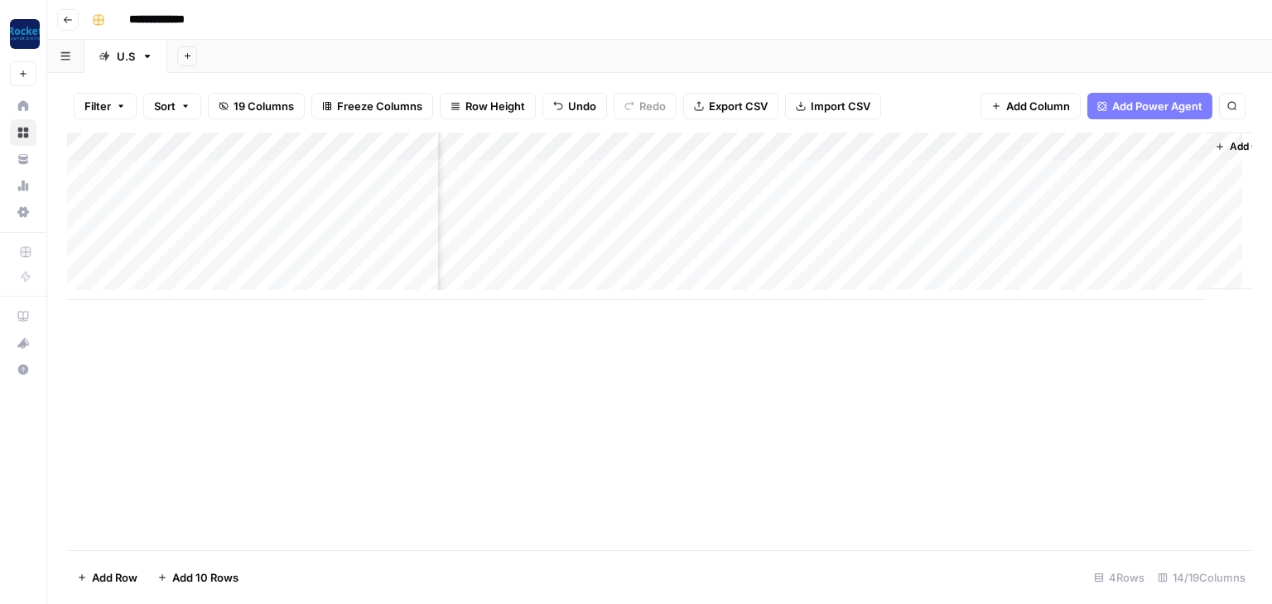
scroll to position [0, 1391]
click at [961, 149] on div "Add Column" at bounding box center [659, 215] width 1185 height 167
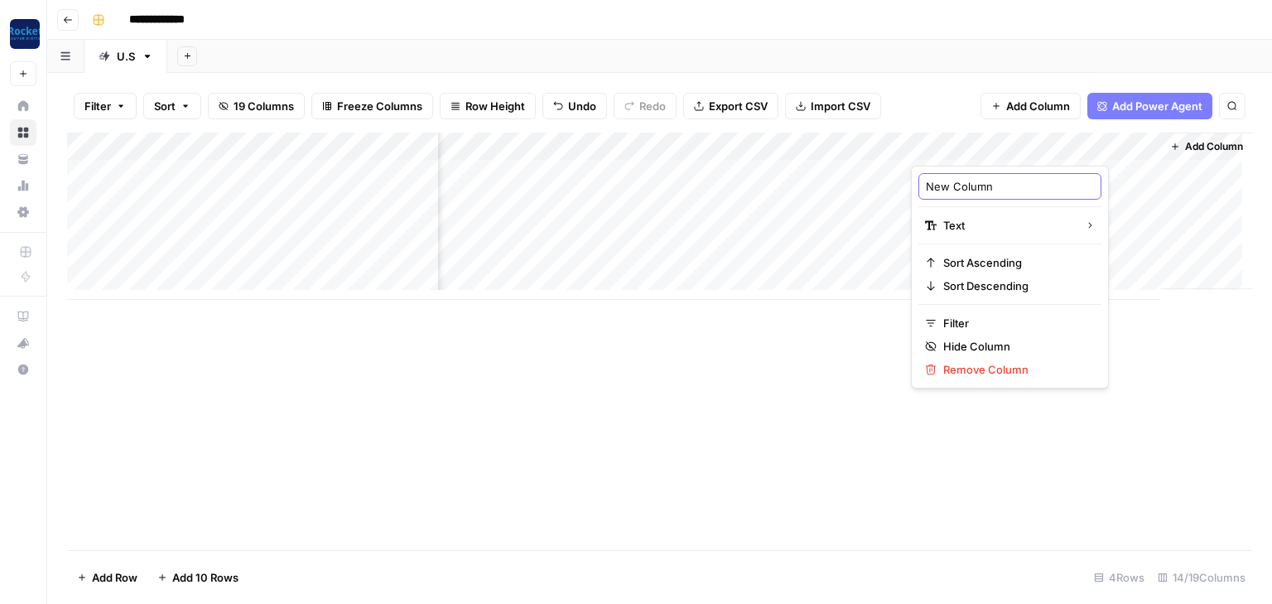
drag, startPoint x: 1007, startPoint y: 185, endPoint x: 874, endPoint y: 190, distance: 132.6
click at [874, 190] on body "**********" at bounding box center [636, 302] width 1272 height 604
type input "N"
type input "Title (1)"
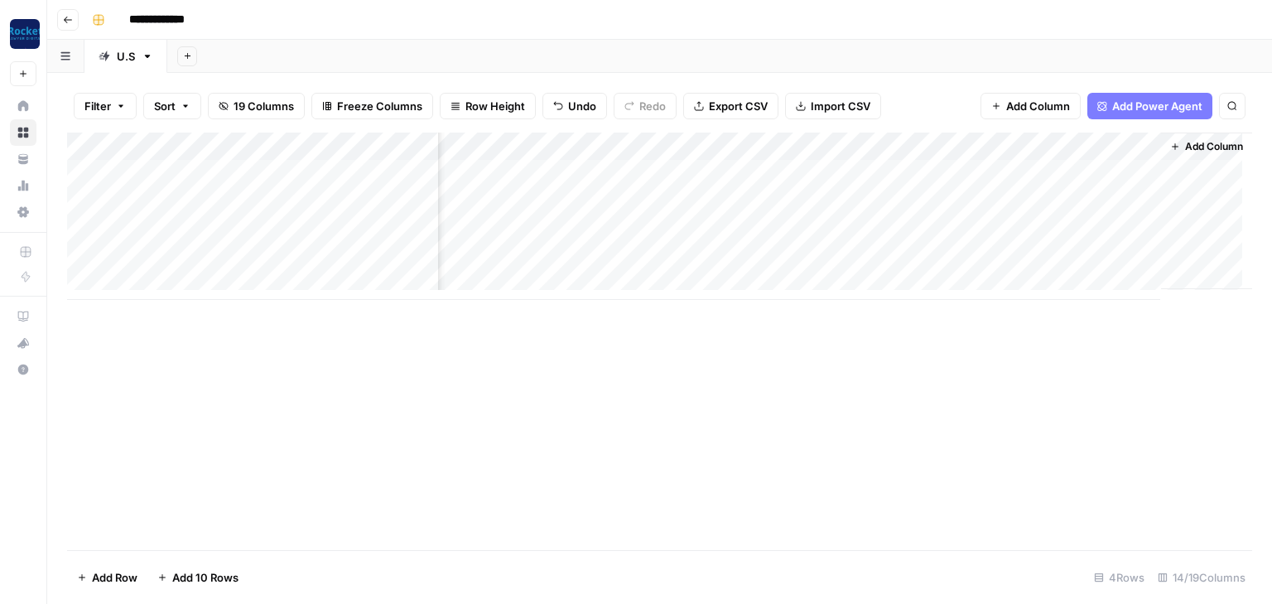
click at [845, 407] on div "Add Column" at bounding box center [659, 340] width 1185 height 417
click at [981, 145] on div "Add Column" at bounding box center [659, 215] width 1185 height 167
click at [981, 145] on div at bounding box center [1030, 148] width 239 height 33
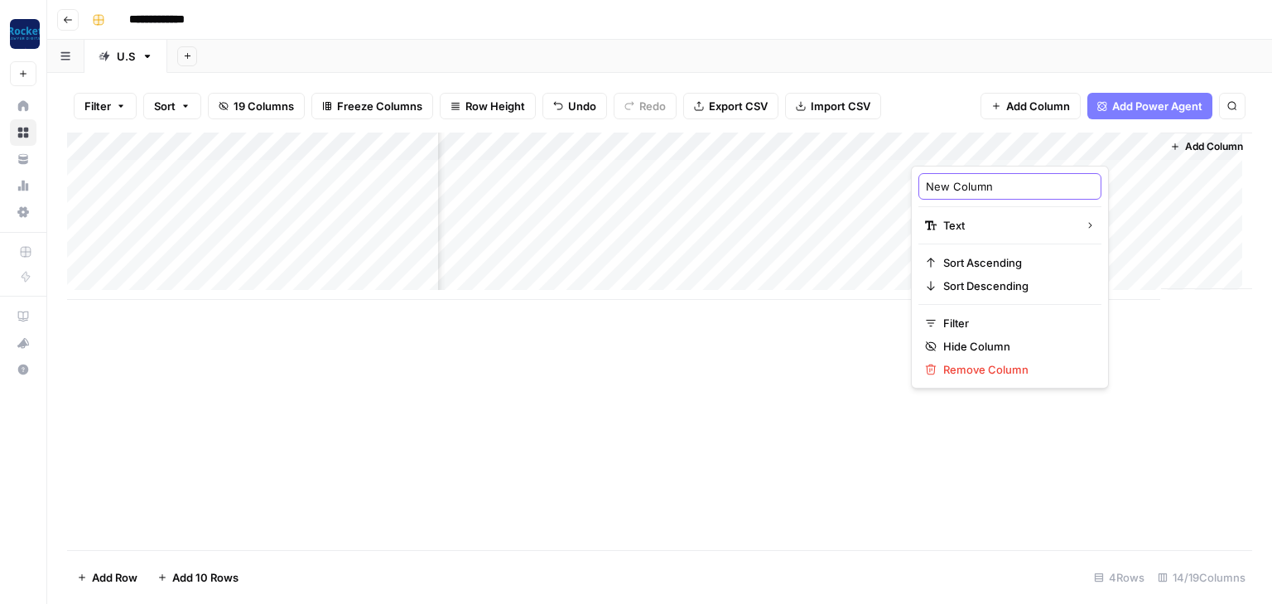
click at [1000, 187] on input "New Column" at bounding box center [1010, 186] width 168 height 17
drag, startPoint x: 1000, startPoint y: 187, endPoint x: 899, endPoint y: 180, distance: 101.3
click at [899, 180] on body "**********" at bounding box center [636, 302] width 1272 height 604
type input "N"
type input "Title (1)"
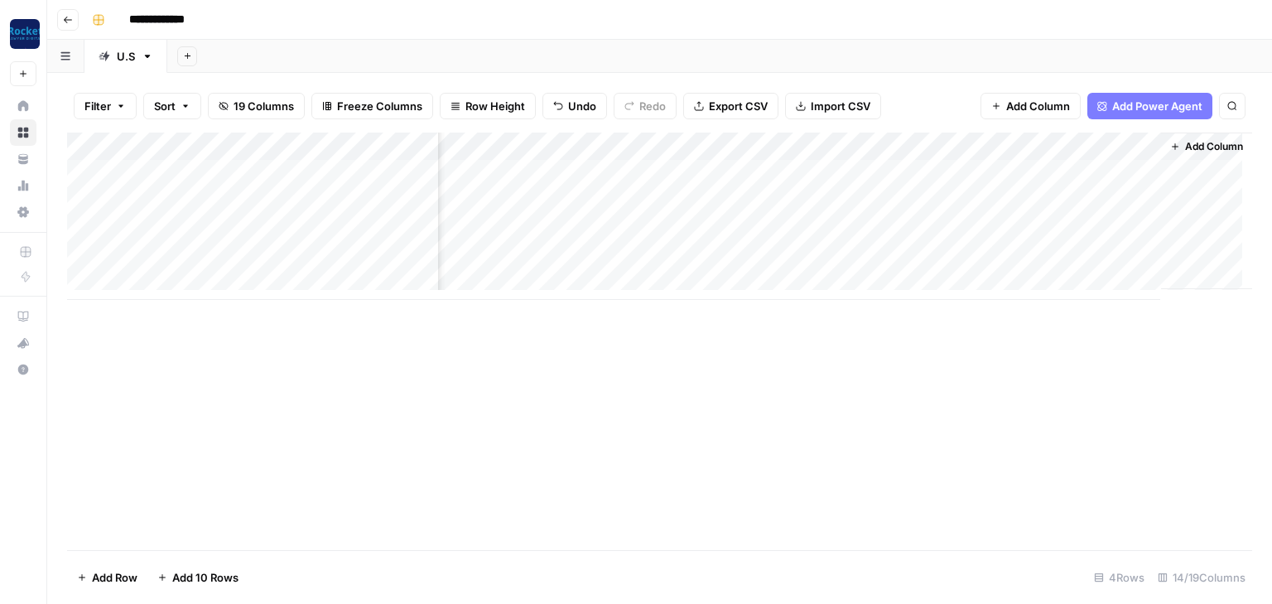
click at [947, 368] on div "Add Column" at bounding box center [659, 340] width 1185 height 417
drag, startPoint x: 950, startPoint y: 142, endPoint x: 629, endPoint y: 182, distance: 323.9
click at [613, 164] on div "Add Column" at bounding box center [659, 215] width 1185 height 167
drag, startPoint x: 1062, startPoint y: 145, endPoint x: 504, endPoint y: 172, distance: 558.0
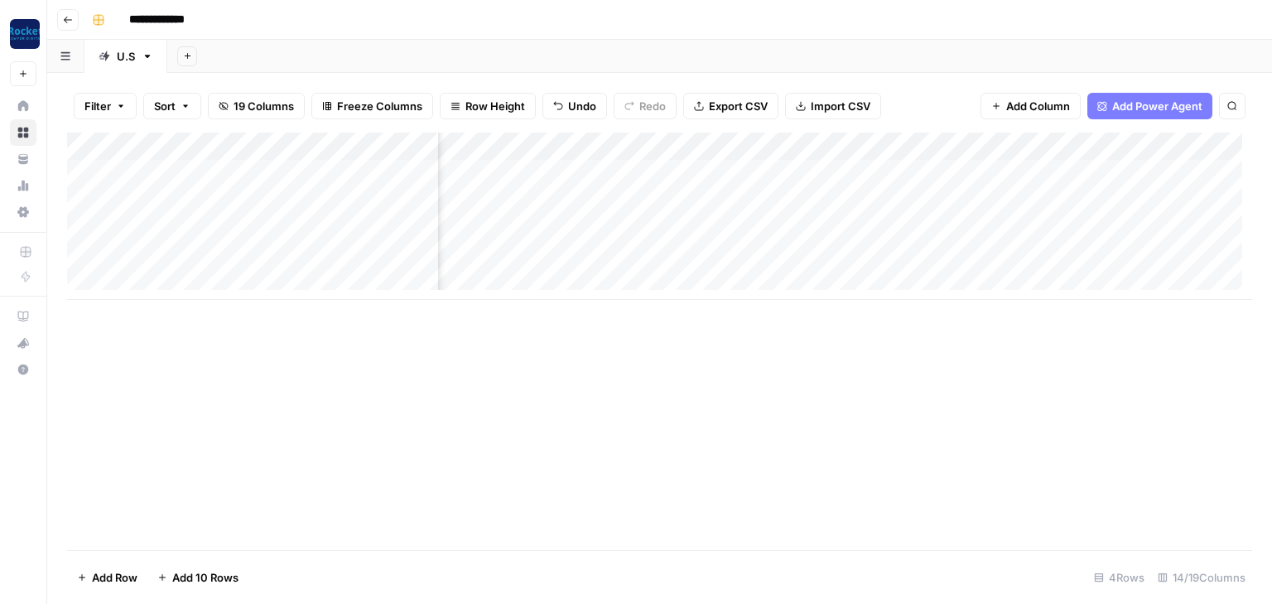
click at [504, 172] on div "Add Column" at bounding box center [659, 215] width 1185 height 167
click at [623, 176] on div "Add Column" at bounding box center [659, 215] width 1185 height 167
click at [622, 147] on div "Add Column" at bounding box center [659, 215] width 1185 height 167
click at [465, 342] on div "Add Column" at bounding box center [659, 340] width 1185 height 417
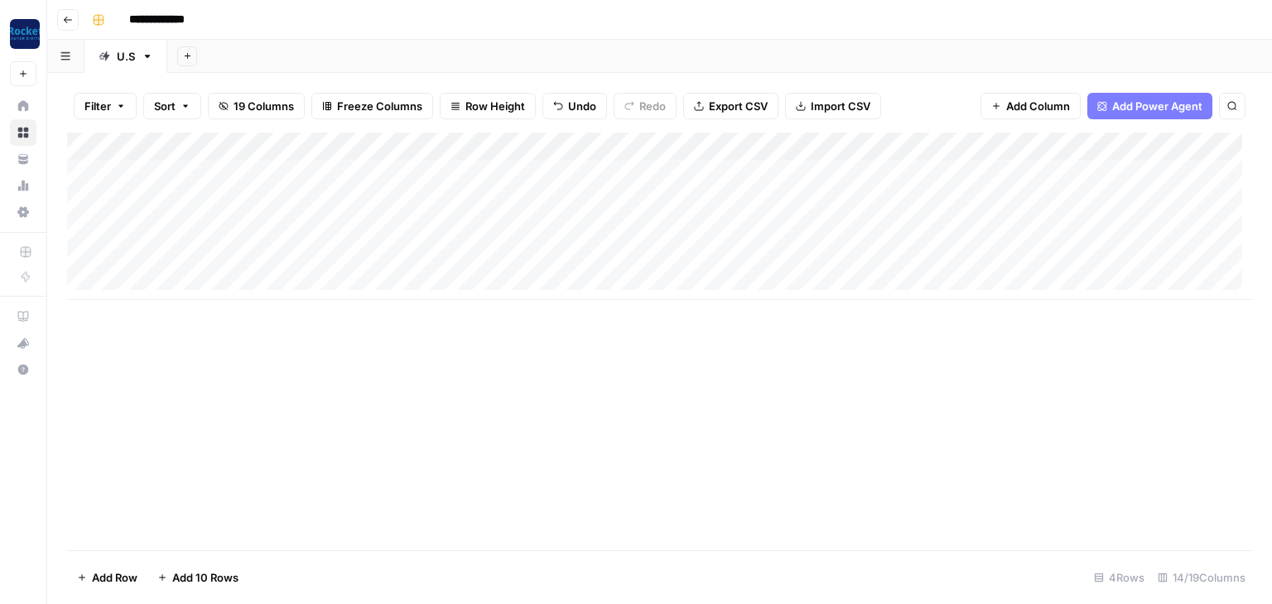
drag, startPoint x: 1040, startPoint y: 157, endPoint x: 455, endPoint y: 139, distance: 584.9
click at [455, 139] on div "Add Column" at bounding box center [659, 215] width 1185 height 167
click at [478, 378] on div "Add Column" at bounding box center [659, 340] width 1185 height 417
drag, startPoint x: 901, startPoint y: 142, endPoint x: 925, endPoint y: 143, distance: 24.0
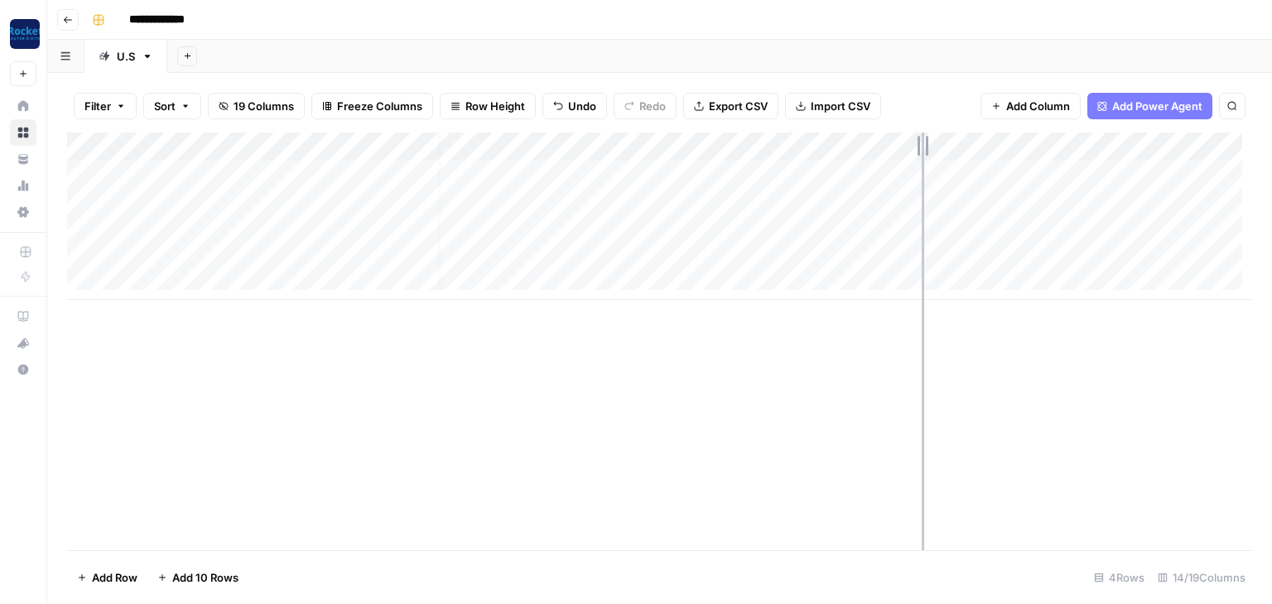
click at [925, 143] on div "Add Column" at bounding box center [659, 215] width 1185 height 167
click at [1010, 141] on div "Add Column" at bounding box center [659, 215] width 1185 height 167
click at [788, 279] on span "Hide Column" at bounding box center [819, 285] width 145 height 17
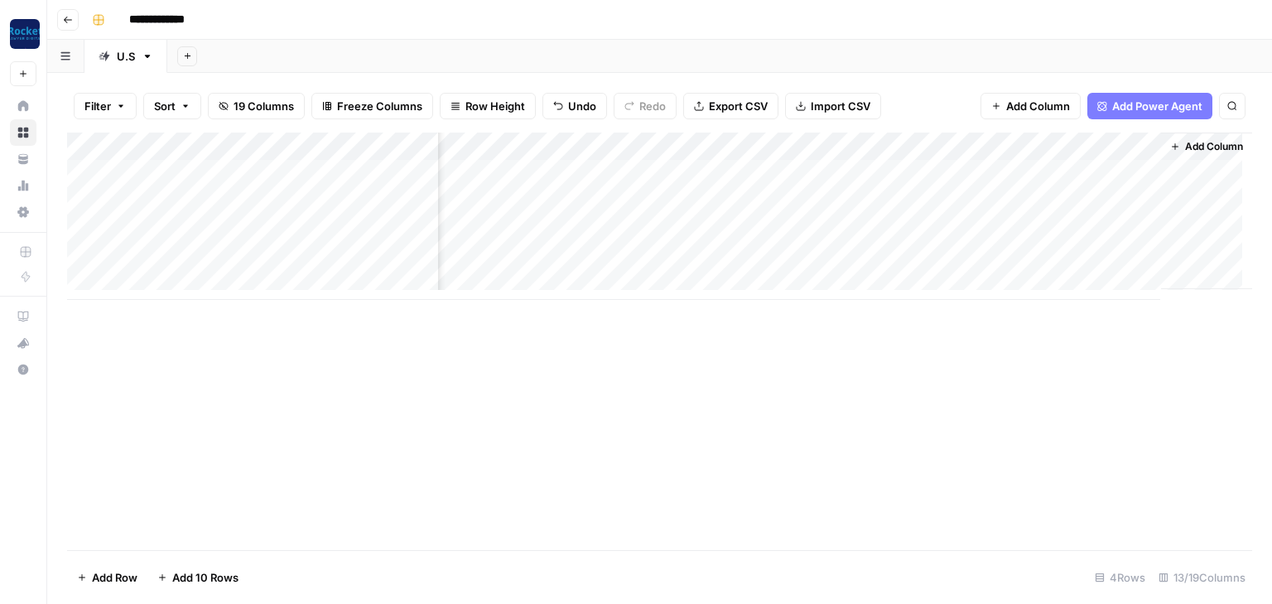
drag, startPoint x: 815, startPoint y: 146, endPoint x: 666, endPoint y: 151, distance: 149.1
click at [666, 151] on div "Add Column" at bounding box center [659, 215] width 1185 height 167
click at [494, 149] on div "Add Column" at bounding box center [659, 215] width 1185 height 167
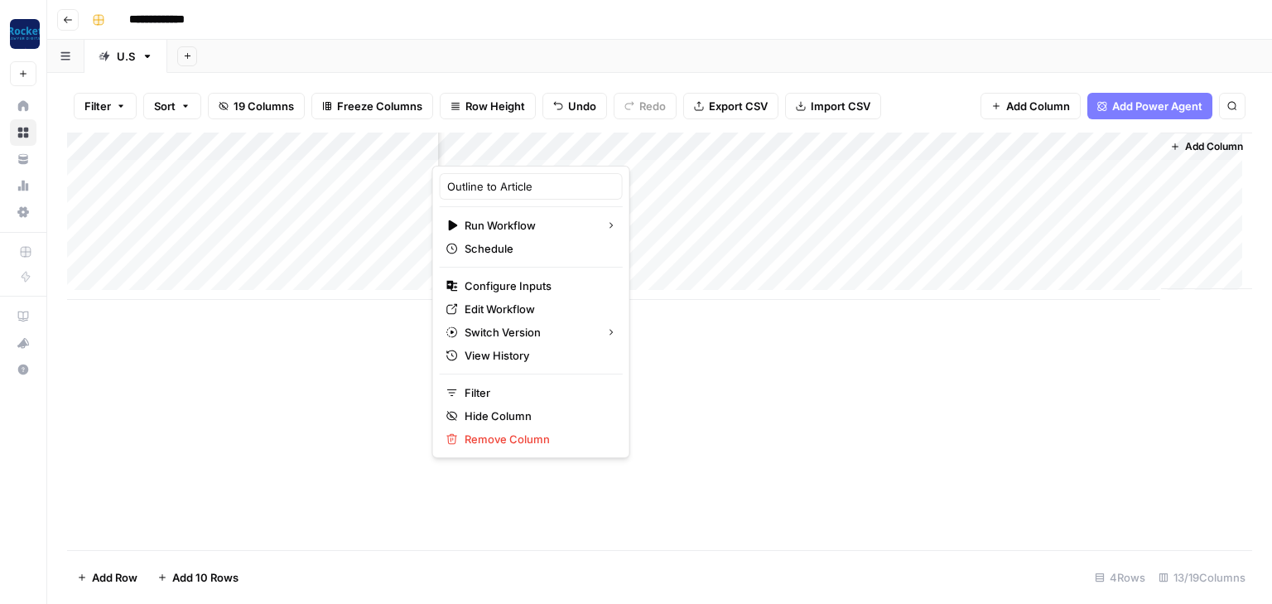
click at [759, 338] on div "Add Column" at bounding box center [659, 340] width 1185 height 417
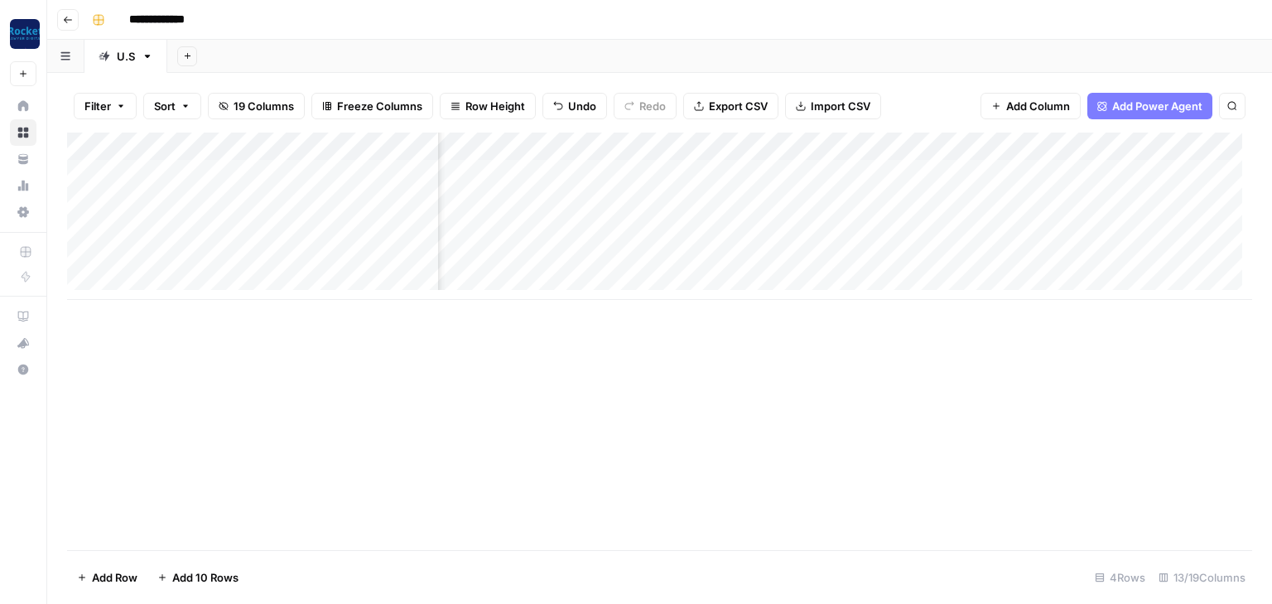
scroll to position [0, 623]
click at [810, 144] on div "Add Column" at bounding box center [659, 215] width 1185 height 167
click at [699, 145] on div "Add Column" at bounding box center [659, 215] width 1185 height 167
click at [547, 146] on div "Add Column" at bounding box center [659, 215] width 1185 height 167
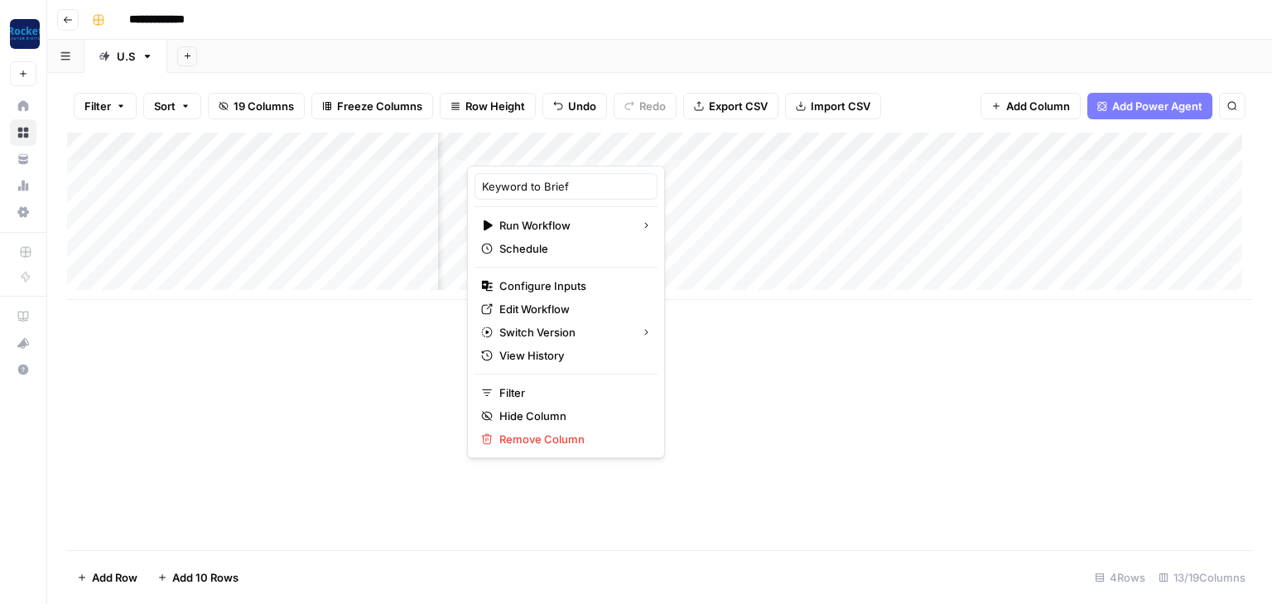
click at [673, 152] on div "Add Column" at bounding box center [659, 215] width 1185 height 167
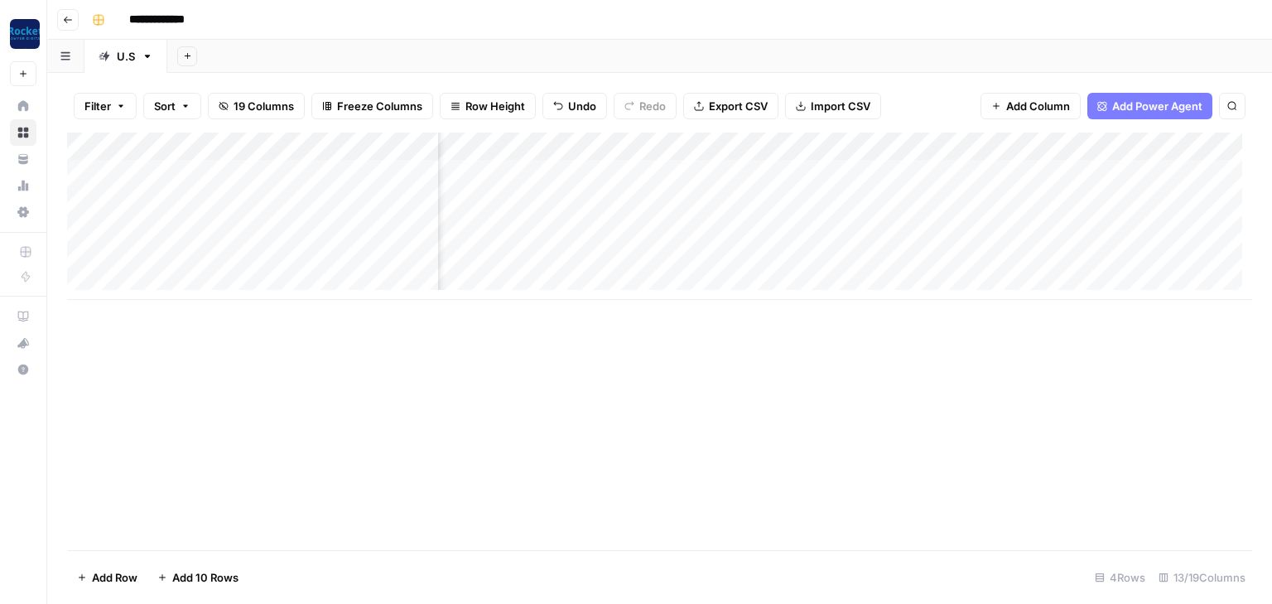
scroll to position [0, 446]
click at [553, 150] on div "Add Column" at bounding box center [659, 215] width 1185 height 167
click at [820, 329] on div "Add Column" at bounding box center [659, 340] width 1185 height 417
click at [755, 143] on div "Add Column" at bounding box center [659, 215] width 1185 height 167
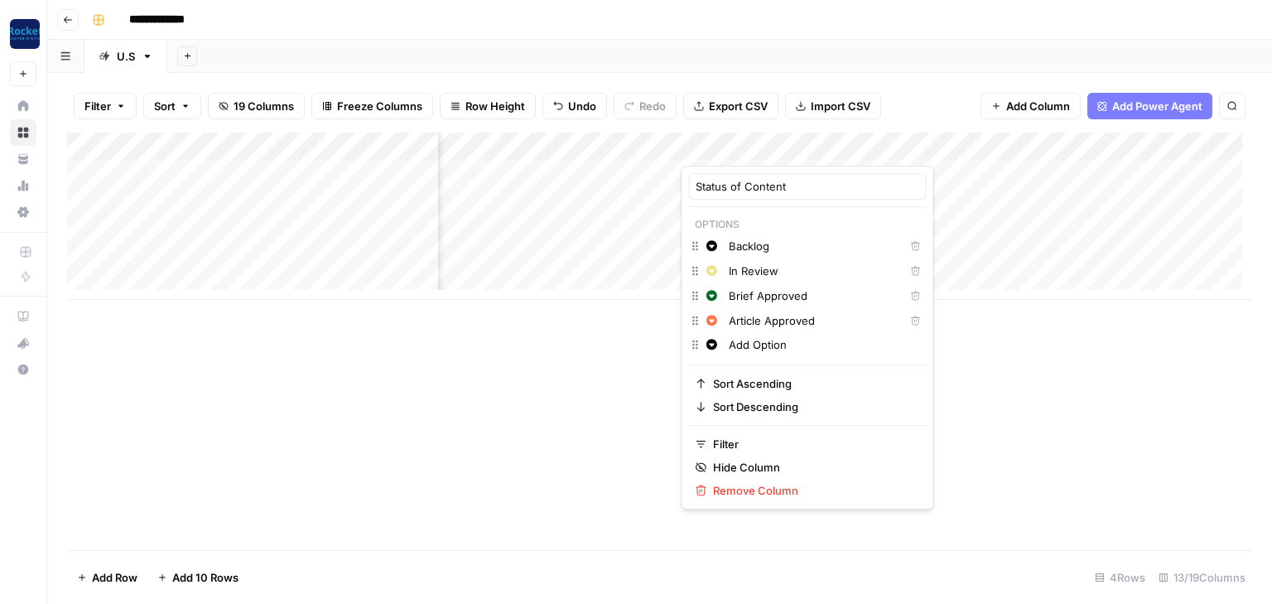
click at [648, 141] on div "Add Column" at bounding box center [659, 215] width 1185 height 167
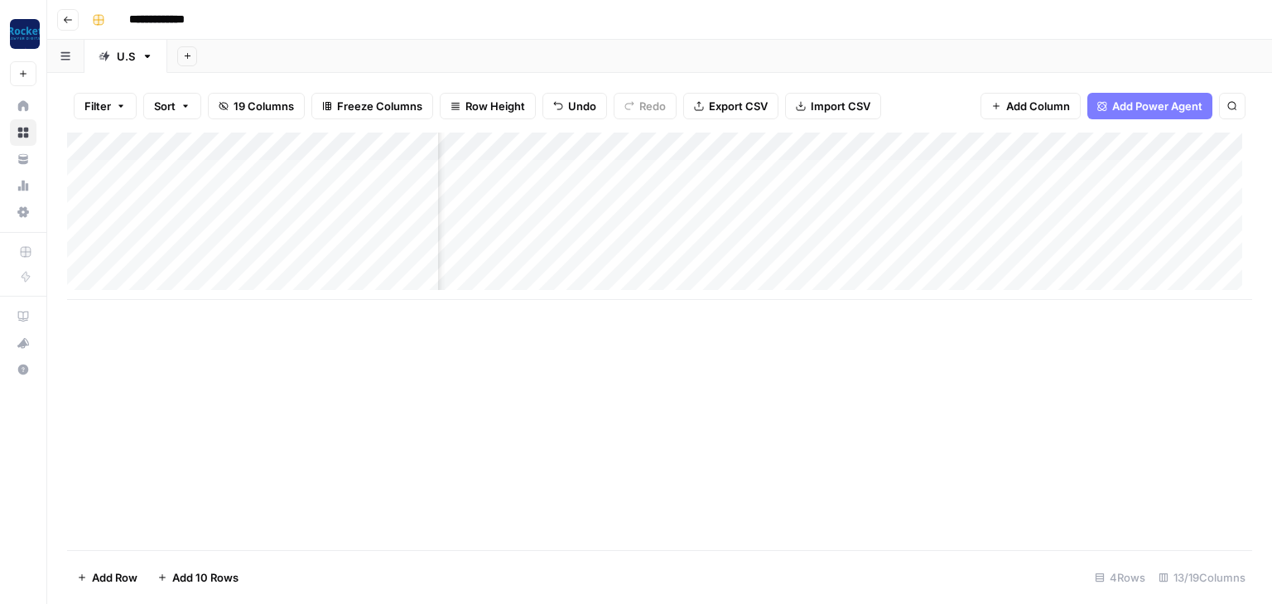
click at [472, 331] on div "Add Column" at bounding box center [659, 340] width 1185 height 417
click at [634, 139] on div "Add Column" at bounding box center [659, 229] width 1185 height 195
click at [719, 140] on div "Add Column" at bounding box center [659, 229] width 1185 height 195
click at [836, 149] on div "Add Column" at bounding box center [659, 229] width 1185 height 195
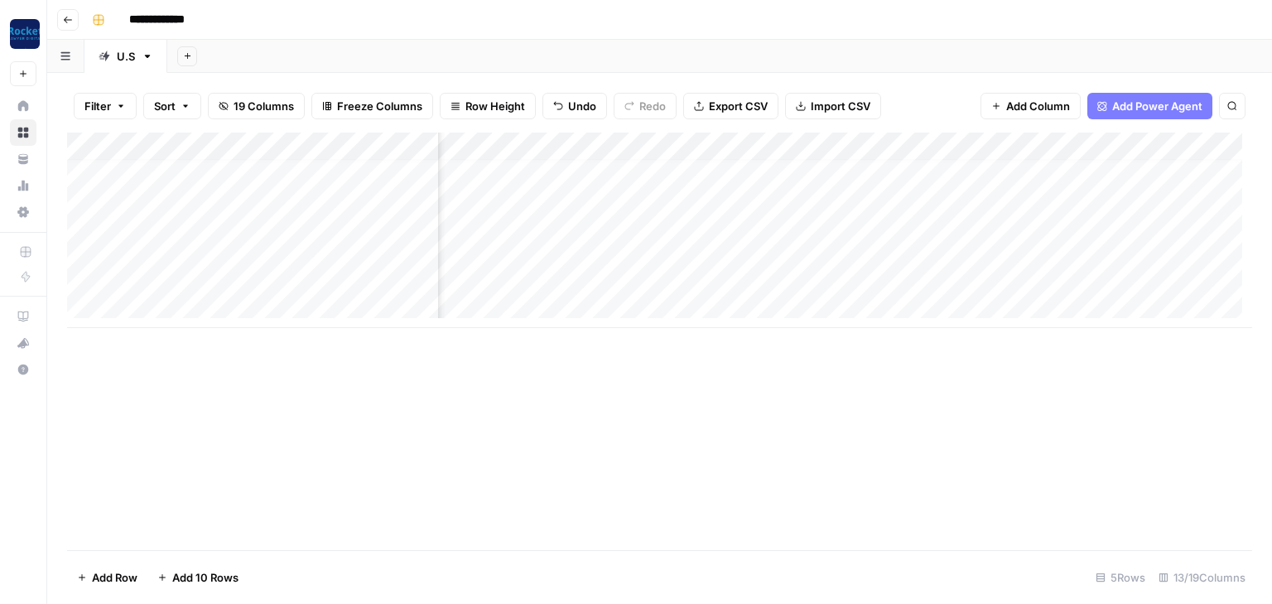
scroll to position [10, 168]
click at [841, 143] on div "Add Column" at bounding box center [659, 229] width 1185 height 195
click at [706, 388] on div "Add Column" at bounding box center [659, 340] width 1185 height 417
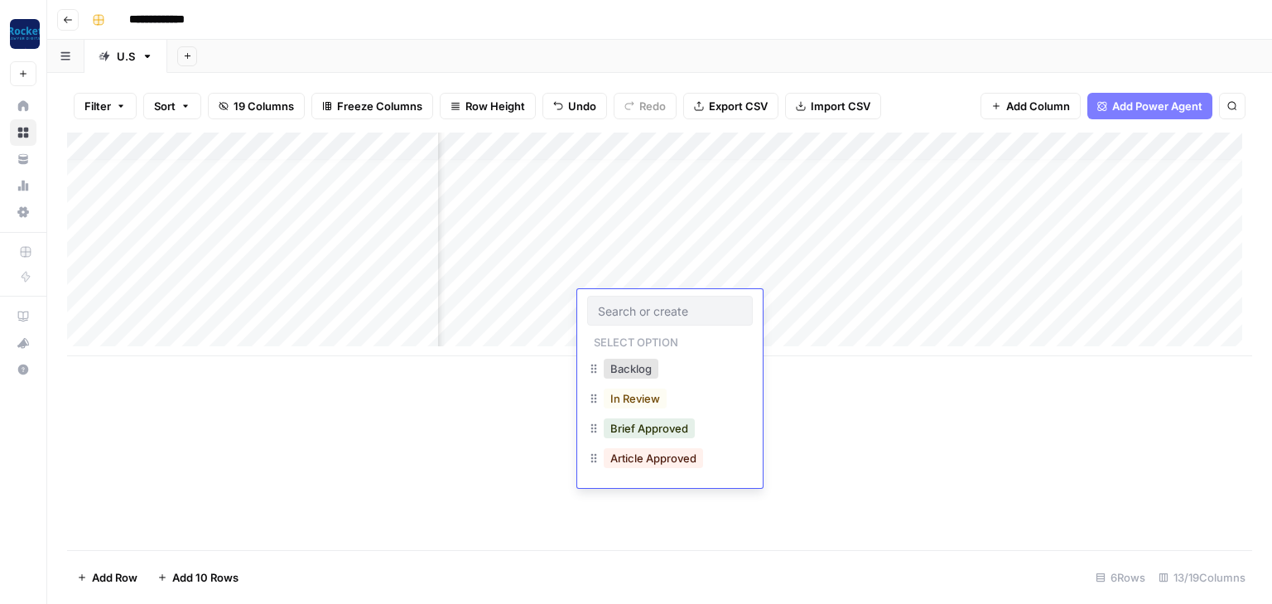
scroll to position [10, 301]
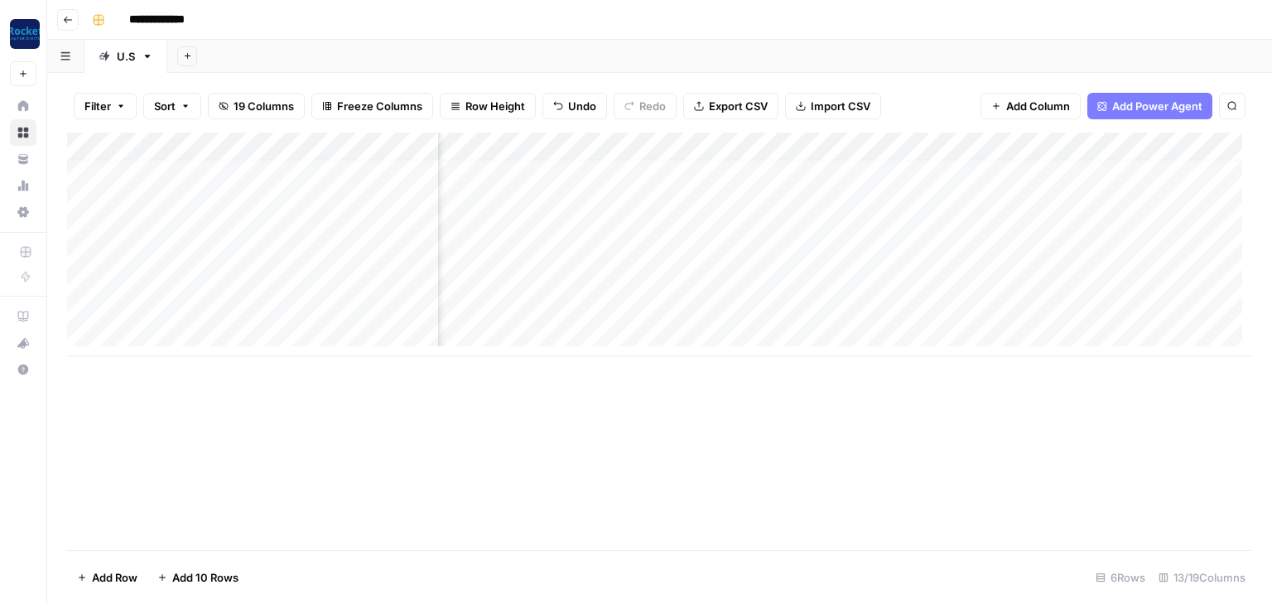
click at [843, 143] on div "Add Column" at bounding box center [659, 244] width 1185 height 224
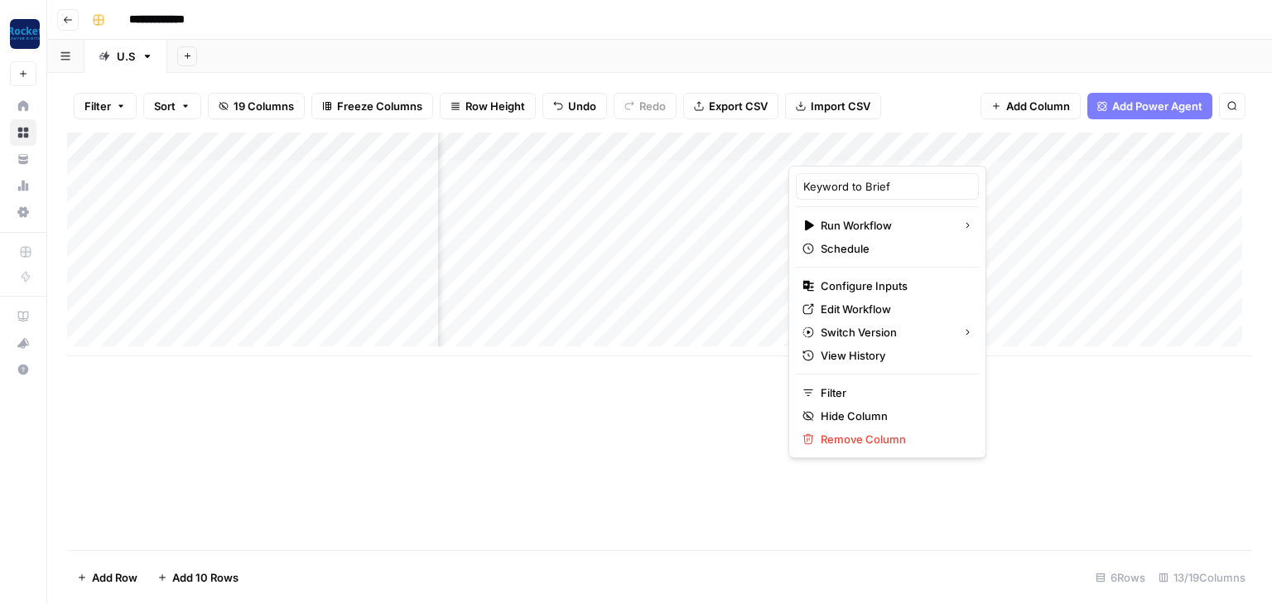
drag, startPoint x: 634, startPoint y: 510, endPoint x: 635, endPoint y: 470, distance: 39.8
click at [634, 507] on div "Add Column" at bounding box center [659, 340] width 1185 height 417
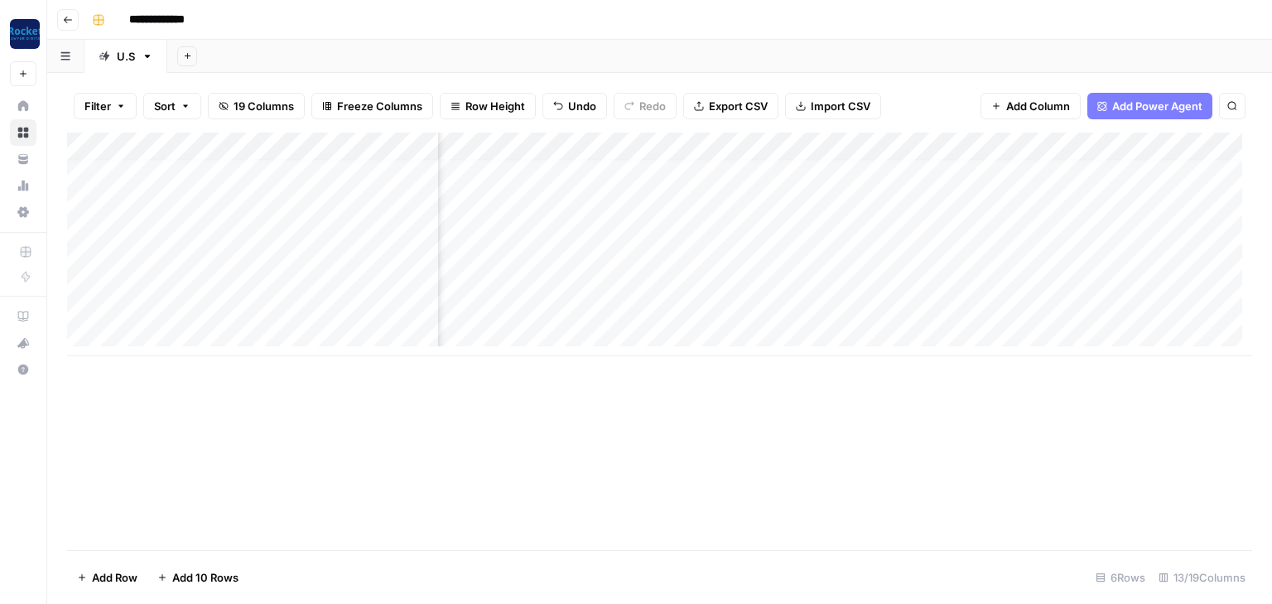
scroll to position [10, 489]
click at [819, 145] on div "Add Column" at bounding box center [659, 244] width 1185 height 224
drag, startPoint x: 828, startPoint y: 431, endPoint x: 829, endPoint y: 364, distance: 66.3
click at [826, 424] on div "Add Column" at bounding box center [659, 340] width 1185 height 417
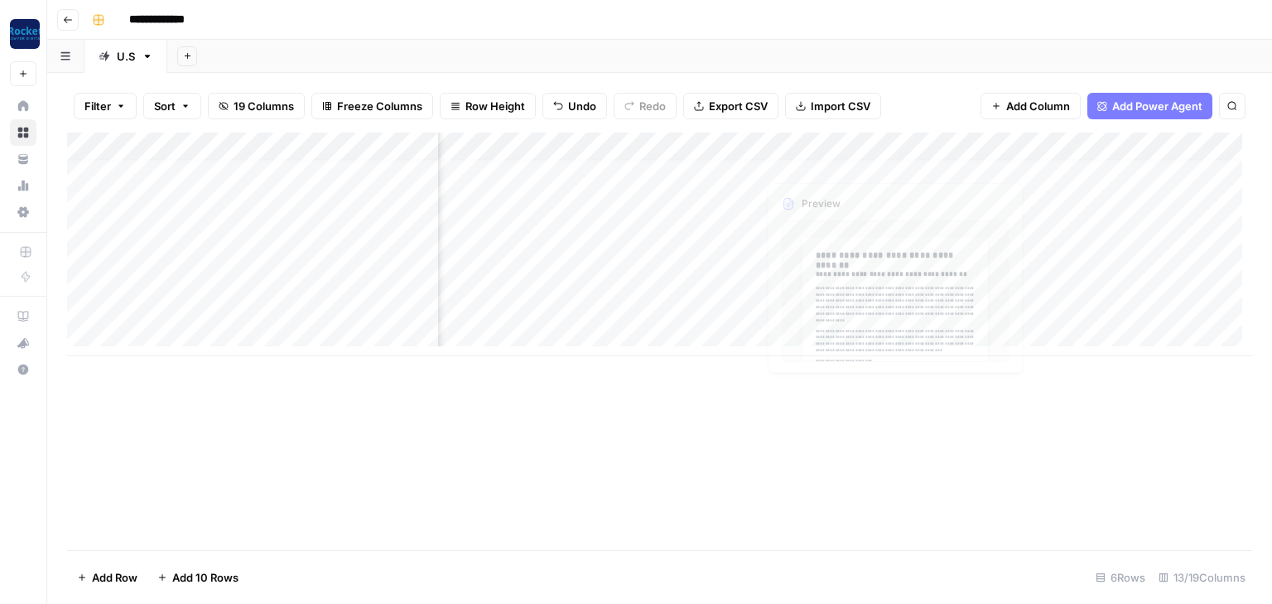
click at [850, 155] on div "Add Column" at bounding box center [659, 244] width 1185 height 224
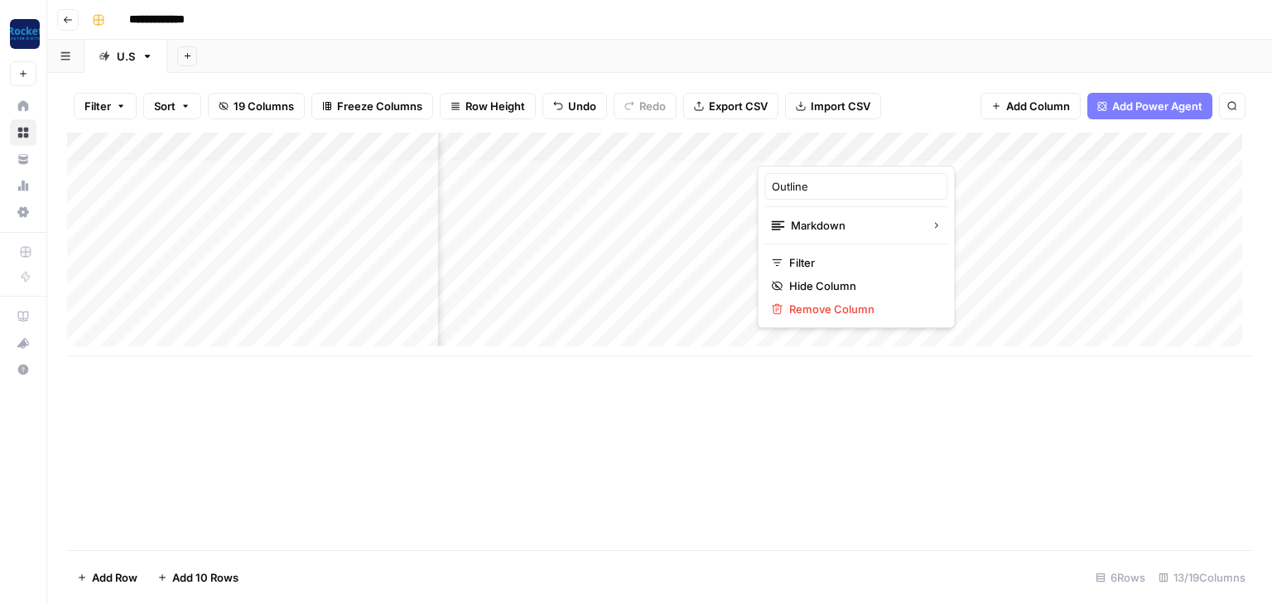
click at [707, 473] on div "Add Column" at bounding box center [659, 340] width 1185 height 417
click at [570, 108] on span "Undo" at bounding box center [582, 106] width 28 height 17
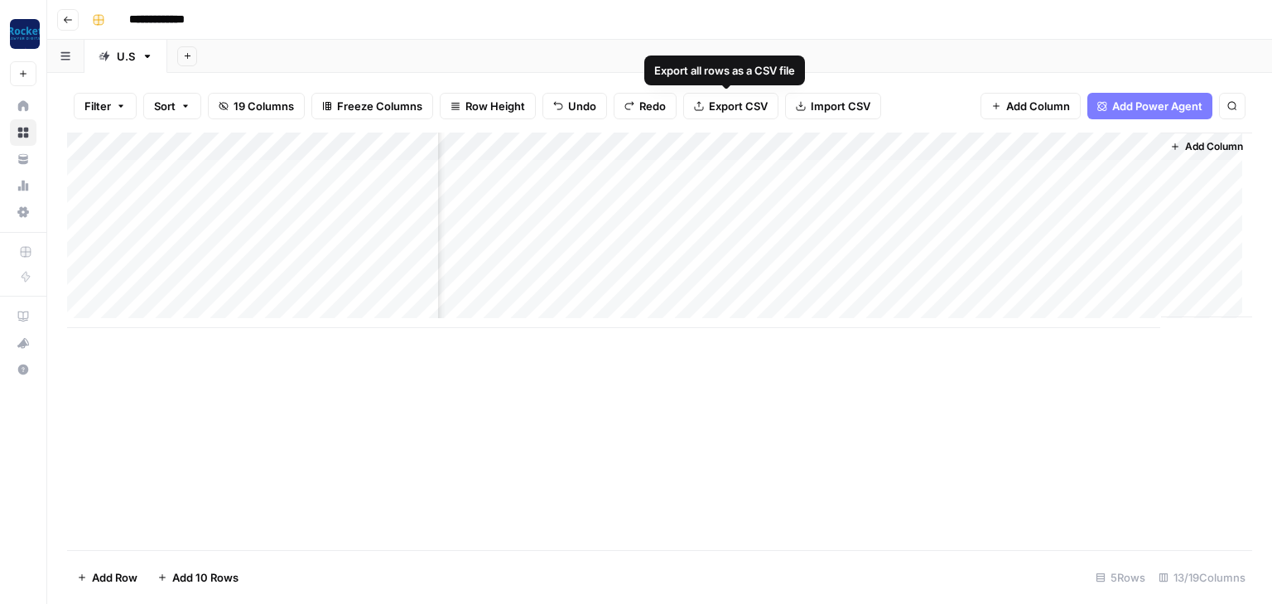
click at [570, 109] on span "Undo" at bounding box center [582, 106] width 28 height 17
click at [570, 103] on span "Undo" at bounding box center [582, 106] width 28 height 17
click at [571, 102] on span "Undo" at bounding box center [582, 106] width 28 height 17
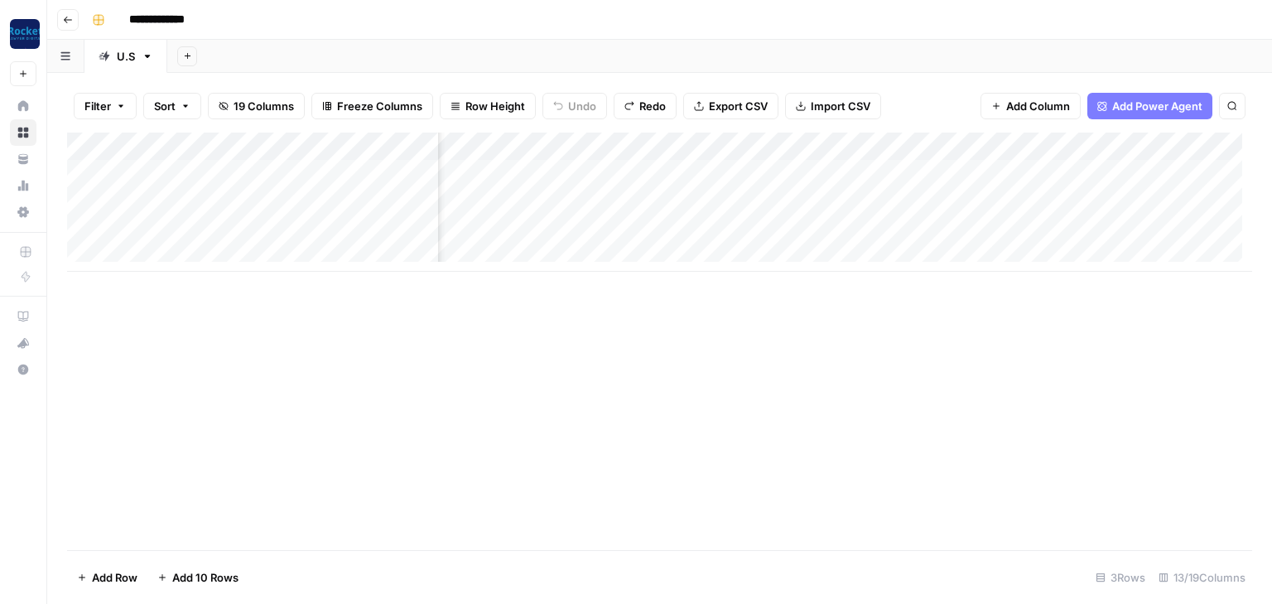
scroll to position [0, 1109]
drag, startPoint x: 200, startPoint y: 152, endPoint x: 1033, endPoint y: 367, distance: 860.5
click at [1033, 367] on div "Add Column" at bounding box center [659, 340] width 1185 height 417
click at [1015, 369] on div "Add Column" at bounding box center [659, 340] width 1185 height 417
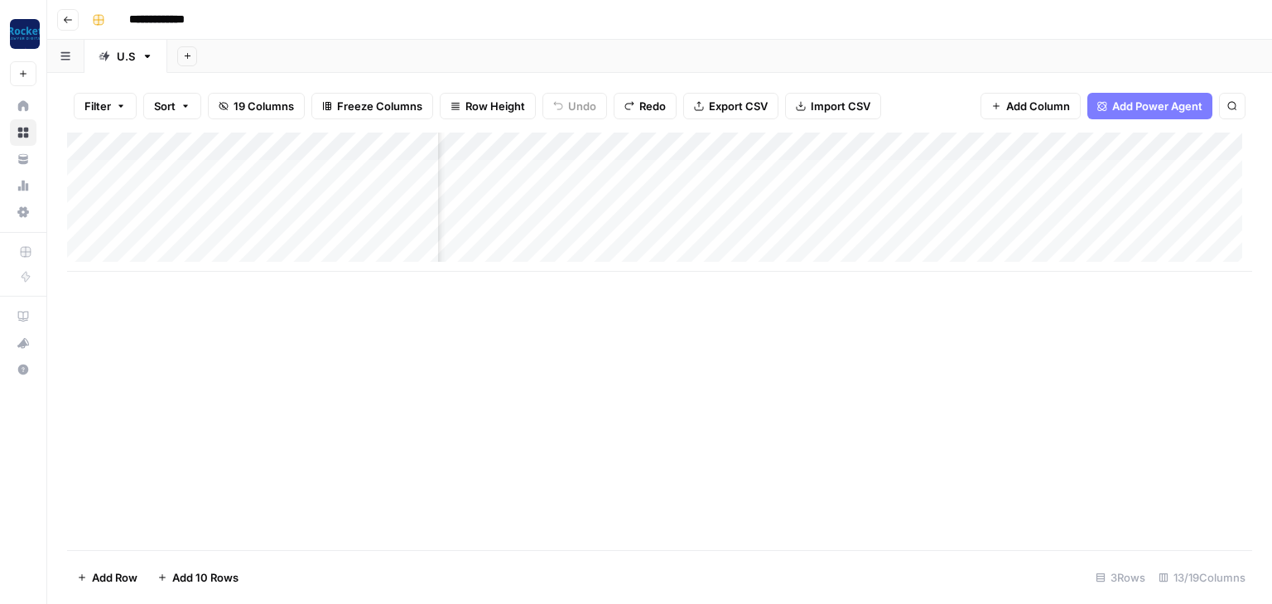
drag, startPoint x: 1051, startPoint y: 142, endPoint x: 253, endPoint y: 222, distance: 801.5
click at [252, 222] on div "Add Column" at bounding box center [659, 201] width 1185 height 139
click at [264, 103] on span "19 Columns" at bounding box center [264, 106] width 60 height 17
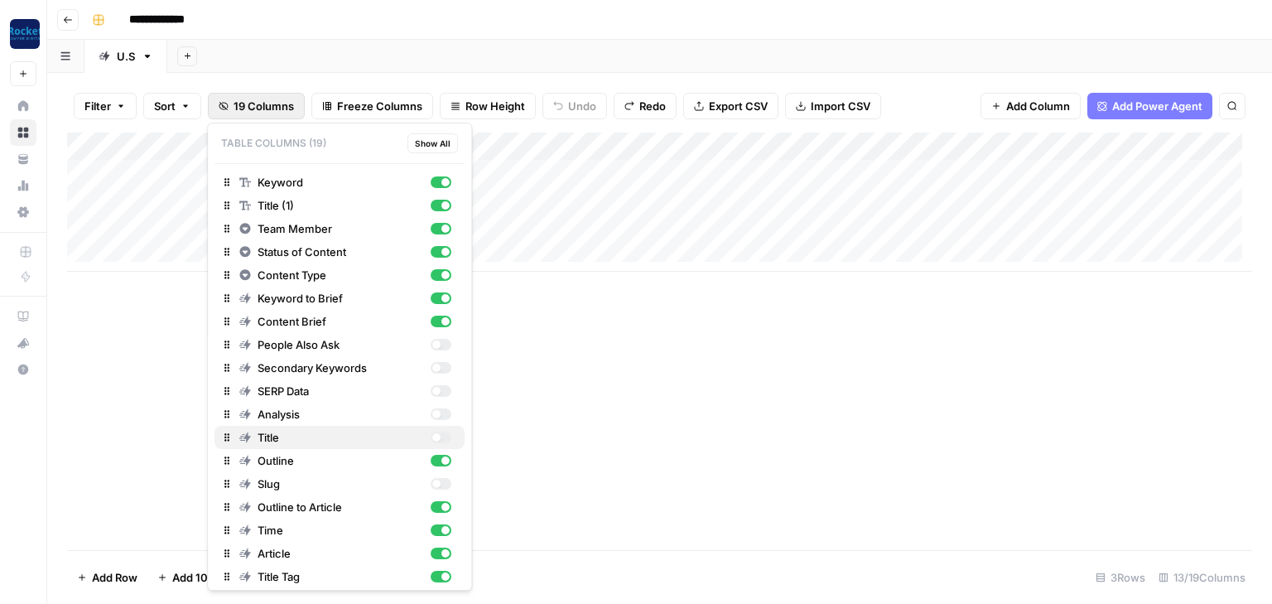
click at [432, 439] on div "button" at bounding box center [436, 437] width 8 height 8
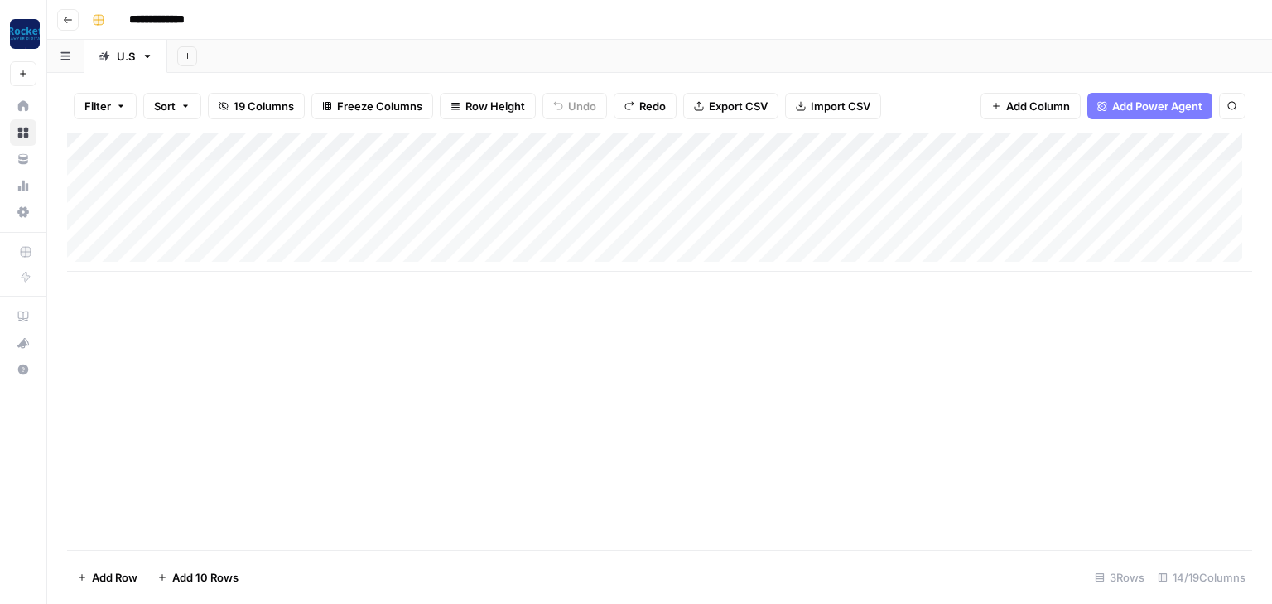
click at [529, 454] on div "Add Column" at bounding box center [659, 340] width 1185 height 417
click at [662, 150] on div "Add Column" at bounding box center [659, 201] width 1185 height 139
